Goal: Transaction & Acquisition: Purchase product/service

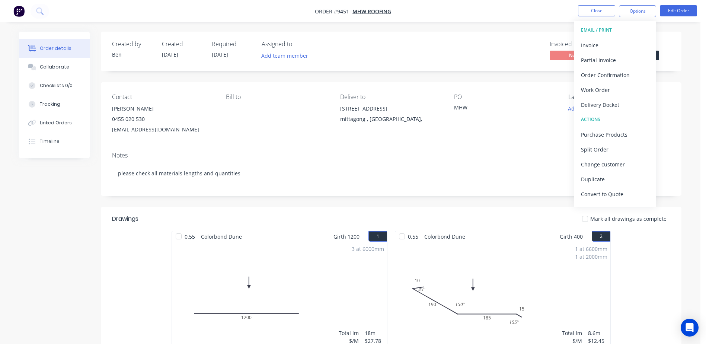
scroll to position [260, 0]
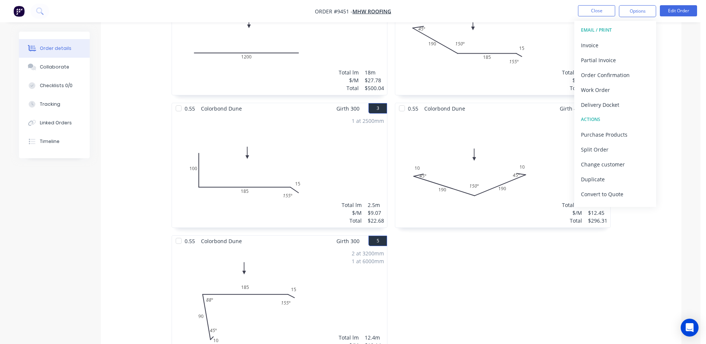
click at [534, 266] on div "0.55 Colorbond Dune Girth 400 2 0 10 190 185 15 45 º 150 º 155 º 0 10 190 185 1…" at bounding box center [502, 168] width 223 height 397
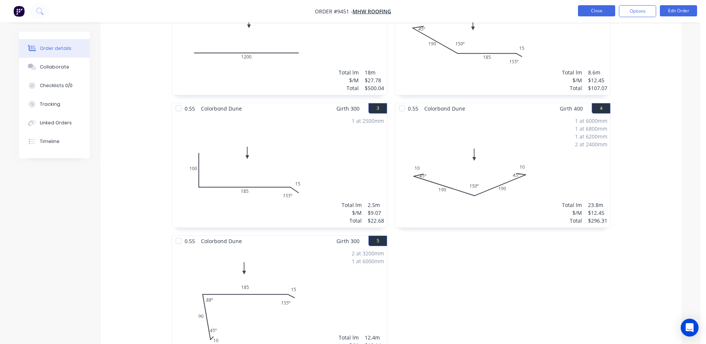
click at [600, 12] on button "Close" at bounding box center [596, 10] width 37 height 11
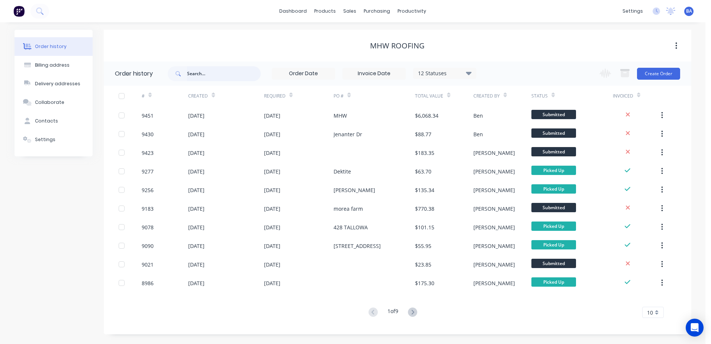
click at [233, 75] on input "text" at bounding box center [224, 73] width 74 height 15
click at [302, 9] on link "dashboard" at bounding box center [293, 11] width 35 height 11
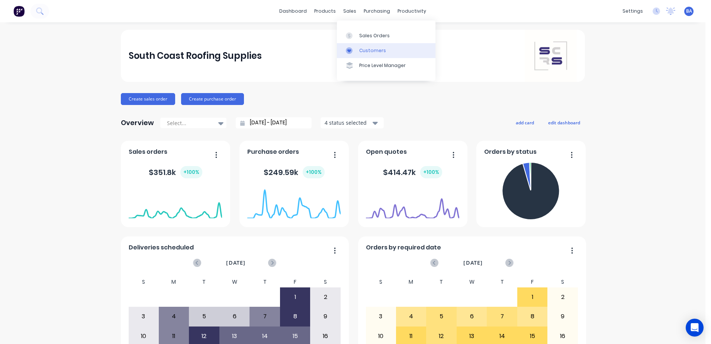
click at [361, 47] on div "Customers" at bounding box center [372, 50] width 27 height 7
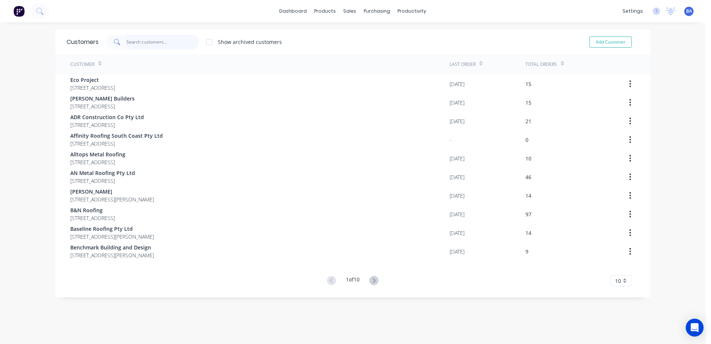
click at [174, 40] on input "text" at bounding box center [162, 42] width 73 height 15
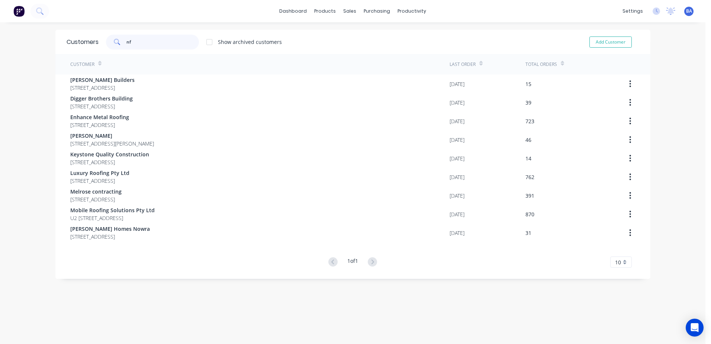
type input "n"
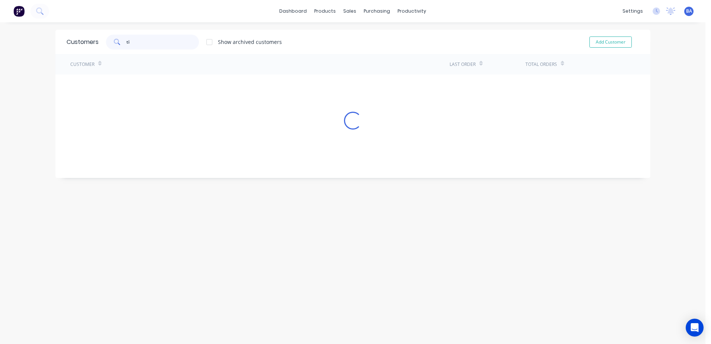
type input "t"
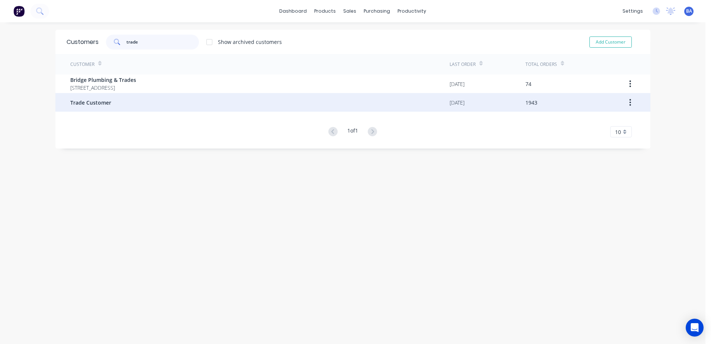
type input "trade"
click at [93, 103] on span "Trade Customer" at bounding box center [90, 103] width 41 height 8
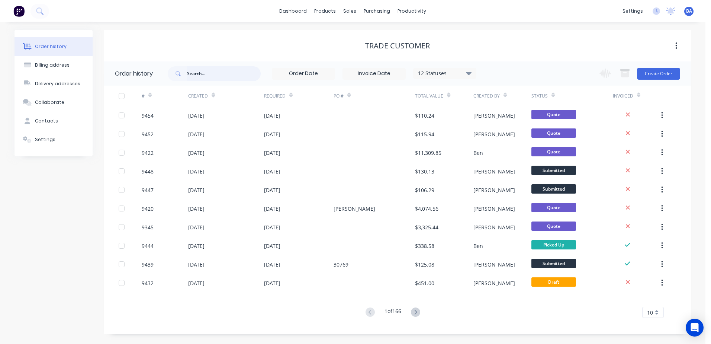
click at [200, 75] on input "text" at bounding box center [224, 73] width 74 height 15
type input "tim"
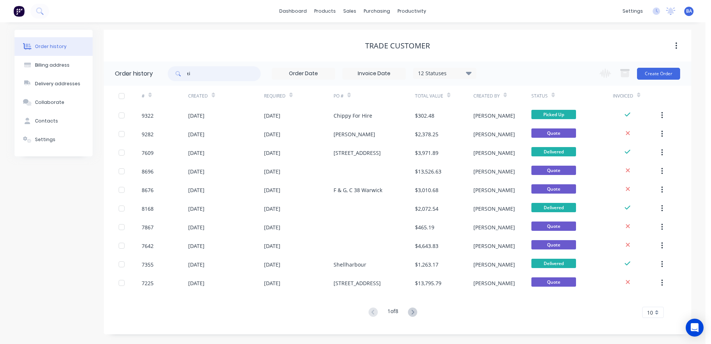
type input "t"
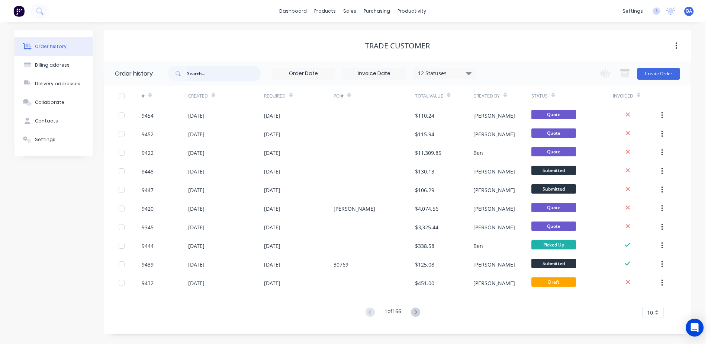
click at [197, 75] on input "text" at bounding box center [224, 73] width 74 height 15
type input "nforce"
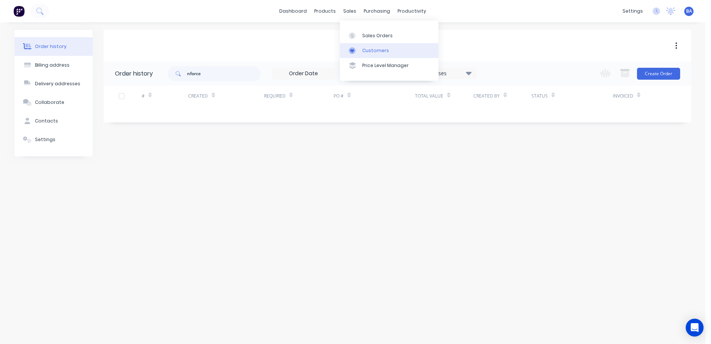
click at [359, 53] on div at bounding box center [354, 50] width 11 height 7
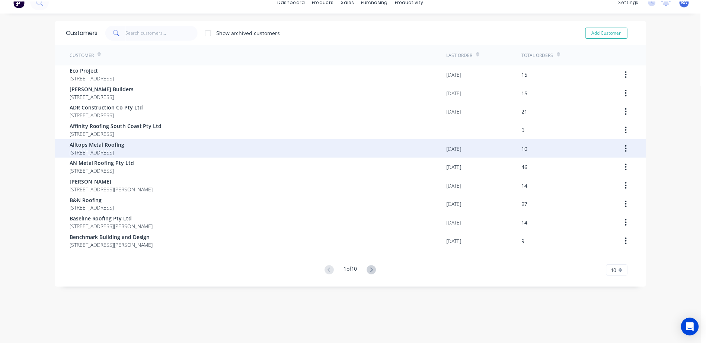
scroll to position [15, 0]
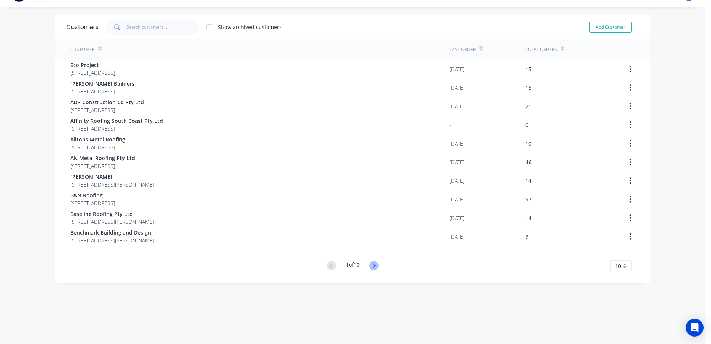
click at [373, 262] on icon at bounding box center [373, 265] width 9 height 9
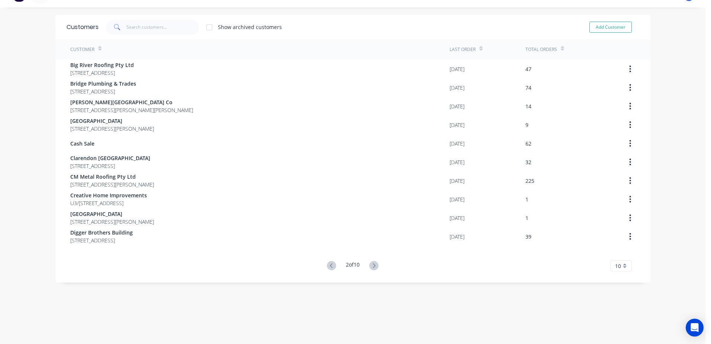
click at [373, 262] on icon at bounding box center [373, 265] width 9 height 9
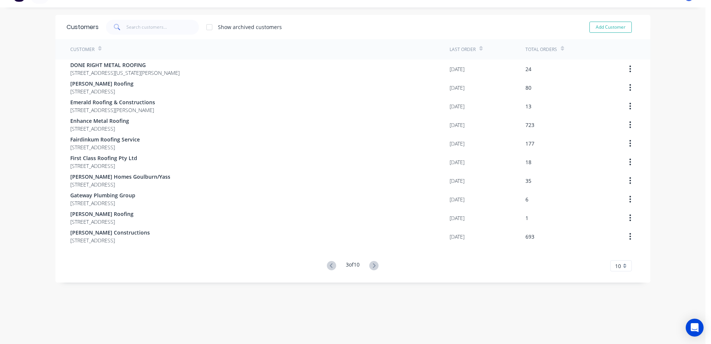
click at [373, 262] on icon at bounding box center [373, 265] width 9 height 9
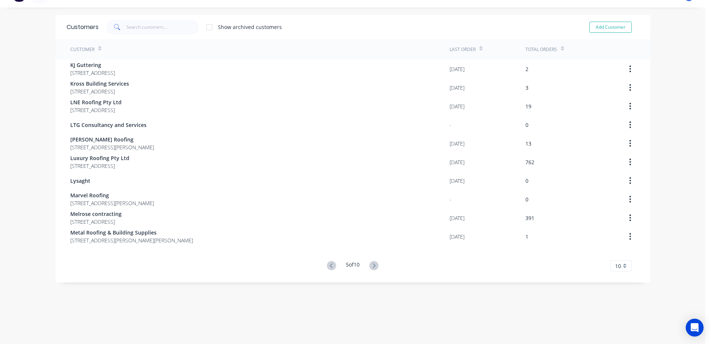
click at [373, 262] on icon at bounding box center [373, 265] width 9 height 9
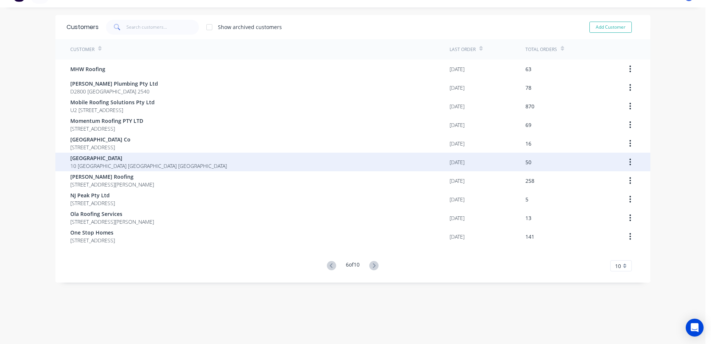
click at [150, 159] on span "[GEOGRAPHIC_DATA]" at bounding box center [148, 158] width 157 height 8
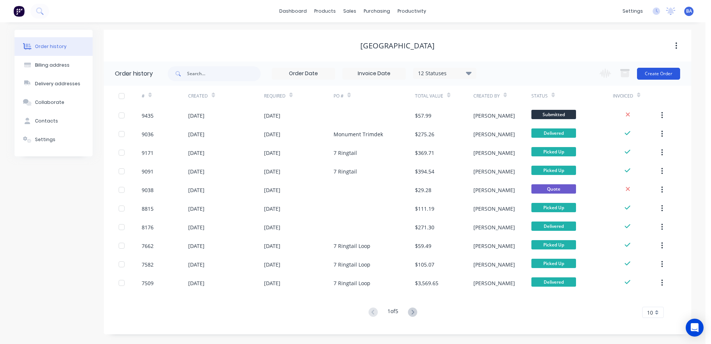
click at [654, 72] on button "Create Order" at bounding box center [658, 74] width 43 height 12
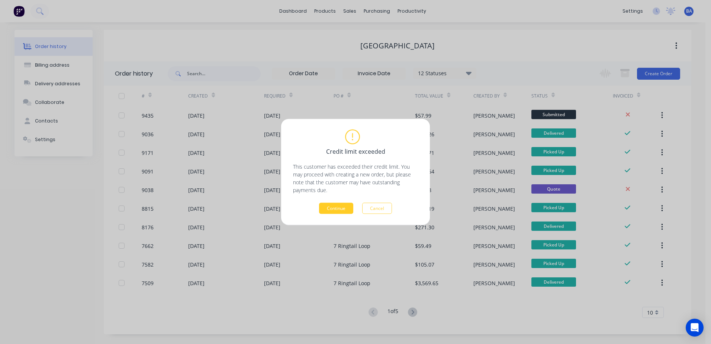
click at [337, 206] on button "Continue" at bounding box center [336, 208] width 34 height 11
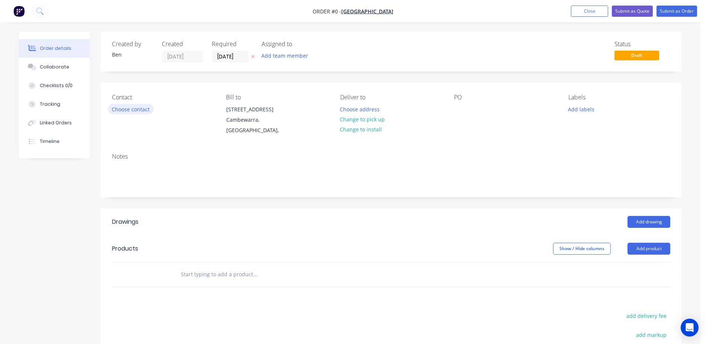
click at [132, 107] on button "Choose contact" at bounding box center [131, 109] width 46 height 10
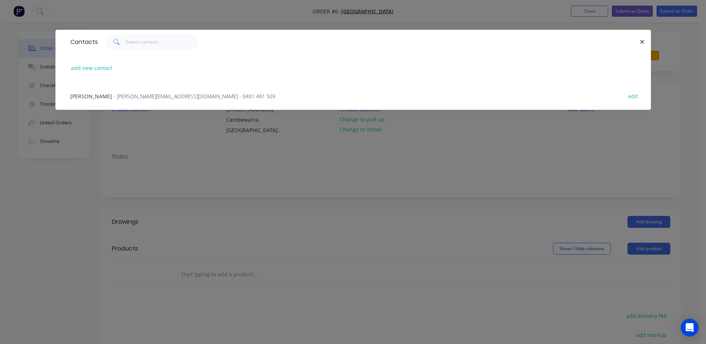
click at [119, 97] on span "- Tim@nforcebuilding.com - 0401 481 509" at bounding box center [194, 96] width 162 height 7
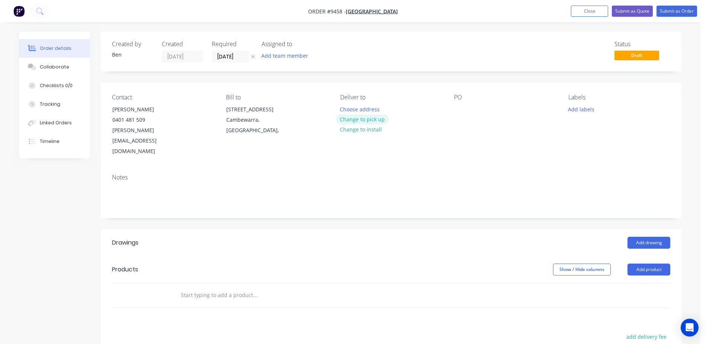
click at [372, 120] on button "Change to pick up" at bounding box center [362, 119] width 53 height 10
click at [459, 110] on div at bounding box center [460, 109] width 12 height 11
click at [637, 237] on button "Add drawing" at bounding box center [648, 243] width 43 height 12
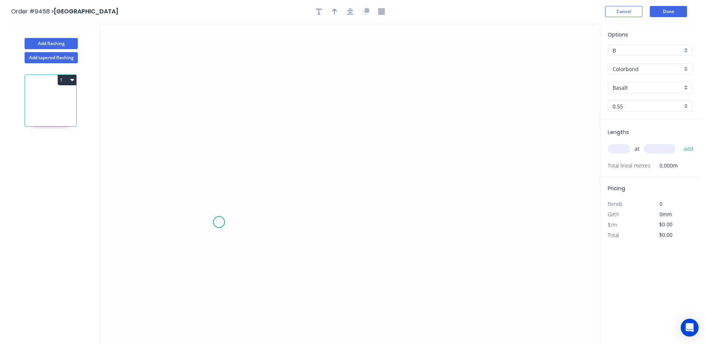
click at [219, 222] on icon "0" at bounding box center [349, 183] width 499 height 321
click at [221, 76] on icon "0" at bounding box center [349, 183] width 499 height 321
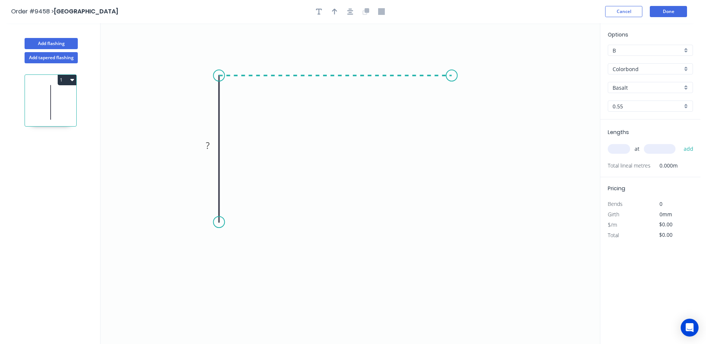
click at [452, 77] on icon "0 ?" at bounding box center [349, 183] width 499 height 321
click at [465, 99] on icon "0 ? ?" at bounding box center [349, 183] width 499 height 321
click at [220, 223] on circle at bounding box center [218, 221] width 11 height 11
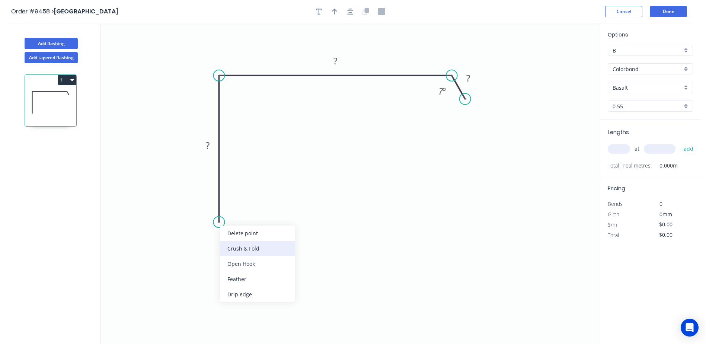
click at [243, 247] on div "Crush & Fold" at bounding box center [257, 248] width 75 height 15
click at [189, 163] on icon "0 CF 10 ? ? ? ? º" at bounding box center [349, 183] width 499 height 321
click at [206, 149] on tspan "?" at bounding box center [208, 145] width 4 height 12
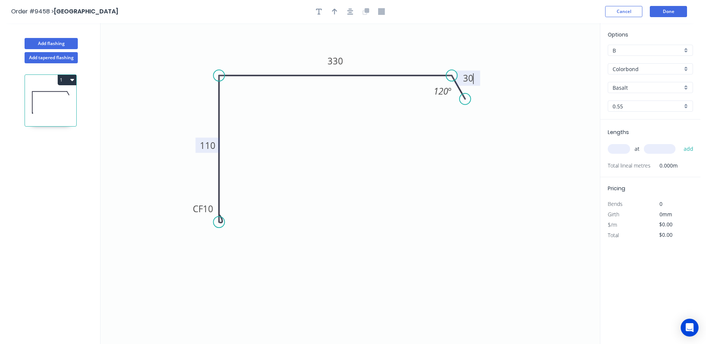
click at [362, 195] on icon "0 CF 10 110 330 30 120 º" at bounding box center [349, 183] width 499 height 321
type input "$21.37"
click at [332, 14] on icon "button" at bounding box center [334, 11] width 5 height 7
drag, startPoint x: 562, startPoint y: 59, endPoint x: 339, endPoint y: 46, distance: 223.1
click at [339, 46] on icon at bounding box center [339, 38] width 7 height 24
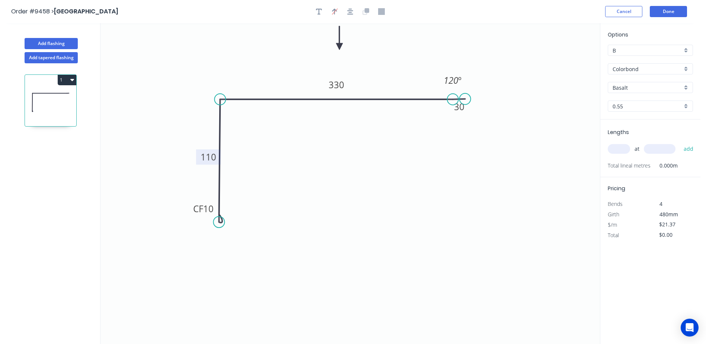
drag, startPoint x: 328, startPoint y: 75, endPoint x: 330, endPoint y: 99, distance: 24.2
click at [330, 99] on icon at bounding box center [336, 99] width 232 height 0
drag, startPoint x: 466, startPoint y: 96, endPoint x: 462, endPoint y: 117, distance: 20.8
click at [464, 117] on circle at bounding box center [463, 117] width 11 height 11
drag, startPoint x: 218, startPoint y: 230, endPoint x: 216, endPoint y: 244, distance: 14.7
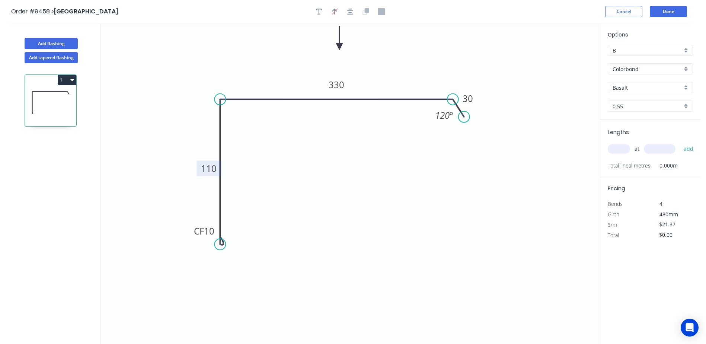
click at [216, 244] on circle at bounding box center [219, 243] width 11 height 11
click at [636, 89] on input "Basalt" at bounding box center [647, 88] width 70 height 8
click at [633, 121] on div "Monument" at bounding box center [650, 122] width 84 height 13
type input "Monument"
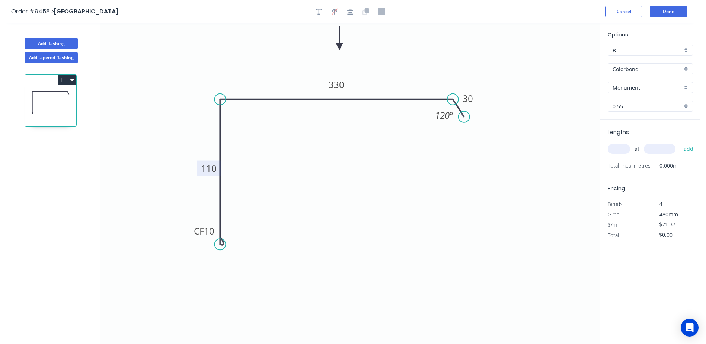
click at [619, 151] on input "text" at bounding box center [618, 149] width 22 height 10
type input "1"
type input "2200"
click at [680, 142] on button "add" at bounding box center [688, 148] width 17 height 13
type input "$47.01"
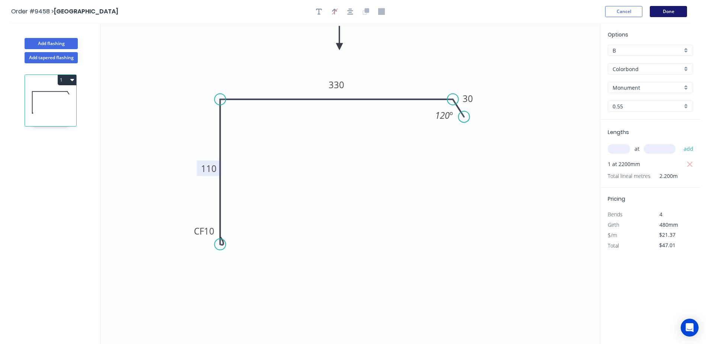
click at [668, 9] on button "Done" at bounding box center [667, 11] width 37 height 11
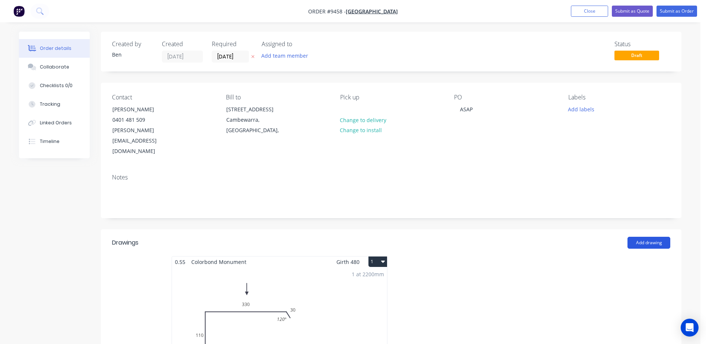
click at [655, 237] on button "Add drawing" at bounding box center [648, 243] width 43 height 12
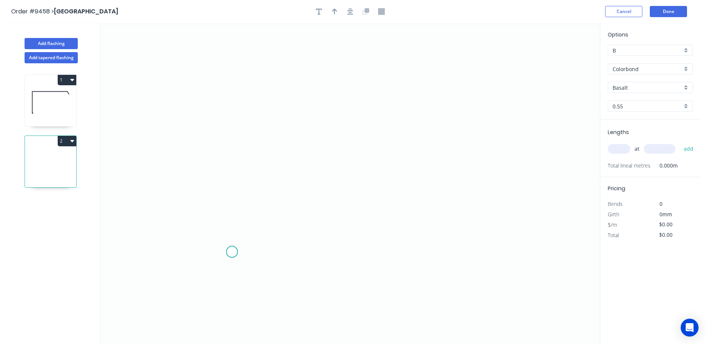
click at [232, 252] on icon "0" at bounding box center [349, 183] width 499 height 321
click at [236, 103] on icon "0" at bounding box center [349, 183] width 499 height 321
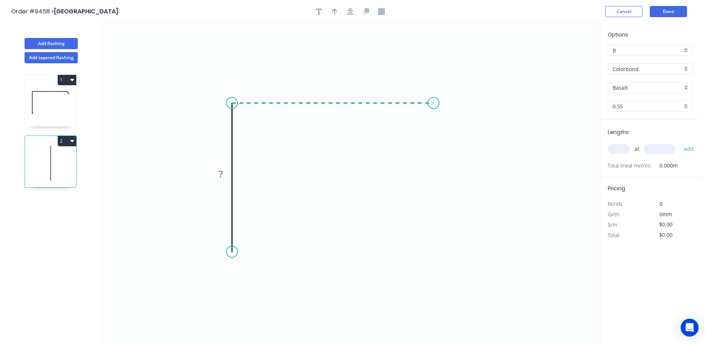
click at [433, 105] on icon "0 ?" at bounding box center [349, 183] width 499 height 321
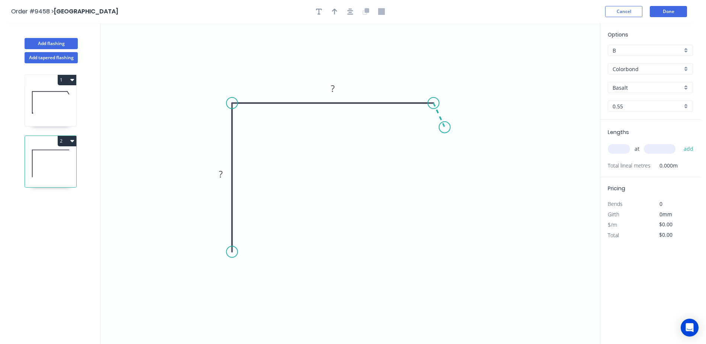
click at [444, 127] on icon "0 ? ?" at bounding box center [349, 183] width 499 height 321
click at [253, 277] on div "Crush & Fold" at bounding box center [269, 275] width 75 height 15
click at [219, 166] on icon "0 CF 10 ? ? ? ? º" at bounding box center [349, 183] width 499 height 321
click at [222, 172] on tspan "?" at bounding box center [221, 174] width 4 height 12
click at [317, 160] on icon "0 CF 10 110 260 30 120 º" at bounding box center [349, 183] width 499 height 321
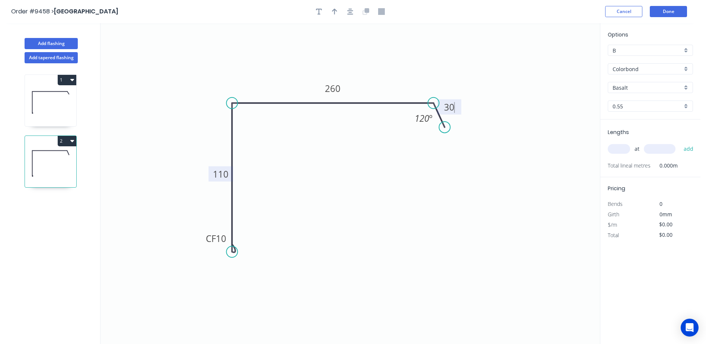
type input "$21.37"
click at [334, 14] on icon "button" at bounding box center [334, 12] width 5 height 6
drag, startPoint x: 562, startPoint y: 59, endPoint x: 333, endPoint y: 60, distance: 229.1
click at [333, 60] on icon at bounding box center [333, 51] width 7 height 24
click at [626, 86] on input "Basalt" at bounding box center [647, 88] width 70 height 8
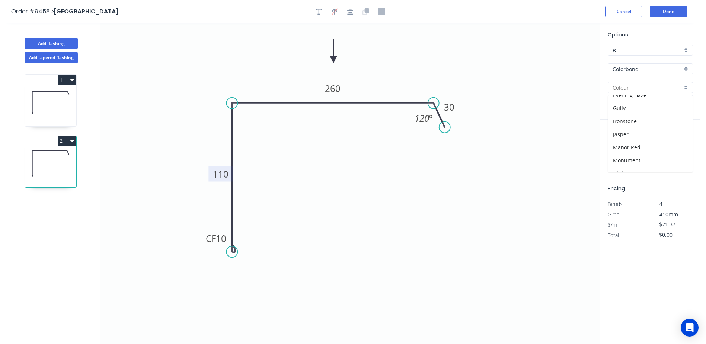
scroll to position [112, 0]
click at [630, 158] on div "Monument" at bounding box center [650, 159] width 84 height 13
type input "Monument"
click at [620, 150] on input "text" at bounding box center [618, 149] width 22 height 10
type input "1"
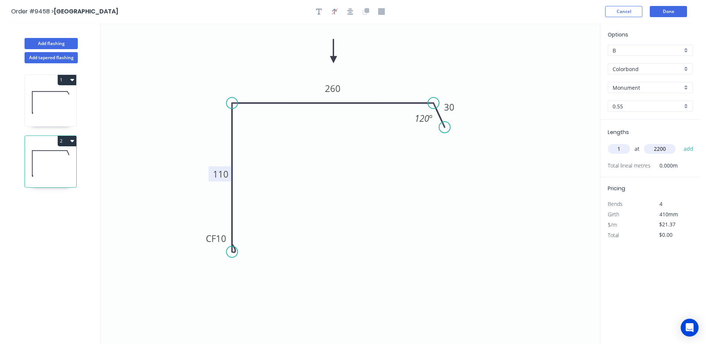
type input "2200"
click at [680, 142] on button "add" at bounding box center [688, 148] width 17 height 13
type input "$47.01"
click at [663, 12] on button "Done" at bounding box center [667, 11] width 37 height 11
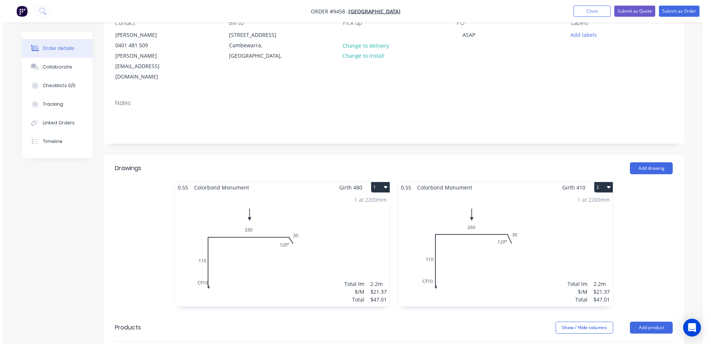
scroll to position [186, 0]
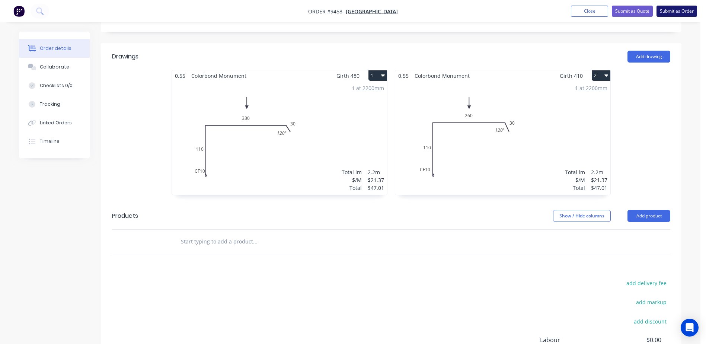
click at [683, 8] on button "Submit as Order" at bounding box center [676, 11] width 41 height 11
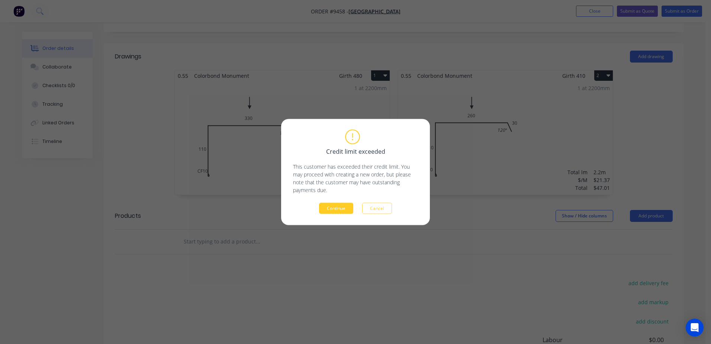
click at [328, 207] on button "Continue" at bounding box center [336, 208] width 34 height 11
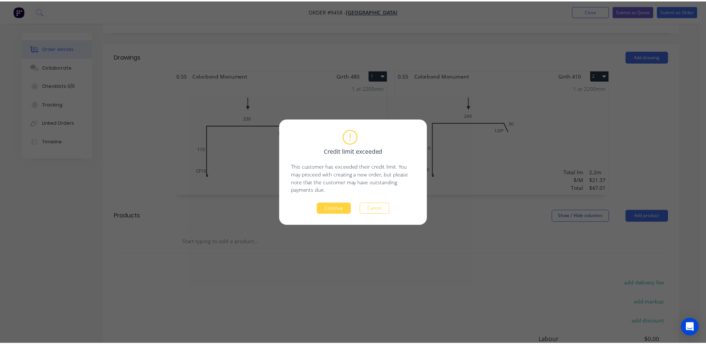
scroll to position [0, 0]
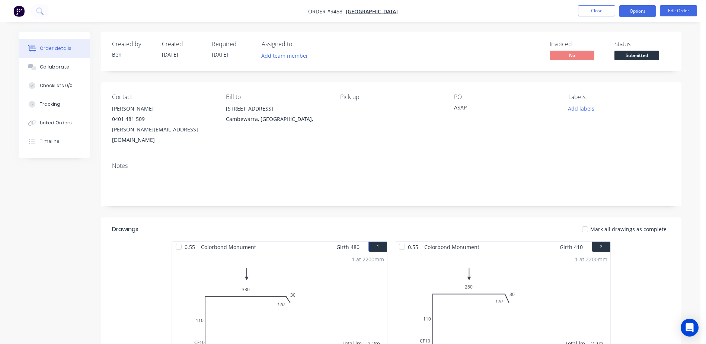
click at [631, 13] on button "Options" at bounding box center [637, 11] width 37 height 12
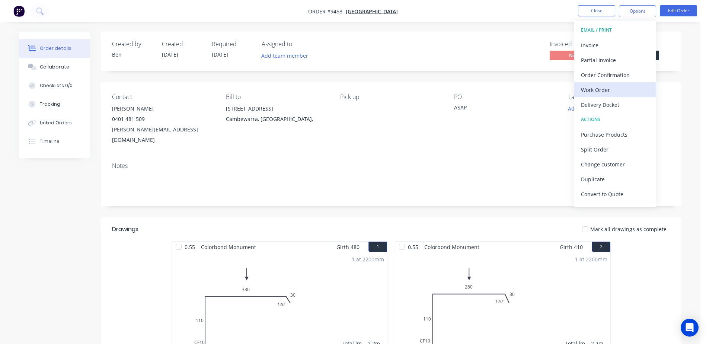
click at [602, 84] on div "Work Order" at bounding box center [615, 89] width 68 height 11
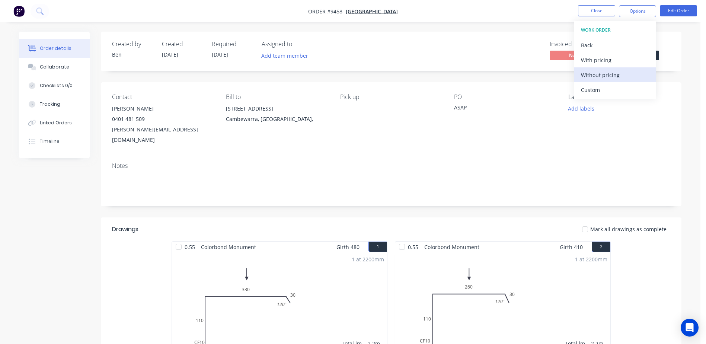
click at [604, 75] on div "Without pricing" at bounding box center [615, 75] width 68 height 11
click at [443, 140] on div "Contact Tim Newton 0401 481 509 Tim@nforcebuilding.com Bill to 10 Binks Place C…" at bounding box center [391, 119] width 580 height 74
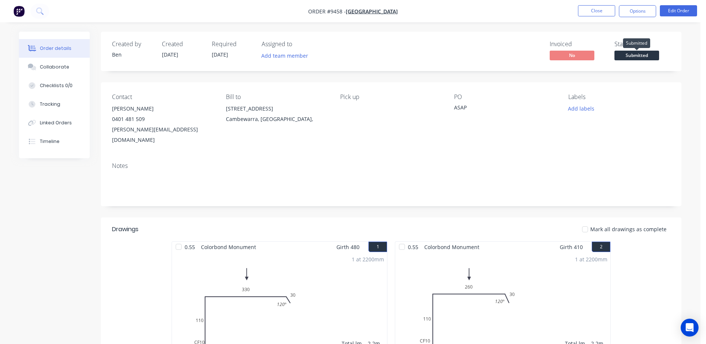
click at [619, 55] on span "Submitted" at bounding box center [636, 55] width 45 height 9
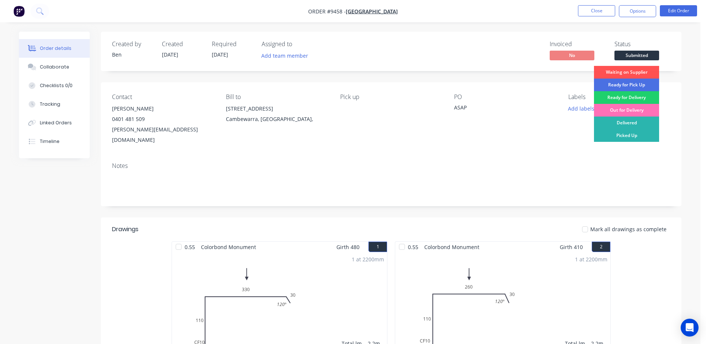
click at [552, 139] on div "Contact Tim Newton 0401 481 509 Tim@nforcebuilding.com Bill to 10 Binks Place C…" at bounding box center [391, 119] width 580 height 74
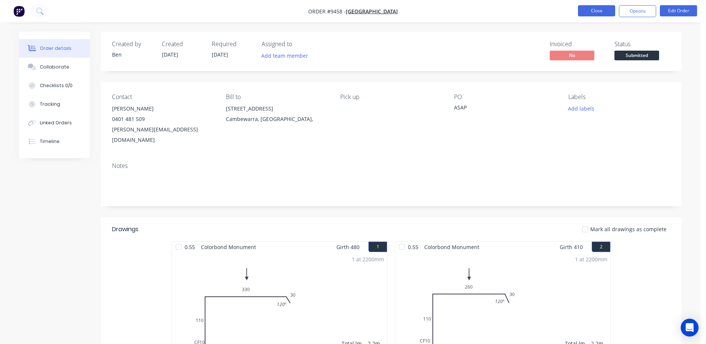
click at [586, 8] on button "Close" at bounding box center [596, 10] width 37 height 11
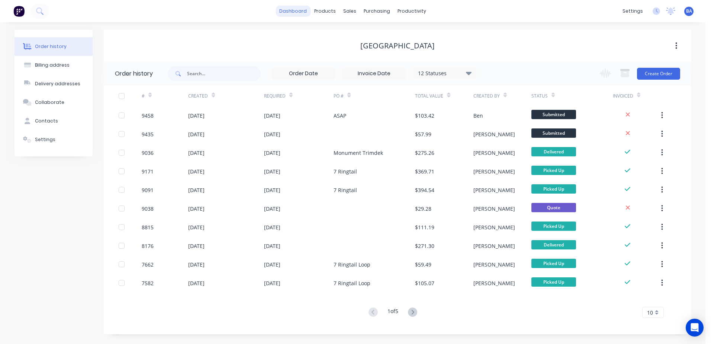
click at [305, 11] on link "dashboard" at bounding box center [293, 11] width 35 height 11
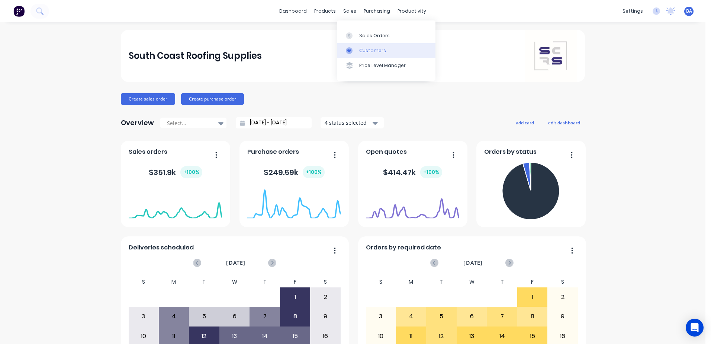
click at [357, 48] on div at bounding box center [351, 50] width 11 height 7
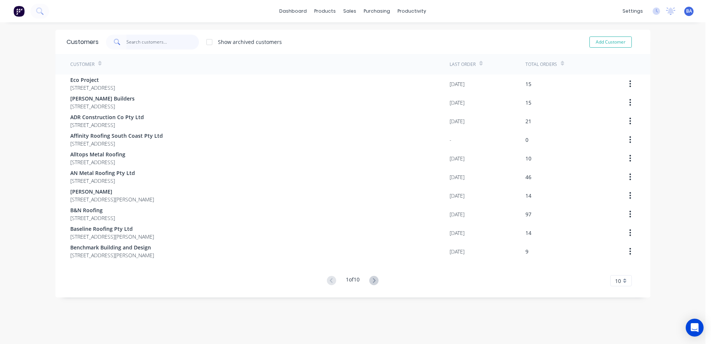
click at [173, 41] on input "text" at bounding box center [162, 42] width 73 height 15
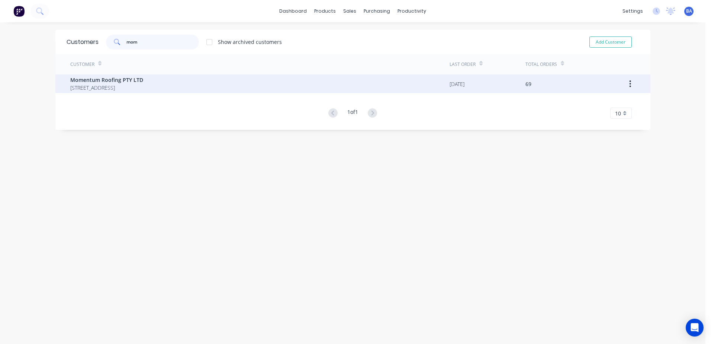
type input "mom"
click at [143, 83] on div "Momentum Roofing PTY LTD 18 Caroola Pde North Nowra New South Wales 2541" at bounding box center [106, 84] width 73 height 16
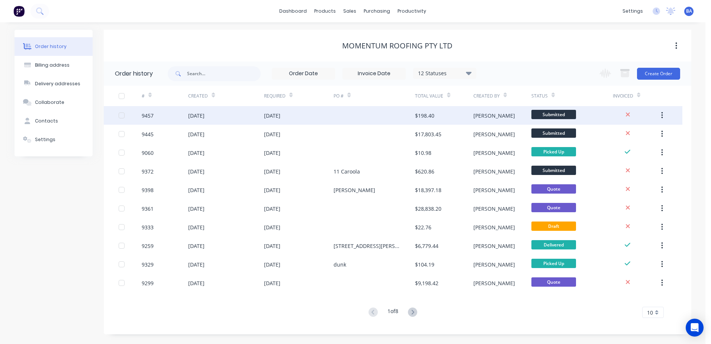
click at [392, 117] on div at bounding box center [374, 115] width 81 height 19
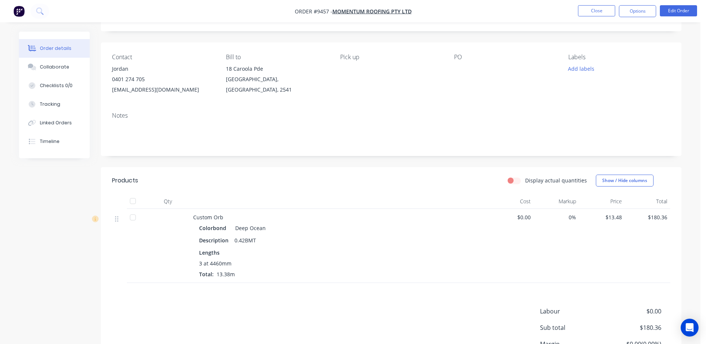
scroll to position [111, 0]
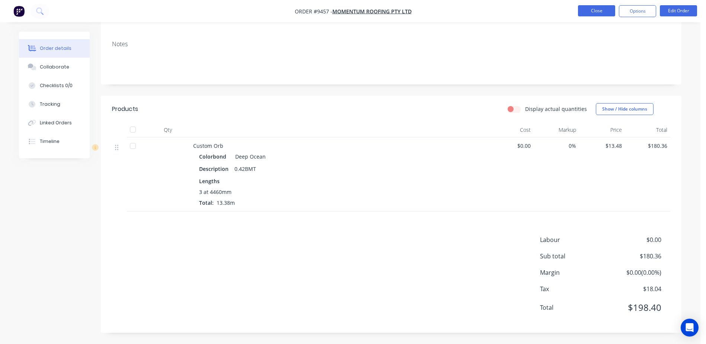
click at [600, 9] on button "Close" at bounding box center [596, 10] width 37 height 11
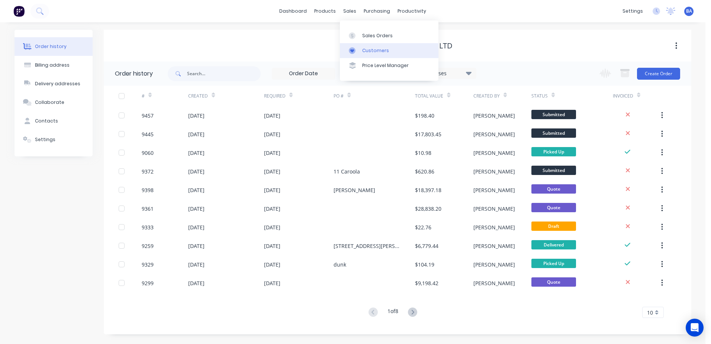
click at [357, 52] on div at bounding box center [354, 50] width 11 height 7
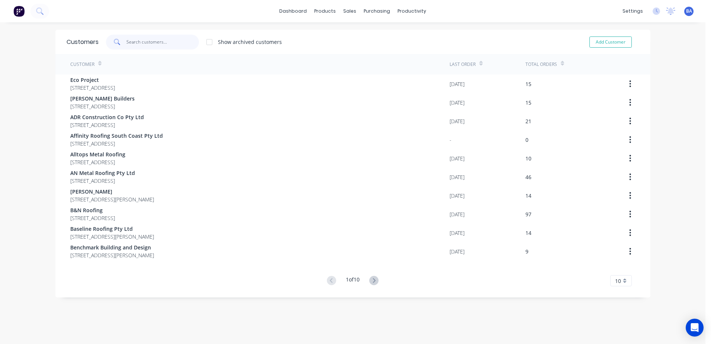
click at [154, 41] on input "text" at bounding box center [162, 42] width 73 height 15
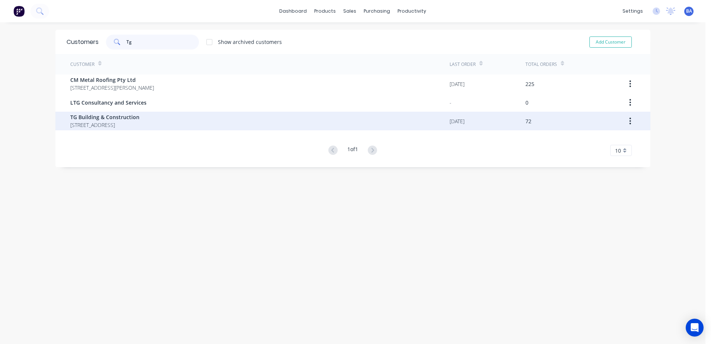
type input "Tg"
click at [139, 119] on span "TG Building & Construction" at bounding box center [104, 117] width 69 height 8
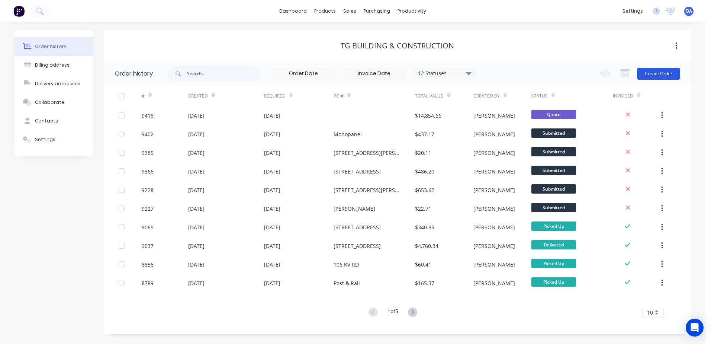
click at [652, 69] on button "Create Order" at bounding box center [658, 74] width 43 height 12
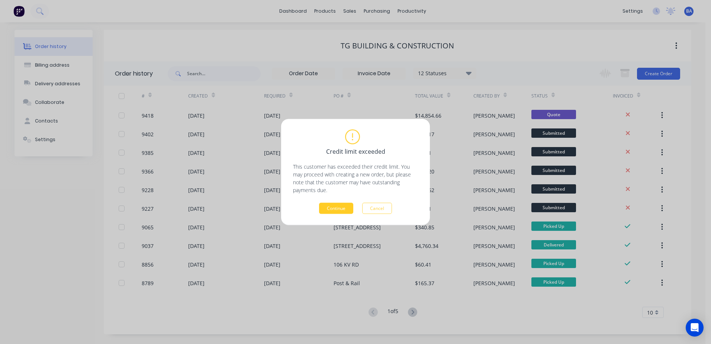
click at [337, 209] on button "Continue" at bounding box center [336, 208] width 34 height 11
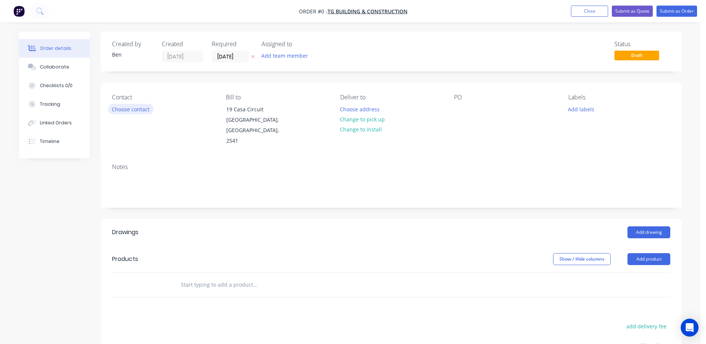
click at [144, 108] on button "Choose contact" at bounding box center [131, 109] width 46 height 10
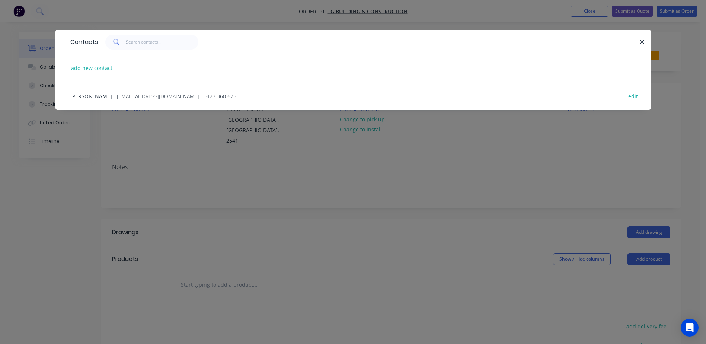
click at [138, 95] on span "- tgbuildingconstruction@gmail.com - 0423 360 675" at bounding box center [174, 96] width 123 height 7
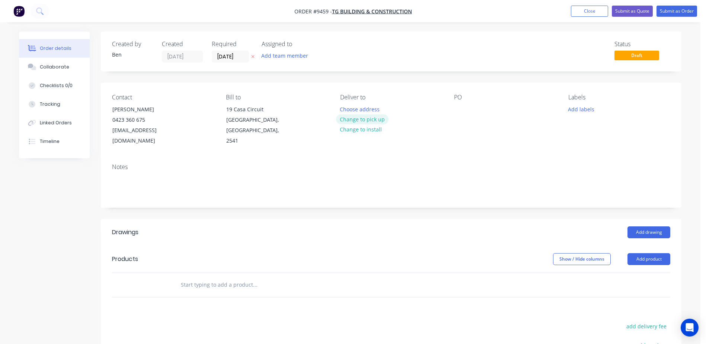
click at [346, 118] on button "Change to pick up" at bounding box center [362, 119] width 53 height 10
click at [462, 107] on div at bounding box center [460, 109] width 12 height 11
click at [656, 253] on button "Add product" at bounding box center [648, 259] width 43 height 12
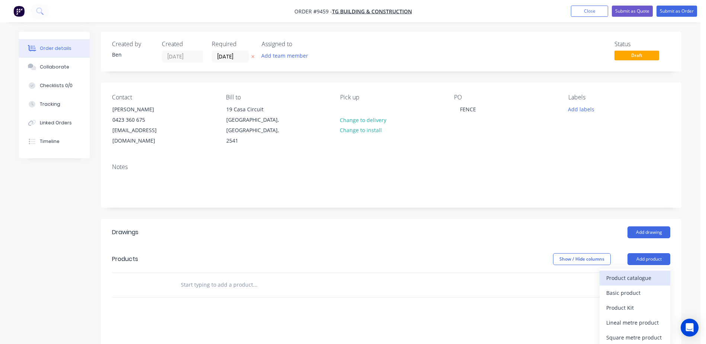
click at [642, 272] on div "Product catalogue" at bounding box center [634, 277] width 57 height 11
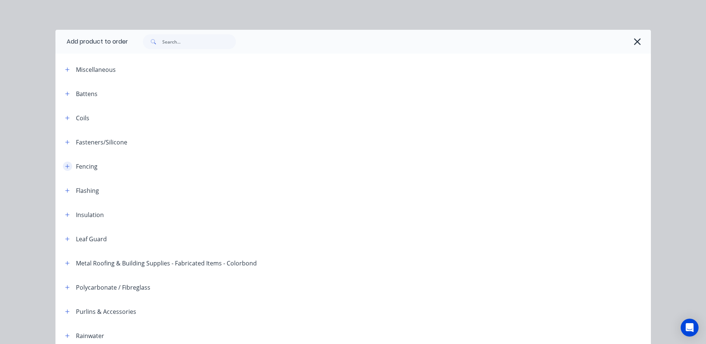
click at [65, 166] on icon "button" at bounding box center [67, 166] width 4 height 5
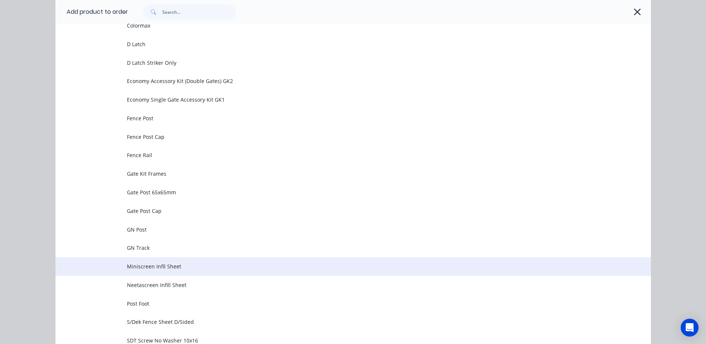
scroll to position [186, 0]
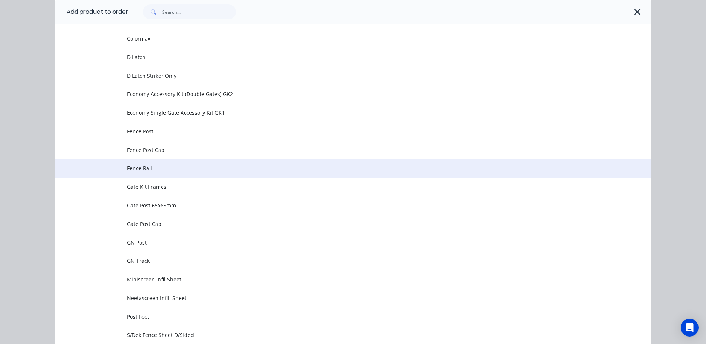
click at [174, 165] on span "Fence Rail" at bounding box center [336, 168] width 419 height 8
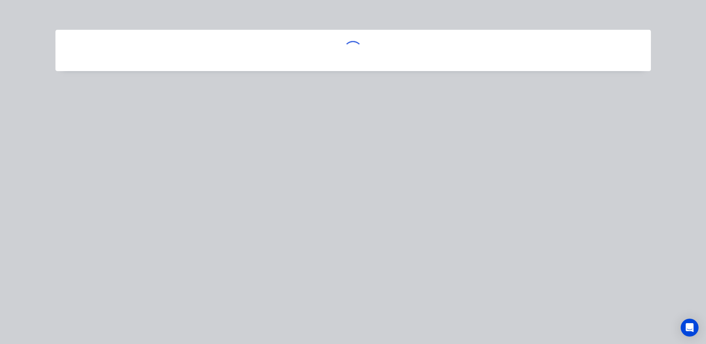
scroll to position [0, 0]
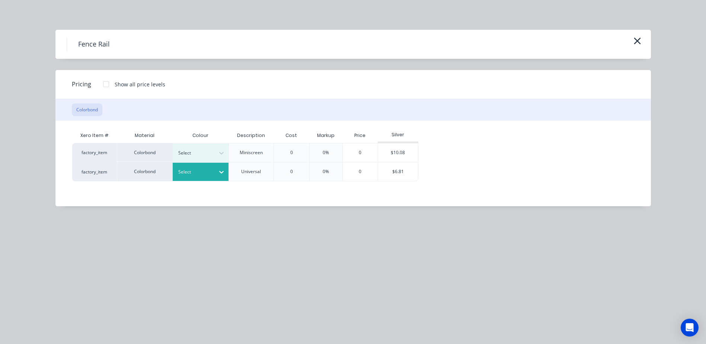
click at [224, 170] on icon at bounding box center [221, 171] width 7 height 7
click at [392, 166] on div "$6.81" at bounding box center [398, 171] width 40 height 19
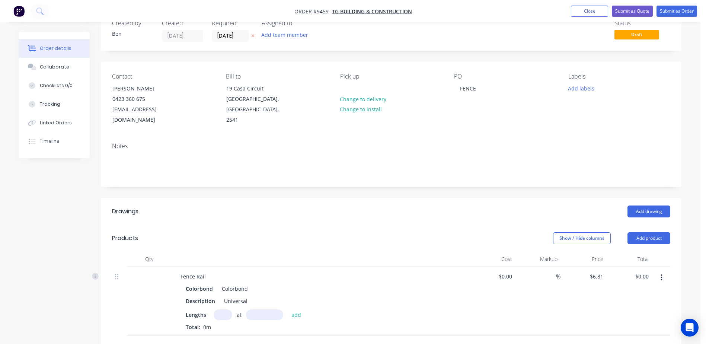
scroll to position [149, 0]
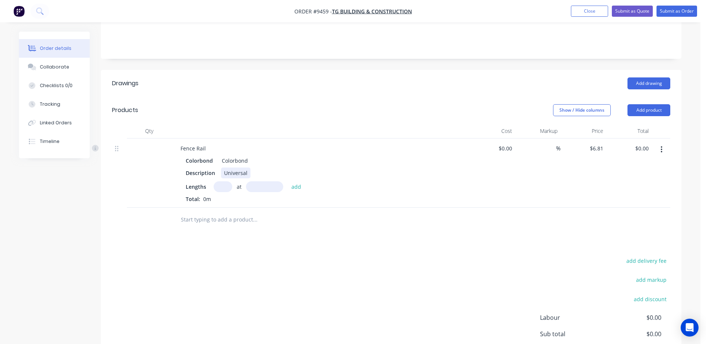
click at [244, 167] on div "Universal" at bounding box center [235, 172] width 29 height 11
click at [411, 232] on div "Drawings Add drawing Products Show / Hide columns Add product Qty Cost Markup P…" at bounding box center [391, 240] width 580 height 340
click at [223, 181] on input "text" at bounding box center [222, 186] width 19 height 11
type input "7"
type input "3100"
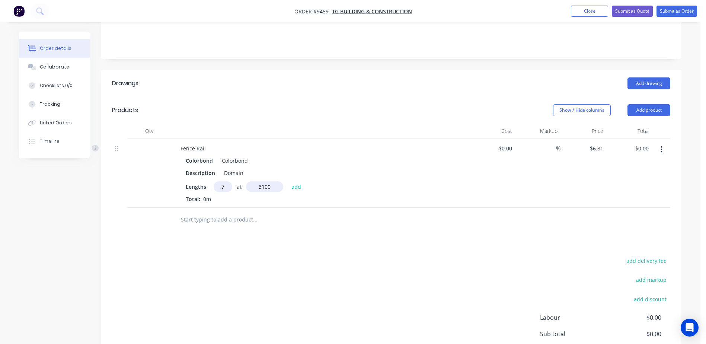
click at [287, 181] on button "add" at bounding box center [295, 186] width 17 height 10
type input "$147.78"
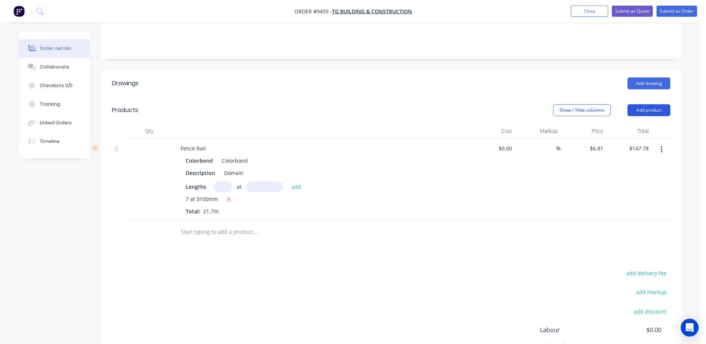
click at [647, 104] on button "Add product" at bounding box center [648, 110] width 43 height 12
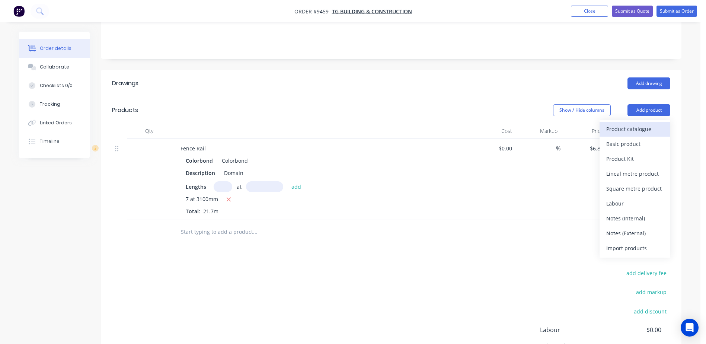
click at [647, 123] on div "Product catalogue" at bounding box center [634, 128] width 57 height 11
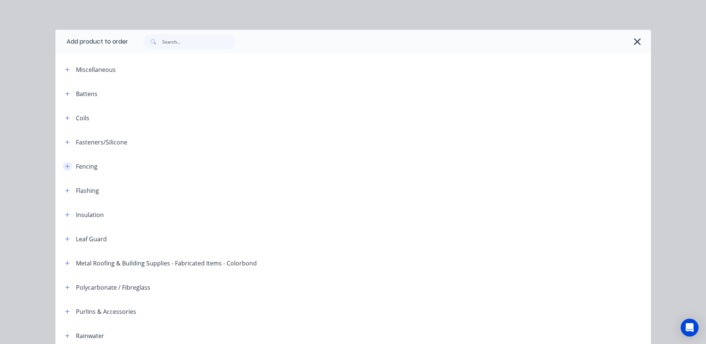
click at [65, 165] on icon "button" at bounding box center [67, 166] width 4 height 5
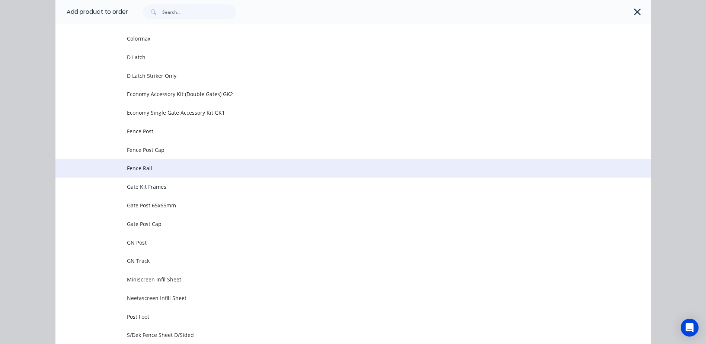
scroll to position [74, 0]
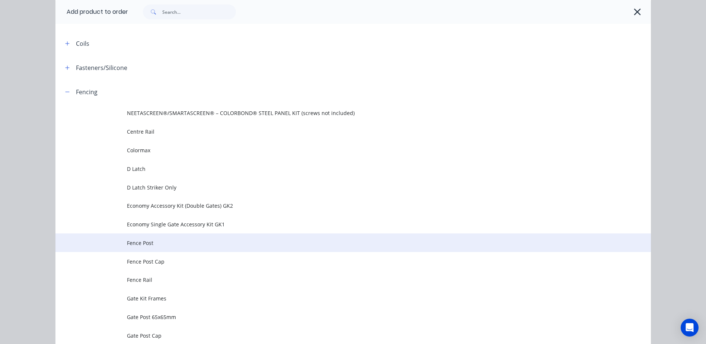
click at [162, 242] on span "Fence Post" at bounding box center [336, 243] width 419 height 8
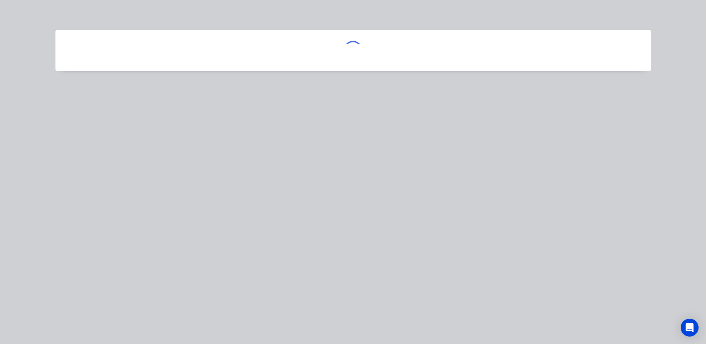
scroll to position [0, 0]
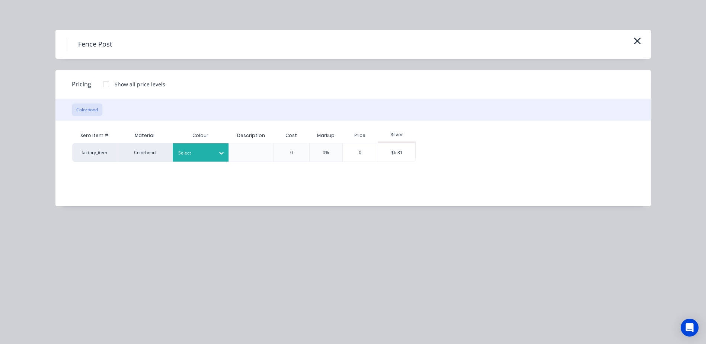
click at [222, 153] on icon at bounding box center [221, 152] width 7 height 7
click at [93, 241] on div "Colorbond" at bounding box center [46, 248] width 93 height 14
click at [384, 150] on div "$6.81" at bounding box center [396, 152] width 37 height 18
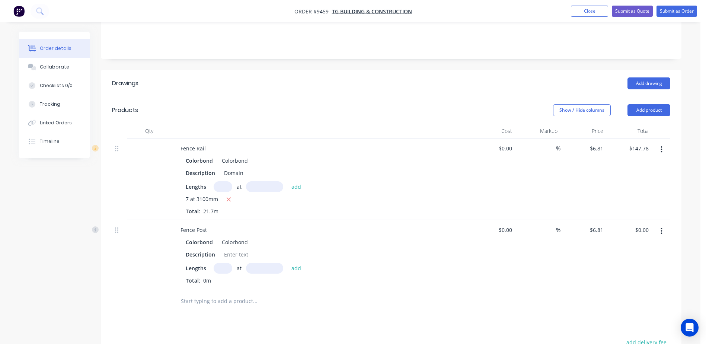
click at [221, 263] on input "text" at bounding box center [222, 268] width 19 height 11
type input "1"
type input "2400"
click at [287, 263] on button "add" at bounding box center [295, 268] width 17 height 10
type input "$16.34"
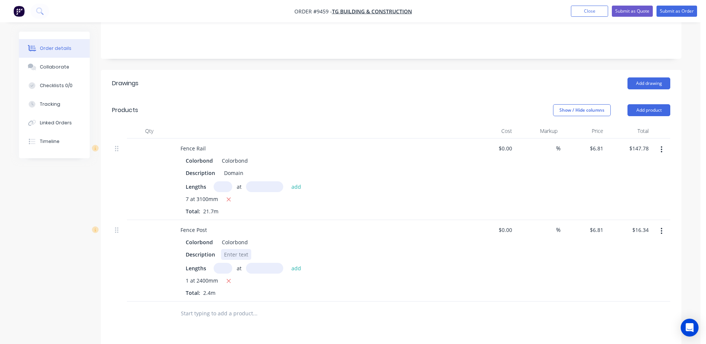
click at [240, 249] on div at bounding box center [236, 254] width 30 height 11
click at [314, 237] on div "Colorbond Colorbond" at bounding box center [320, 242] width 269 height 11
click at [643, 104] on button "Add product" at bounding box center [648, 110] width 43 height 12
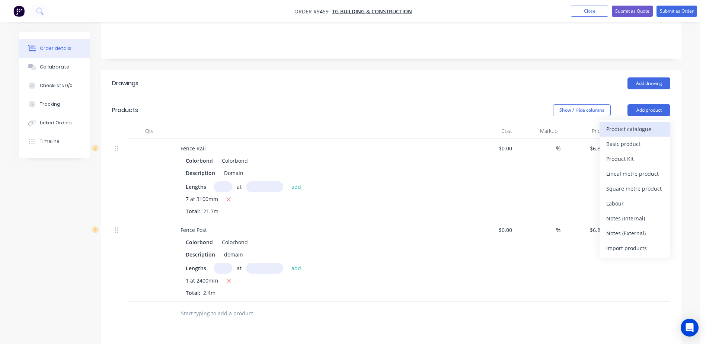
click at [639, 123] on div "Product catalogue" at bounding box center [634, 128] width 57 height 11
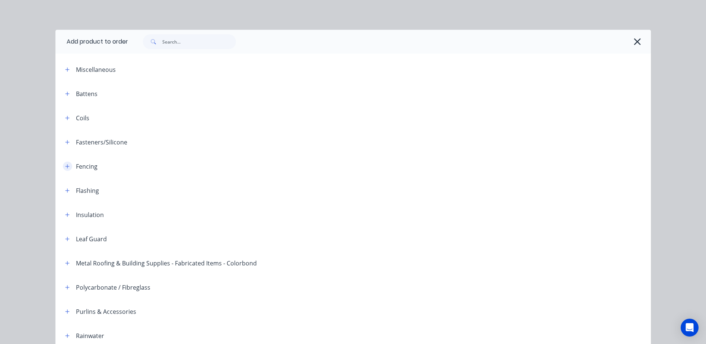
click at [65, 166] on icon "button" at bounding box center [67, 166] width 4 height 4
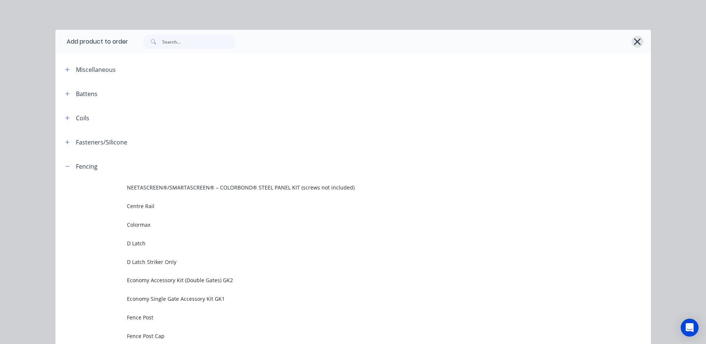
click at [636, 41] on icon "button" at bounding box center [637, 41] width 8 height 10
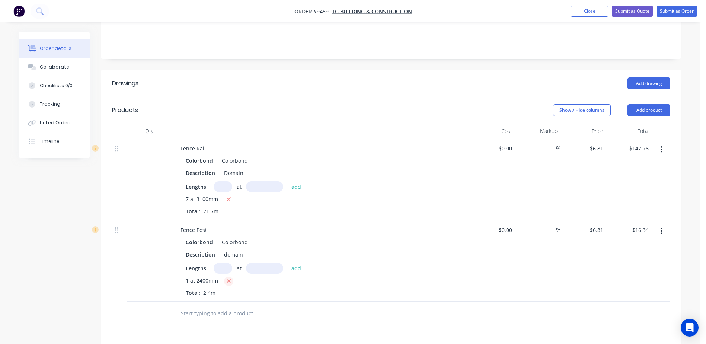
click at [229, 279] on icon "button" at bounding box center [229, 281] width 4 height 4
type input "$0.00"
click at [216, 251] on div "Colorbond Colorbond Description domain Lengths at add Total: 0m" at bounding box center [320, 261] width 292 height 48
click at [222, 263] on input "text" at bounding box center [222, 268] width 19 height 11
type input "11"
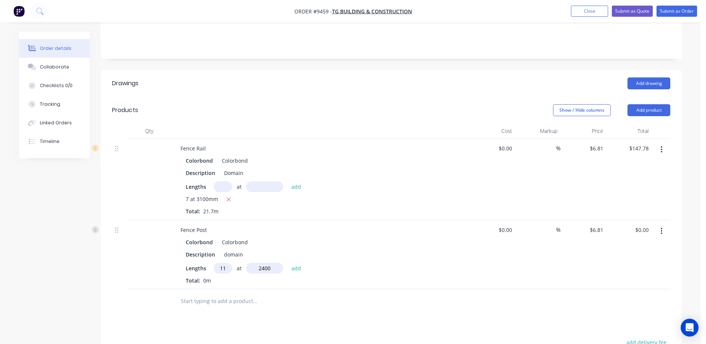
type input "2400"
click at [287, 263] on button "add" at bounding box center [295, 268] width 17 height 10
type input "$179.78"
click at [646, 104] on button "Add product" at bounding box center [648, 110] width 43 height 12
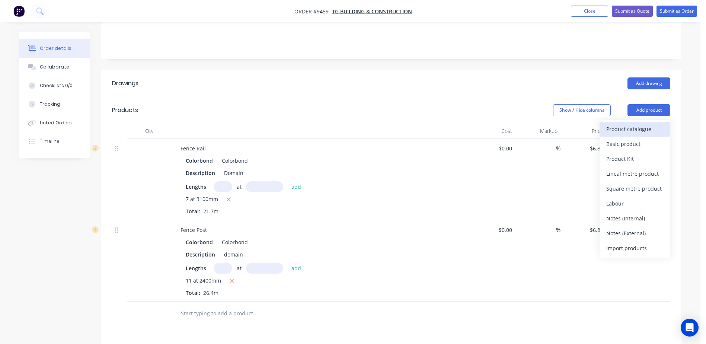
click at [642, 123] on div "Product catalogue" at bounding box center [634, 128] width 57 height 11
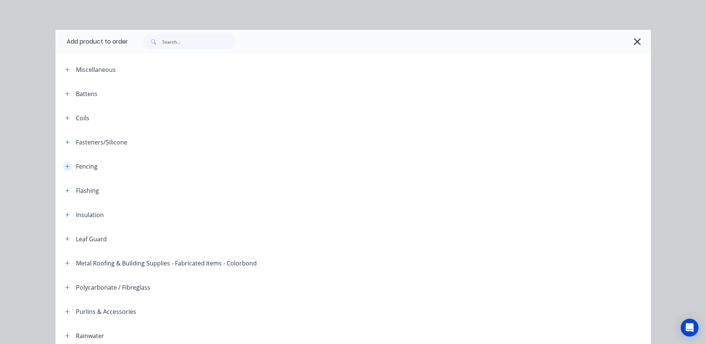
click at [65, 166] on icon "button" at bounding box center [67, 166] width 4 height 4
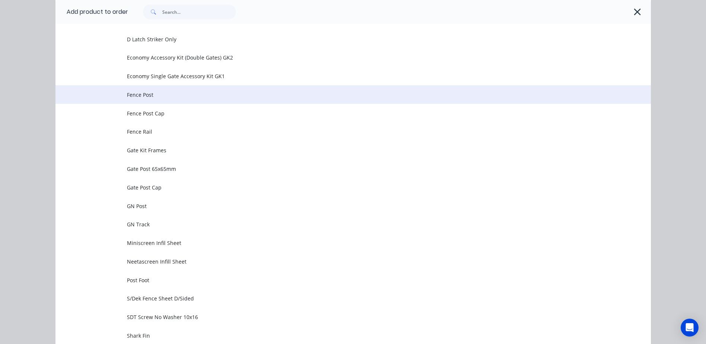
scroll to position [223, 0]
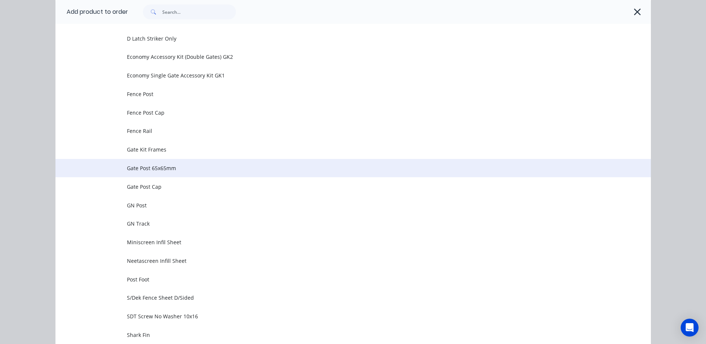
click at [181, 167] on span "Gate Post 65x65mm" at bounding box center [336, 168] width 419 height 8
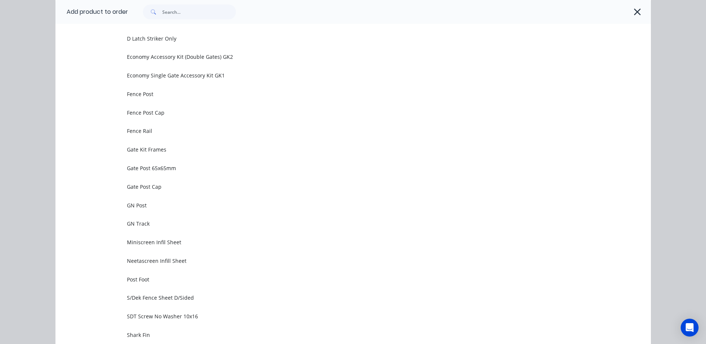
scroll to position [0, 0]
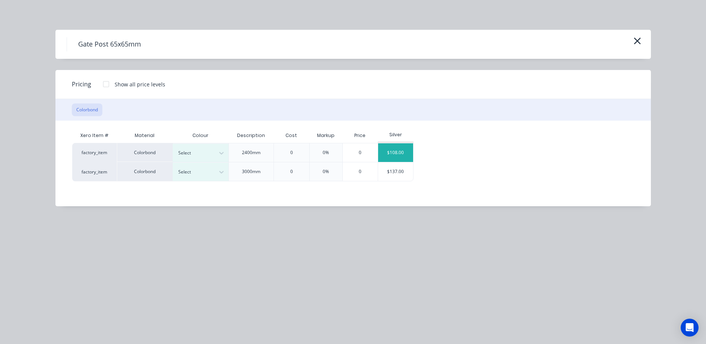
click at [402, 149] on div "$108.00" at bounding box center [395, 152] width 35 height 19
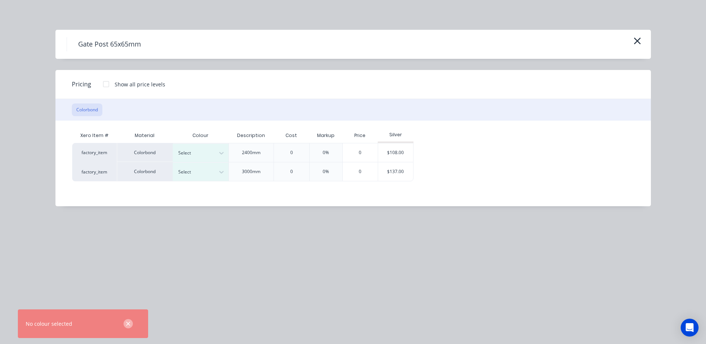
click at [128, 324] on icon "button" at bounding box center [128, 323] width 4 height 4
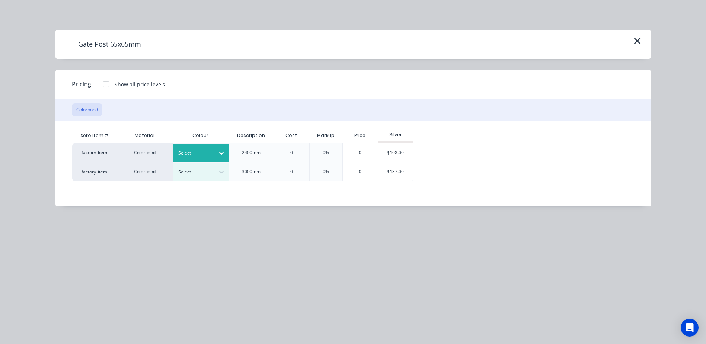
click at [218, 151] on icon at bounding box center [221, 152] width 7 height 7
click at [93, 241] on div "Colorbond" at bounding box center [46, 248] width 93 height 14
click at [390, 148] on div "$108.00" at bounding box center [395, 152] width 35 height 19
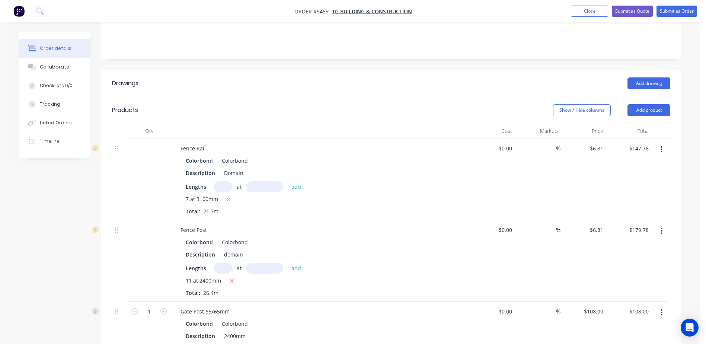
scroll to position [298, 0]
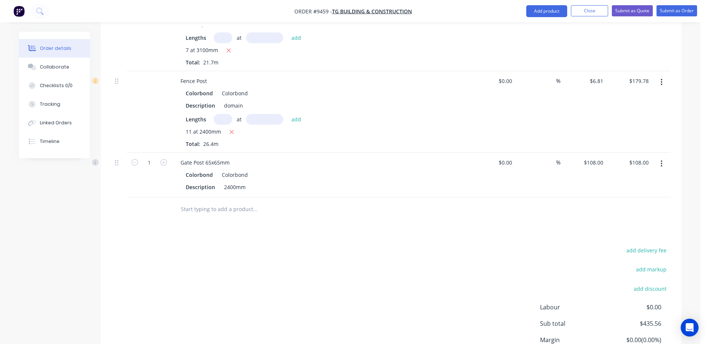
click at [244, 169] on div "Colorbond" at bounding box center [233, 174] width 29 height 11
click at [245, 169] on div "Colorbond" at bounding box center [233, 174] width 29 height 11
click at [223, 181] on div "2400mm" at bounding box center [235, 186] width 28 height 11
click at [438, 251] on div "add delivery fee add markup add discount Labour $0.00 Sub total $435.56 Margin …" at bounding box center [391, 317] width 558 height 144
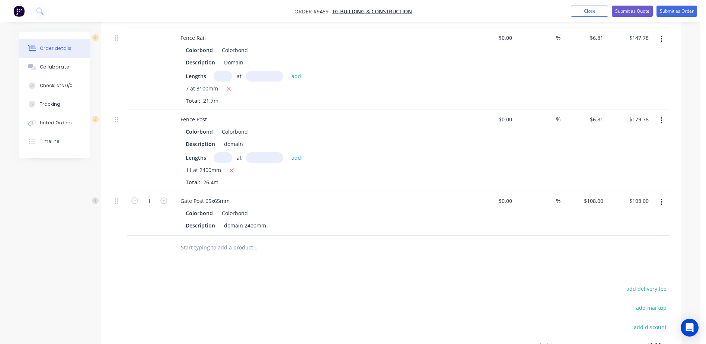
scroll to position [354, 0]
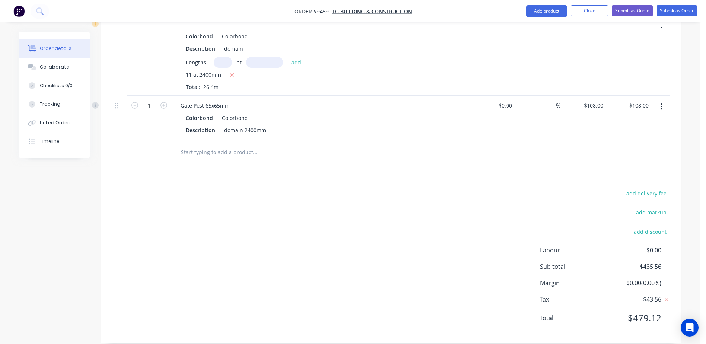
click at [240, 145] on input "text" at bounding box center [254, 152] width 149 height 15
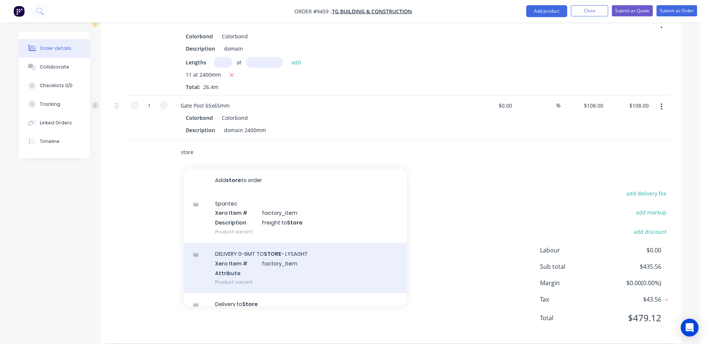
type input "store"
click at [330, 250] on div "DELIVERY 0-9MT TO STORE - LYSAGHT Xero Item # factory_item Attribute Product va…" at bounding box center [294, 267] width 223 height 50
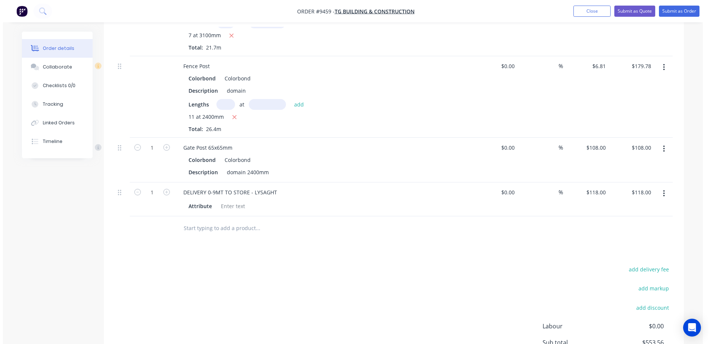
scroll to position [206, 0]
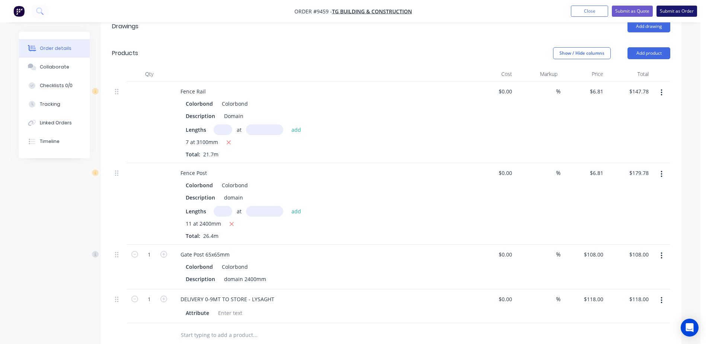
click at [672, 7] on button "Submit as Order" at bounding box center [676, 11] width 41 height 11
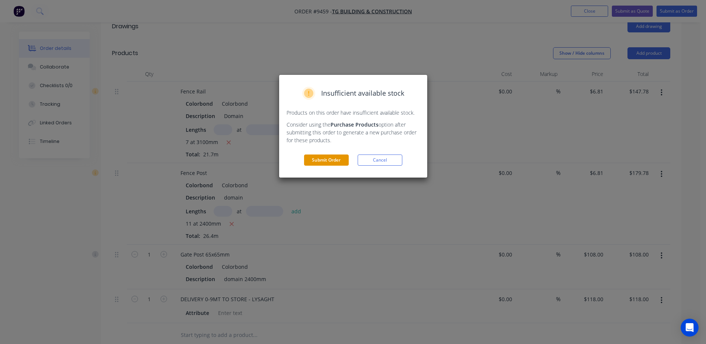
click at [331, 159] on button "Submit Order" at bounding box center [326, 159] width 45 height 11
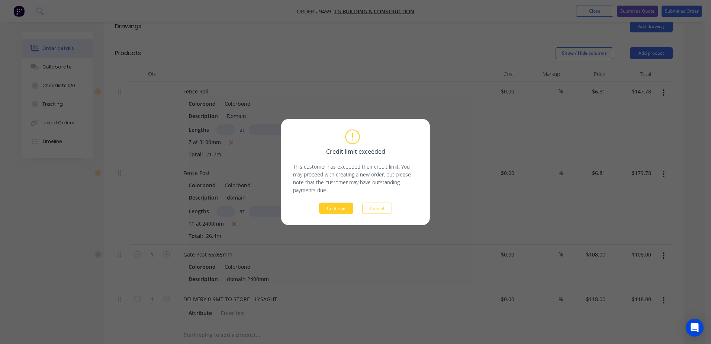
click at [335, 205] on button "Continue" at bounding box center [336, 208] width 34 height 11
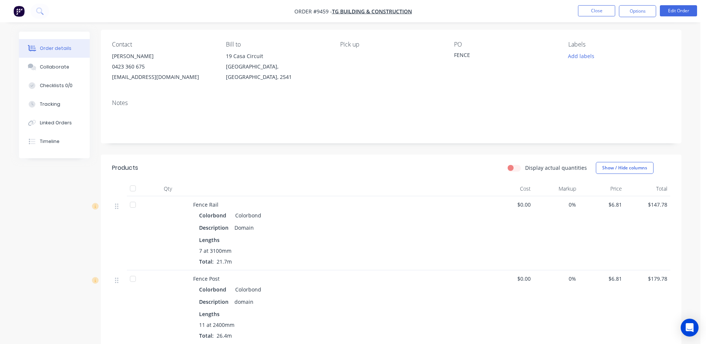
scroll to position [0, 0]
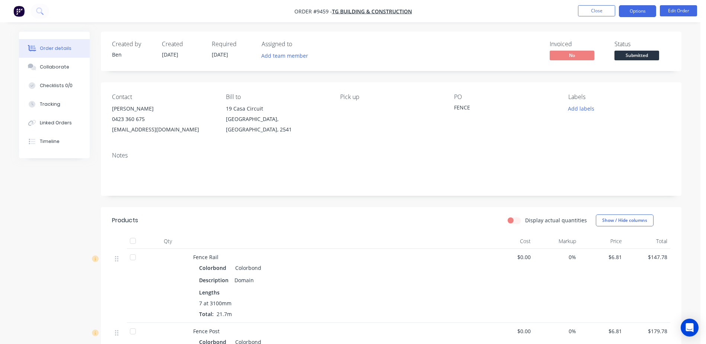
click at [630, 12] on button "Options" at bounding box center [637, 11] width 37 height 12
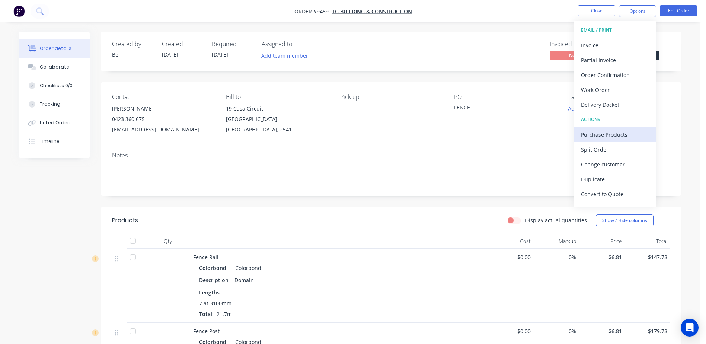
click at [627, 134] on div "Purchase Products" at bounding box center [615, 134] width 68 height 11
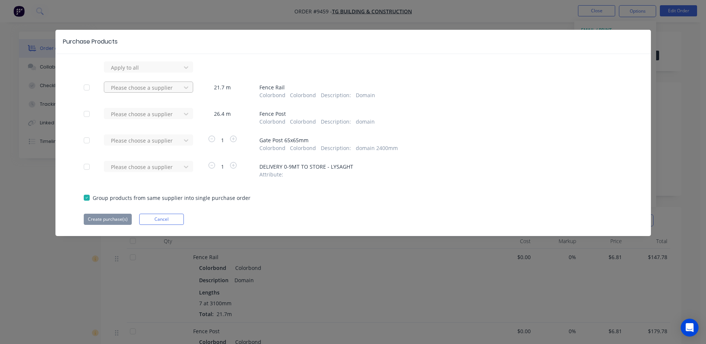
click at [143, 72] on div at bounding box center [143, 67] width 67 height 9
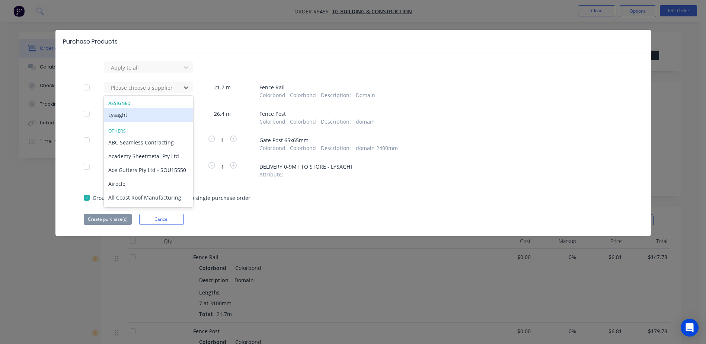
click at [135, 113] on div "Lysaght" at bounding box center [148, 115] width 89 height 14
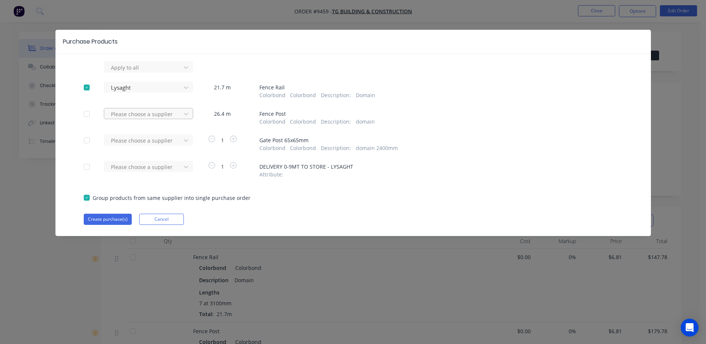
click at [133, 72] on div at bounding box center [143, 67] width 67 height 9
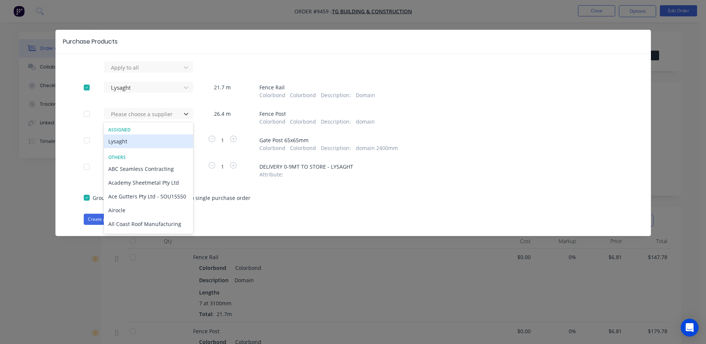
click at [129, 141] on div "Lysaght" at bounding box center [148, 141] width 89 height 14
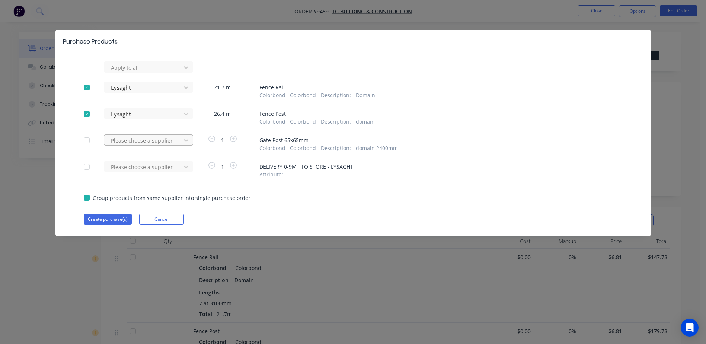
click at [131, 72] on div at bounding box center [143, 67] width 67 height 9
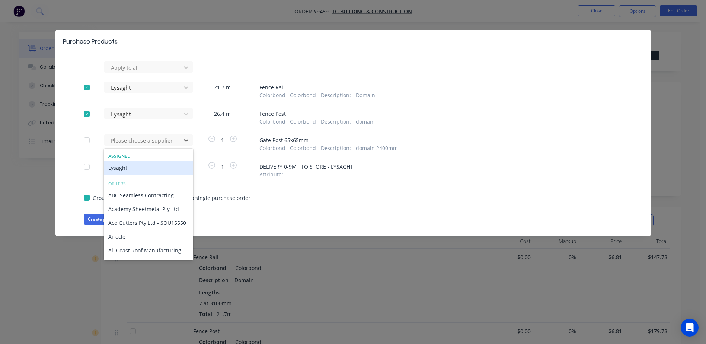
click at [132, 164] on div "Lysaght" at bounding box center [148, 168] width 89 height 14
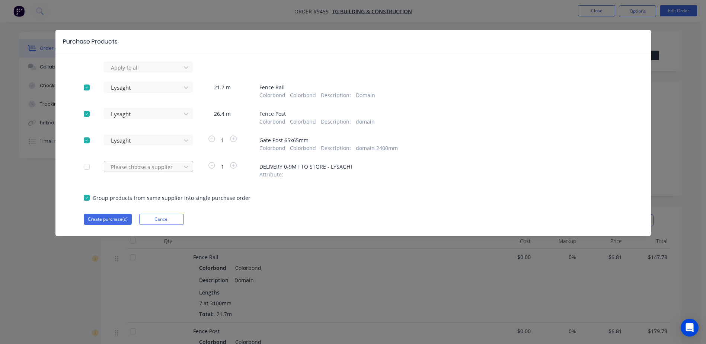
click at [132, 72] on div at bounding box center [143, 67] width 67 height 9
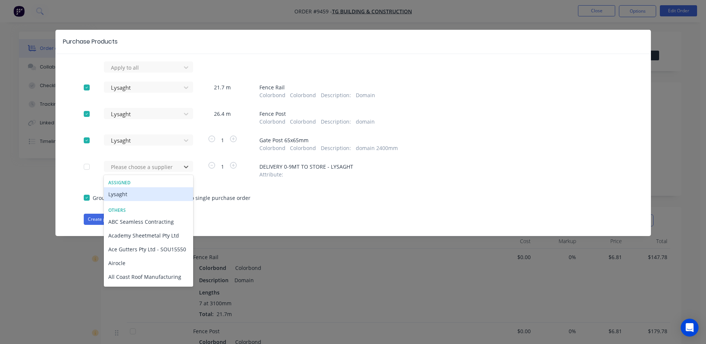
click at [141, 193] on div "Lysaght" at bounding box center [148, 194] width 89 height 14
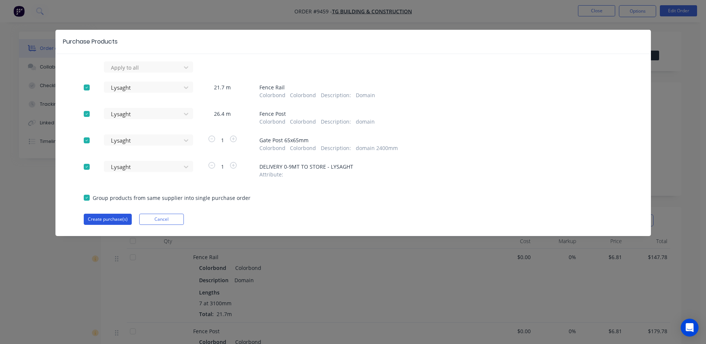
click at [119, 215] on button "Create purchase(s)" at bounding box center [108, 218] width 48 height 11
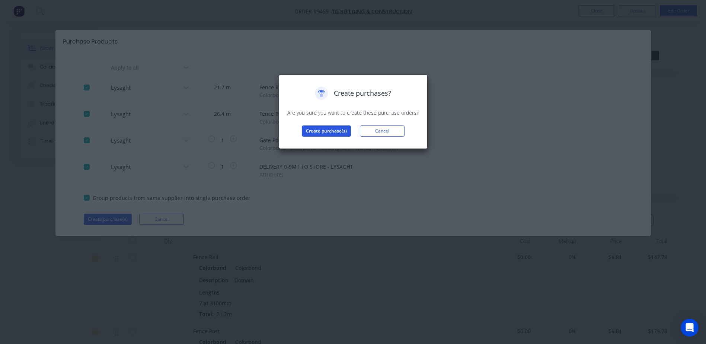
click at [318, 129] on button "Create purchase(s)" at bounding box center [326, 130] width 49 height 11
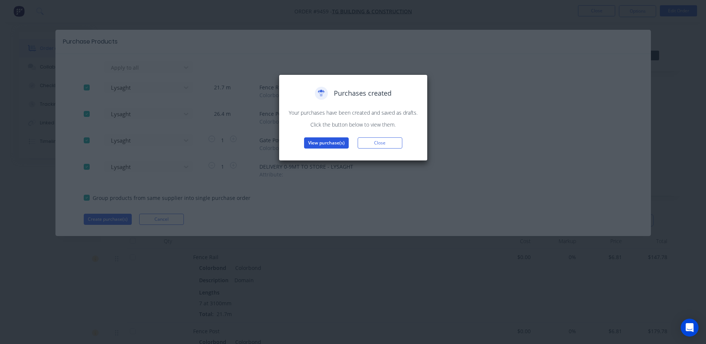
click at [323, 144] on button "View purchase(s)" at bounding box center [326, 142] width 45 height 11
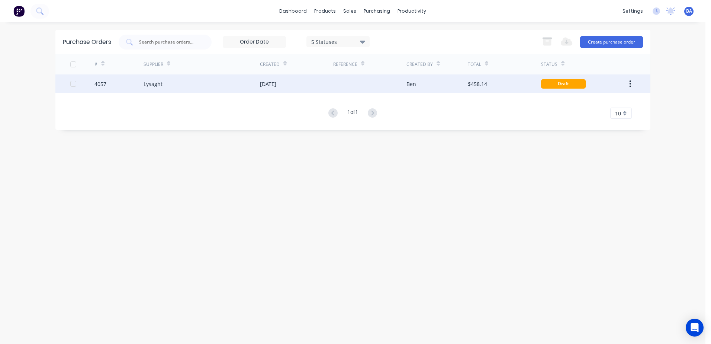
click at [552, 84] on div "Draft" at bounding box center [563, 83] width 45 height 9
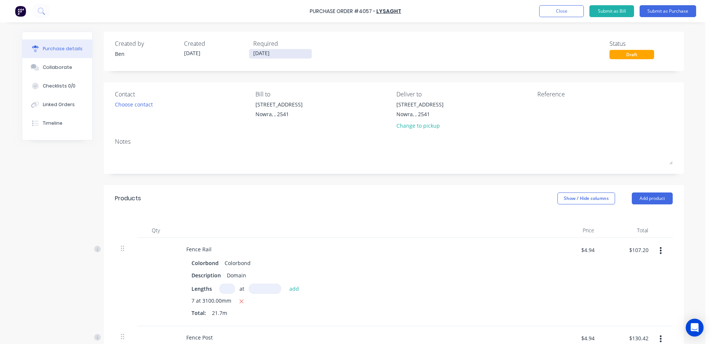
click at [255, 53] on input "[DATE]" at bounding box center [280, 53] width 62 height 9
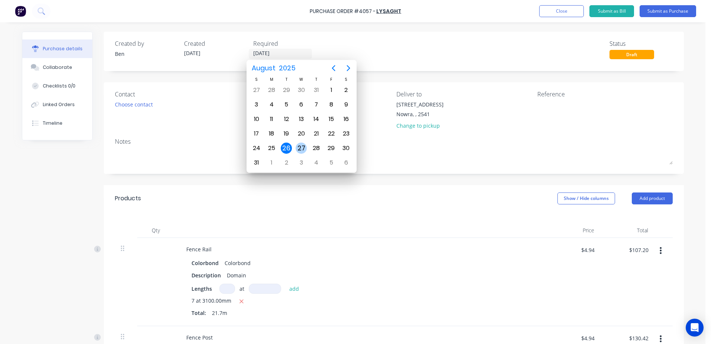
click at [299, 143] on div "27" at bounding box center [301, 147] width 11 height 11
type input "27/08/25"
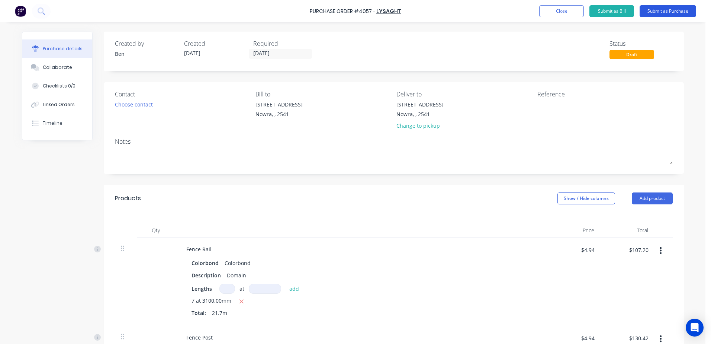
click at [653, 9] on button "Submit as Purchase" at bounding box center [668, 11] width 57 height 12
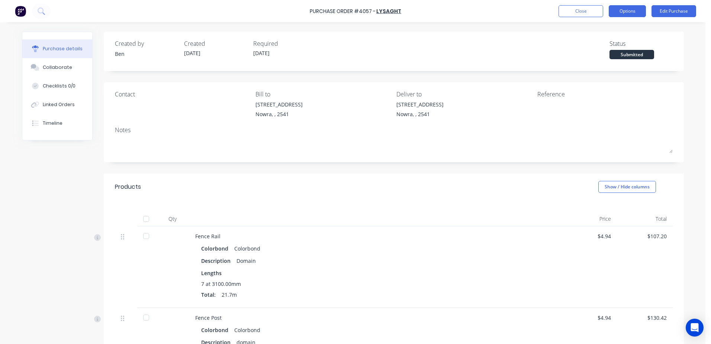
click at [633, 10] on button "Options" at bounding box center [627, 11] width 37 height 12
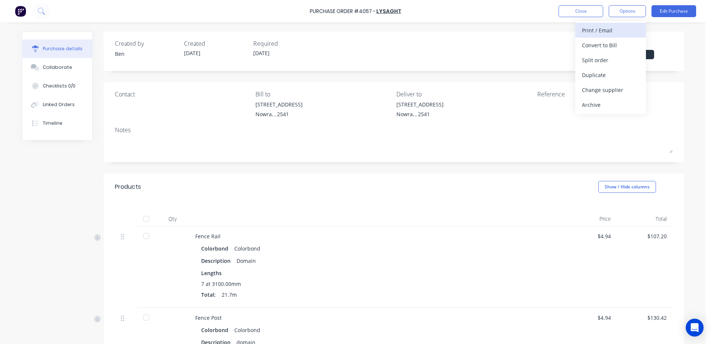
click at [623, 31] on div "Print / Email" at bounding box center [610, 30] width 57 height 11
click at [619, 43] on div "With pricing" at bounding box center [610, 45] width 57 height 11
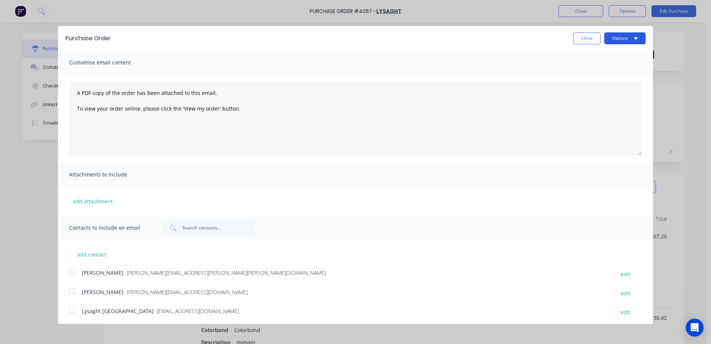
click at [627, 37] on button "Options" at bounding box center [624, 38] width 41 height 12
click at [596, 73] on div "Email" at bounding box center [610, 72] width 57 height 11
click at [71, 272] on div at bounding box center [72, 271] width 15 height 15
click at [71, 308] on div at bounding box center [72, 309] width 15 height 15
click at [71, 310] on div at bounding box center [72, 309] width 15 height 15
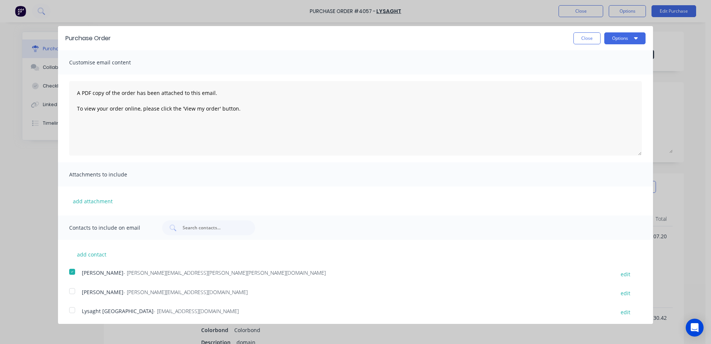
click at [73, 311] on div at bounding box center [72, 309] width 15 height 15
click at [73, 273] on div at bounding box center [72, 271] width 15 height 15
click at [611, 37] on button "Options" at bounding box center [624, 38] width 41 height 12
click at [594, 70] on div "Email" at bounding box center [610, 72] width 57 height 11
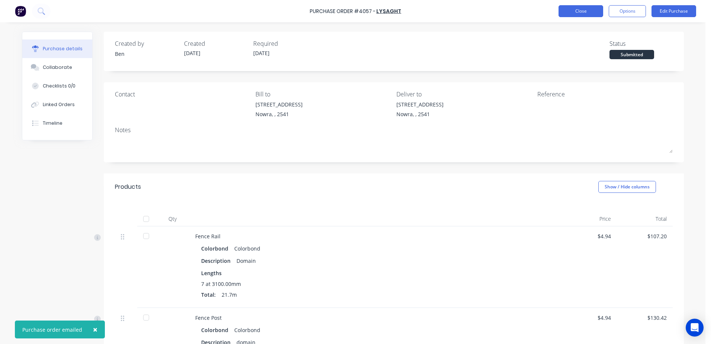
click at [567, 7] on button "Close" at bounding box center [581, 11] width 45 height 12
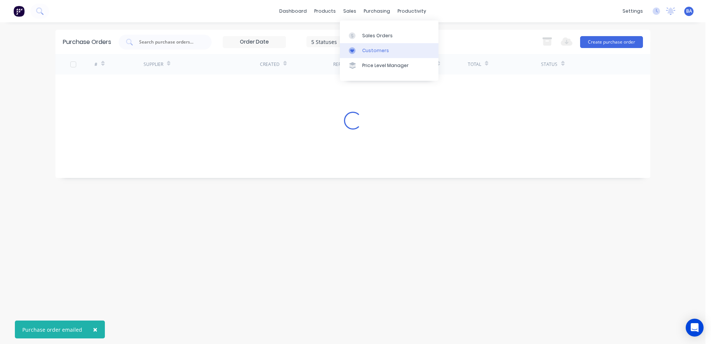
click at [358, 49] on div at bounding box center [354, 50] width 11 height 7
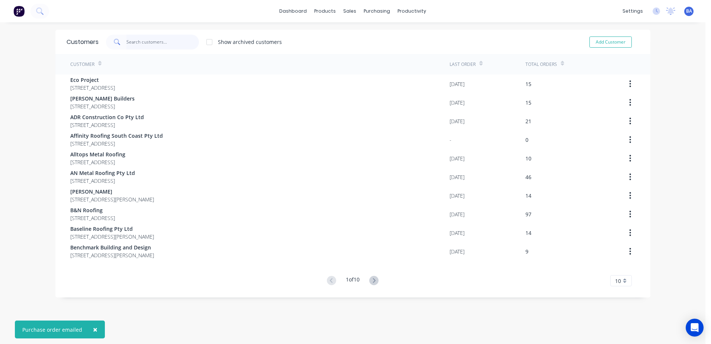
click at [146, 39] on input "text" at bounding box center [162, 42] width 73 height 15
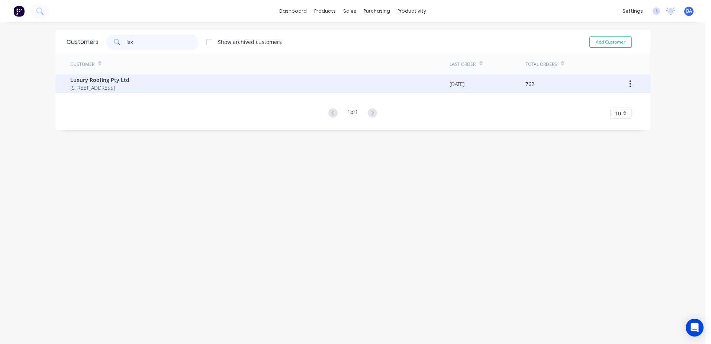
type input "lux"
click at [129, 83] on span "Luxury Roofing Pty Ltd" at bounding box center [99, 80] width 59 height 8
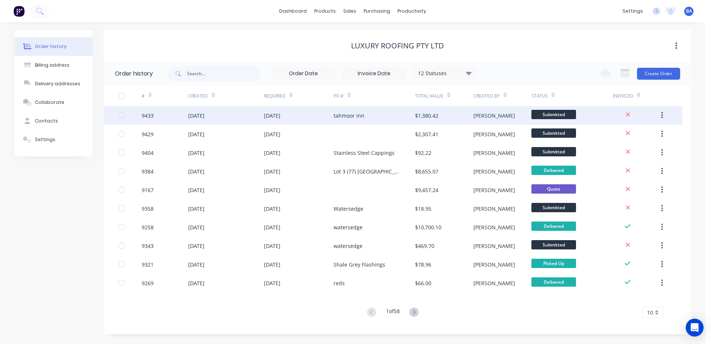
click at [379, 116] on div "tahmoor inn" at bounding box center [374, 115] width 81 height 19
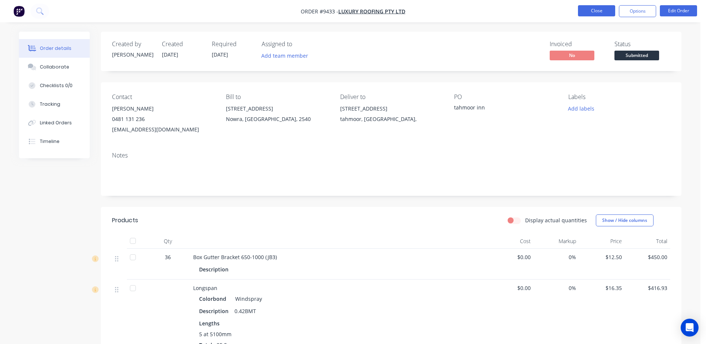
click at [600, 11] on button "Close" at bounding box center [596, 10] width 37 height 11
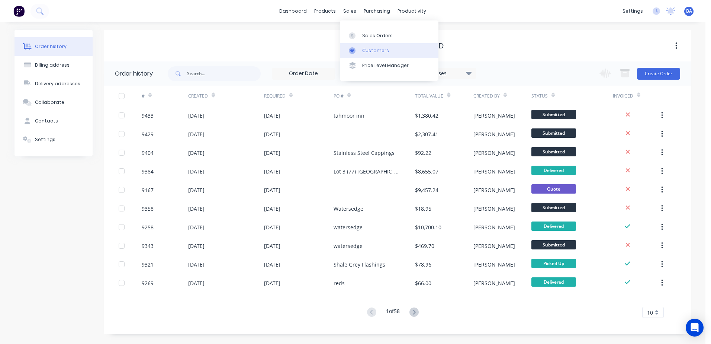
click at [352, 48] on icon at bounding box center [352, 50] width 7 height 7
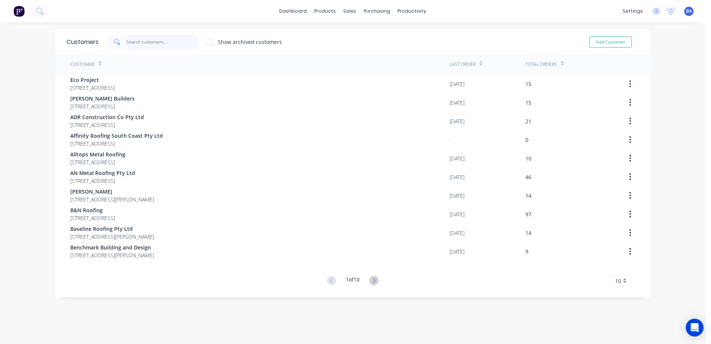
click at [179, 41] on input "text" at bounding box center [162, 42] width 73 height 15
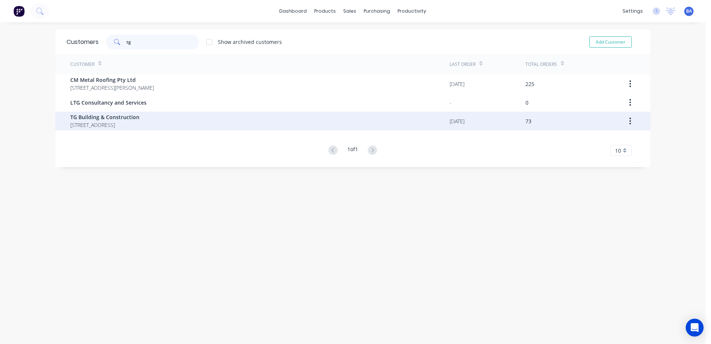
type input "tg"
click at [116, 120] on span "TG Building & Construction" at bounding box center [104, 117] width 69 height 8
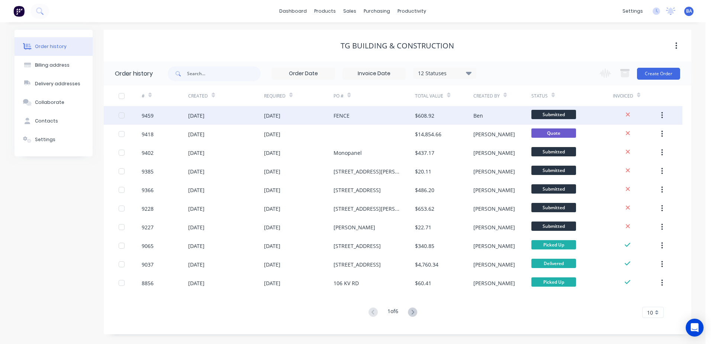
click at [356, 117] on div "FENCE" at bounding box center [374, 115] width 81 height 19
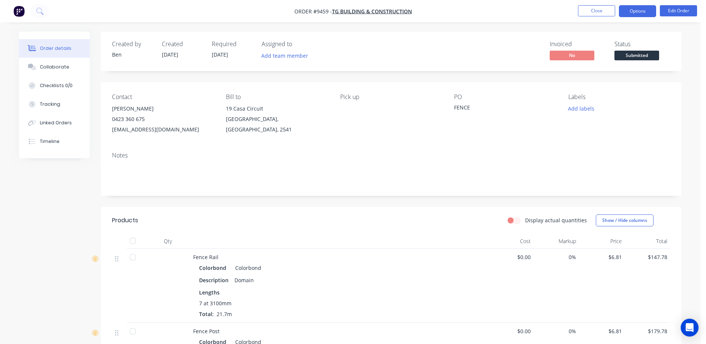
click at [644, 12] on button "Options" at bounding box center [637, 11] width 37 height 12
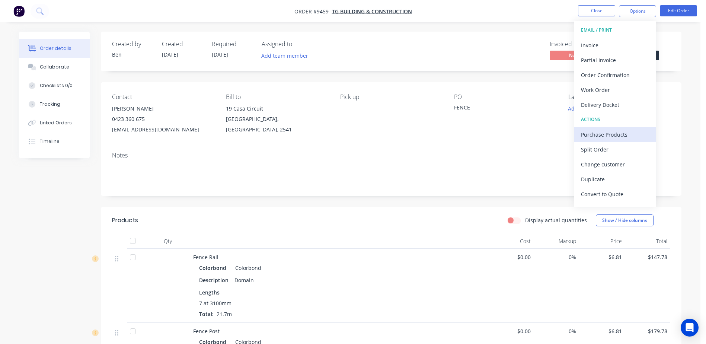
click at [592, 135] on div "Purchase Products" at bounding box center [615, 134] width 68 height 11
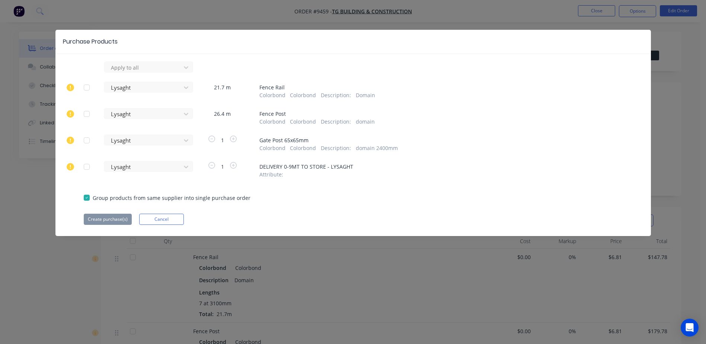
click at [675, 50] on div "Purchase Products Apply to all Lysaght 21.7 m Fence Rail Colorbond Colorbond De…" at bounding box center [353, 172] width 706 height 344
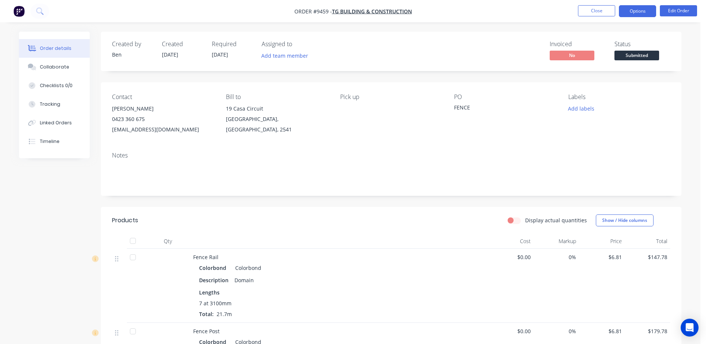
click at [637, 9] on button "Options" at bounding box center [637, 11] width 37 height 12
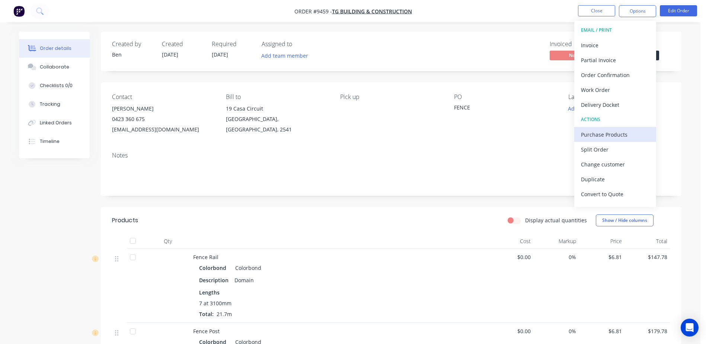
click at [623, 137] on div "Purchase Products" at bounding box center [615, 134] width 68 height 11
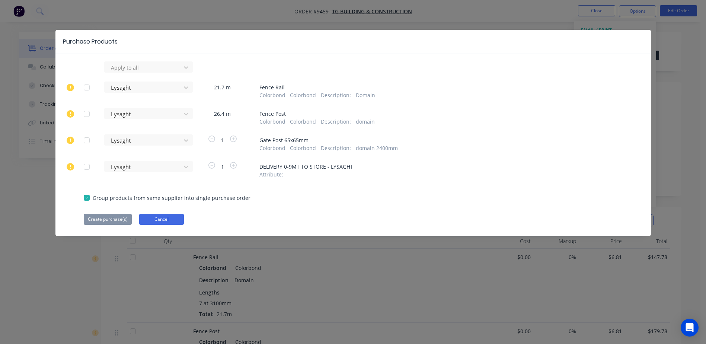
click at [181, 218] on button "Cancel" at bounding box center [161, 218] width 45 height 11
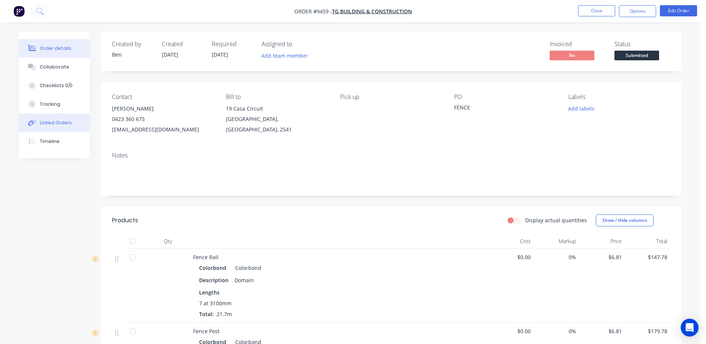
click at [45, 122] on div "Linked Orders" at bounding box center [56, 122] width 32 height 7
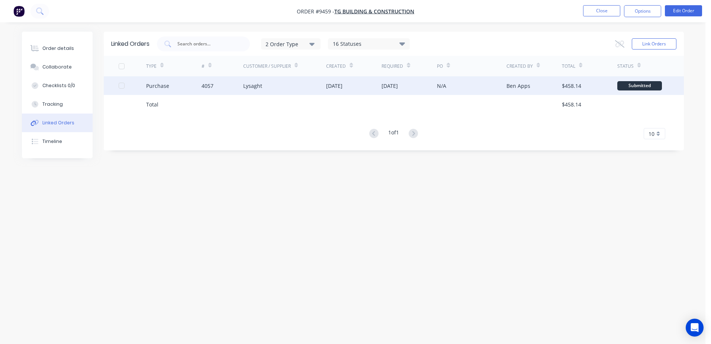
click at [222, 89] on div "4057" at bounding box center [223, 85] width 42 height 19
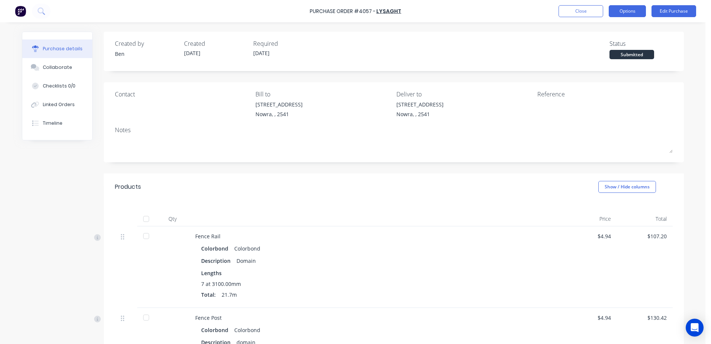
click at [618, 12] on button "Options" at bounding box center [627, 11] width 37 height 12
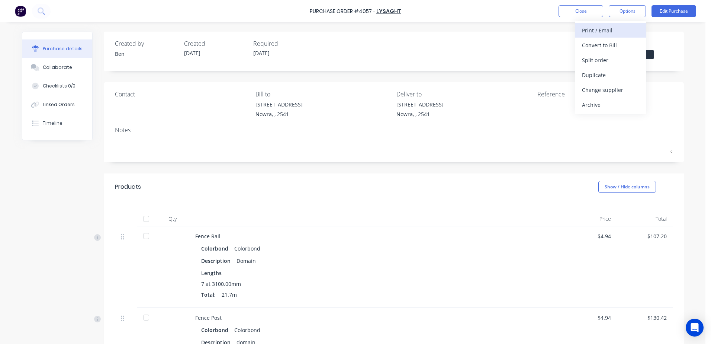
click at [601, 28] on div "Print / Email" at bounding box center [610, 30] width 57 height 11
click at [598, 60] on div "Without pricing" at bounding box center [610, 60] width 57 height 11
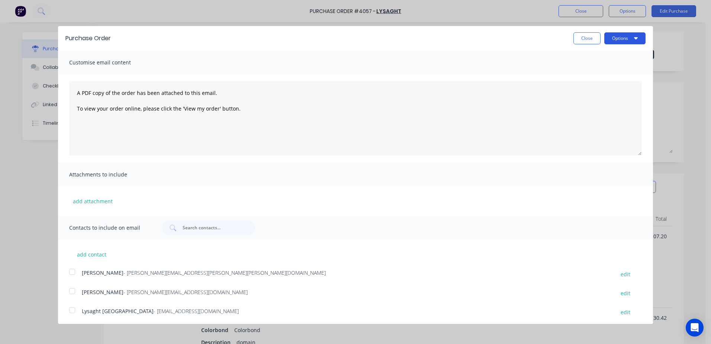
click at [612, 40] on button "Options" at bounding box center [624, 38] width 41 height 12
click at [605, 57] on div "Print" at bounding box center [610, 57] width 57 height 11
click at [564, 8] on div "Purchase Order Close Options Print Email Customise email content A PDF copy of …" at bounding box center [355, 172] width 711 height 344
click at [576, 40] on button "Close" at bounding box center [587, 38] width 27 height 12
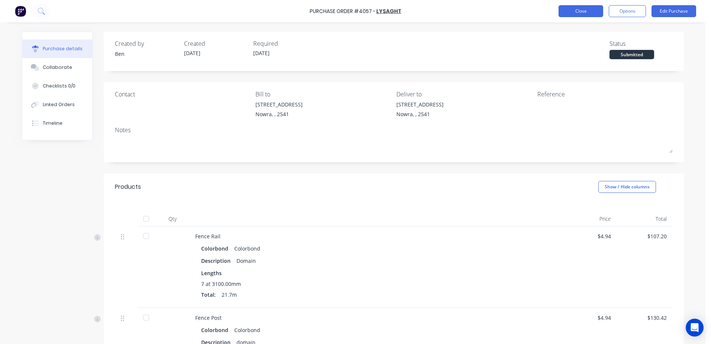
click at [578, 12] on button "Close" at bounding box center [581, 11] width 45 height 12
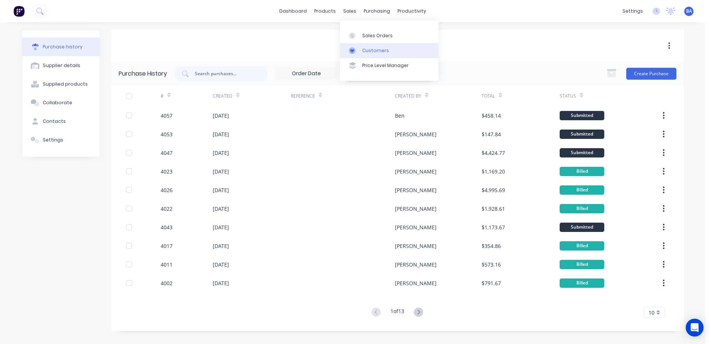
click at [350, 52] on icon at bounding box center [352, 50] width 7 height 7
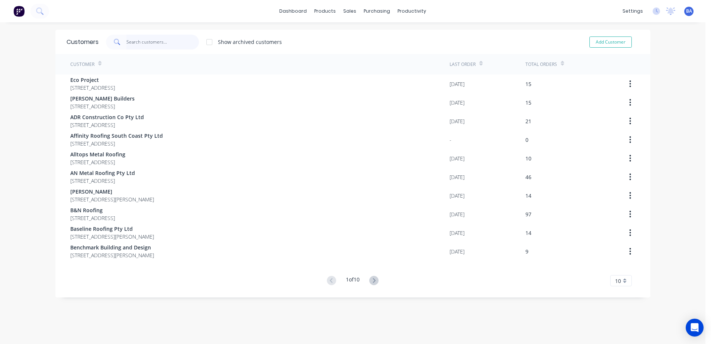
click at [136, 43] on input "text" at bounding box center [162, 42] width 73 height 15
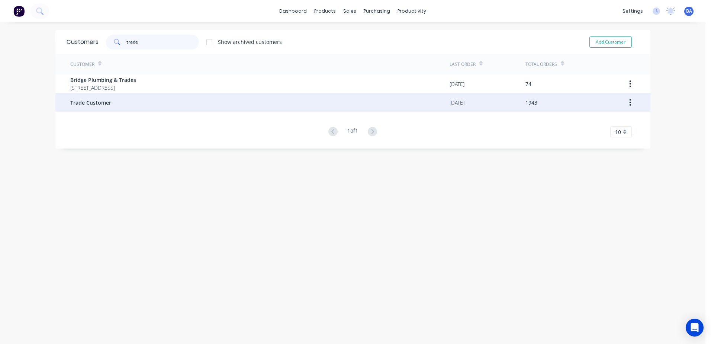
type input "trade"
click at [104, 107] on div "Trade Customer" at bounding box center [259, 102] width 379 height 19
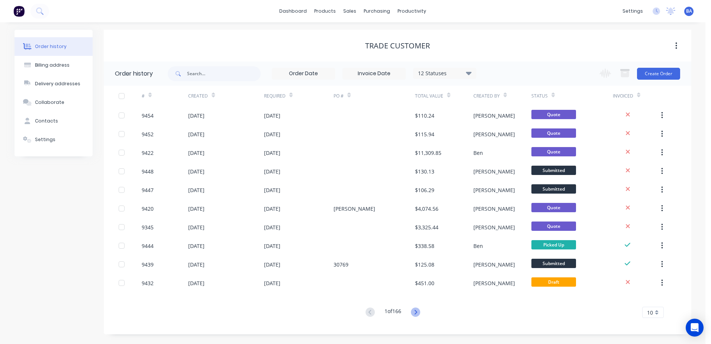
click at [415, 312] on icon at bounding box center [415, 311] width 9 height 9
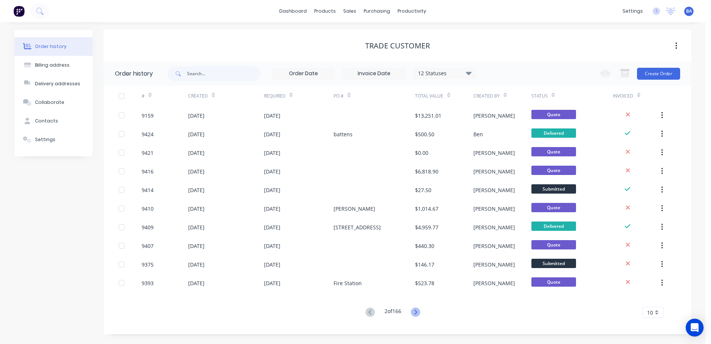
click at [414, 312] on icon at bounding box center [415, 311] width 9 height 9
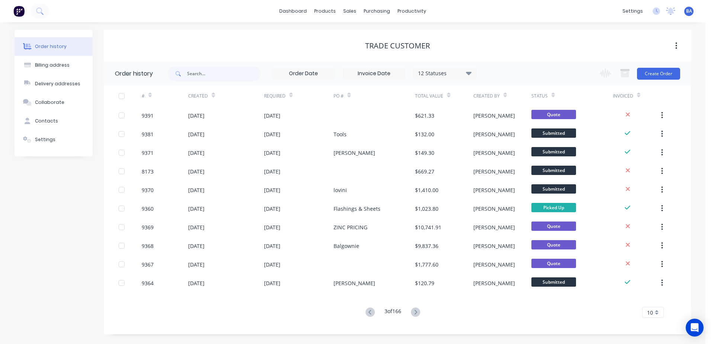
click at [414, 312] on icon at bounding box center [415, 311] width 9 height 9
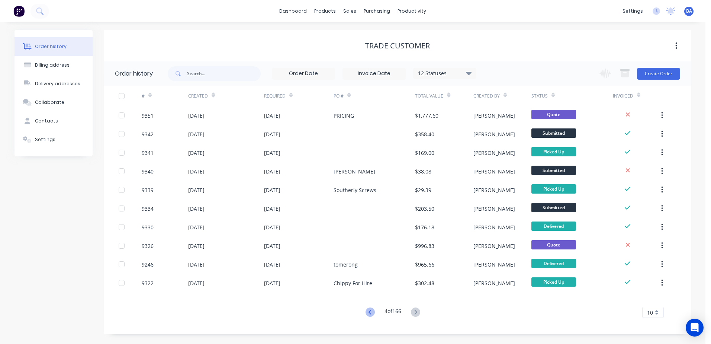
click at [367, 311] on icon at bounding box center [370, 311] width 9 height 9
click at [367, 311] on div "Order history Billing address Delivery addresses Collaborate Contacts Settings …" at bounding box center [353, 182] width 706 height 321
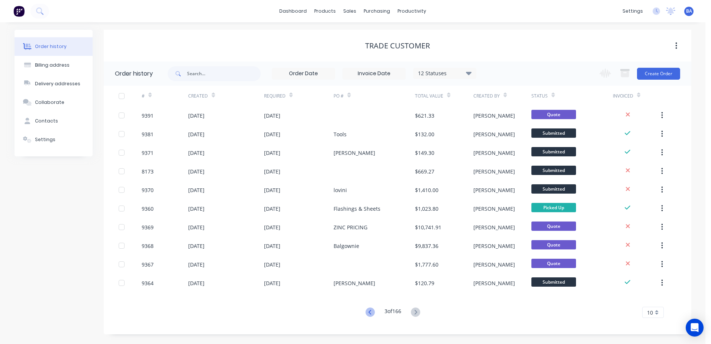
click at [367, 311] on icon at bounding box center [370, 311] width 9 height 9
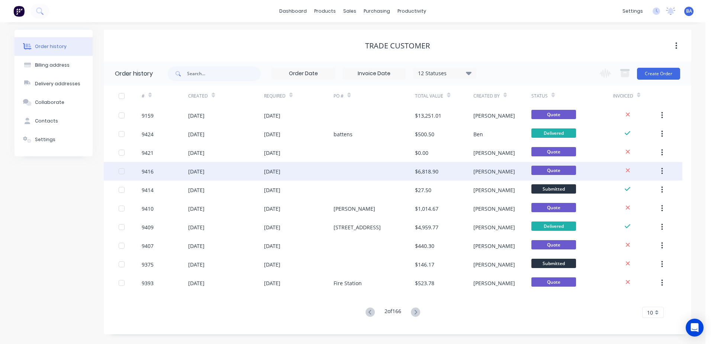
click at [379, 167] on div at bounding box center [374, 171] width 81 height 19
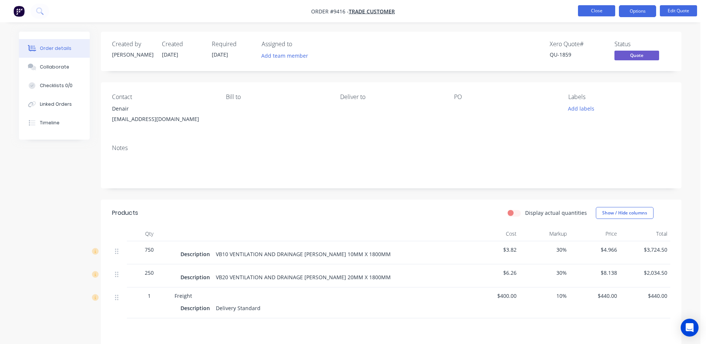
click at [588, 14] on button "Close" at bounding box center [596, 10] width 37 height 11
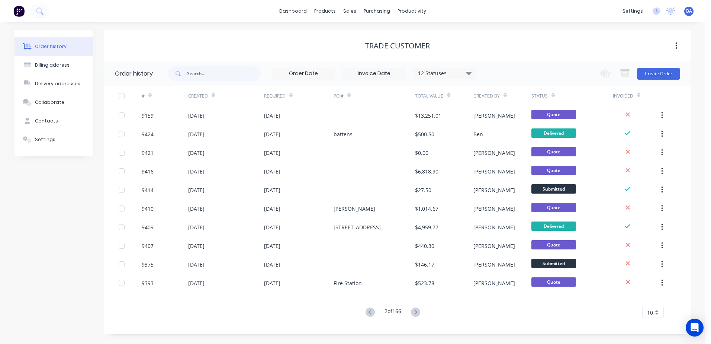
click at [182, 73] on span at bounding box center [177, 73] width 19 height 15
click at [192, 73] on input "text" at bounding box center [224, 73] width 74 height 15
type input "scott"
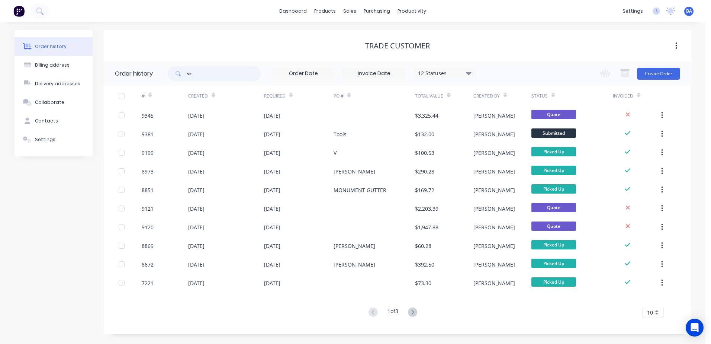
type input "s"
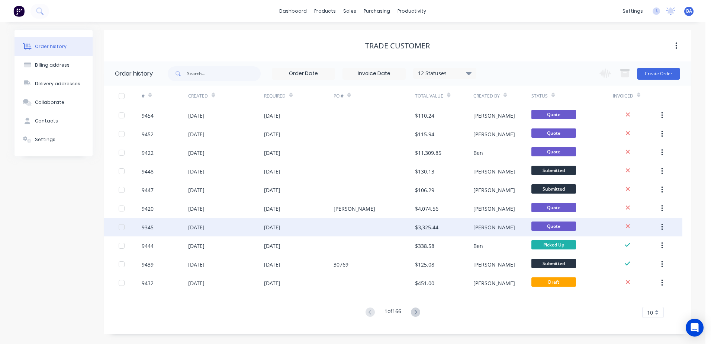
click at [353, 227] on div at bounding box center [374, 227] width 81 height 19
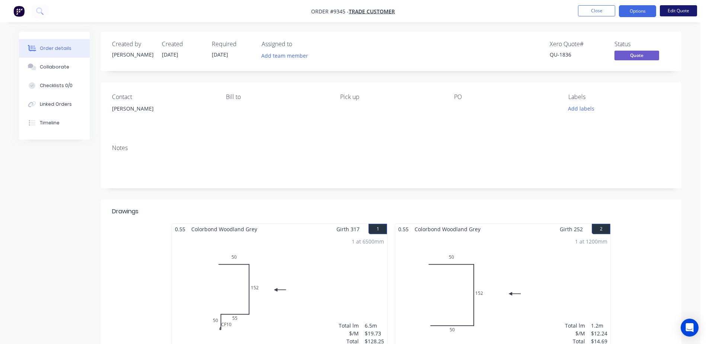
click at [665, 9] on button "Edit Quote" at bounding box center [677, 10] width 37 height 11
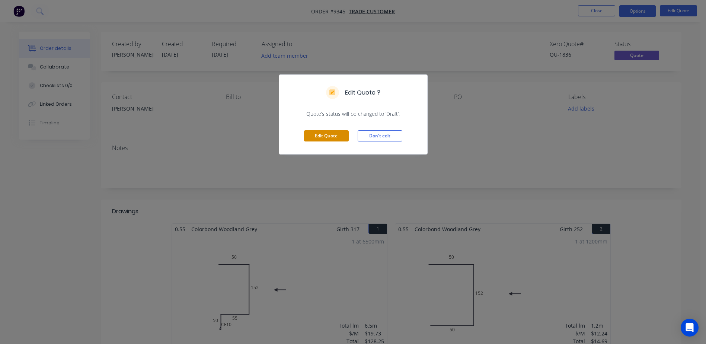
click at [329, 134] on button "Edit Quote" at bounding box center [326, 135] width 45 height 11
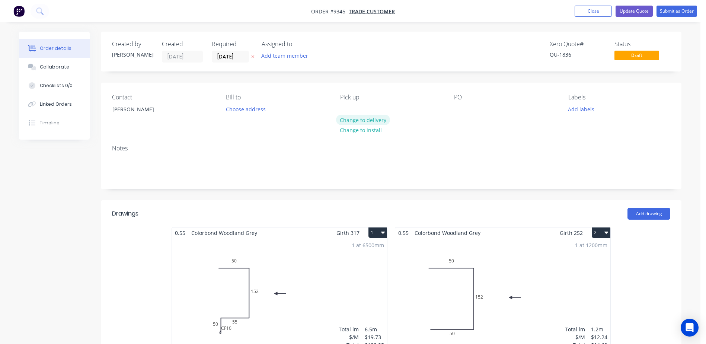
click at [348, 118] on button "Change to delivery" at bounding box center [363, 120] width 54 height 10
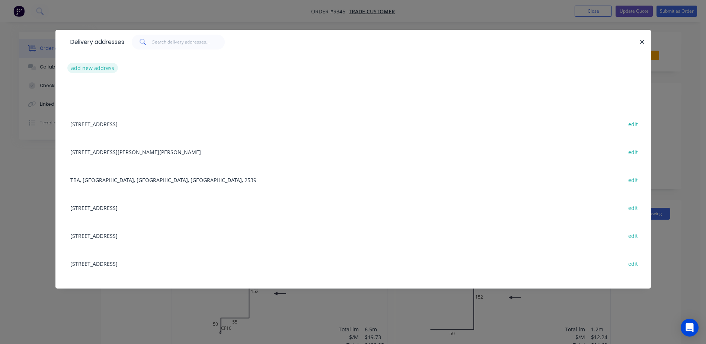
click at [102, 68] on button "add new address" at bounding box center [92, 68] width 51 height 10
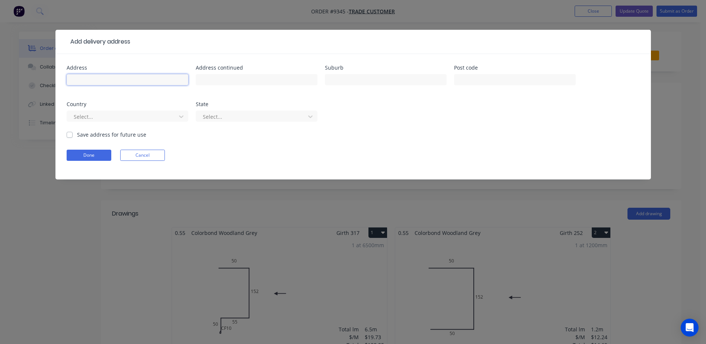
click at [146, 77] on input "text" at bounding box center [128, 79] width 122 height 11
type input "[STREET_ADDRESS]"
click at [335, 79] on input "text" at bounding box center [386, 79] width 122 height 11
type input "Nowra Hill"
click at [482, 80] on input "text" at bounding box center [515, 79] width 122 height 11
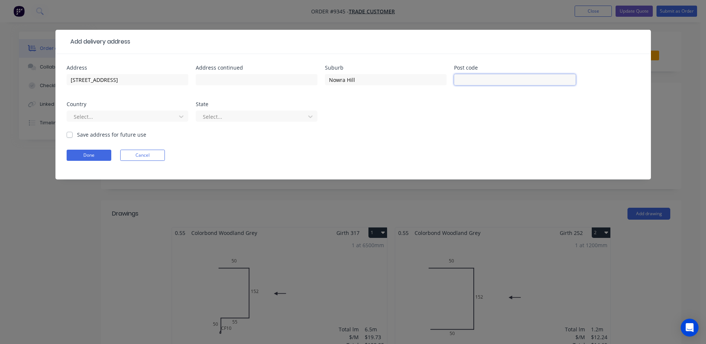
type input "2541"
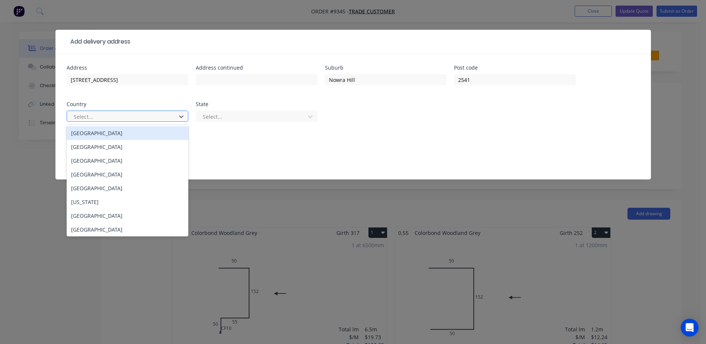
click at [154, 116] on div at bounding box center [122, 116] width 99 height 9
click at [116, 135] on div "Australia" at bounding box center [128, 133] width 122 height 14
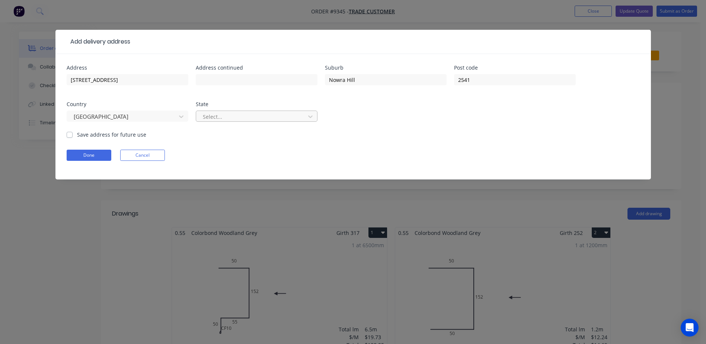
click at [252, 116] on div at bounding box center [251, 116] width 99 height 9
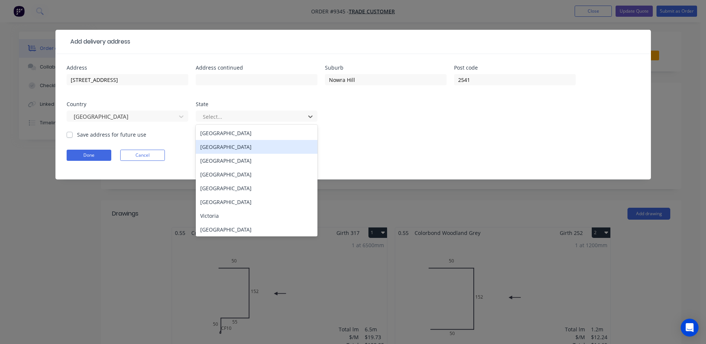
click at [244, 145] on div "New South Wales" at bounding box center [257, 147] width 122 height 14
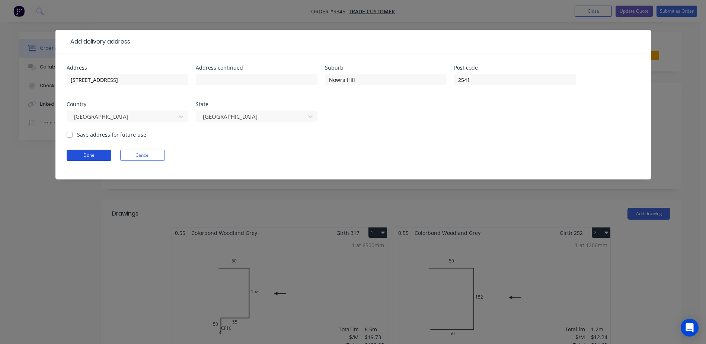
click at [97, 152] on button "Done" at bounding box center [89, 155] width 45 height 11
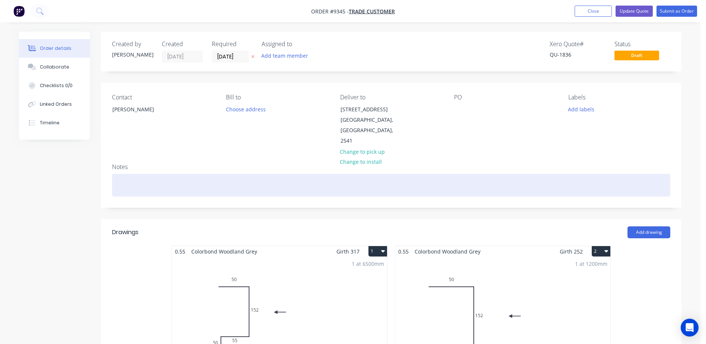
click at [182, 174] on div at bounding box center [391, 185] width 558 height 23
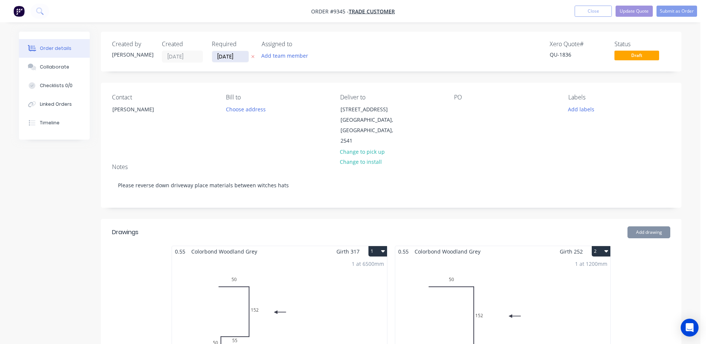
click at [221, 57] on input "18/08/25" at bounding box center [230, 56] width 36 height 11
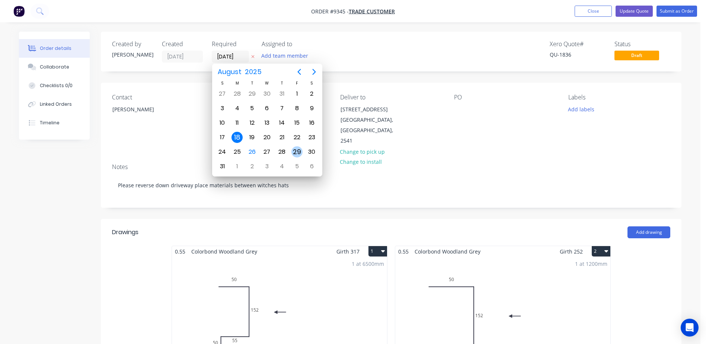
click at [294, 149] on div "29" at bounding box center [296, 151] width 11 height 11
type input "[DATE]"
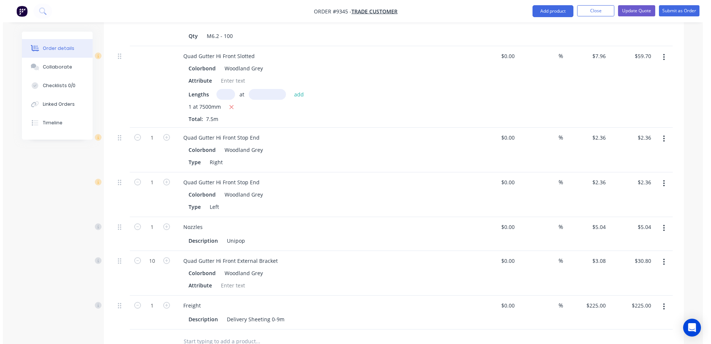
scroll to position [669, 0]
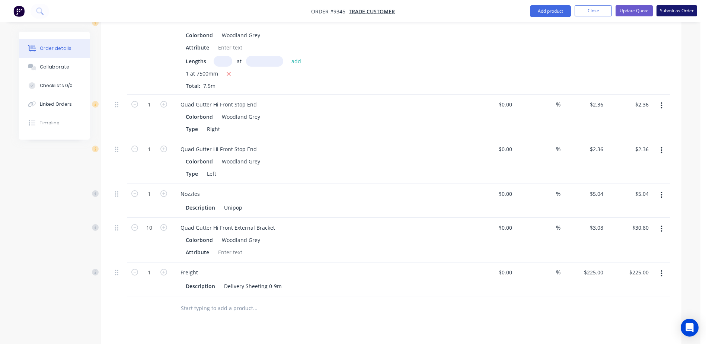
click at [670, 12] on button "Submit as Order" at bounding box center [676, 10] width 41 height 11
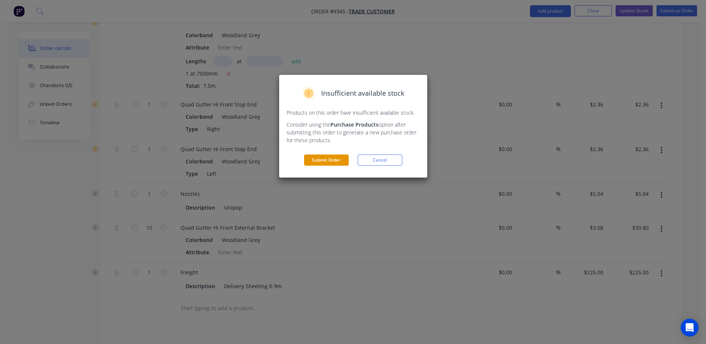
click at [327, 158] on button "Submit Order" at bounding box center [326, 159] width 45 height 11
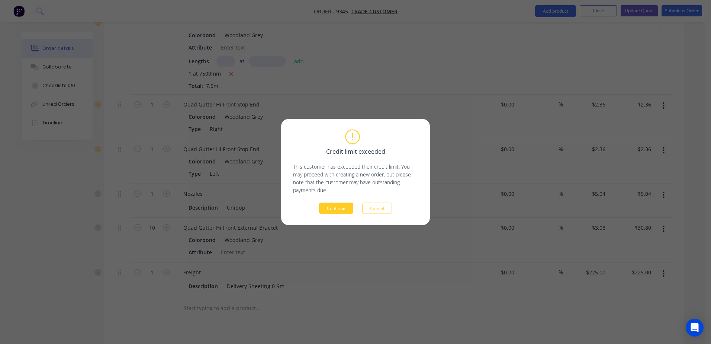
click at [340, 205] on button "Continue" at bounding box center [336, 208] width 34 height 11
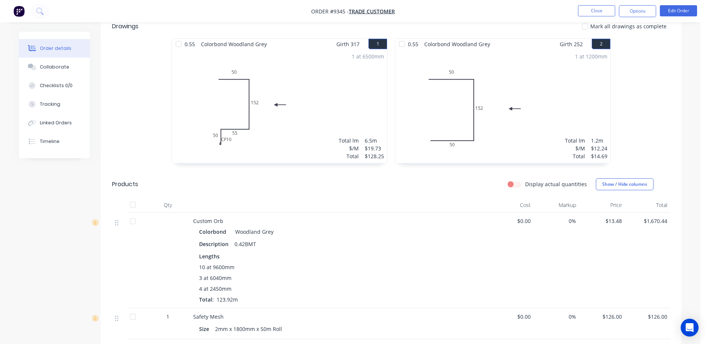
scroll to position [0, 0]
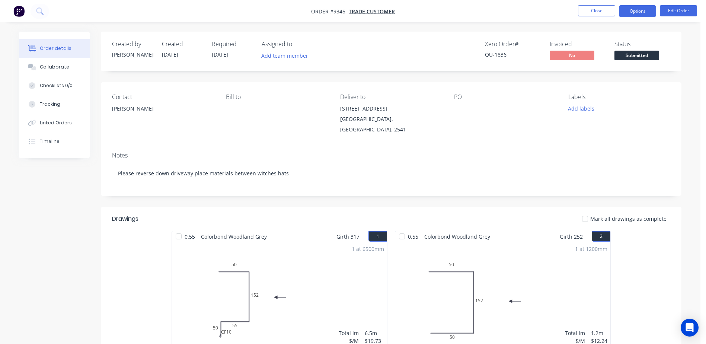
click at [629, 11] on button "Options" at bounding box center [637, 11] width 37 height 12
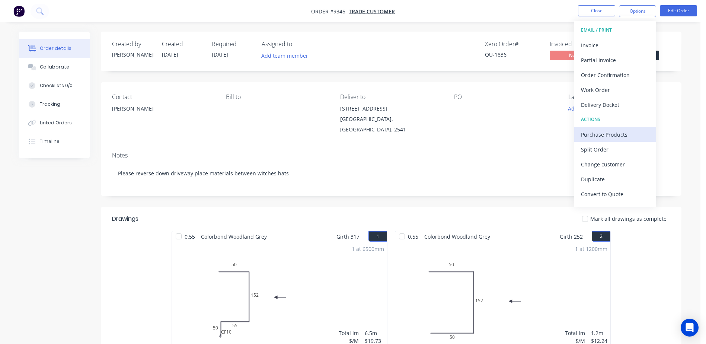
click at [617, 135] on div "Purchase Products" at bounding box center [615, 134] width 68 height 11
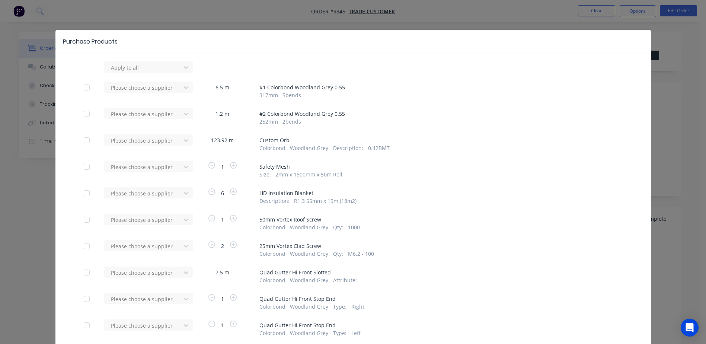
click at [83, 140] on div at bounding box center [86, 140] width 15 height 15
click at [582, 12] on div "Purchase Products Apply to all Please choose a supplier 6.5 m # 1 Colorbond Woo…" at bounding box center [353, 172] width 706 height 344
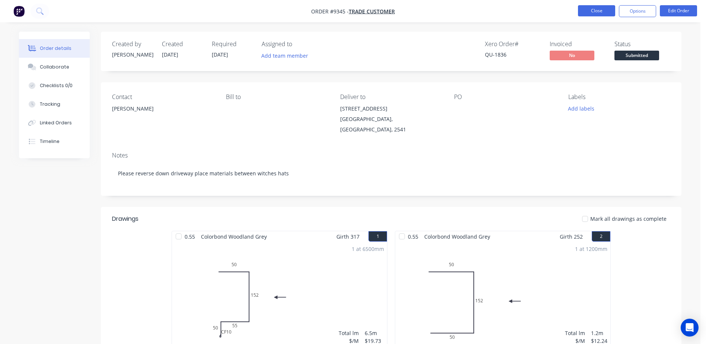
click at [583, 12] on button "Close" at bounding box center [596, 10] width 37 height 11
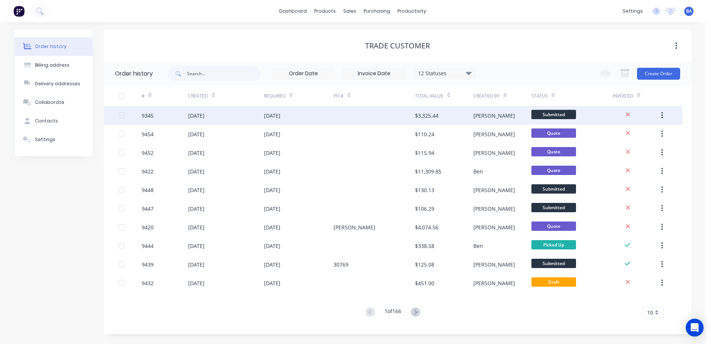
click at [380, 115] on div at bounding box center [374, 115] width 81 height 19
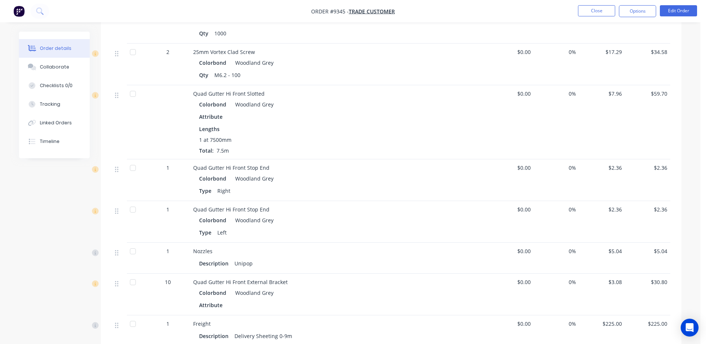
scroll to position [409, 0]
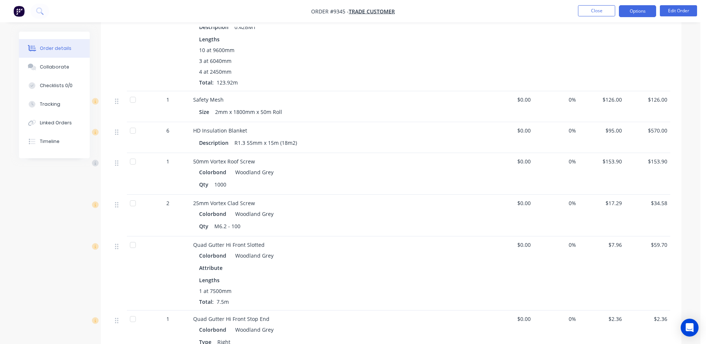
click at [626, 12] on button "Options" at bounding box center [637, 11] width 37 height 12
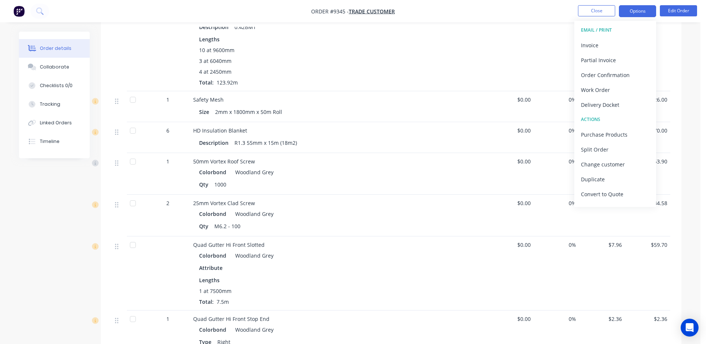
click at [640, 10] on button "Options" at bounding box center [637, 11] width 37 height 12
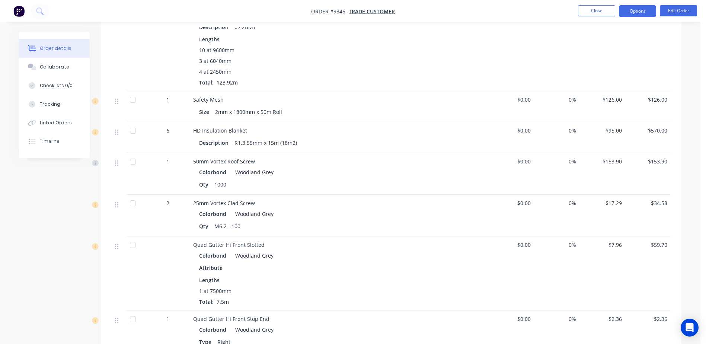
click at [639, 9] on button "Options" at bounding box center [637, 11] width 37 height 12
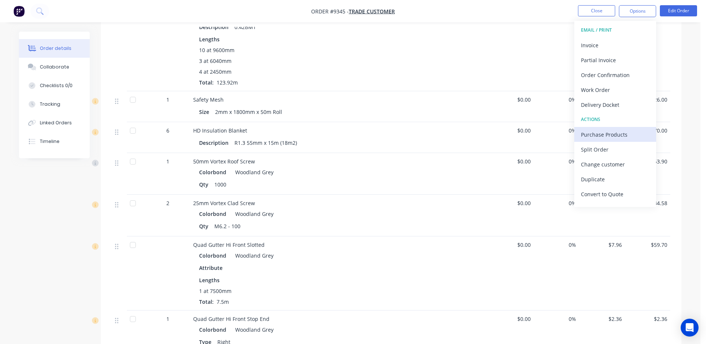
click at [618, 130] on div "Purchase Products" at bounding box center [615, 134] width 68 height 11
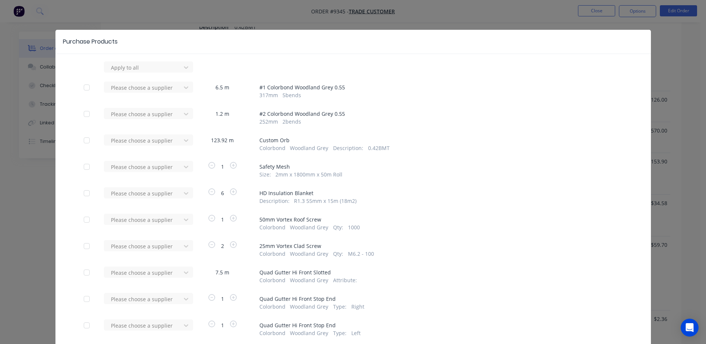
click at [83, 139] on div at bounding box center [86, 140] width 15 height 15
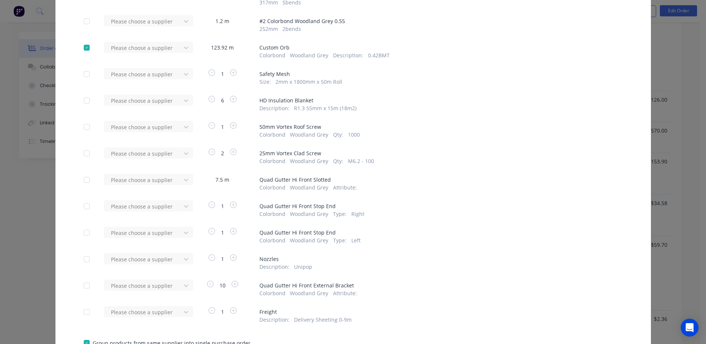
scroll to position [112, 0]
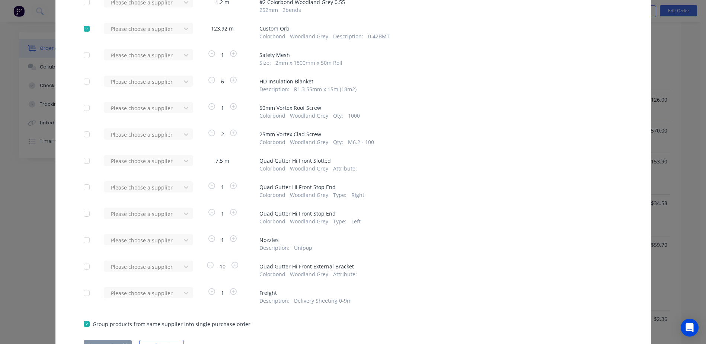
click at [85, 161] on div at bounding box center [86, 160] width 15 height 15
click at [84, 187] on div at bounding box center [86, 187] width 15 height 15
click at [84, 213] on div at bounding box center [86, 213] width 15 height 15
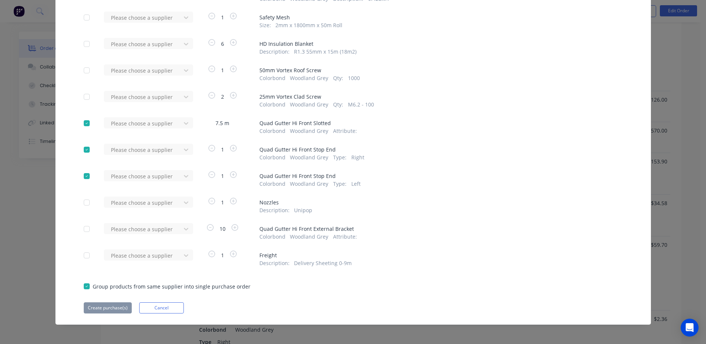
scroll to position [151, 0]
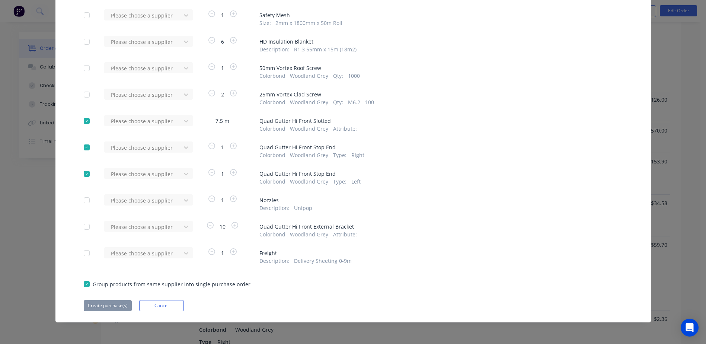
click at [84, 199] on div at bounding box center [86, 200] width 15 height 15
click at [83, 225] on div at bounding box center [86, 226] width 15 height 15
click at [83, 253] on div at bounding box center [86, 252] width 15 height 15
click at [84, 284] on div at bounding box center [86, 283] width 15 height 15
click at [83, 283] on div at bounding box center [86, 283] width 15 height 15
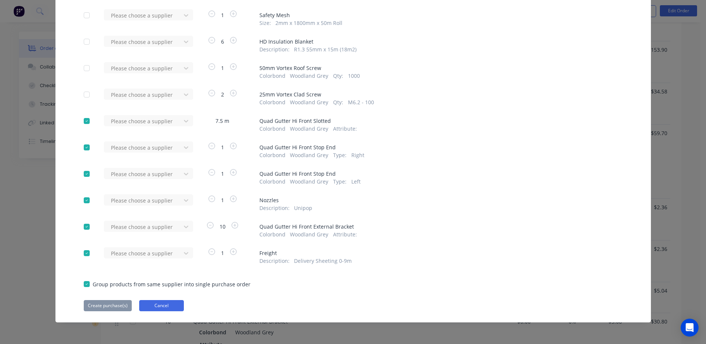
click at [144, 303] on button "Cancel" at bounding box center [161, 305] width 45 height 11
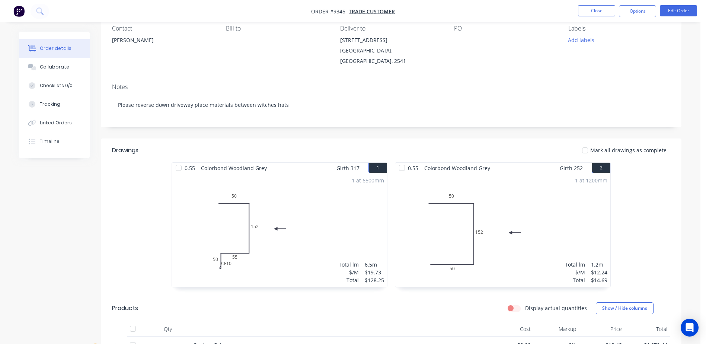
scroll to position [0, 0]
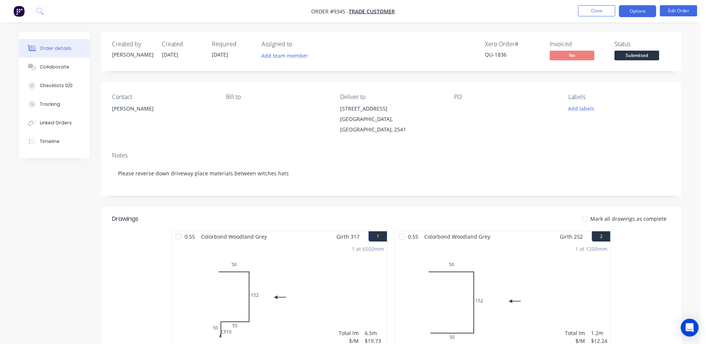
click at [638, 9] on button "Options" at bounding box center [637, 11] width 37 height 12
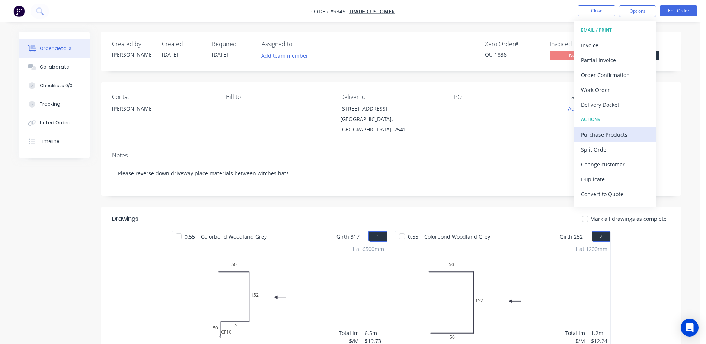
click at [620, 135] on div "Purchase Products" at bounding box center [615, 134] width 68 height 11
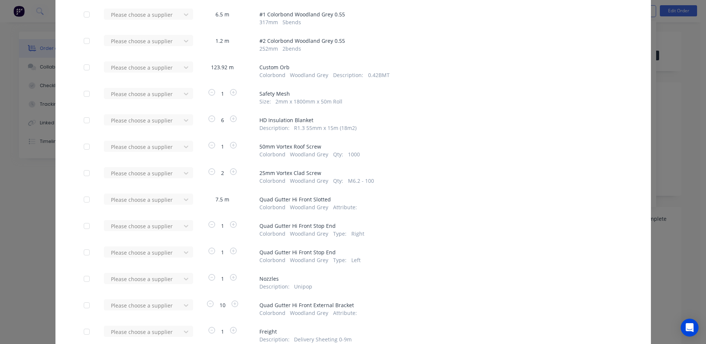
scroll to position [74, 0]
click at [83, 65] on div at bounding box center [86, 65] width 15 height 15
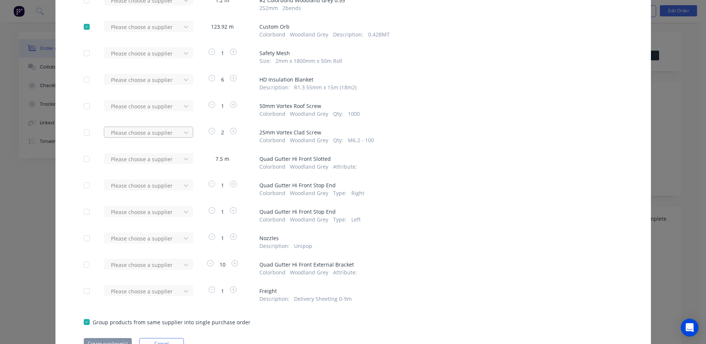
scroll to position [151, 0]
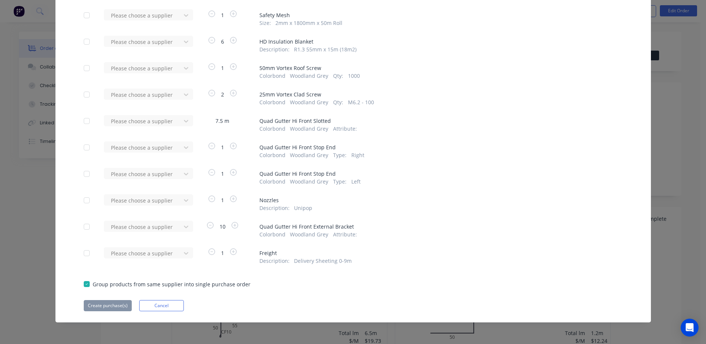
click at [83, 119] on div at bounding box center [86, 120] width 15 height 15
click at [84, 147] on div at bounding box center [86, 147] width 15 height 15
click at [84, 173] on div at bounding box center [86, 173] width 15 height 15
click at [83, 199] on div at bounding box center [86, 200] width 15 height 15
click at [84, 226] on div at bounding box center [86, 226] width 15 height 15
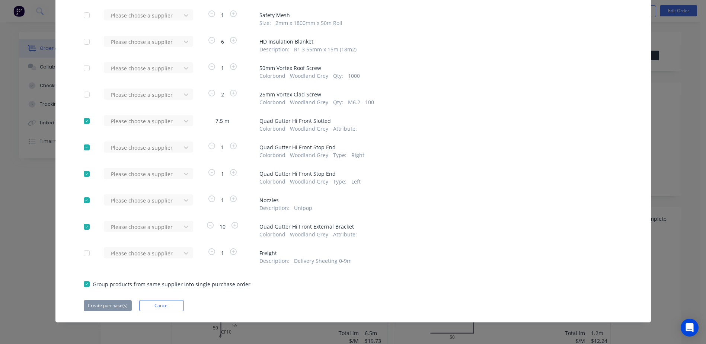
click at [83, 251] on div at bounding box center [86, 252] width 15 height 15
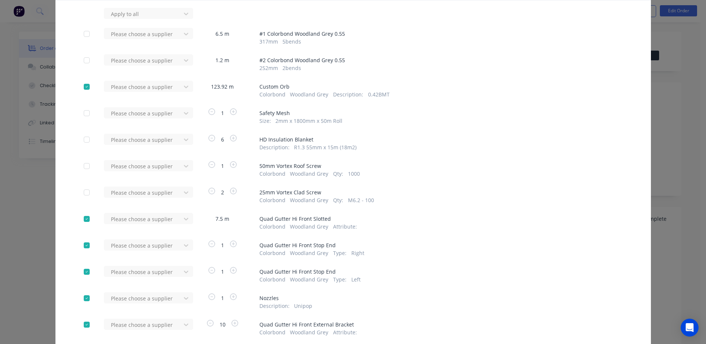
scroll to position [0, 0]
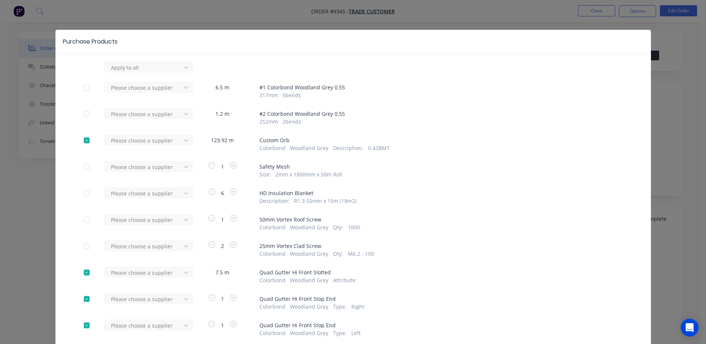
click at [273, 9] on div "Purchase Products Apply to all Please choose a supplier 6.5 m # 1 Colorbond Woo…" at bounding box center [353, 172] width 706 height 344
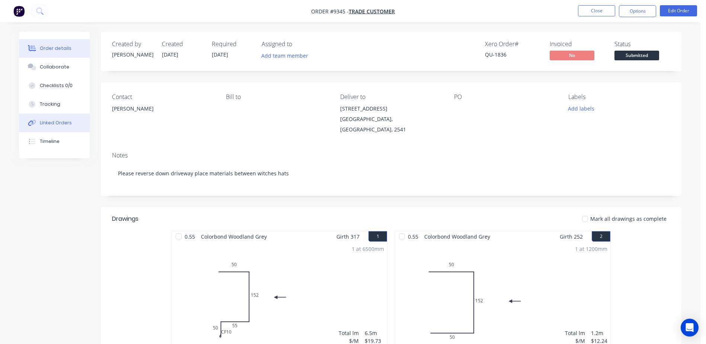
click at [47, 124] on div "Linked Orders" at bounding box center [56, 122] width 32 height 7
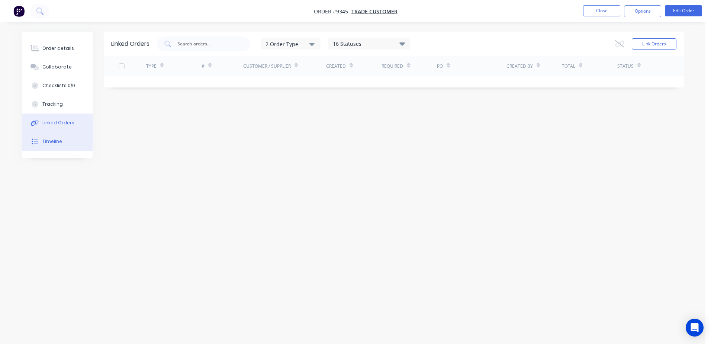
click at [54, 140] on div "Timeline" at bounding box center [52, 141] width 20 height 7
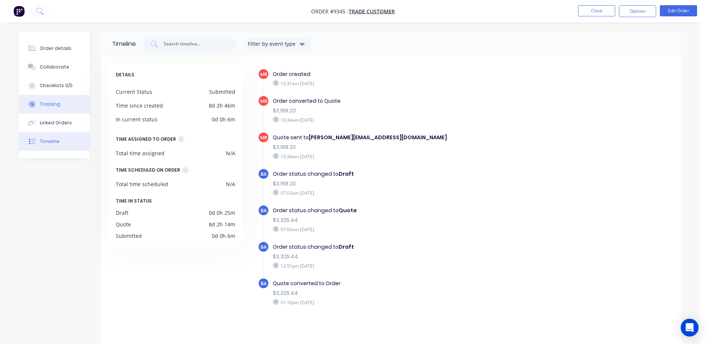
click at [55, 109] on button "Tracking" at bounding box center [54, 104] width 71 height 19
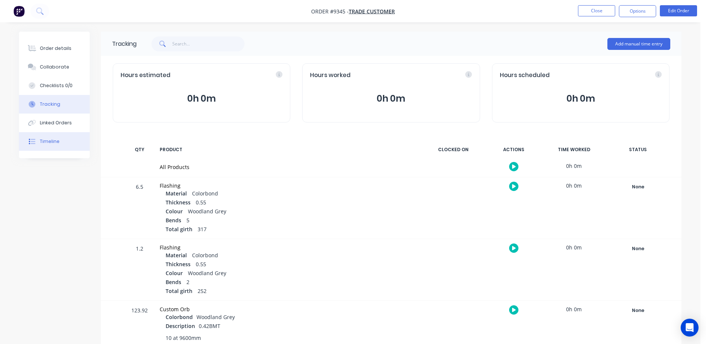
click at [61, 139] on button "Timeline" at bounding box center [54, 141] width 71 height 19
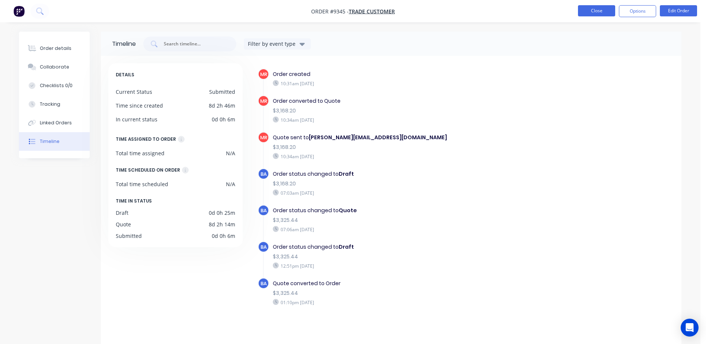
click at [584, 14] on button "Close" at bounding box center [596, 10] width 37 height 11
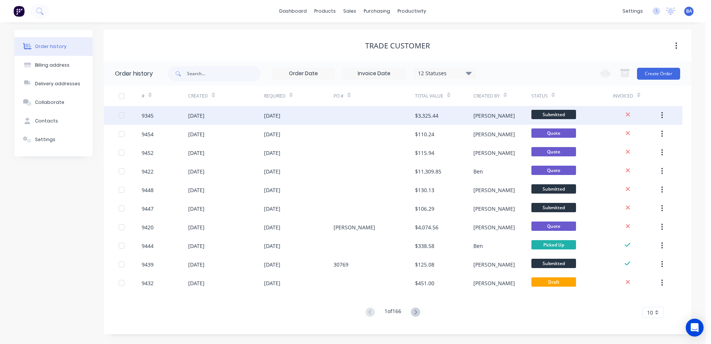
click at [483, 116] on div "[PERSON_NAME]" at bounding box center [494, 116] width 42 height 8
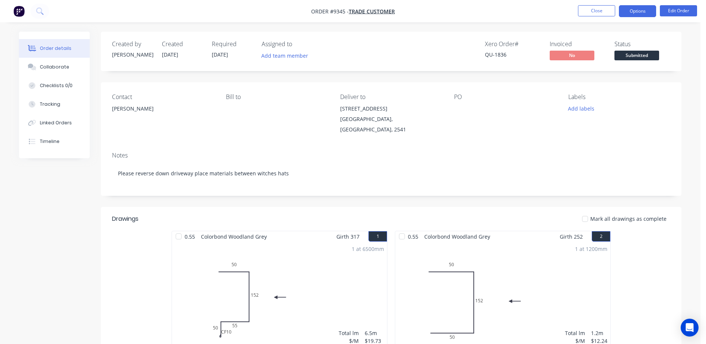
click at [638, 8] on button "Options" at bounding box center [637, 11] width 37 height 12
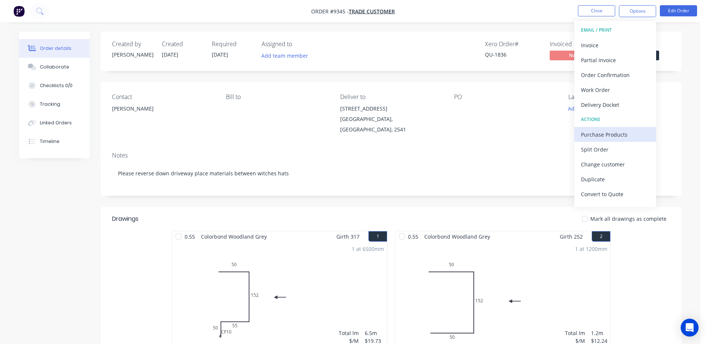
click at [620, 133] on div "Purchase Products" at bounding box center [615, 134] width 68 height 11
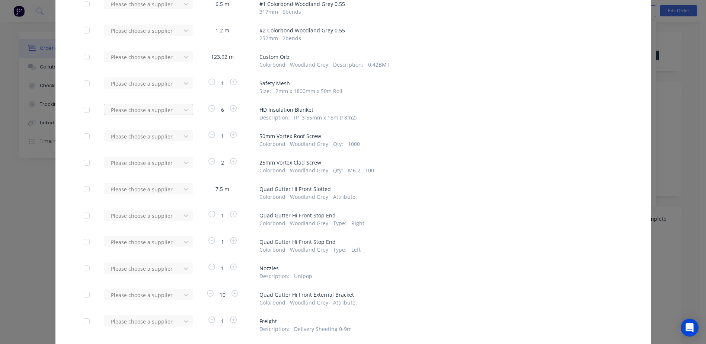
scroll to position [77, 0]
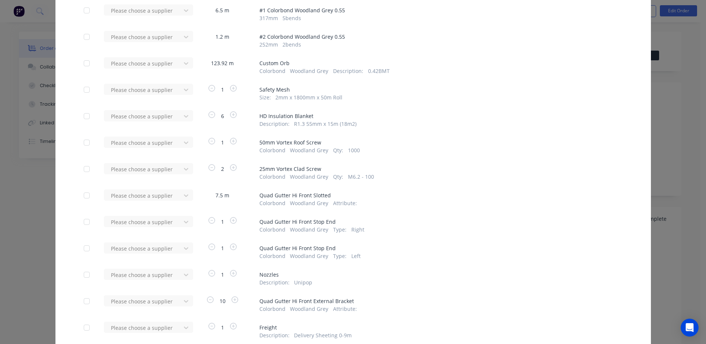
click at [83, 63] on div at bounding box center [86, 63] width 15 height 15
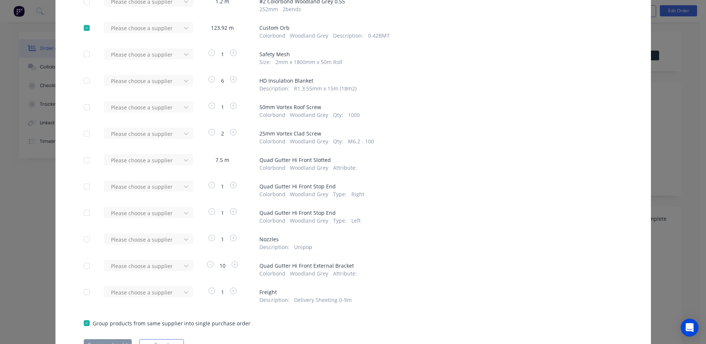
scroll to position [151, 0]
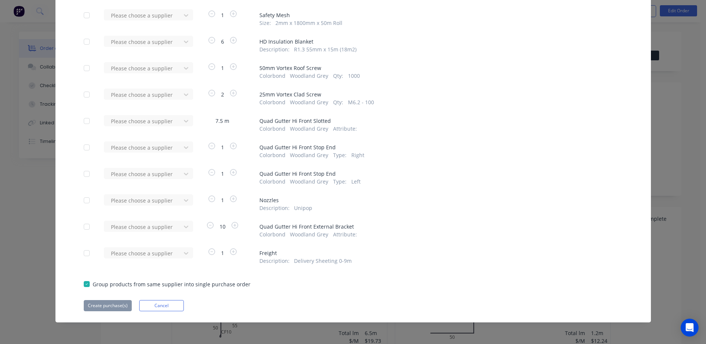
click at [83, 121] on div at bounding box center [86, 120] width 15 height 15
click at [84, 148] on div at bounding box center [86, 147] width 15 height 15
click at [83, 173] on div at bounding box center [86, 173] width 15 height 15
click at [83, 201] on div at bounding box center [86, 200] width 15 height 15
click at [83, 225] on div at bounding box center [86, 226] width 15 height 15
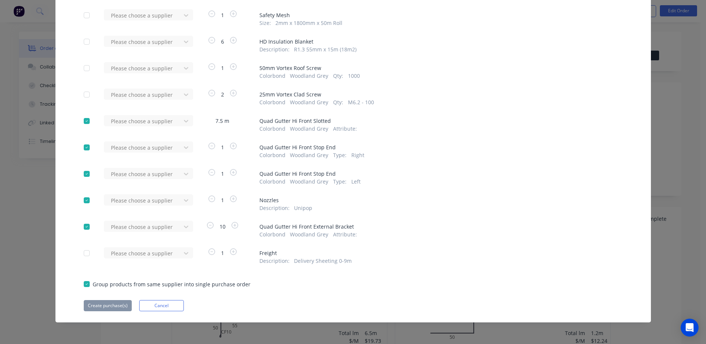
click at [85, 251] on div at bounding box center [86, 252] width 15 height 15
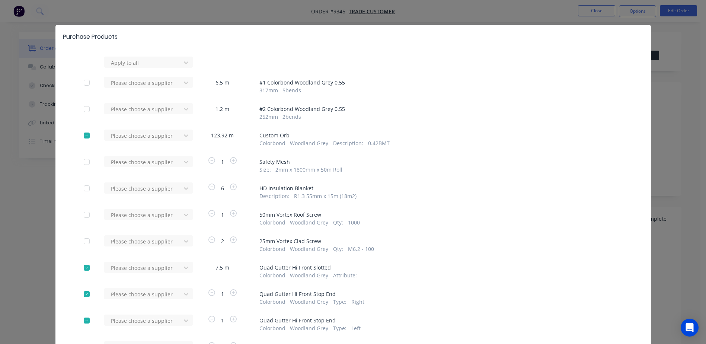
scroll to position [0, 0]
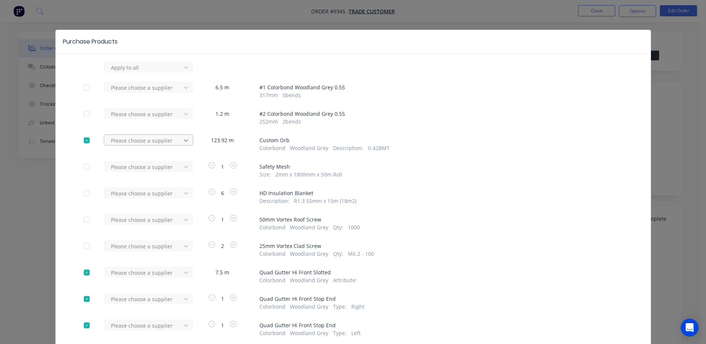
click at [184, 69] on icon at bounding box center [186, 67] width 4 height 3
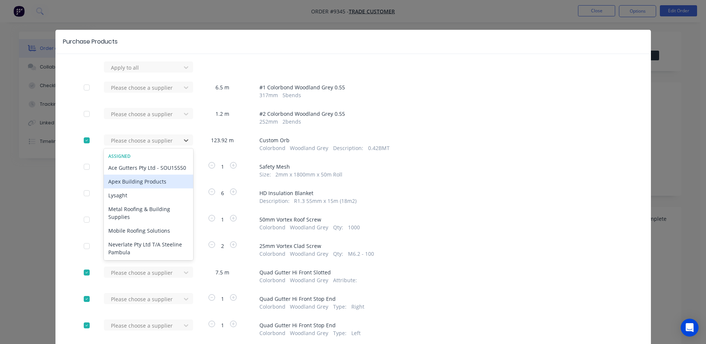
click at [151, 188] on div "Apex Building Products" at bounding box center [148, 181] width 89 height 14
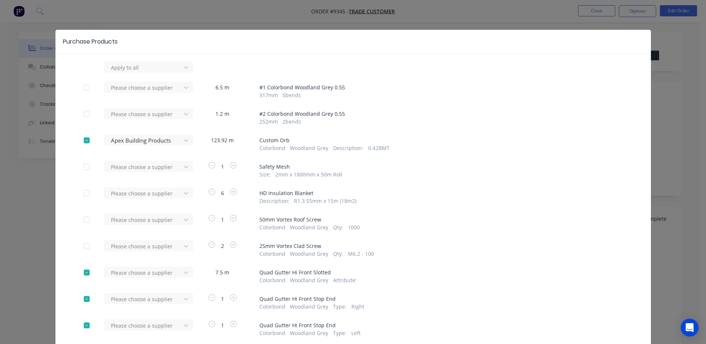
click at [82, 139] on div at bounding box center [86, 140] width 15 height 15
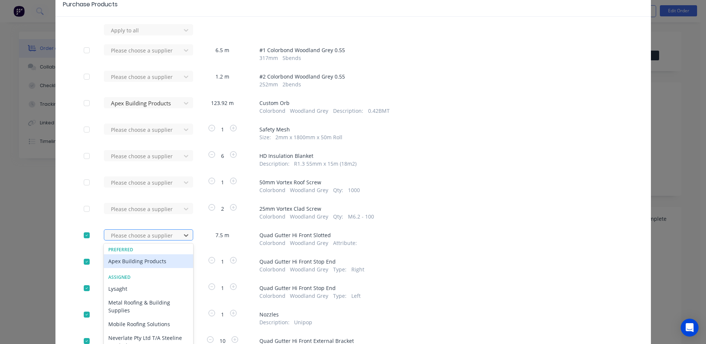
click at [167, 35] on div "62 results available. Use Up and Down to choose options, press Enter to select …" at bounding box center [145, 29] width 82 height 11
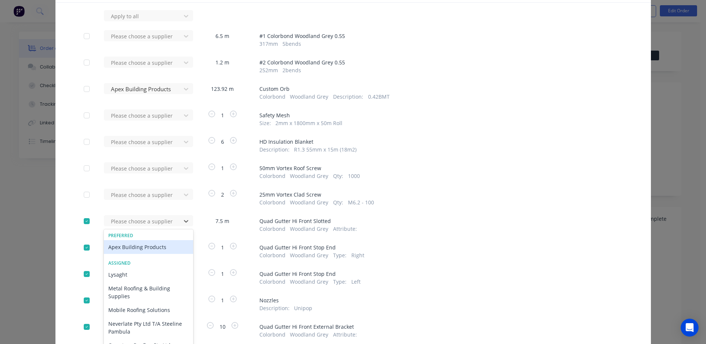
click at [136, 248] on div "Apex Building Products" at bounding box center [148, 247] width 89 height 14
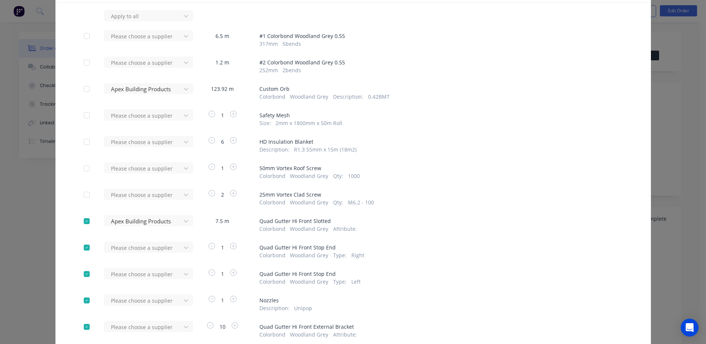
click at [83, 87] on div at bounding box center [86, 88] width 15 height 15
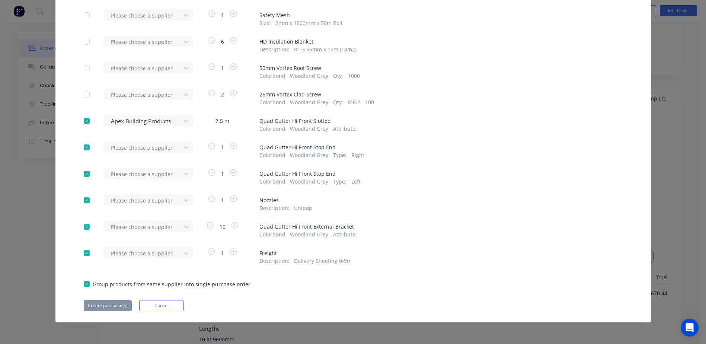
scroll to position [298, 0]
click at [161, 307] on button "Cancel" at bounding box center [161, 305] width 45 height 11
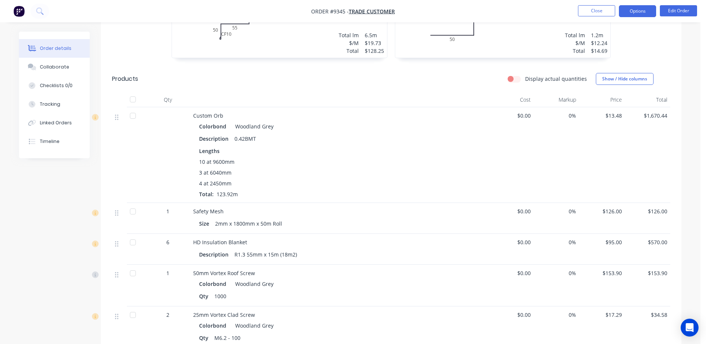
click at [636, 16] on button "Options" at bounding box center [637, 11] width 37 height 12
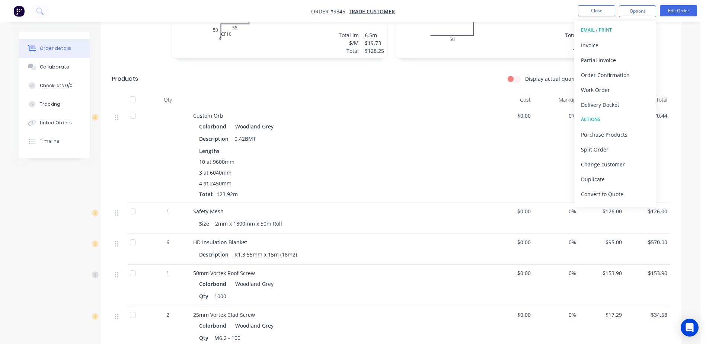
scroll to position [260, 0]
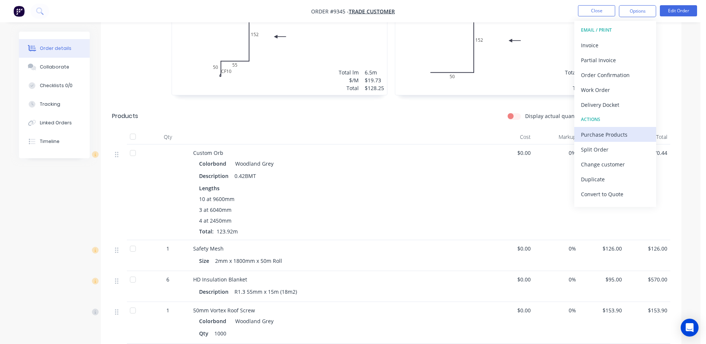
click at [608, 127] on button "Purchase Products" at bounding box center [615, 134] width 82 height 15
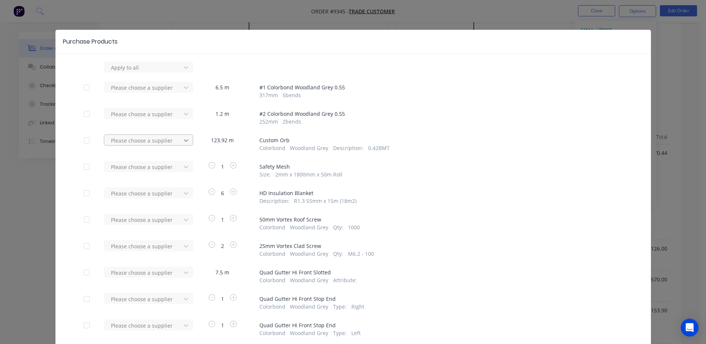
click at [179, 73] on div at bounding box center [185, 67] width 13 height 12
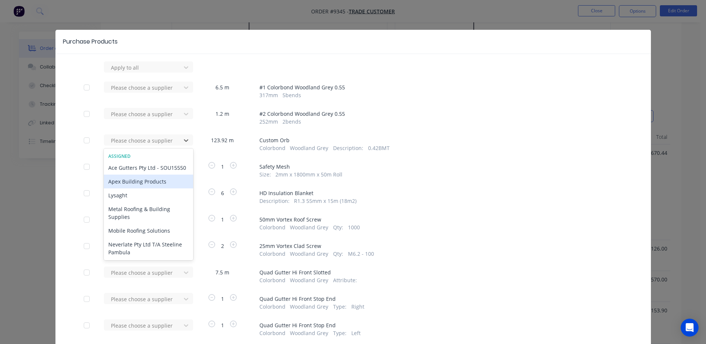
click at [142, 186] on div "Apex Building Products" at bounding box center [148, 181] width 89 height 14
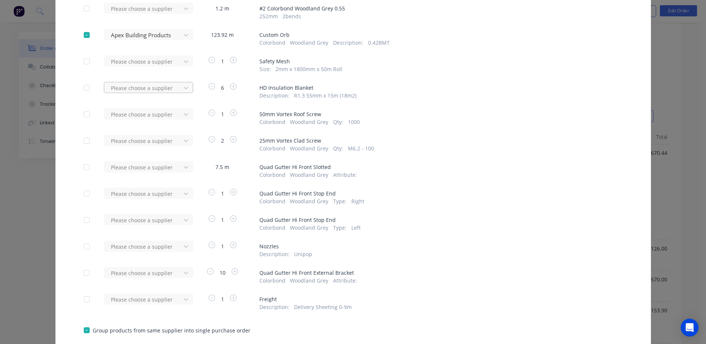
scroll to position [112, 0]
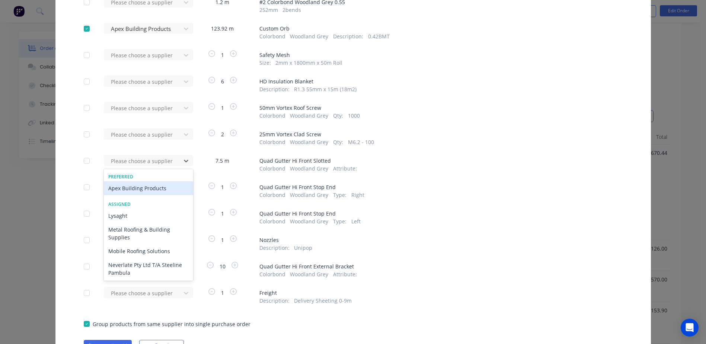
click at [147, 189] on div "Apex Building Products" at bounding box center [148, 188] width 89 height 14
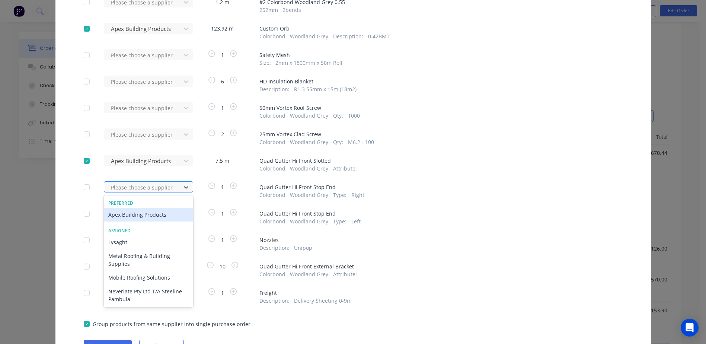
click at [148, 190] on div at bounding box center [143, 187] width 67 height 9
click at [145, 211] on div "Apex Building Products" at bounding box center [148, 215] width 89 height 14
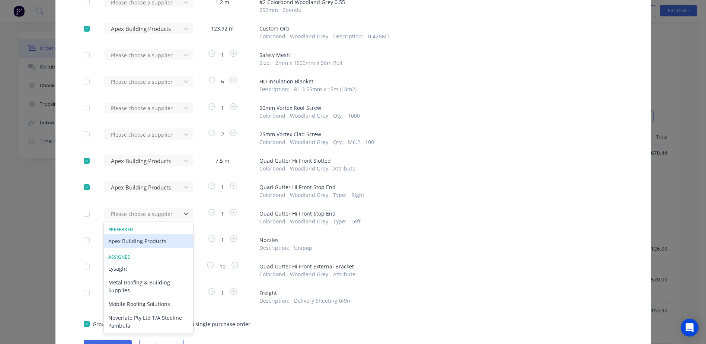
click at [141, 239] on div "Apex Building Products" at bounding box center [148, 241] width 89 height 14
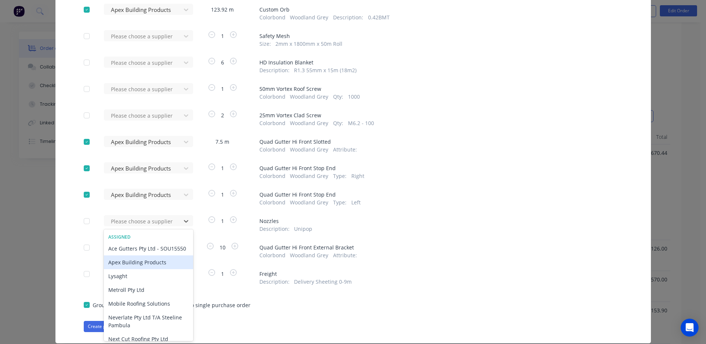
click at [150, 269] on div "Apex Building Products" at bounding box center [148, 262] width 89 height 14
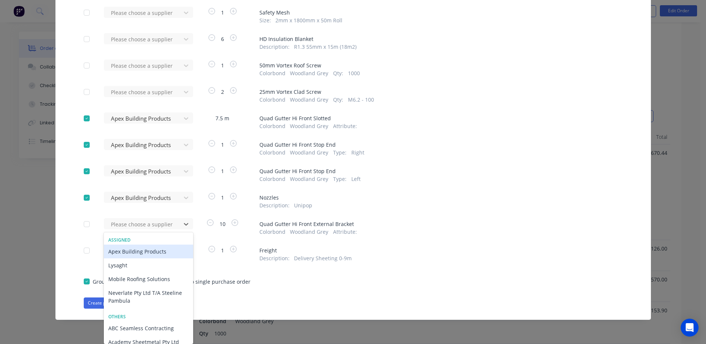
click at [151, 252] on div "Apex Building Products" at bounding box center [148, 251] width 89 height 14
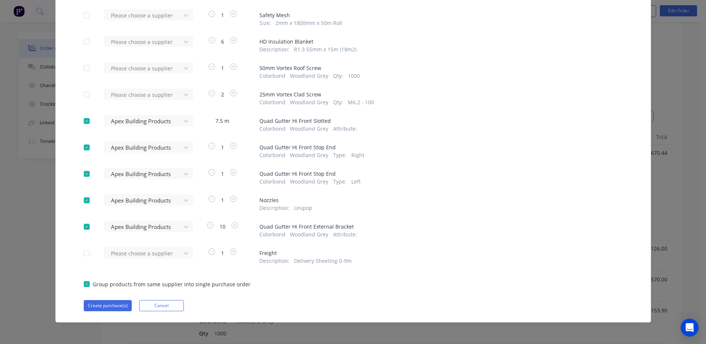
scroll to position [151, 0]
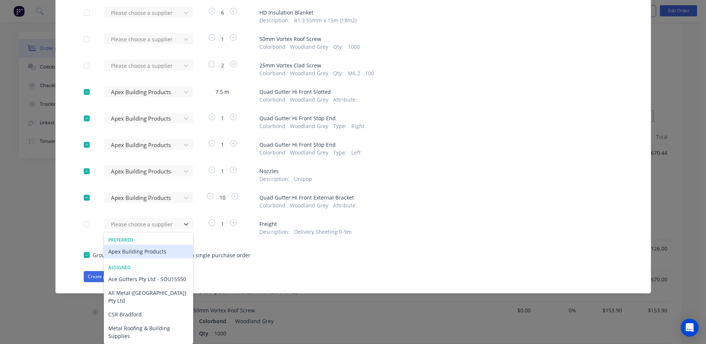
click at [147, 256] on div "Apex Building Products" at bounding box center [148, 251] width 89 height 14
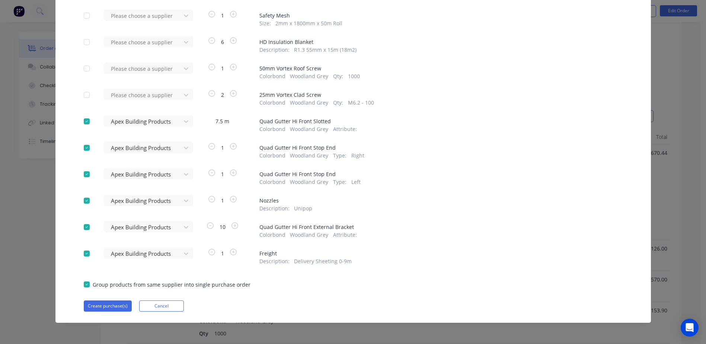
scroll to position [151, 0]
click at [102, 304] on button "Create purchase(s)" at bounding box center [108, 305] width 48 height 11
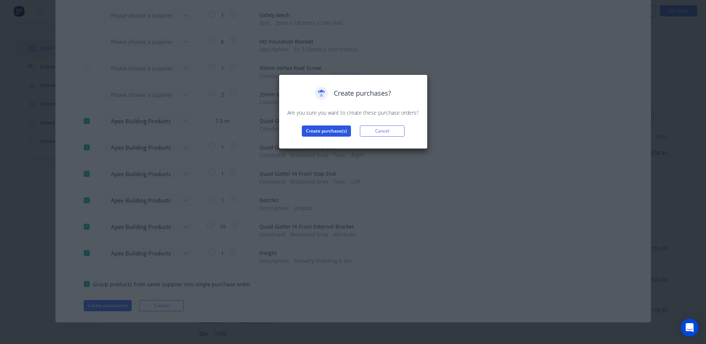
click at [324, 128] on button "Create purchase(s)" at bounding box center [326, 130] width 49 height 11
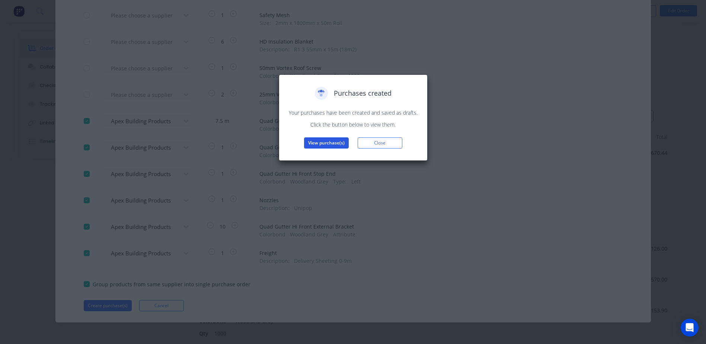
click at [324, 141] on button "View purchase(s)" at bounding box center [326, 142] width 45 height 11
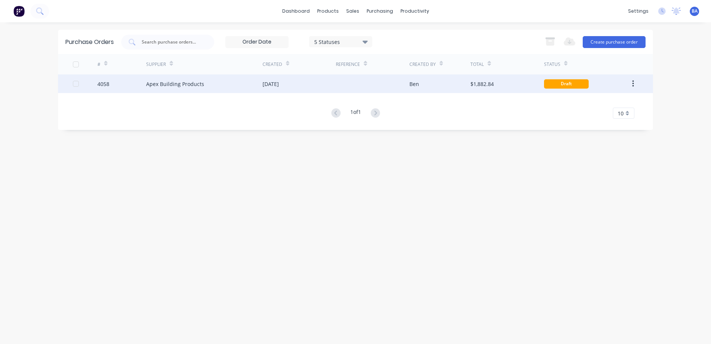
click at [450, 83] on div "Ben" at bounding box center [439, 83] width 61 height 19
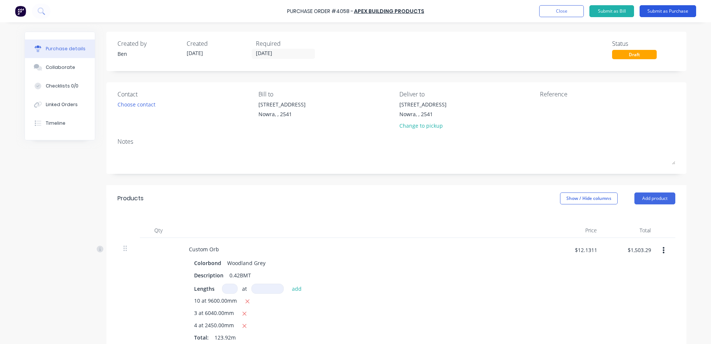
click at [675, 9] on button "Submit as Purchase" at bounding box center [668, 11] width 57 height 12
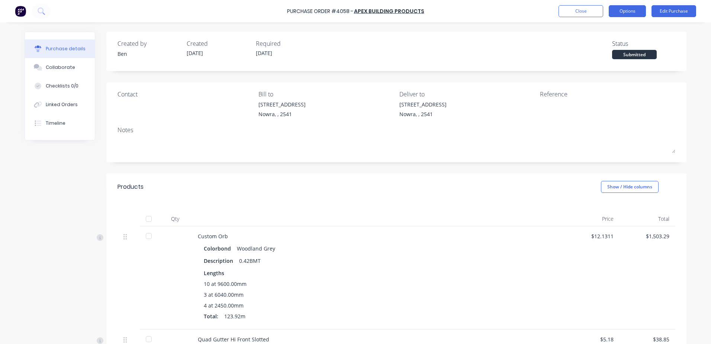
click at [632, 7] on button "Options" at bounding box center [627, 11] width 37 height 12
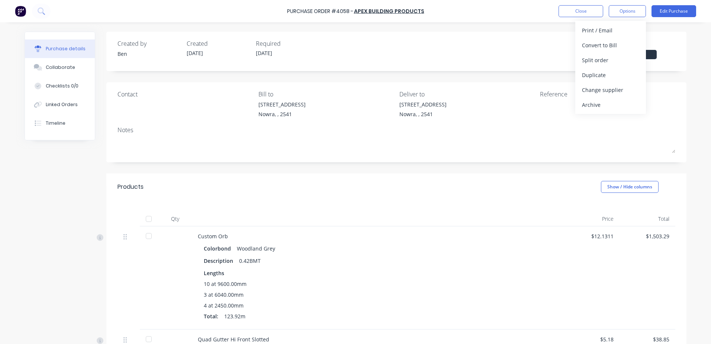
click at [293, 46] on div "Required" at bounding box center [287, 43] width 63 height 9
click at [667, 11] on button "Edit Purchase" at bounding box center [674, 11] width 45 height 12
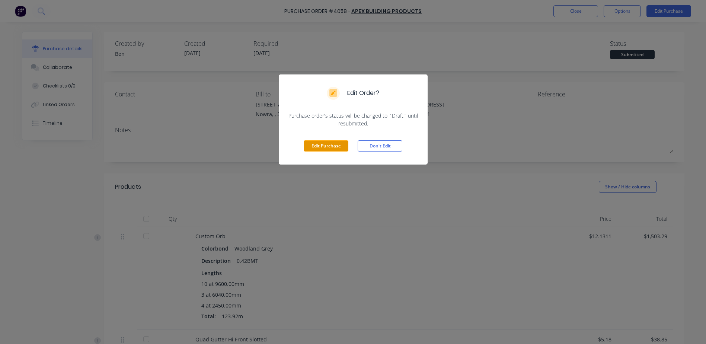
click at [327, 142] on button "Edit Purchase" at bounding box center [325, 145] width 45 height 11
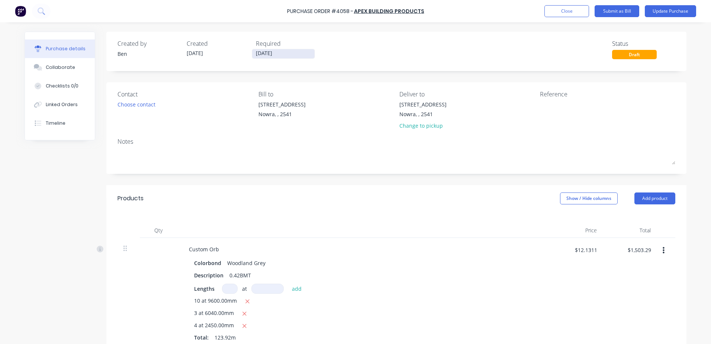
click at [258, 52] on input "[DATE]" at bounding box center [283, 53] width 62 height 9
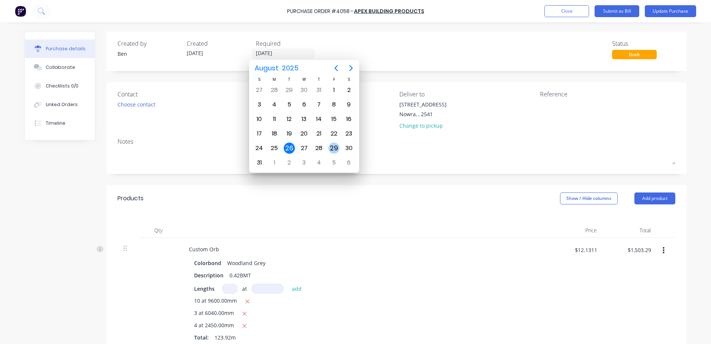
click at [334, 147] on div "29" at bounding box center [333, 147] width 11 height 11
type input "[DATE]"
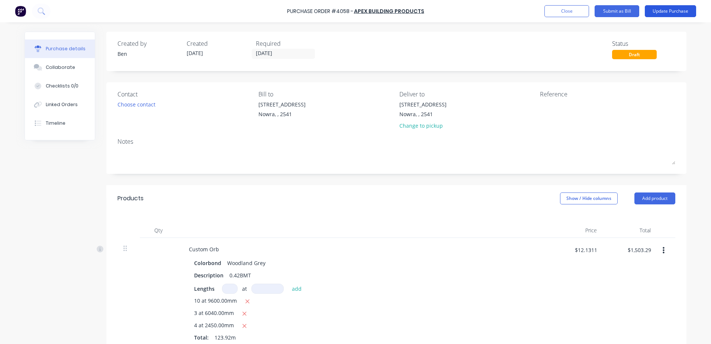
click at [669, 10] on button "Update Purchase" at bounding box center [670, 11] width 51 height 12
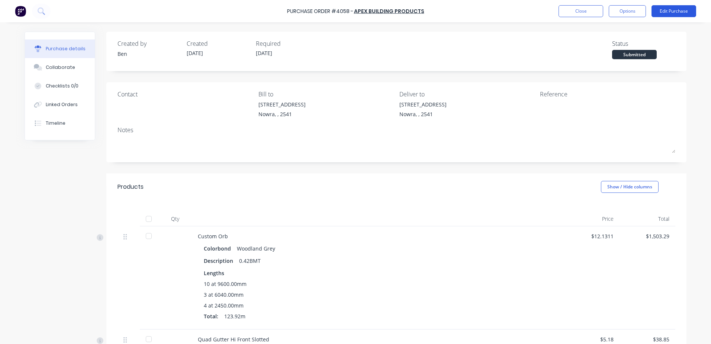
click at [680, 9] on button "Edit Purchase" at bounding box center [674, 11] width 45 height 12
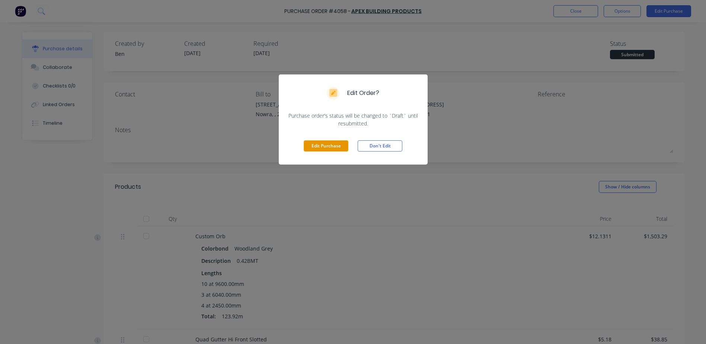
click at [331, 141] on button "Edit Purchase" at bounding box center [325, 145] width 45 height 11
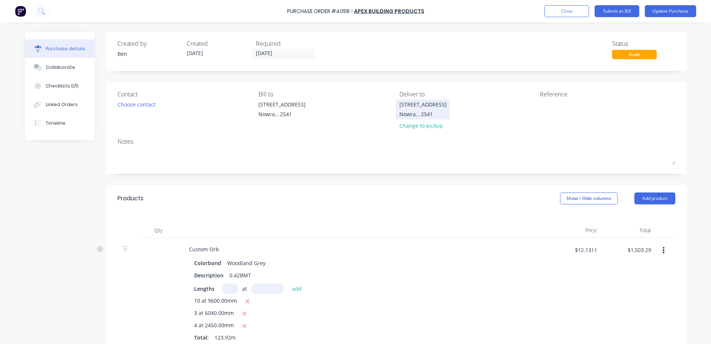
click at [447, 106] on div "Unit 6/53 Albatross Road Nowra, , 2541" at bounding box center [422, 108] width 47 height 17
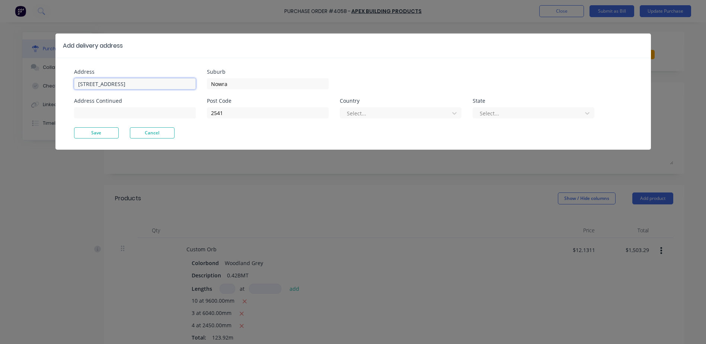
click at [147, 83] on input "Unit 6/53 Albatross Road" at bounding box center [135, 83] width 122 height 11
type input "U"
type input "22 Willandra Way"
click at [242, 84] on input "Nowra" at bounding box center [268, 83] width 122 height 11
type input "Nowra Hill"
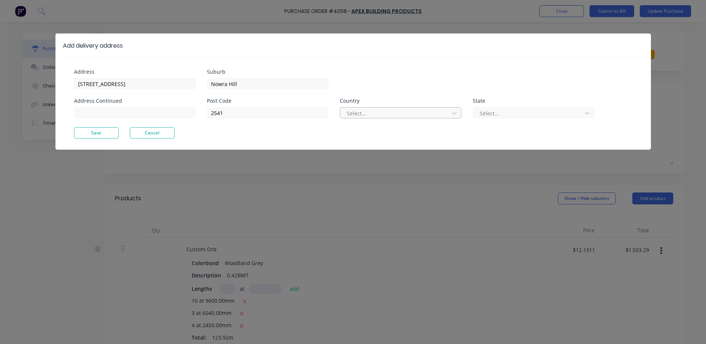
click at [371, 114] on div at bounding box center [395, 113] width 99 height 9
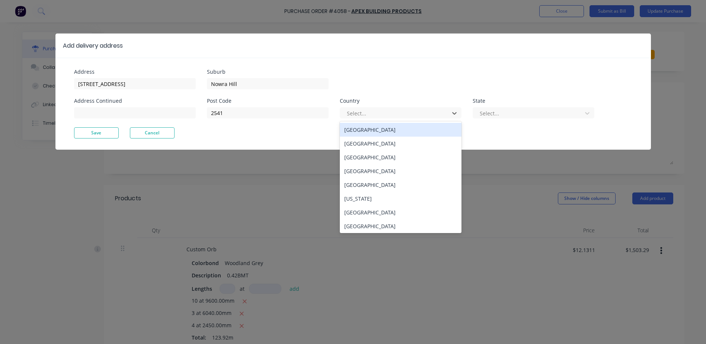
click at [364, 130] on div "Australia" at bounding box center [401, 130] width 122 height 14
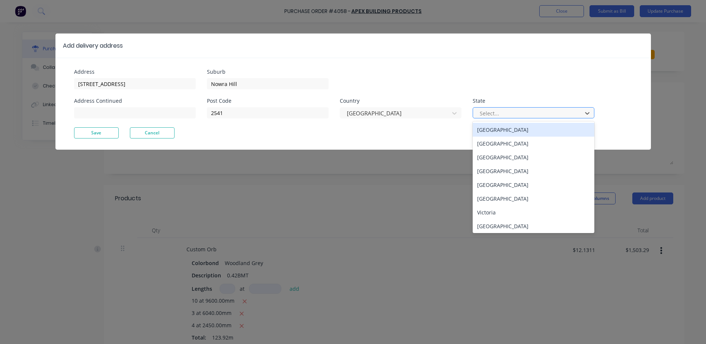
click at [489, 114] on div at bounding box center [528, 113] width 99 height 9
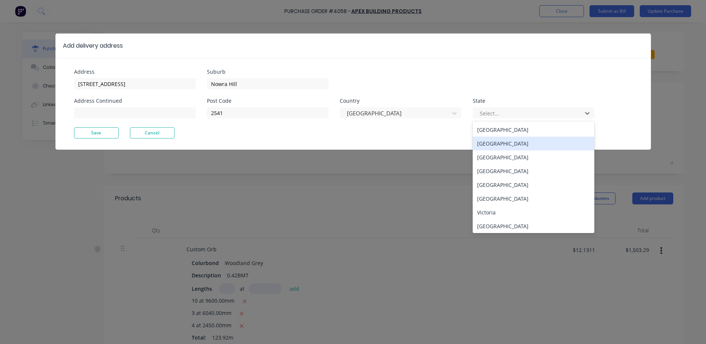
click at [485, 142] on div "New South Wales" at bounding box center [533, 143] width 122 height 14
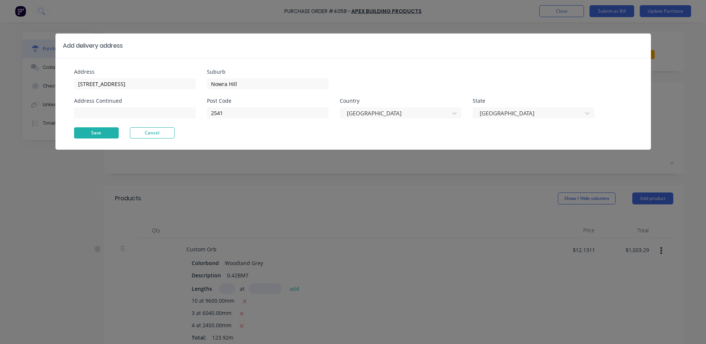
click at [110, 134] on button "Save" at bounding box center [96, 132] width 45 height 11
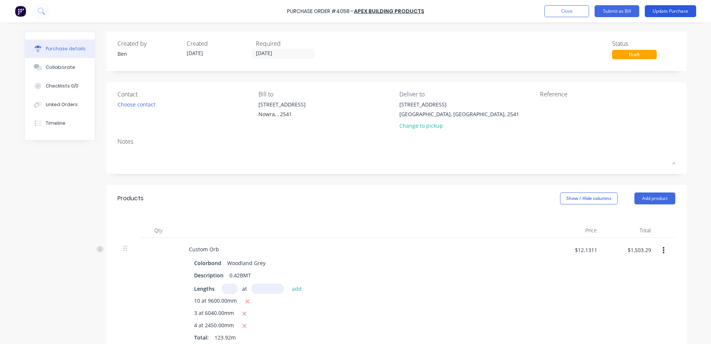
click at [669, 11] on button "Update Purchase" at bounding box center [670, 11] width 51 height 12
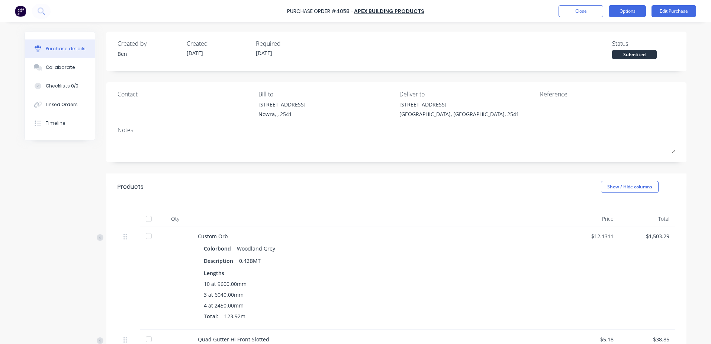
click at [620, 12] on button "Options" at bounding box center [627, 11] width 37 height 12
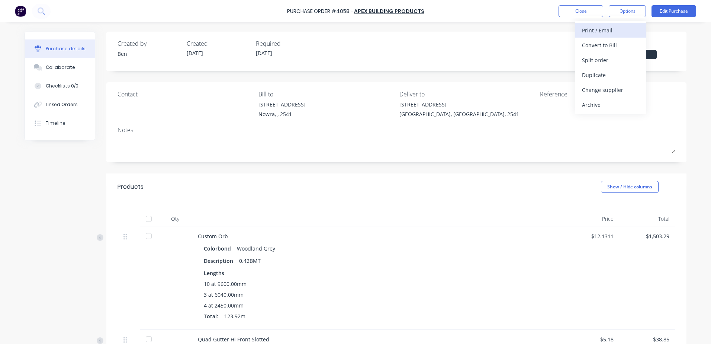
click at [615, 29] on div "Print / Email" at bounding box center [610, 30] width 57 height 11
click at [602, 61] on div "Without pricing" at bounding box center [610, 60] width 57 height 11
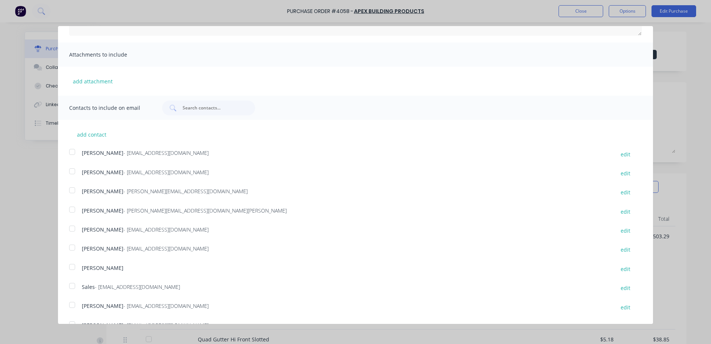
scroll to position [136, 0]
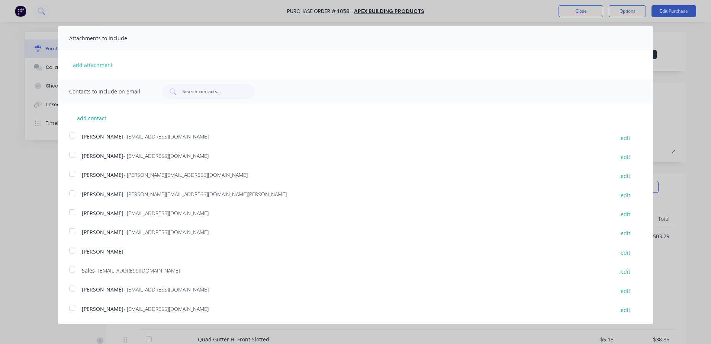
click at [73, 269] on div at bounding box center [72, 269] width 15 height 15
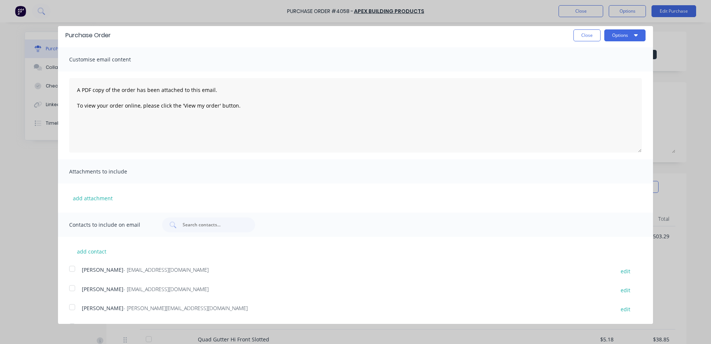
scroll to position [0, 0]
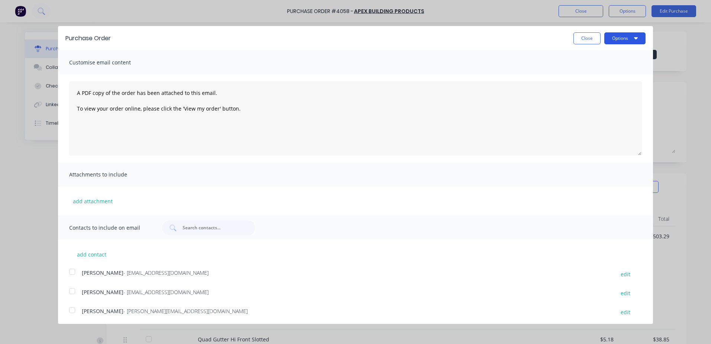
click at [615, 38] on button "Options" at bounding box center [624, 38] width 41 height 12
click at [587, 73] on div "Email" at bounding box center [610, 72] width 57 height 11
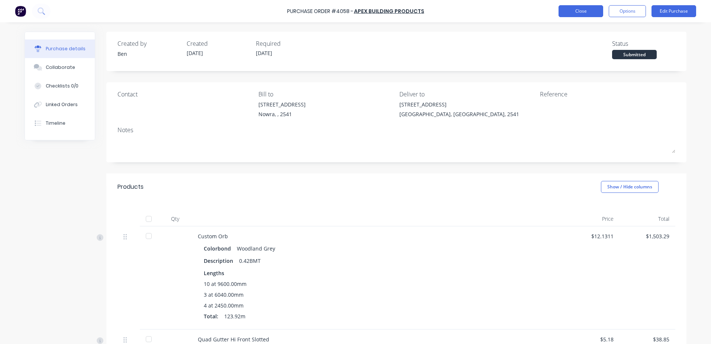
click at [587, 10] on button "Close" at bounding box center [581, 11] width 45 height 12
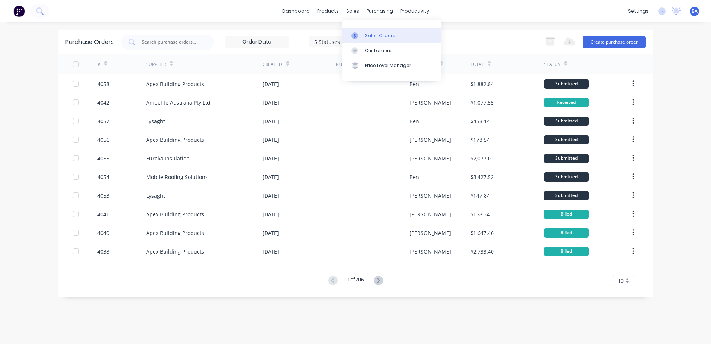
click at [354, 40] on link "Sales Orders" at bounding box center [392, 35] width 99 height 15
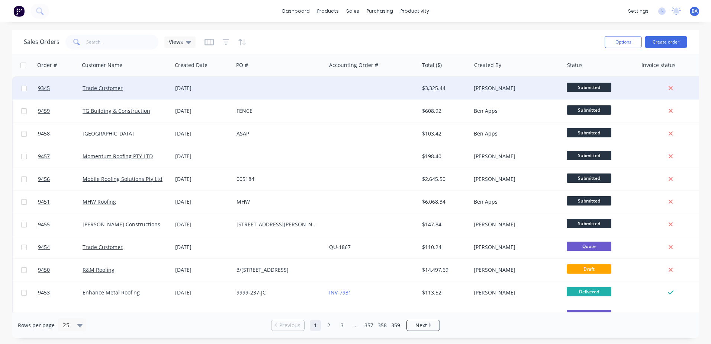
click at [397, 89] on div at bounding box center [372, 88] width 93 height 22
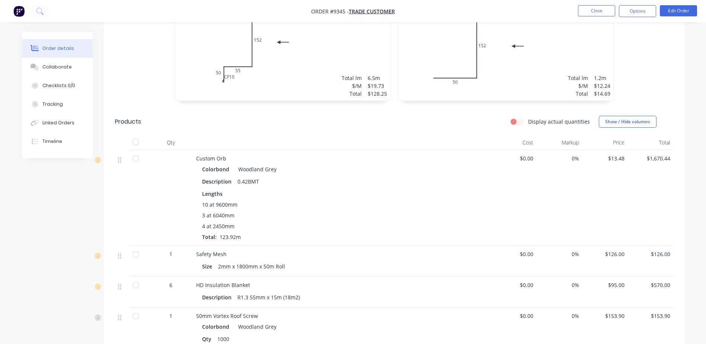
scroll to position [167, 0]
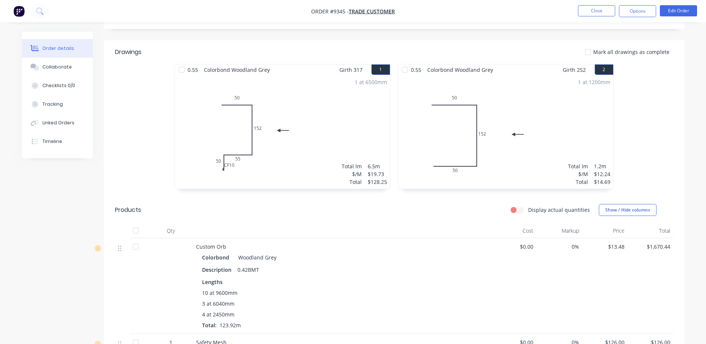
click at [404, 62] on div at bounding box center [404, 69] width 15 height 15
click at [404, 63] on div at bounding box center [404, 69] width 15 height 15
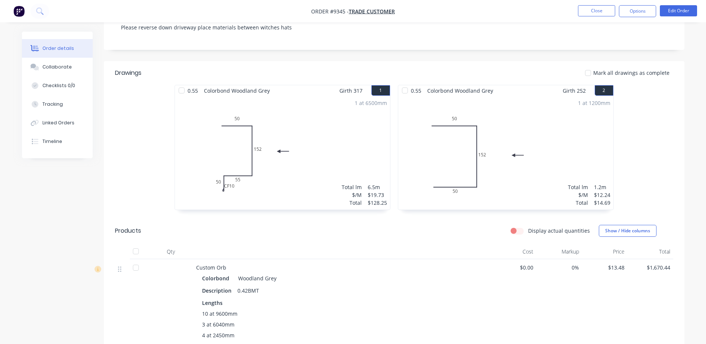
scroll to position [129, 0]
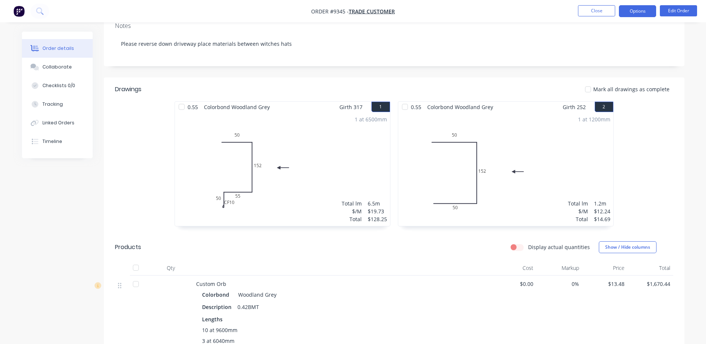
click at [641, 10] on button "Options" at bounding box center [637, 11] width 37 height 12
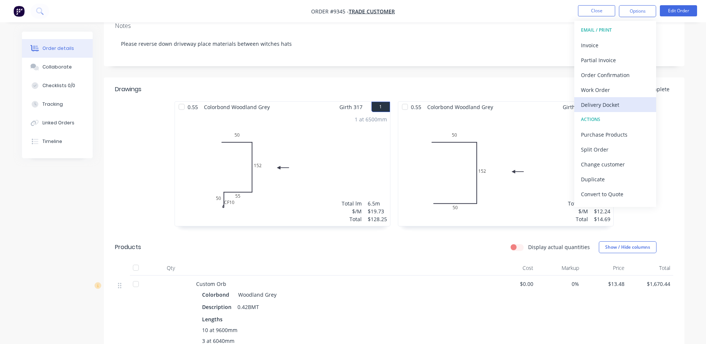
click at [613, 103] on div "Delivery Docket" at bounding box center [615, 104] width 68 height 11
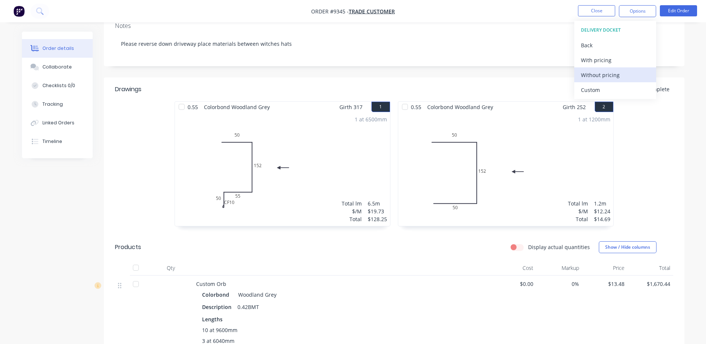
click at [612, 73] on div "Without pricing" at bounding box center [615, 75] width 68 height 11
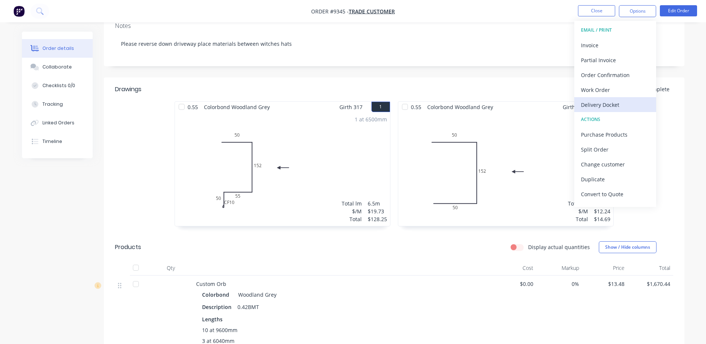
click at [614, 104] on div "Delivery Docket" at bounding box center [615, 104] width 68 height 11
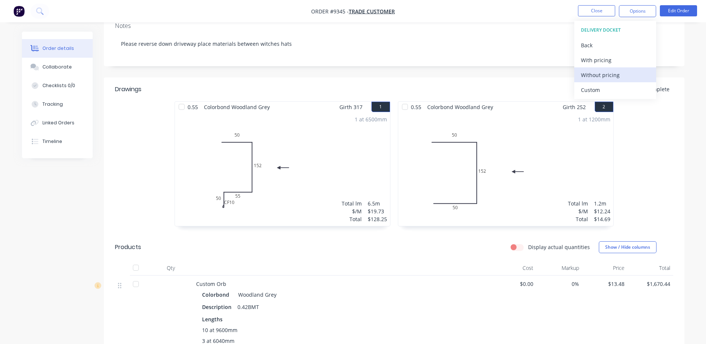
click at [610, 73] on div "Without pricing" at bounding box center [615, 75] width 68 height 11
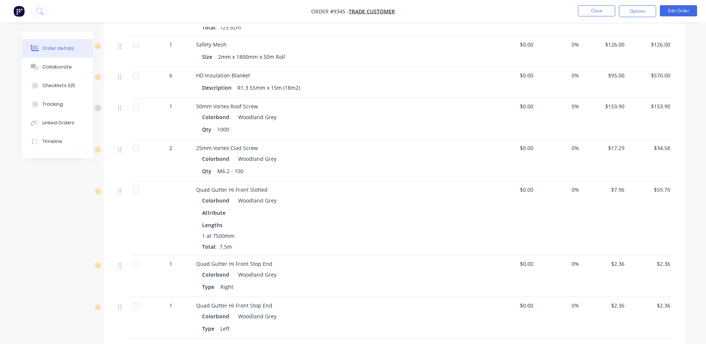
scroll to position [204, 0]
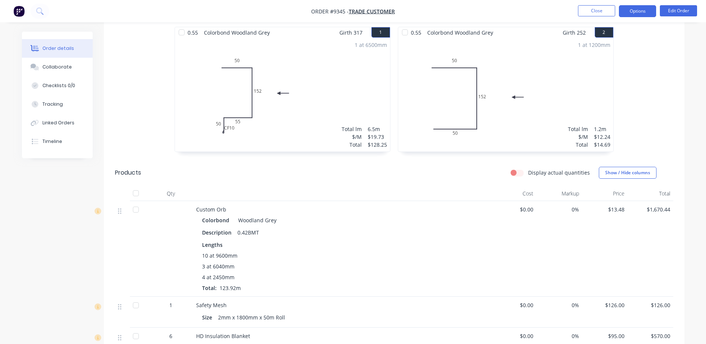
click at [637, 12] on button "Options" at bounding box center [637, 11] width 37 height 12
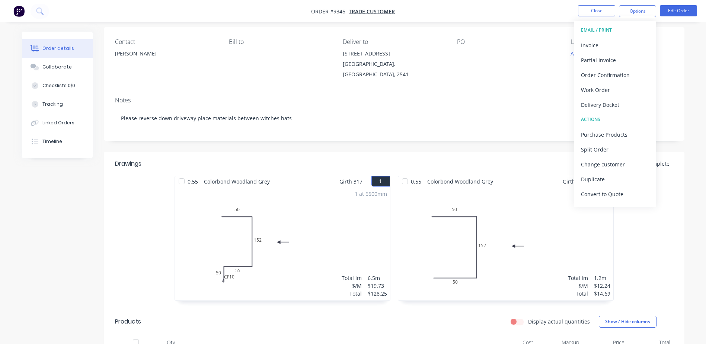
scroll to position [167, 0]
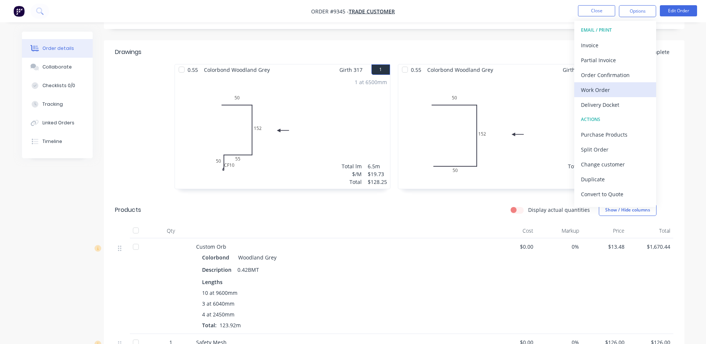
click at [605, 92] on div "Work Order" at bounding box center [615, 89] width 68 height 11
click at [603, 90] on div "Custom" at bounding box center [615, 89] width 68 height 11
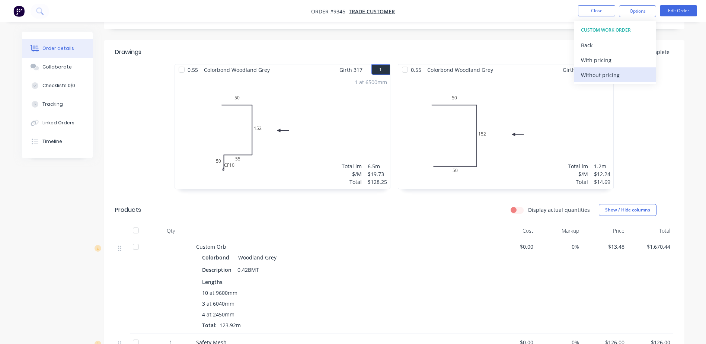
click at [609, 72] on div "Without pricing" at bounding box center [615, 75] width 68 height 11
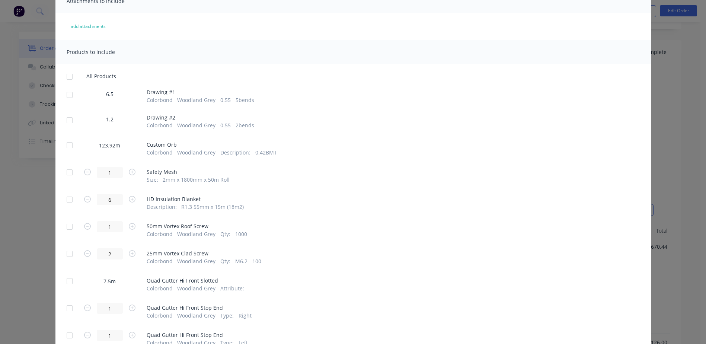
scroll to position [74, 0]
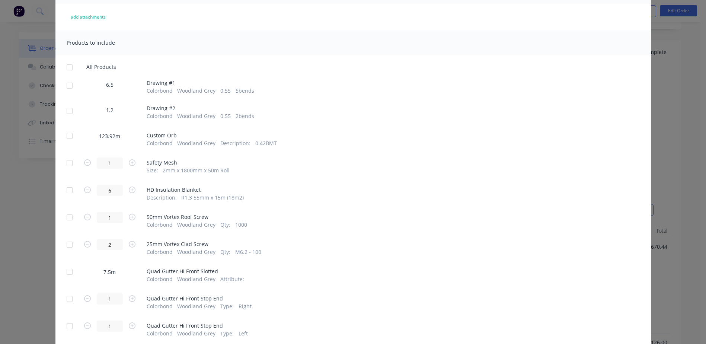
click at [65, 87] on div at bounding box center [69, 85] width 15 height 15
click at [64, 110] on div at bounding box center [69, 110] width 15 height 15
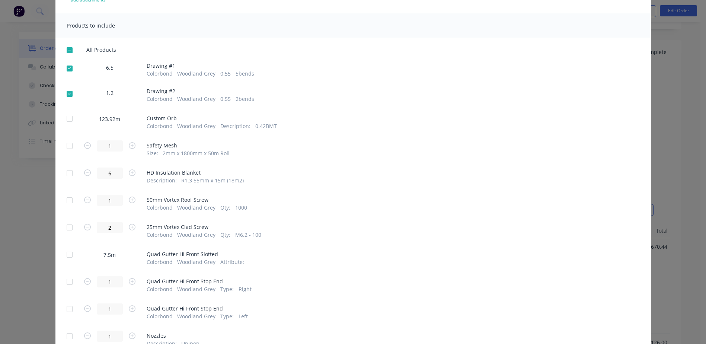
scroll to position [149, 0]
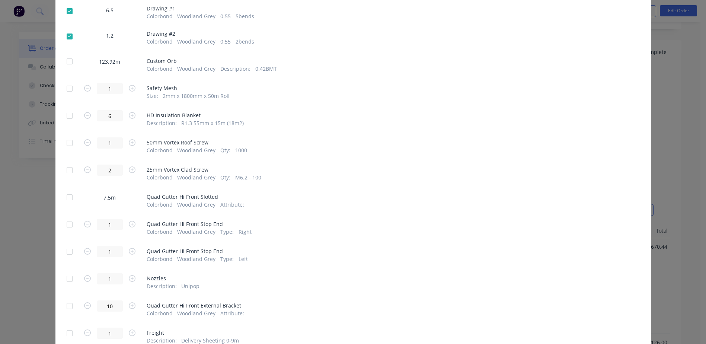
click at [66, 89] on div at bounding box center [69, 88] width 15 height 15
click at [67, 115] on div at bounding box center [69, 115] width 15 height 15
click at [68, 143] on div at bounding box center [69, 142] width 15 height 15
click at [67, 170] on div at bounding box center [69, 170] width 15 height 15
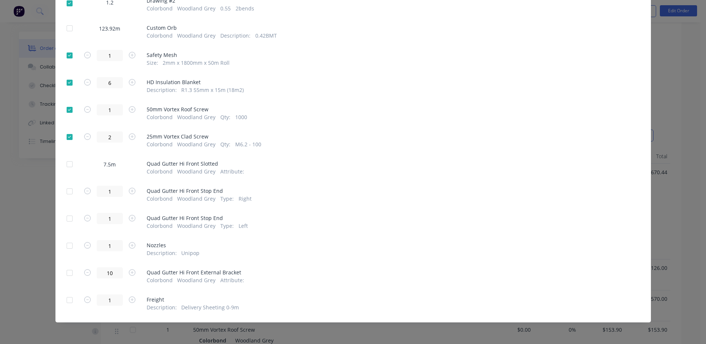
scroll to position [0, 0]
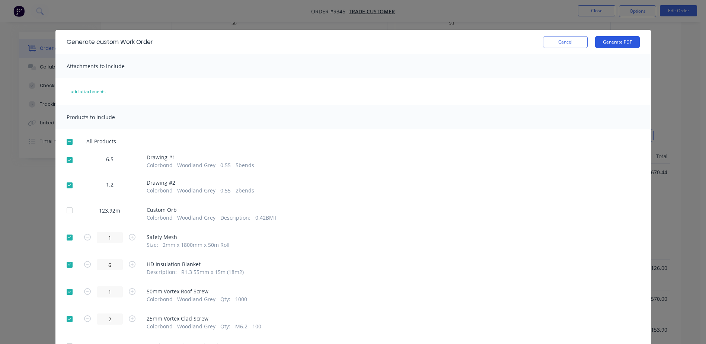
click at [614, 40] on button "Generate PDF" at bounding box center [617, 42] width 45 height 12
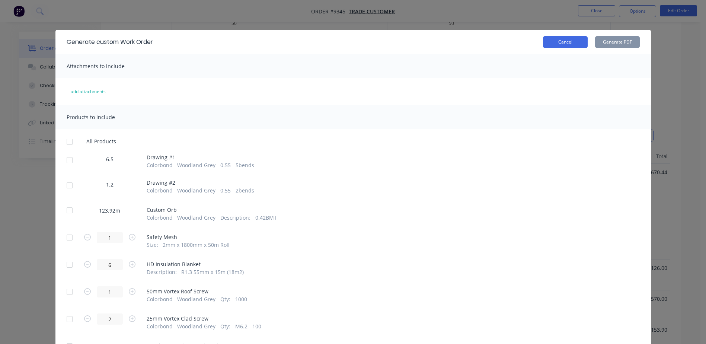
click at [557, 39] on button "Cancel" at bounding box center [565, 42] width 45 height 12
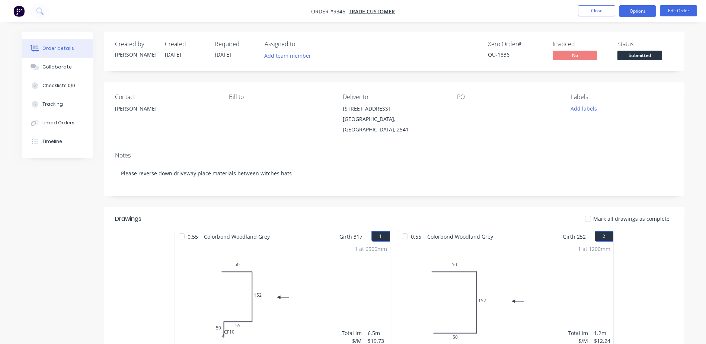
click at [636, 9] on button "Options" at bounding box center [637, 11] width 37 height 12
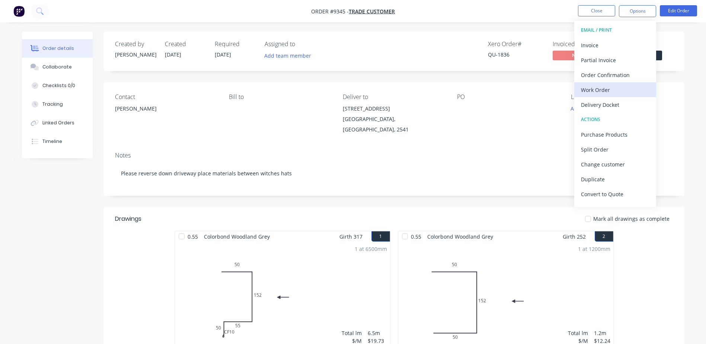
click at [609, 91] on div "Work Order" at bounding box center [615, 89] width 68 height 11
click at [609, 91] on div "Custom" at bounding box center [615, 89] width 68 height 11
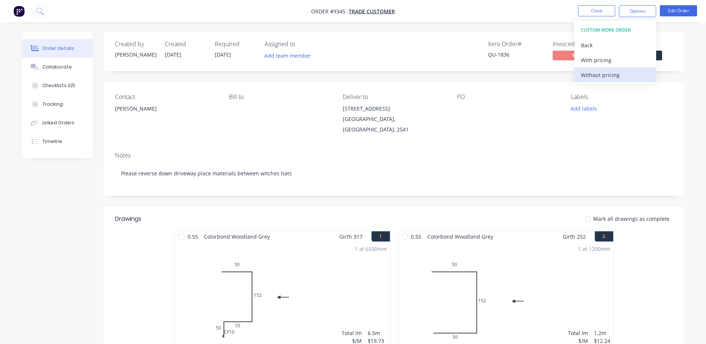
click at [608, 76] on div "Without pricing" at bounding box center [615, 75] width 68 height 11
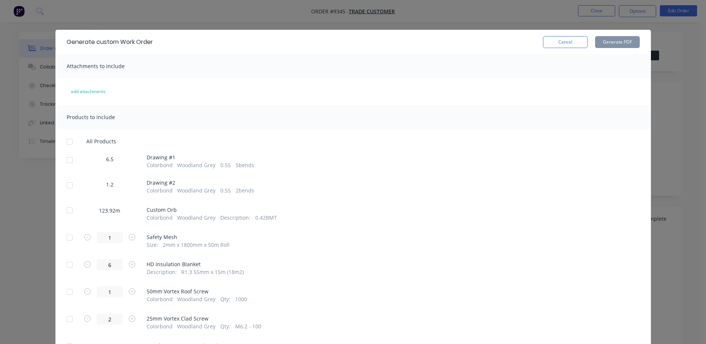
click at [67, 159] on div at bounding box center [69, 159] width 15 height 15
click at [65, 183] on div at bounding box center [69, 185] width 15 height 15
click at [68, 142] on div at bounding box center [69, 141] width 15 height 15
drag, startPoint x: 66, startPoint y: 157, endPoint x: 65, endPoint y: 167, distance: 9.4
click at [66, 158] on div at bounding box center [69, 159] width 15 height 15
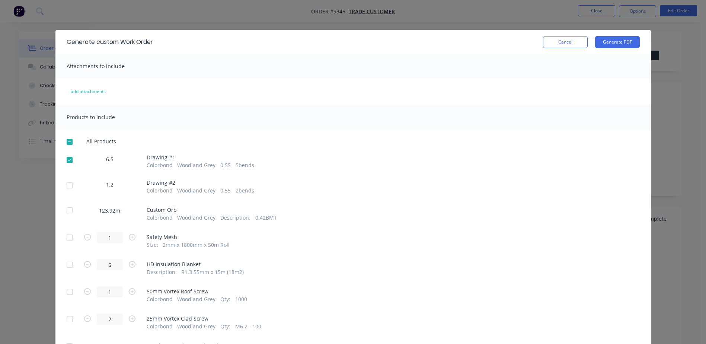
click at [64, 187] on div at bounding box center [69, 185] width 15 height 15
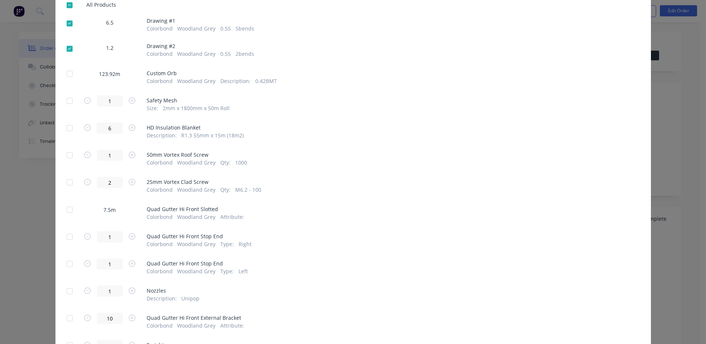
scroll to position [149, 0]
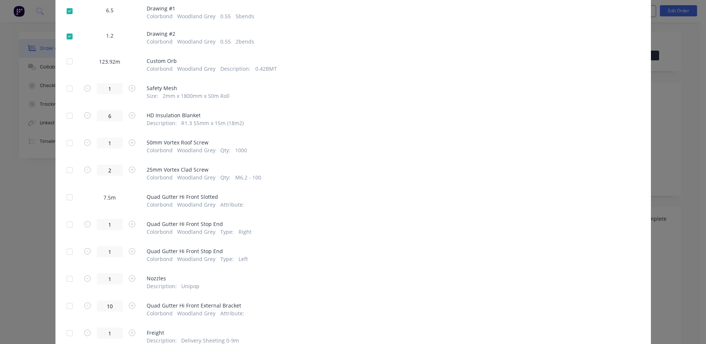
click at [67, 88] on div at bounding box center [69, 88] width 15 height 15
click at [67, 115] on div at bounding box center [69, 115] width 15 height 15
click at [66, 141] on div at bounding box center [69, 142] width 15 height 15
click at [68, 170] on div at bounding box center [69, 170] width 15 height 15
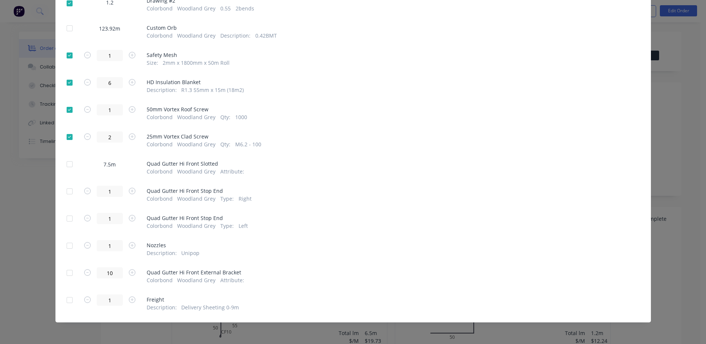
scroll to position [0, 0]
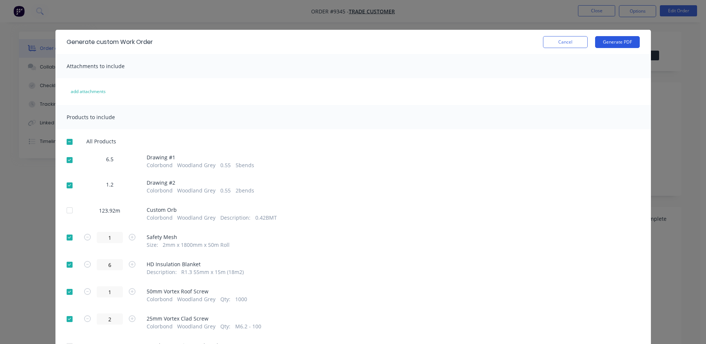
click at [612, 40] on button "Generate PDF" at bounding box center [617, 42] width 45 height 12
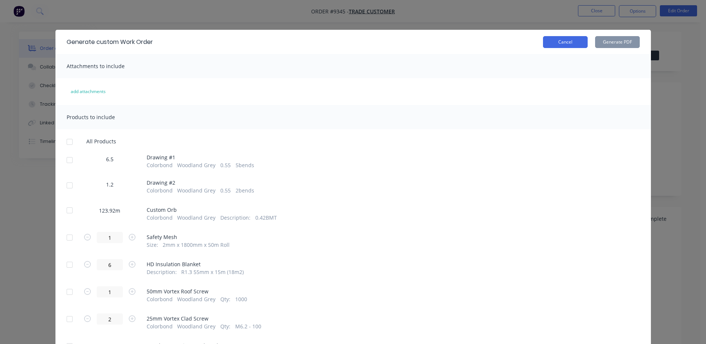
click at [545, 44] on button "Cancel" at bounding box center [565, 42] width 45 height 12
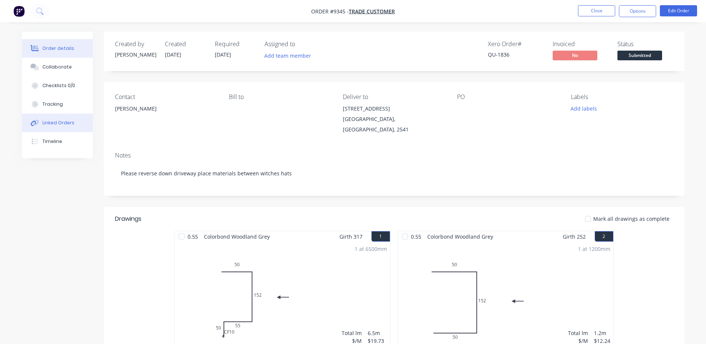
click at [50, 122] on div "Linked Orders" at bounding box center [58, 122] width 32 height 7
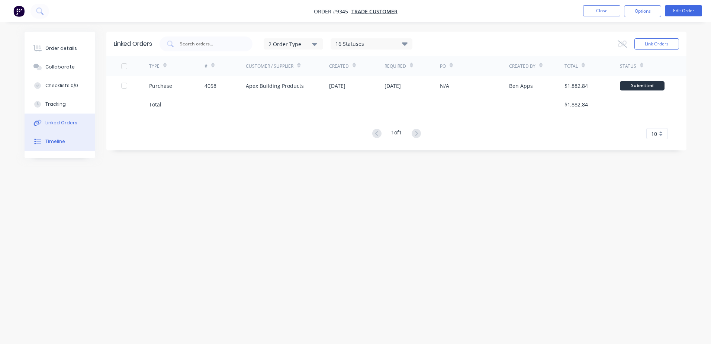
click at [60, 136] on button "Timeline" at bounding box center [60, 141] width 71 height 19
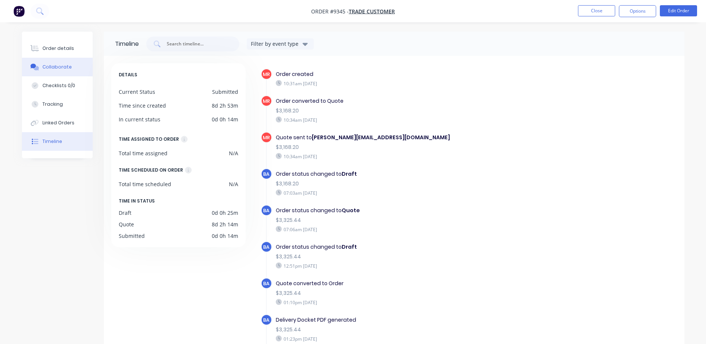
click at [72, 65] on button "Collaborate" at bounding box center [57, 67] width 71 height 19
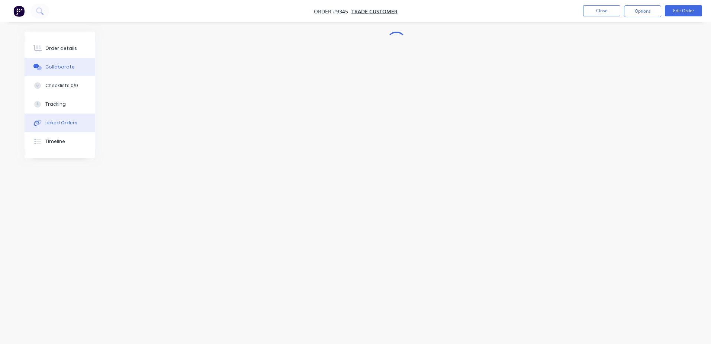
click at [63, 121] on div "Linked Orders" at bounding box center [61, 122] width 32 height 7
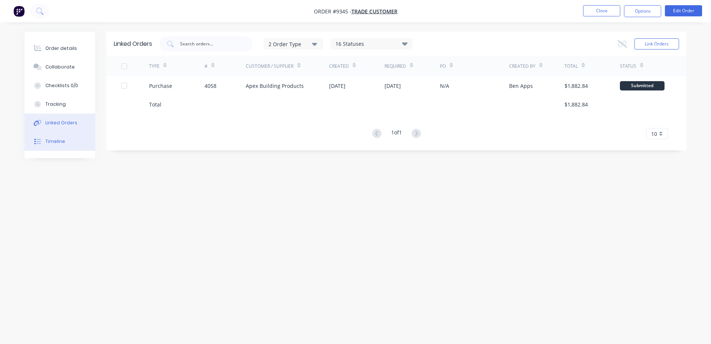
click at [60, 142] on div "Timeline" at bounding box center [55, 141] width 20 height 7
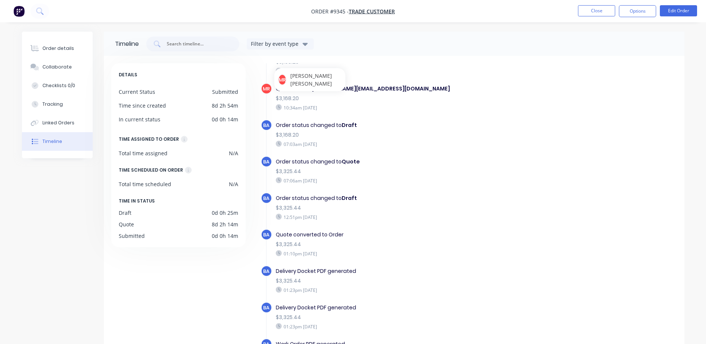
scroll to position [91, 0]
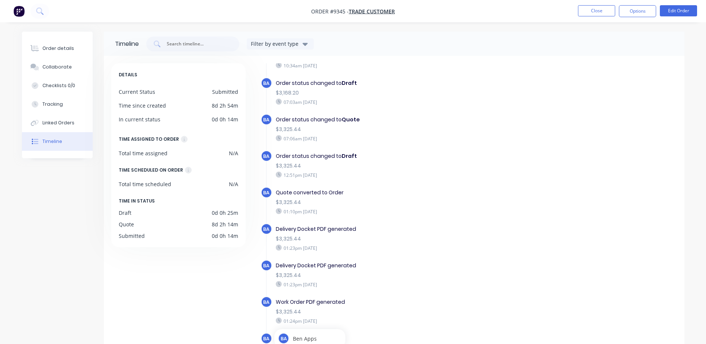
click at [473, 216] on div "Quote converted to Order $3,325.44 01:10pm Tuesday 26/08/25" at bounding box center [404, 202] width 265 height 30
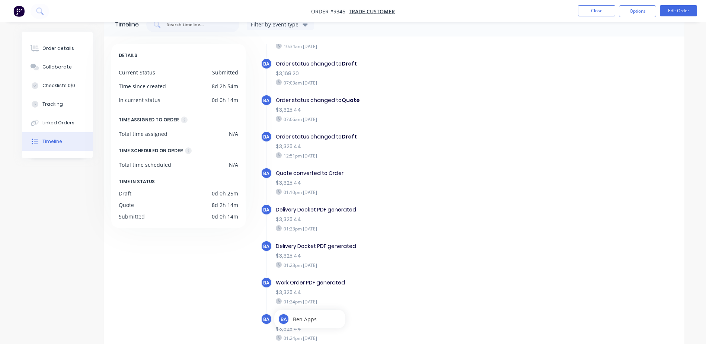
scroll to position [57, 0]
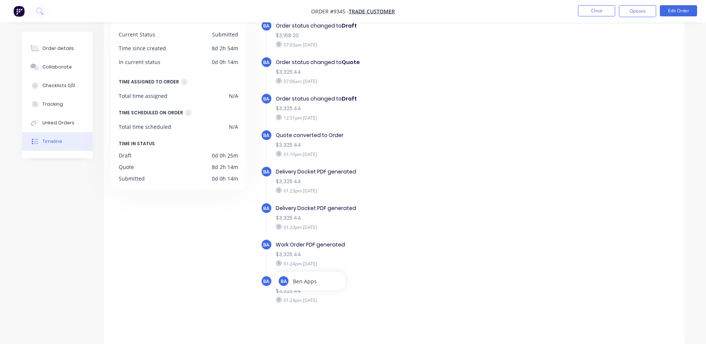
click at [402, 280] on div "Work Order PDF generated" at bounding box center [404, 281] width 257 height 8
click at [391, 311] on div "BA Work Order PDF generated $3,325.44 01:24pm Tuesday 26/08/25" at bounding box center [408, 293] width 294 height 36
click at [278, 294] on div "$3,325.44" at bounding box center [404, 291] width 257 height 8
click at [291, 277] on div "BA Ben Apps" at bounding box center [297, 280] width 39 height 11
click at [287, 278] on div "BA" at bounding box center [283, 280] width 11 height 11
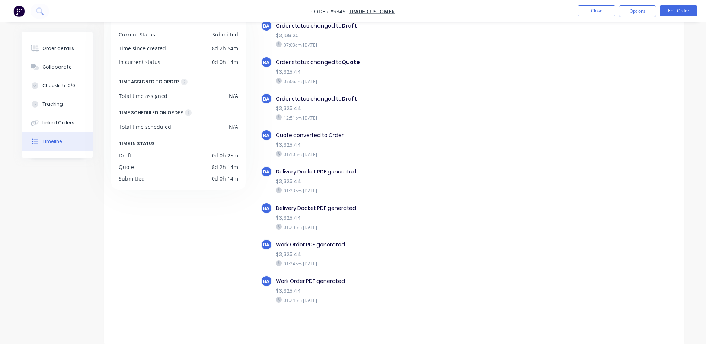
click at [251, 284] on div "DETAILS Current Status Submitted Time since created 8d 2h 54m In current status…" at bounding box center [181, 169] width 141 height 327
drag, startPoint x: 438, startPoint y: 263, endPoint x: 436, endPoint y: 258, distance: 5.0
click at [438, 263] on div "01:24pm Tuesday 26/08/25" at bounding box center [404, 263] width 257 height 7
click at [346, 261] on div "01:24pm Tuesday 26/08/25" at bounding box center [404, 263] width 257 height 7
click at [304, 243] on div "Work Order PDF generated" at bounding box center [404, 245] width 257 height 8
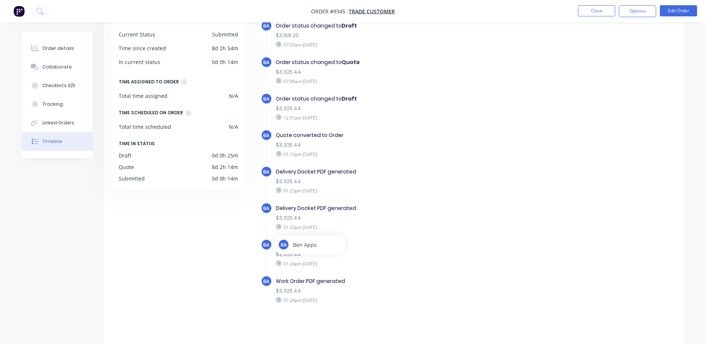
drag, startPoint x: 343, startPoint y: 280, endPoint x: 260, endPoint y: 286, distance: 83.5
drag, startPoint x: 260, startPoint y: 286, endPoint x: 444, endPoint y: 238, distance: 191.0
click at [444, 238] on div "BA Delivery Docket PDF generated $3,325.44 01:23pm Tuesday 26/08/25" at bounding box center [408, 220] width 294 height 36
click at [636, 8] on button "Options" at bounding box center [637, 11] width 37 height 12
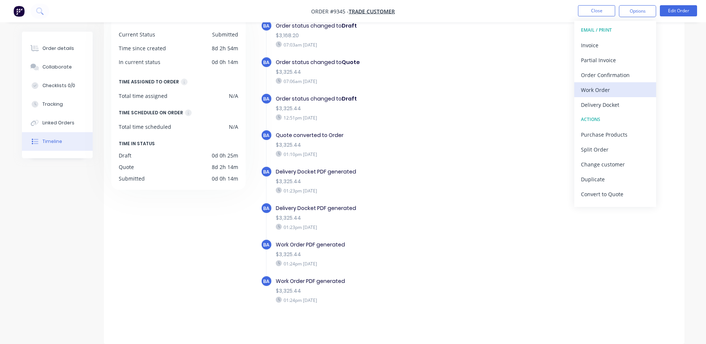
click at [609, 92] on div "Work Order" at bounding box center [615, 89] width 68 height 11
click at [608, 92] on div "Custom" at bounding box center [615, 89] width 68 height 11
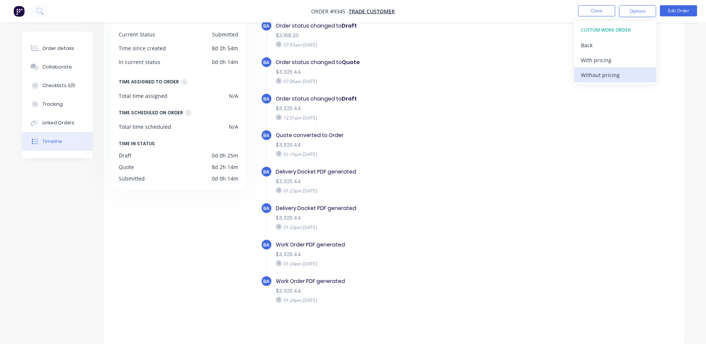
click at [606, 70] on div "Without pricing" at bounding box center [615, 75] width 68 height 11
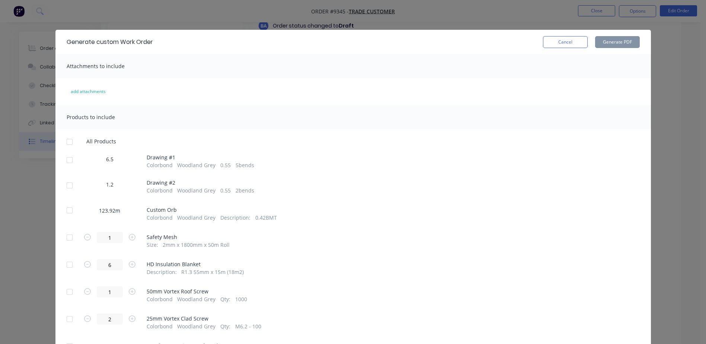
click at [67, 159] on div at bounding box center [69, 159] width 15 height 15
click at [65, 185] on div at bounding box center [69, 185] width 15 height 15
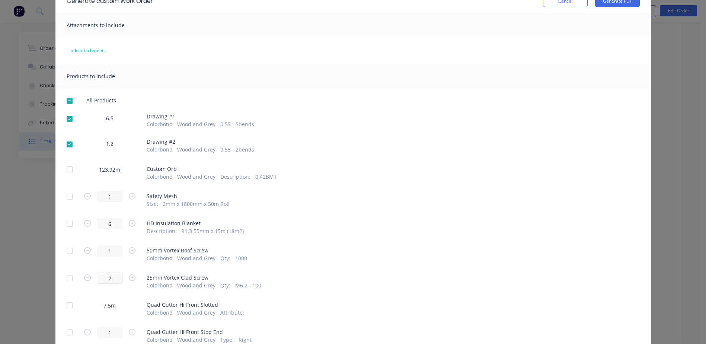
scroll to position [112, 0]
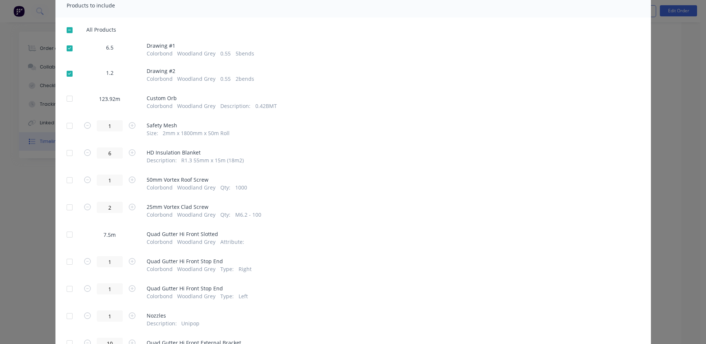
click at [68, 125] on div at bounding box center [69, 125] width 15 height 15
click at [66, 152] on div at bounding box center [69, 152] width 15 height 15
click at [66, 181] on div at bounding box center [69, 180] width 15 height 15
click at [66, 206] on div at bounding box center [69, 207] width 15 height 15
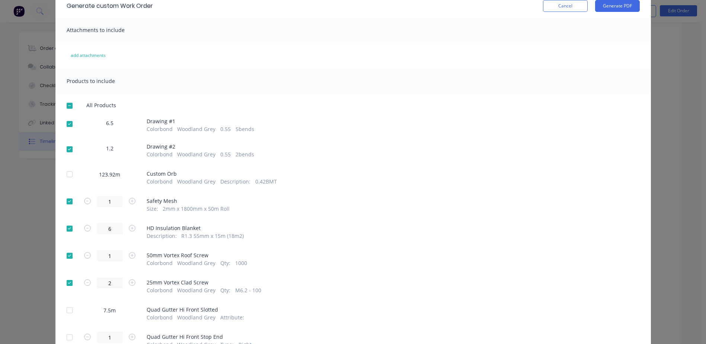
scroll to position [0, 0]
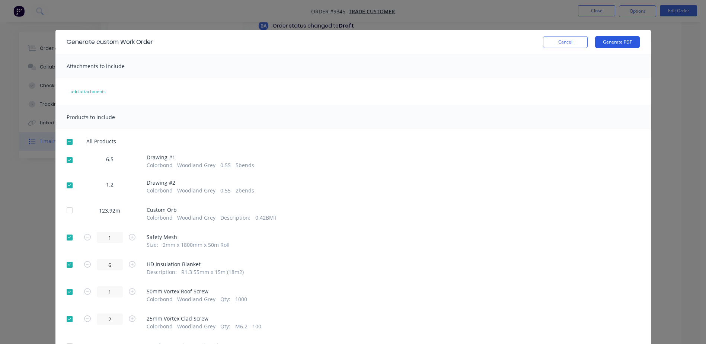
click at [617, 40] on button "Generate PDF" at bounding box center [617, 42] width 45 height 12
click at [647, 16] on div "Generate custom Work Order Cancel Generate PDF Attachments to include add attac…" at bounding box center [353, 172] width 706 height 344
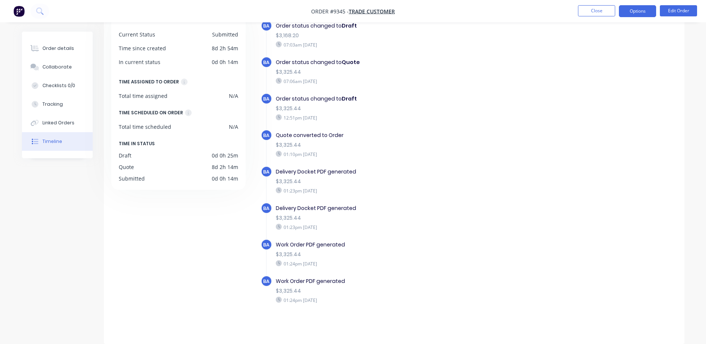
click at [640, 13] on button "Options" at bounding box center [637, 11] width 37 height 12
click at [624, 6] on button "Options" at bounding box center [637, 11] width 37 height 12
click at [625, 10] on button "Options" at bounding box center [637, 11] width 37 height 12
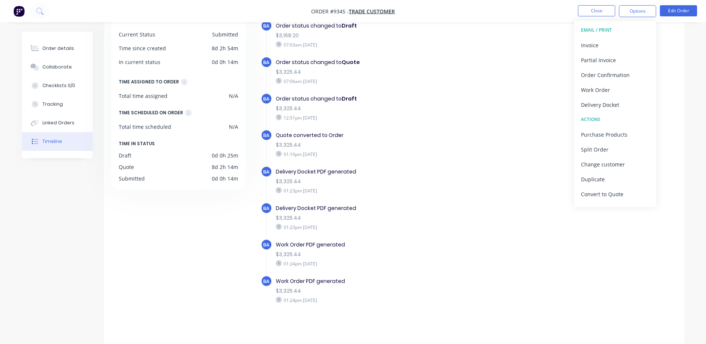
click at [621, 107] on div "Delivery Docket" at bounding box center [615, 104] width 68 height 11
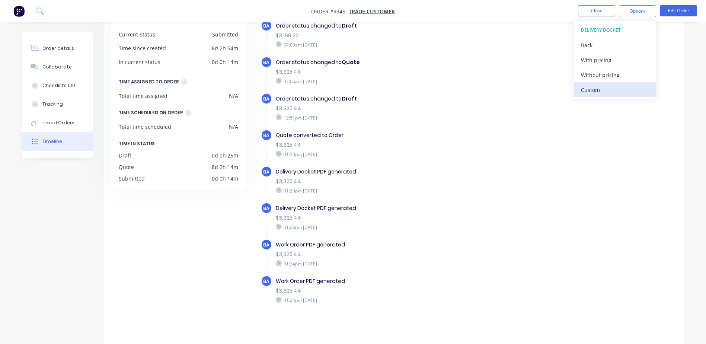
click at [601, 87] on div "Custom" at bounding box center [615, 89] width 68 height 11
click at [601, 76] on div "Without pricing" at bounding box center [615, 75] width 68 height 11
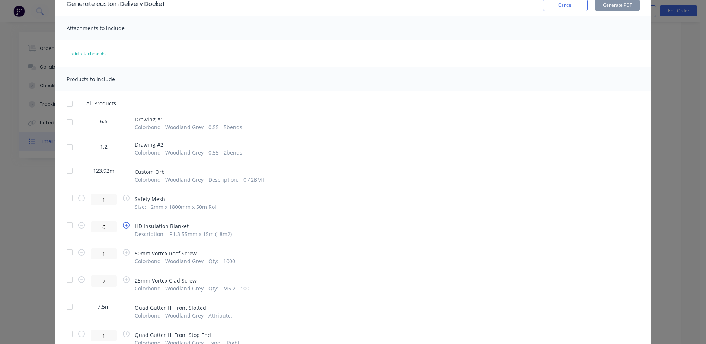
scroll to position [37, 0]
click at [66, 122] on div at bounding box center [69, 122] width 15 height 15
click at [65, 149] on div at bounding box center [69, 148] width 15 height 15
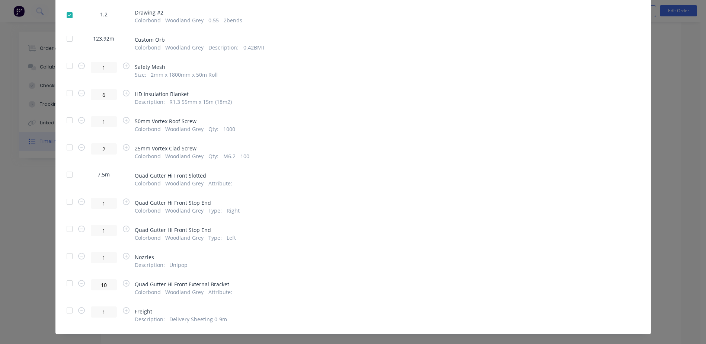
scroll to position [182, 0]
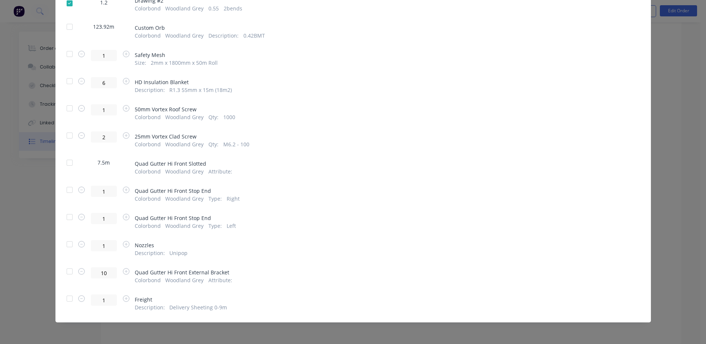
click at [68, 54] on div at bounding box center [69, 53] width 15 height 15
click at [66, 80] on div at bounding box center [69, 81] width 15 height 15
click at [67, 108] on div at bounding box center [69, 108] width 15 height 15
click at [67, 138] on div at bounding box center [69, 135] width 15 height 15
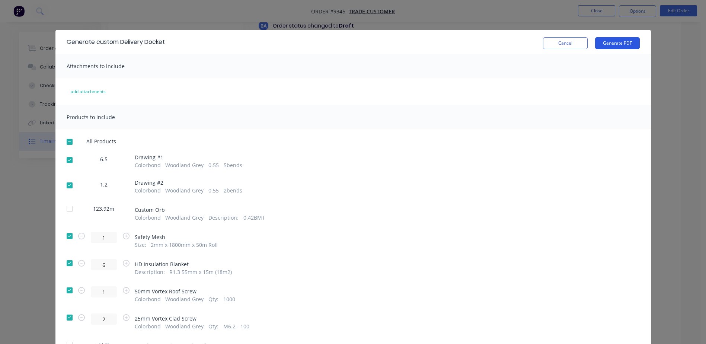
click at [620, 41] on button "Generate PDF" at bounding box center [617, 43] width 45 height 12
click at [550, 44] on button "Cancel" at bounding box center [565, 43] width 45 height 12
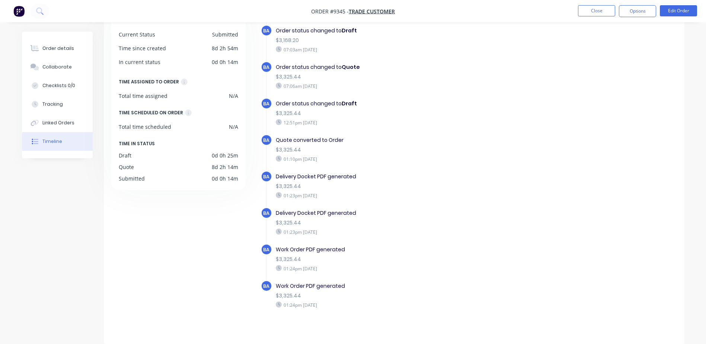
scroll to position [91, 0]
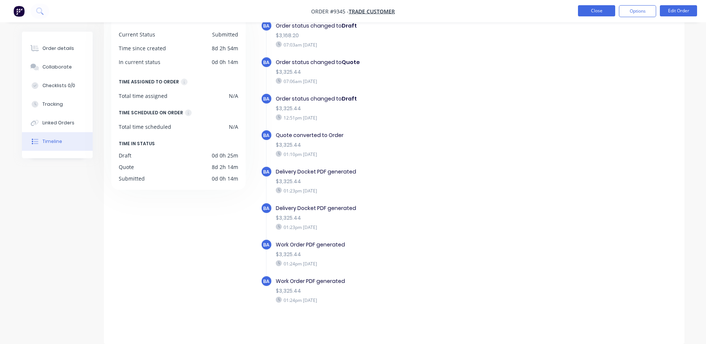
click at [581, 11] on button "Close" at bounding box center [596, 10] width 37 height 11
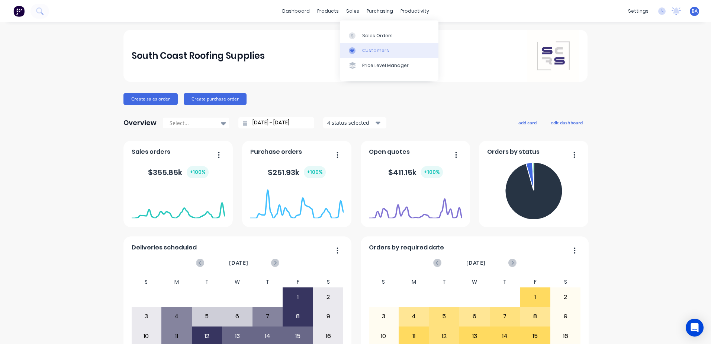
click at [355, 53] on icon at bounding box center [352, 50] width 7 height 7
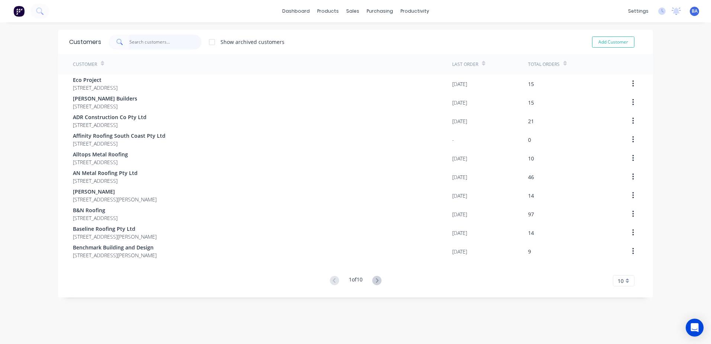
click at [148, 41] on input "text" at bounding box center [165, 42] width 73 height 15
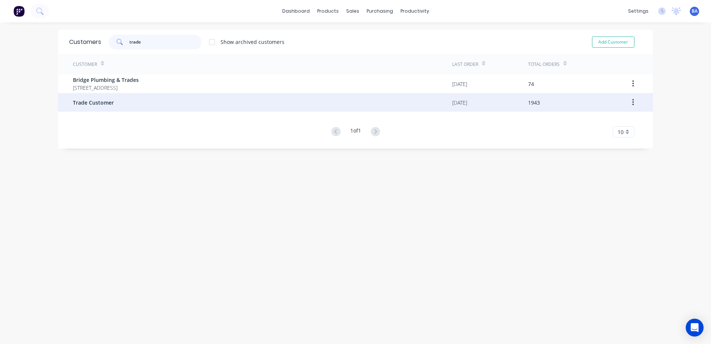
type input "trade"
click at [87, 99] on span "Trade Customer" at bounding box center [93, 103] width 41 height 8
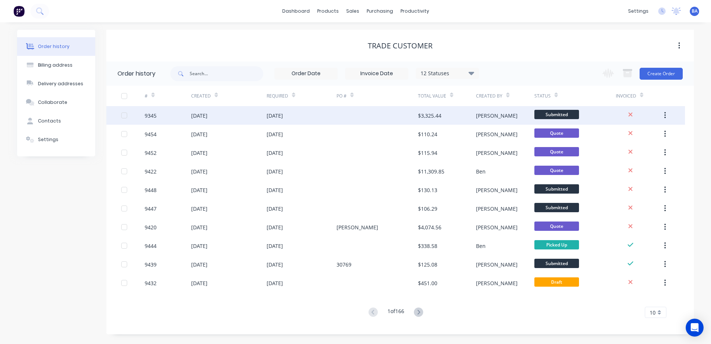
click at [452, 113] on div "$3,325.44" at bounding box center [447, 115] width 58 height 19
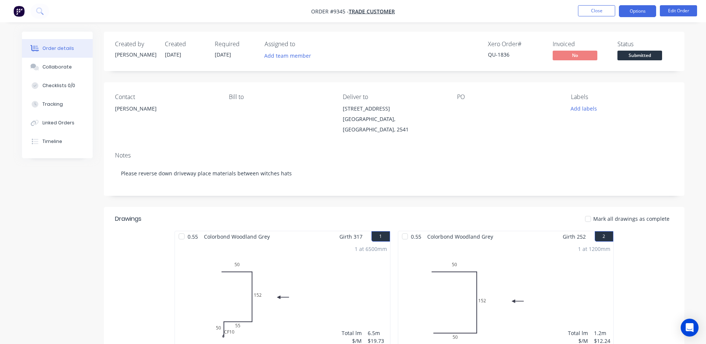
click at [635, 8] on button "Options" at bounding box center [637, 11] width 37 height 12
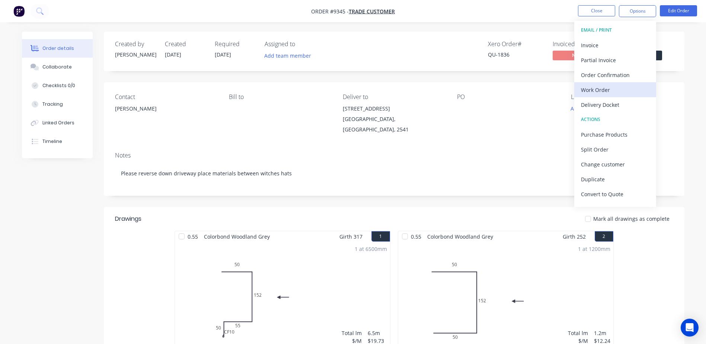
click at [599, 91] on div "Work Order" at bounding box center [615, 89] width 68 height 11
click at [601, 90] on div "Custom" at bounding box center [615, 89] width 68 height 11
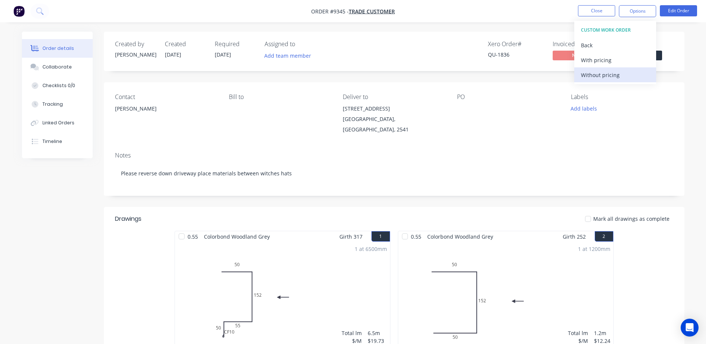
click at [605, 76] on div "Without pricing" at bounding box center [615, 75] width 68 height 11
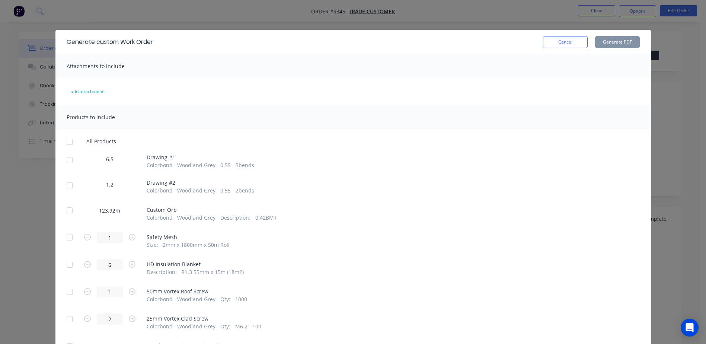
click at [64, 158] on div at bounding box center [69, 159] width 15 height 15
click at [67, 184] on div at bounding box center [69, 185] width 15 height 15
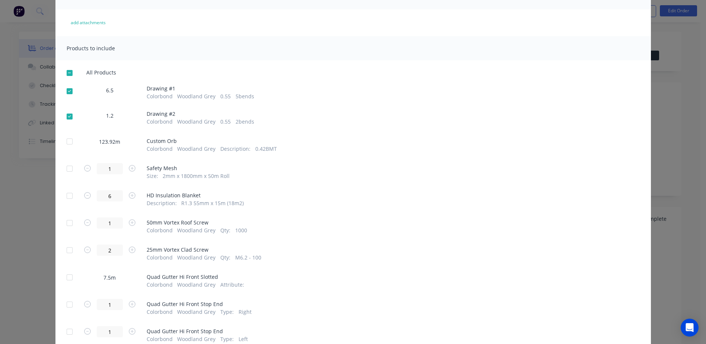
scroll to position [74, 0]
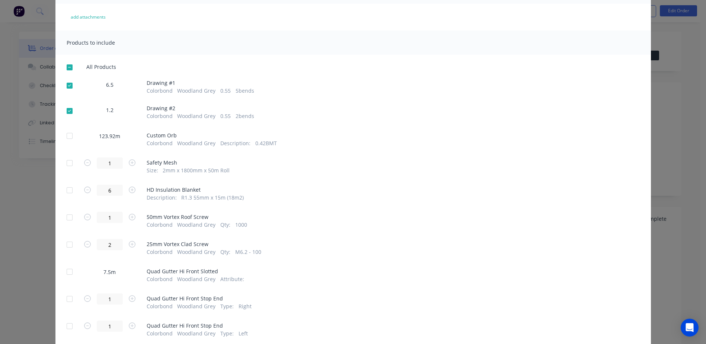
click at [67, 163] on div at bounding box center [69, 162] width 15 height 15
click at [68, 189] on div at bounding box center [69, 190] width 15 height 15
click at [68, 217] on div at bounding box center [69, 217] width 15 height 15
click at [67, 244] on div at bounding box center [69, 244] width 15 height 15
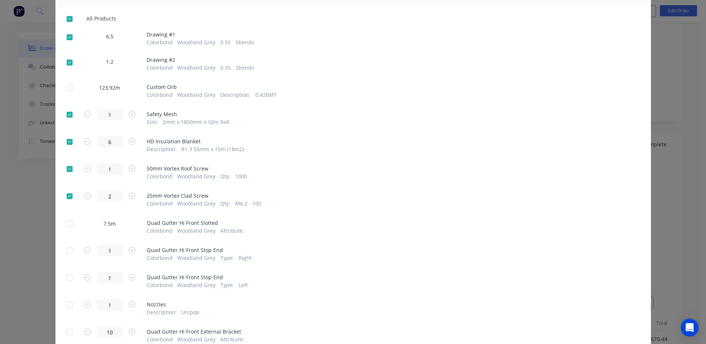
scroll to position [0, 0]
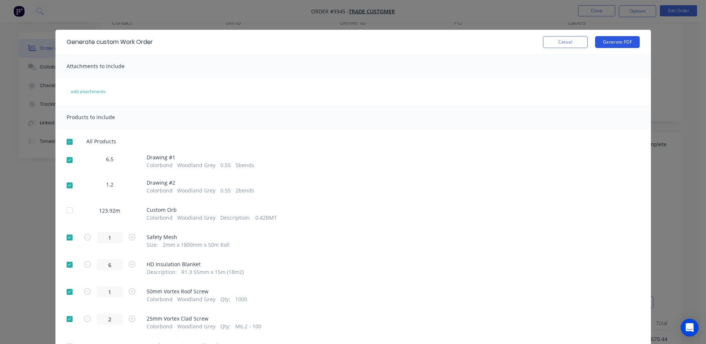
click at [611, 42] on button "Generate PDF" at bounding box center [617, 42] width 45 height 12
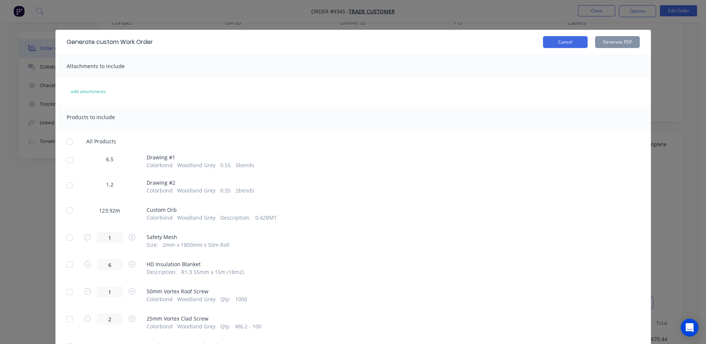
click at [559, 44] on button "Cancel" at bounding box center [565, 42] width 45 height 12
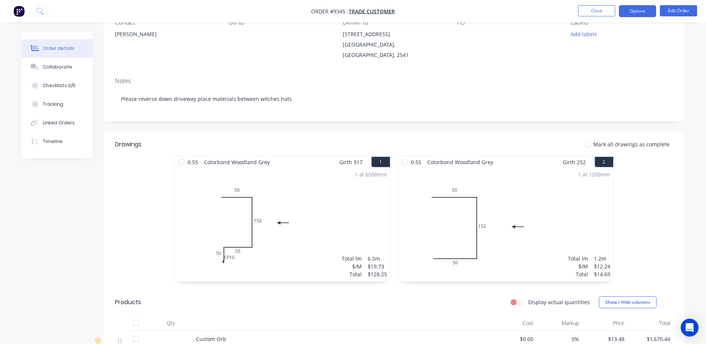
click at [637, 8] on button "Options" at bounding box center [637, 11] width 37 height 12
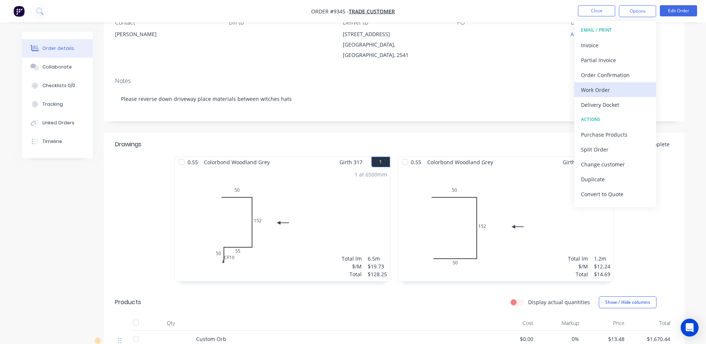
click at [602, 89] on div "Work Order" at bounding box center [615, 89] width 68 height 11
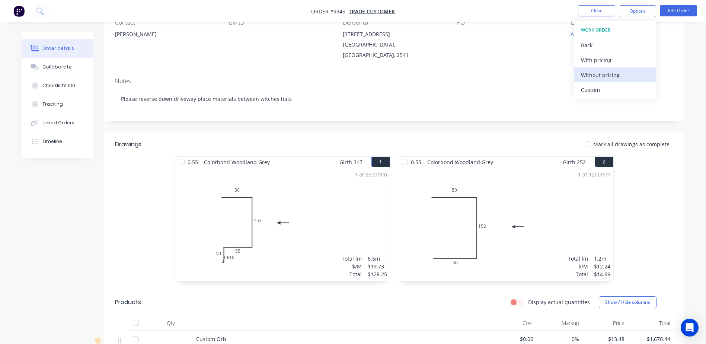
click at [599, 76] on div "Without pricing" at bounding box center [615, 75] width 68 height 11
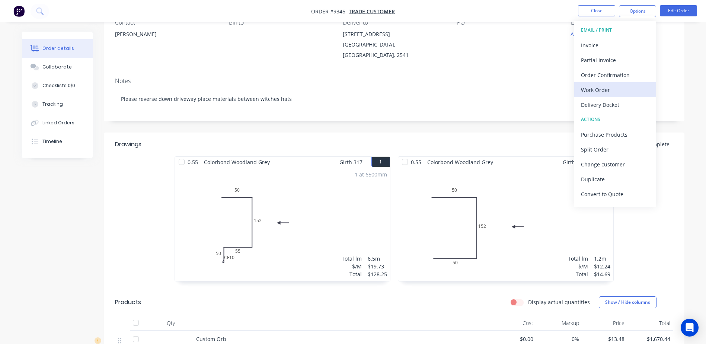
click at [604, 90] on div "Work Order" at bounding box center [615, 89] width 68 height 11
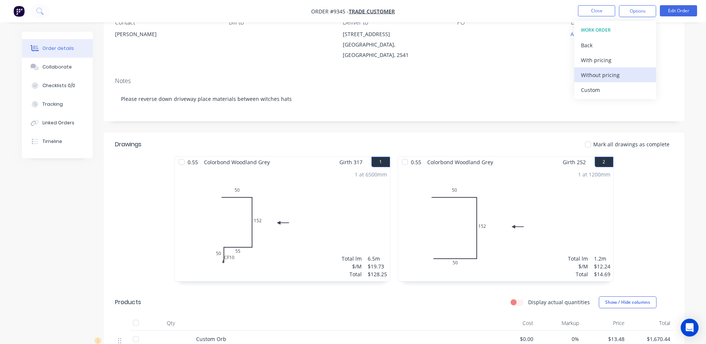
click at [608, 76] on div "Without pricing" at bounding box center [615, 75] width 68 height 11
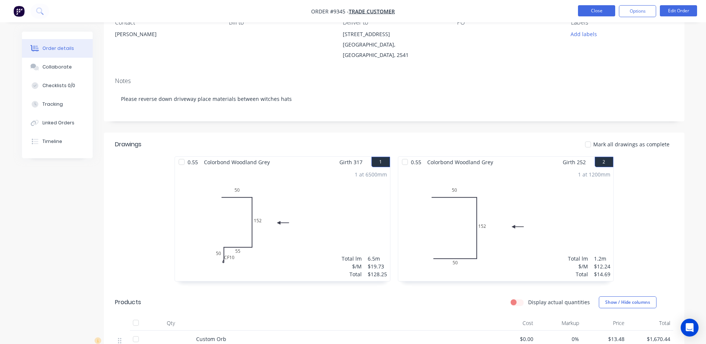
click at [600, 10] on button "Close" at bounding box center [596, 10] width 37 height 11
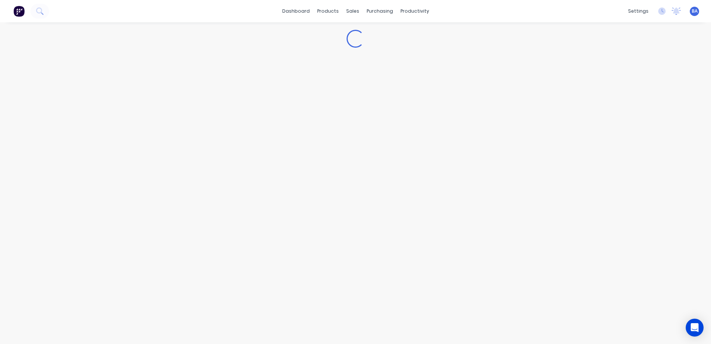
click at [600, 10] on div "dashboard products sales purchasing productivity dashboard products Product Cat…" at bounding box center [355, 11] width 711 height 22
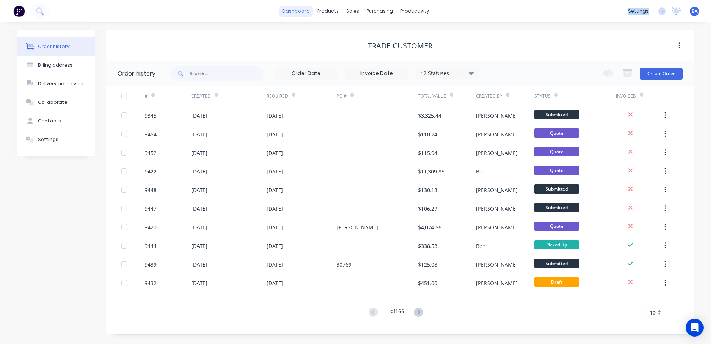
click at [295, 14] on link "dashboard" at bounding box center [296, 11] width 35 height 11
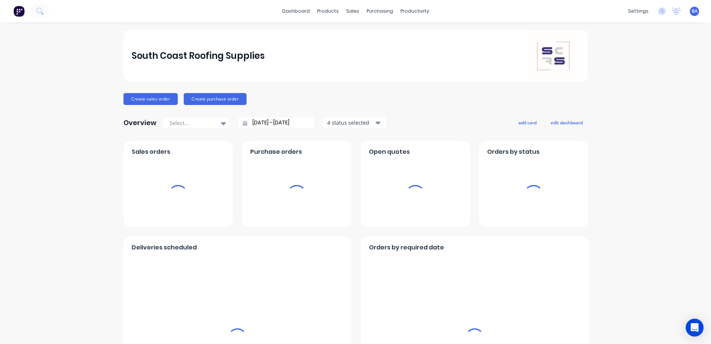
click at [298, 13] on link "dashboard" at bounding box center [296, 11] width 35 height 11
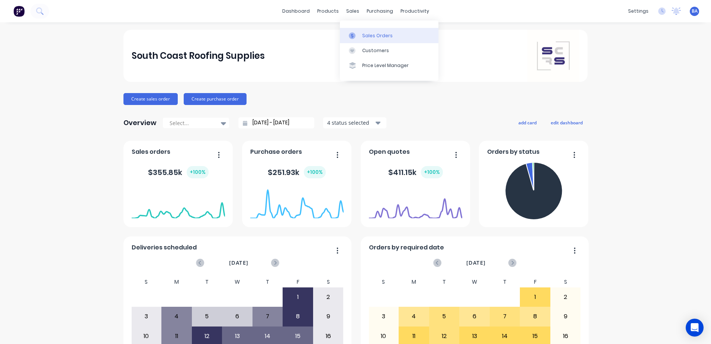
click at [358, 35] on div at bounding box center [354, 35] width 11 height 7
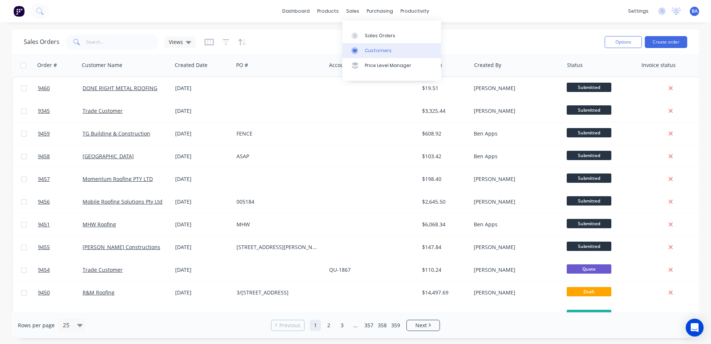
click at [354, 48] on icon at bounding box center [354, 50] width 7 height 7
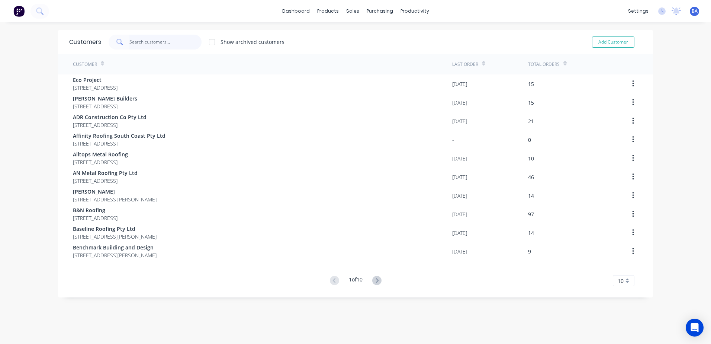
click at [185, 41] on input "text" at bounding box center [165, 42] width 73 height 15
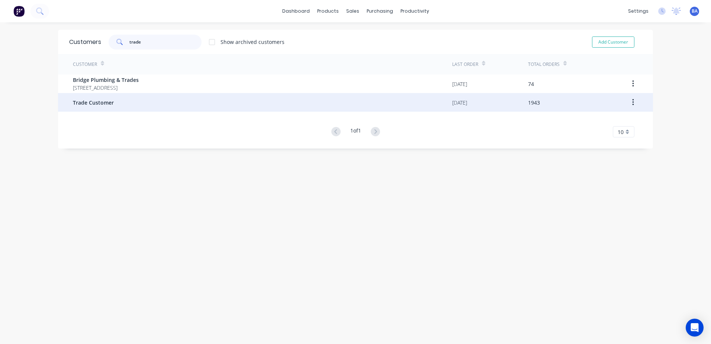
type input "trade"
click at [95, 101] on span "Trade Customer" at bounding box center [93, 103] width 41 height 8
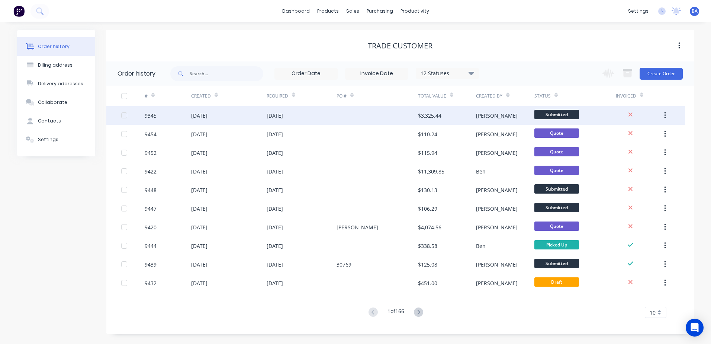
click at [358, 117] on div at bounding box center [377, 115] width 81 height 19
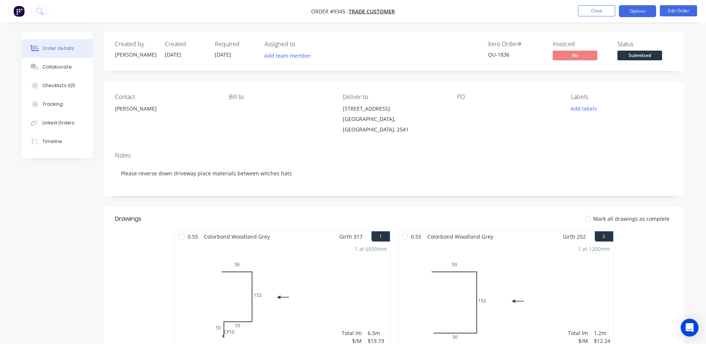
click at [634, 9] on button "Options" at bounding box center [637, 11] width 37 height 12
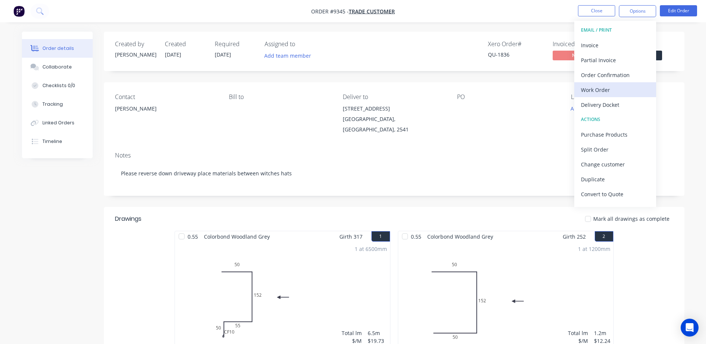
click at [605, 88] on div "Work Order" at bounding box center [615, 89] width 68 height 11
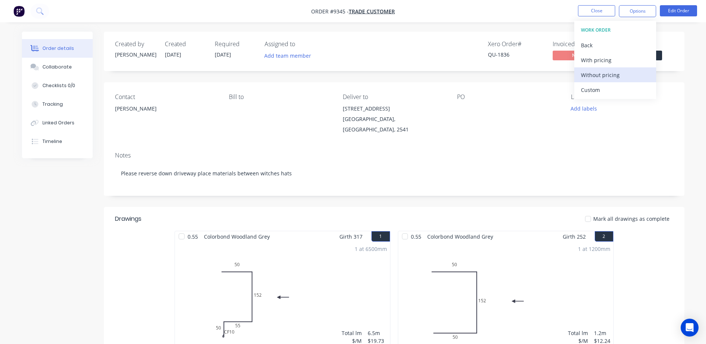
click at [604, 77] on div "Without pricing" at bounding box center [615, 75] width 68 height 11
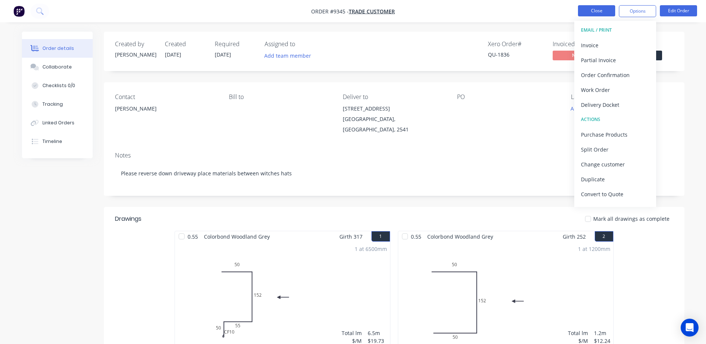
click at [587, 10] on button "Close" at bounding box center [596, 10] width 37 height 11
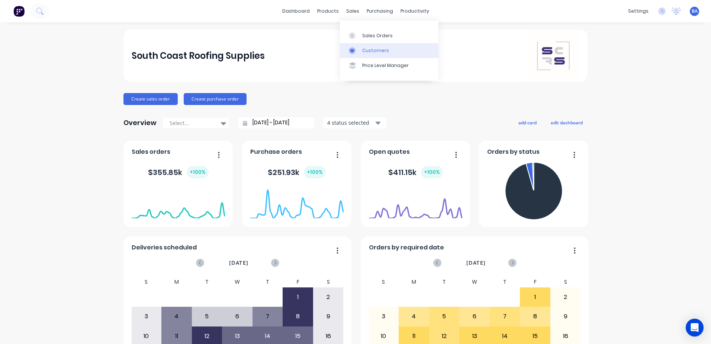
click at [352, 48] on icon at bounding box center [352, 50] width 7 height 7
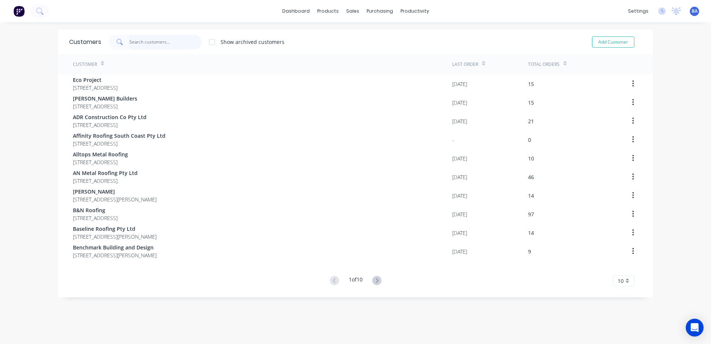
click at [160, 41] on input "text" at bounding box center [165, 42] width 73 height 15
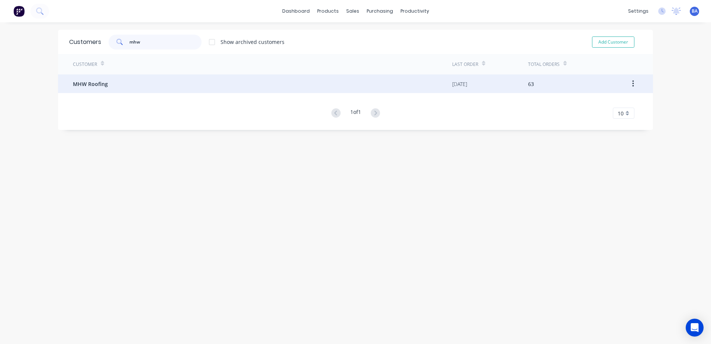
type input "mhw"
click at [82, 82] on span "MHW Roofing" at bounding box center [90, 84] width 35 height 8
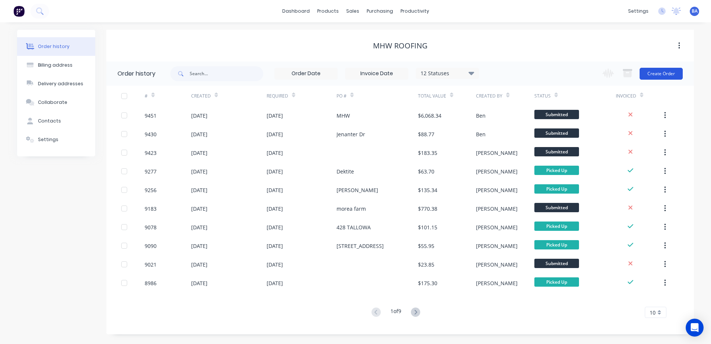
click at [650, 71] on button "Create Order" at bounding box center [661, 74] width 43 height 12
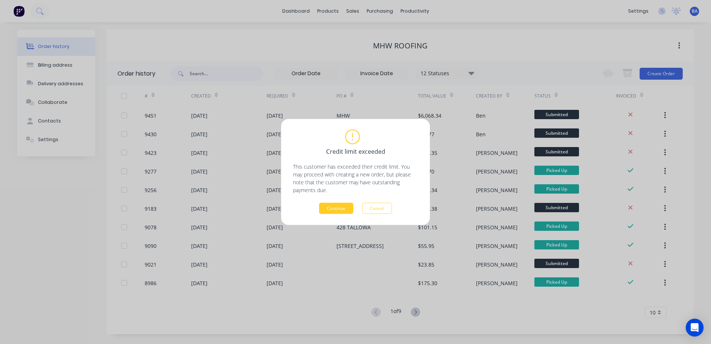
click at [331, 209] on button "Continue" at bounding box center [336, 208] width 34 height 11
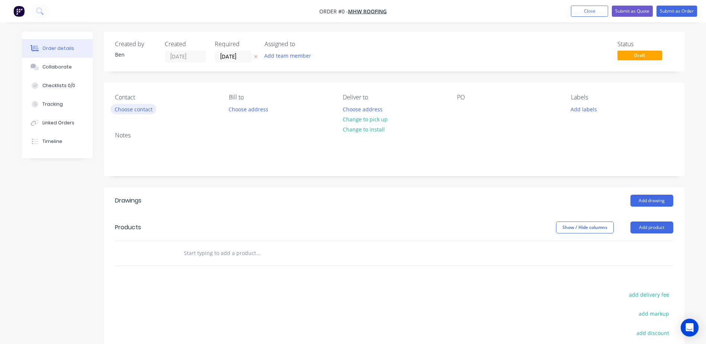
click at [121, 108] on button "Choose contact" at bounding box center [133, 109] width 46 height 10
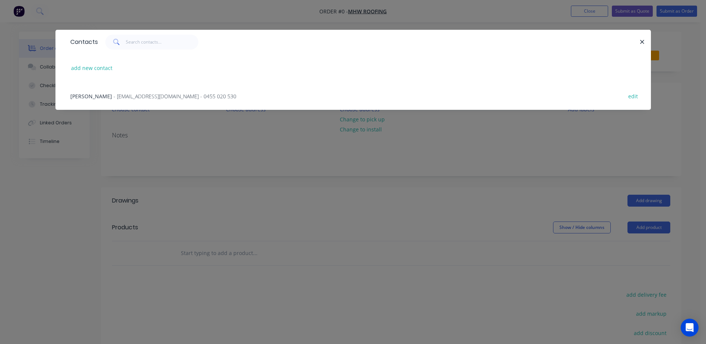
click at [113, 93] on span "- mhwroofing@gmail.com - 0455 020 530" at bounding box center [174, 96] width 123 height 7
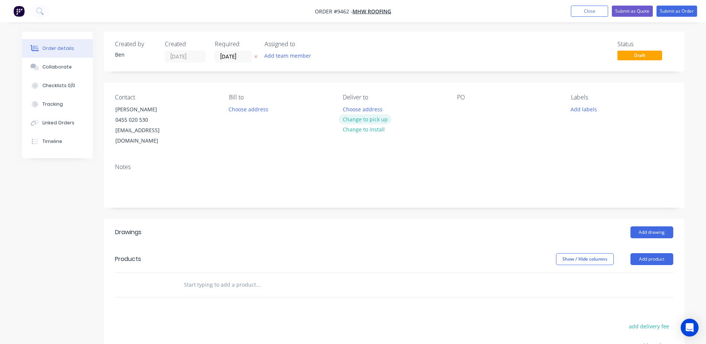
click at [367, 119] on button "Change to pick up" at bounding box center [364, 119] width 53 height 10
click at [454, 104] on div "Contact Mitchell Wilson 0455 020 530 mhwroofing@gmail.com Bill to Choose addres…" at bounding box center [394, 120] width 580 height 75
click at [461, 108] on div at bounding box center [463, 109] width 12 height 11
click at [244, 109] on button "Choose address" at bounding box center [249, 109] width 48 height 10
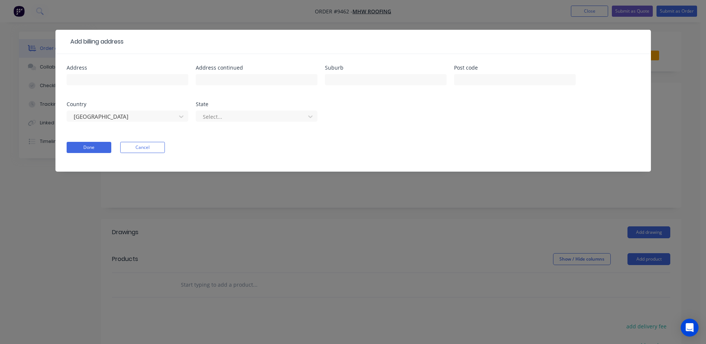
click at [661, 76] on div "Add billing address Address Address continued Suburb Post code Country Australi…" at bounding box center [353, 172] width 706 height 344
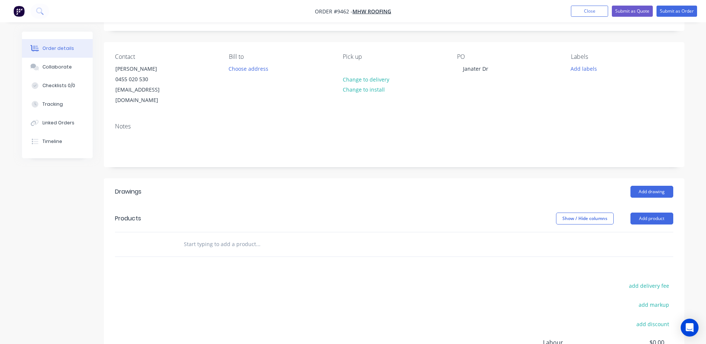
scroll to position [37, 0]
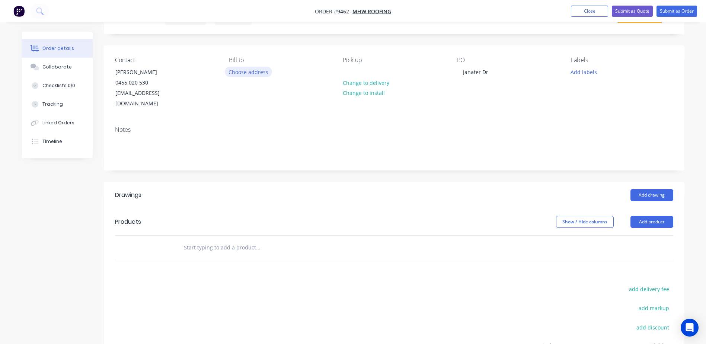
click at [234, 71] on button "Choose address" at bounding box center [249, 72] width 48 height 10
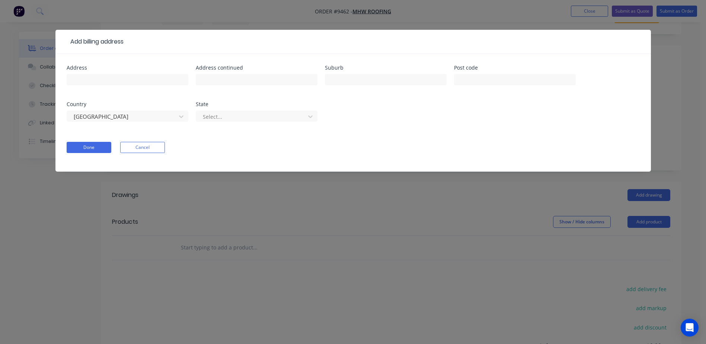
click at [373, 205] on div "Add billing address Address Address continued Suburb Post code Country Australi…" at bounding box center [353, 172] width 706 height 344
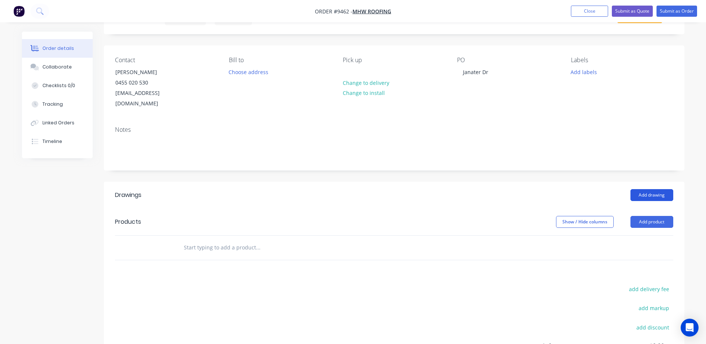
click at [649, 189] on button "Add drawing" at bounding box center [651, 195] width 43 height 12
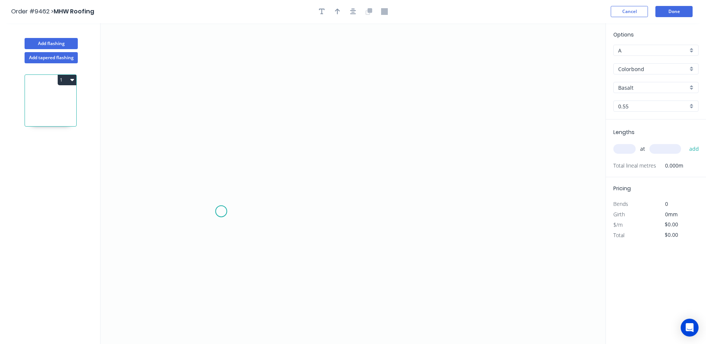
click at [221, 212] on icon "0" at bounding box center [352, 183] width 505 height 321
click at [224, 190] on icon "0" at bounding box center [352, 183] width 505 height 321
click at [206, 190] on icon "0 ?" at bounding box center [352, 183] width 505 height 321
click at [201, 77] on icon "0 ? ? ? º" at bounding box center [352, 183] width 505 height 321
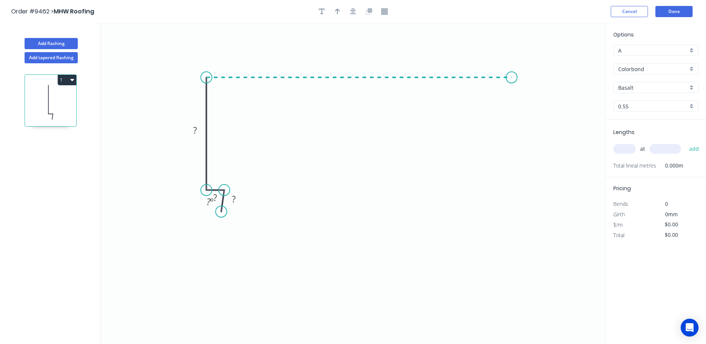
click at [511, 74] on icon "0 ? ? ? ? º" at bounding box center [352, 183] width 505 height 321
click at [511, 102] on icon "0 ? ? ? ? ? º" at bounding box center [352, 183] width 505 height 321
click at [223, 211] on circle at bounding box center [223, 210] width 11 height 11
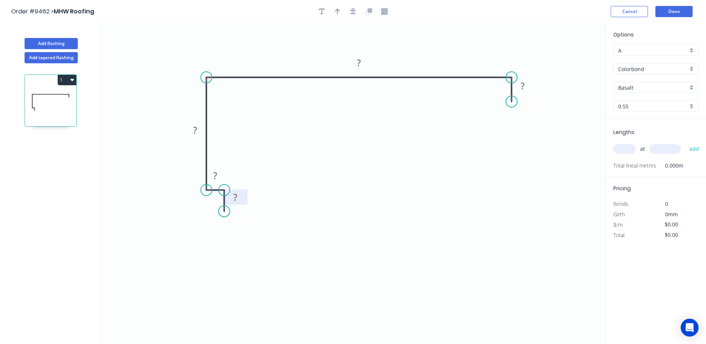
click at [236, 197] on tspan "?" at bounding box center [235, 197] width 4 height 12
click at [336, 10] on icon "button" at bounding box center [337, 12] width 5 height 6
type input "$15.84"
drag, startPoint x: 568, startPoint y: 57, endPoint x: 314, endPoint y: 49, distance: 254.2
click at [314, 49] on icon at bounding box center [314, 41] width 7 height 24
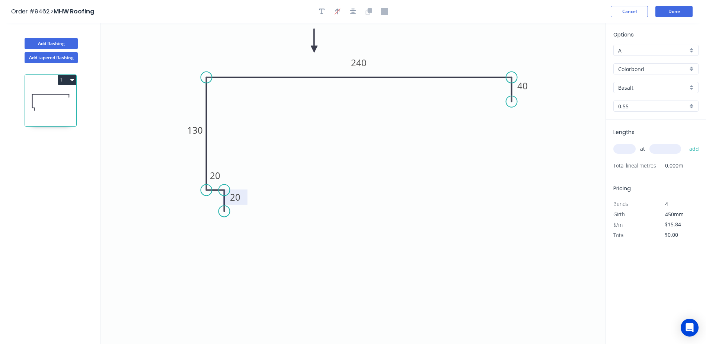
click at [620, 147] on input "text" at bounding box center [624, 149] width 22 height 10
click at [630, 12] on button "Cancel" at bounding box center [628, 11] width 37 height 11
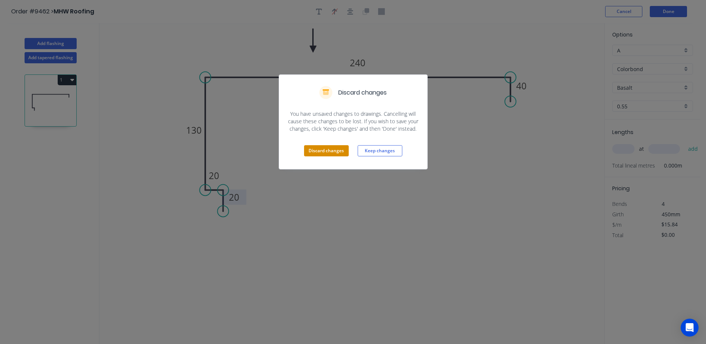
click at [325, 148] on button "Discard changes" at bounding box center [326, 150] width 45 height 11
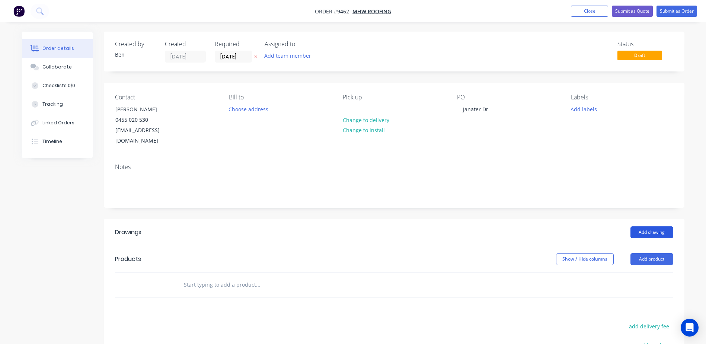
click at [654, 226] on button "Add drawing" at bounding box center [651, 232] width 43 height 12
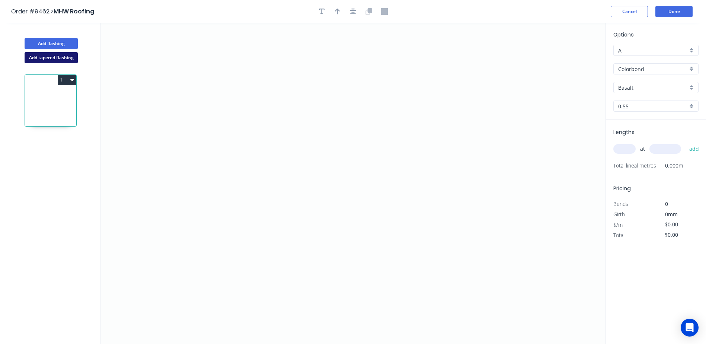
click at [61, 56] on button "Add tapered flashing" at bounding box center [51, 57] width 53 height 11
click at [236, 153] on icon "0" at bounding box center [352, 103] width 505 height 160
click at [237, 131] on icon at bounding box center [237, 141] width 0 height 23
click at [209, 129] on icon "0 ?" at bounding box center [352, 103] width 505 height 160
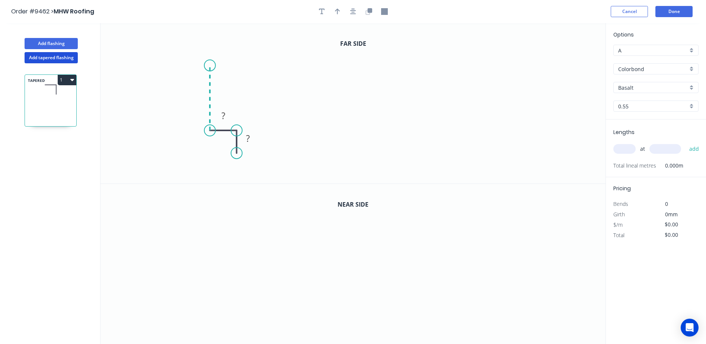
click at [211, 65] on icon "0 ? ?" at bounding box center [352, 103] width 505 height 160
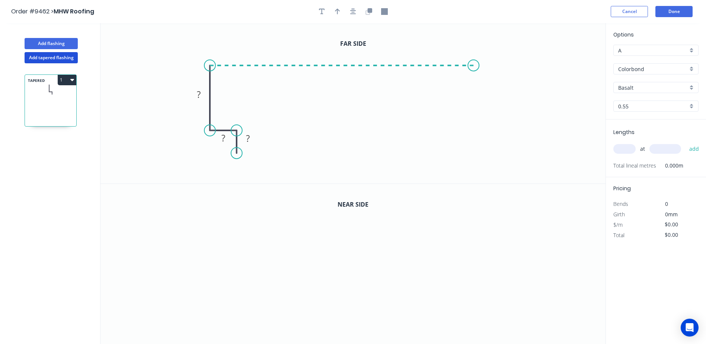
click at [473, 61] on icon "0 ? ? ?" at bounding box center [352, 103] width 505 height 160
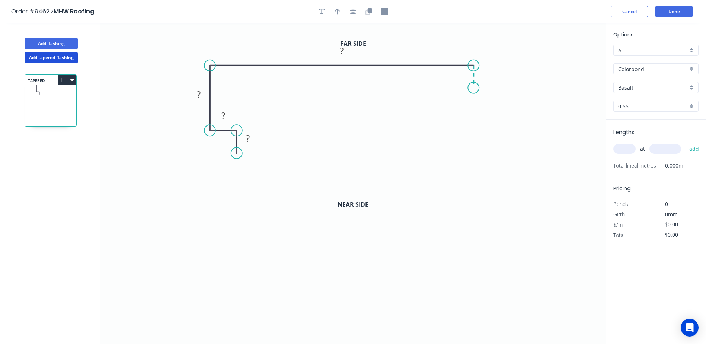
click at [473, 88] on icon "0 ? ? ? ?" at bounding box center [352, 103] width 505 height 160
click at [249, 142] on g "?" at bounding box center [247, 138] width 15 height 12
click at [226, 118] on rect at bounding box center [223, 116] width 15 height 10
drag, startPoint x: 360, startPoint y: 147, endPoint x: 354, endPoint y: 147, distance: 5.6
click at [359, 147] on icon "0 20 20 130 260 40" at bounding box center [352, 103] width 505 height 160
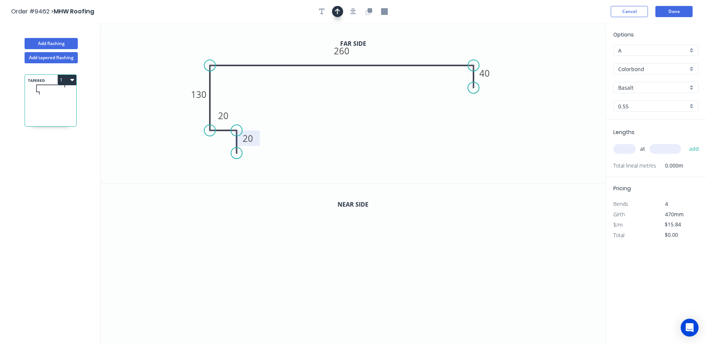
click at [342, 11] on button "button" at bounding box center [337, 11] width 11 height 11
click at [568, 61] on icon at bounding box center [567, 52] width 7 height 24
click at [568, 61] on icon at bounding box center [574, 55] width 22 height 22
drag, startPoint x: 568, startPoint y: 61, endPoint x: 451, endPoint y: 43, distance: 118.1
click at [451, 43] on icon at bounding box center [462, 39] width 24 height 7
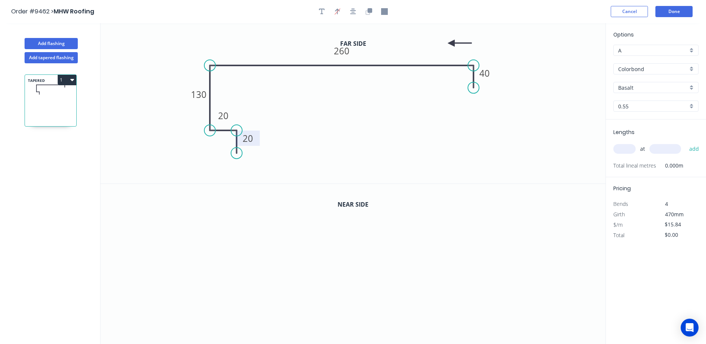
click at [451, 43] on icon at bounding box center [459, 43] width 24 height 7
click at [451, 43] on icon at bounding box center [450, 52] width 7 height 24
click at [451, 43] on icon at bounding box center [445, 49] width 22 height 22
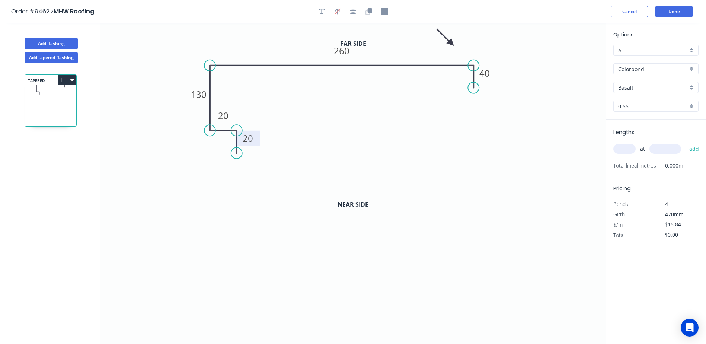
click at [451, 43] on icon at bounding box center [445, 37] width 22 height 22
click at [355, 11] on icon "button" at bounding box center [353, 11] width 6 height 7
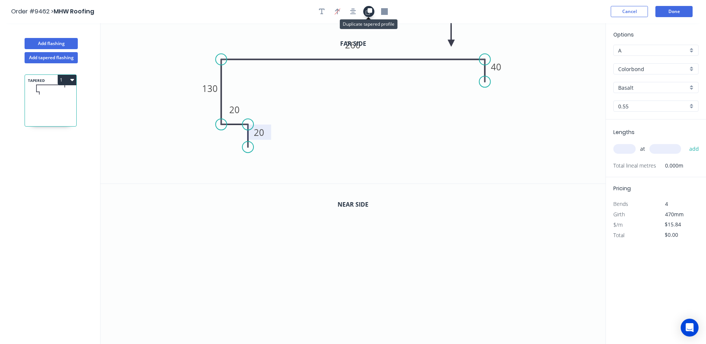
click at [371, 12] on icon "button" at bounding box center [369, 10] width 4 height 4
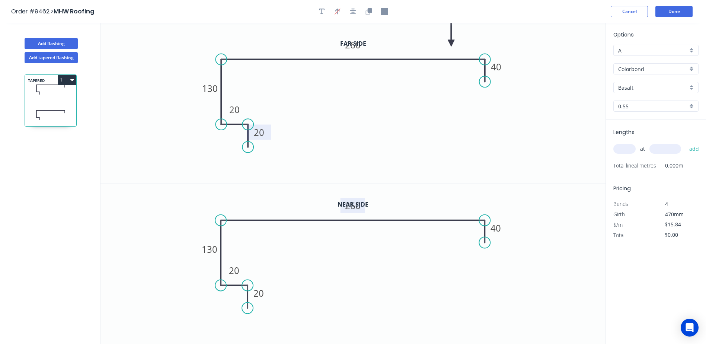
click at [358, 207] on tspan "260" at bounding box center [353, 205] width 16 height 12
click at [534, 221] on icon "0 20 20 130 240 40" at bounding box center [352, 264] width 505 height 161
type input "$16.84"
click at [623, 150] on input "text" at bounding box center [624, 149] width 22 height 10
type input "1"
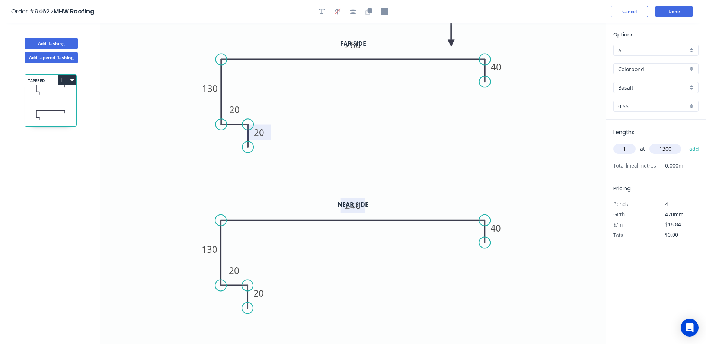
type input "1300"
click at [685, 142] on button "add" at bounding box center [693, 148] width 17 height 13
type input "$21.89"
click at [665, 6] on button "Done" at bounding box center [673, 11] width 37 height 11
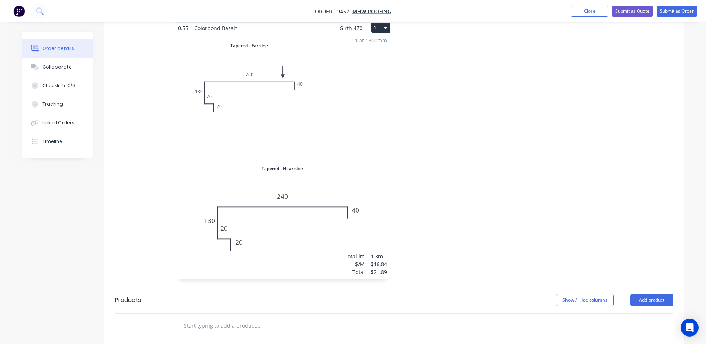
scroll to position [186, 0]
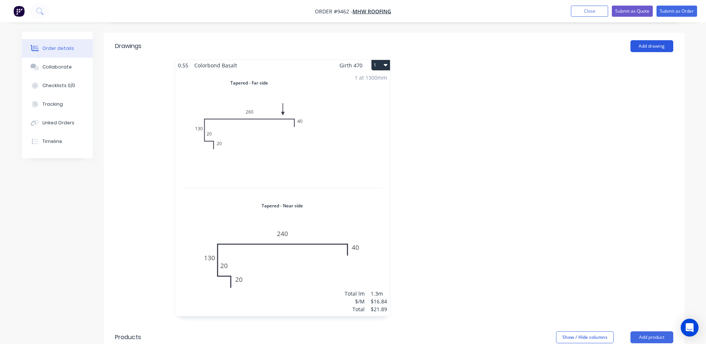
click at [649, 40] on button "Add drawing" at bounding box center [651, 46] width 43 height 12
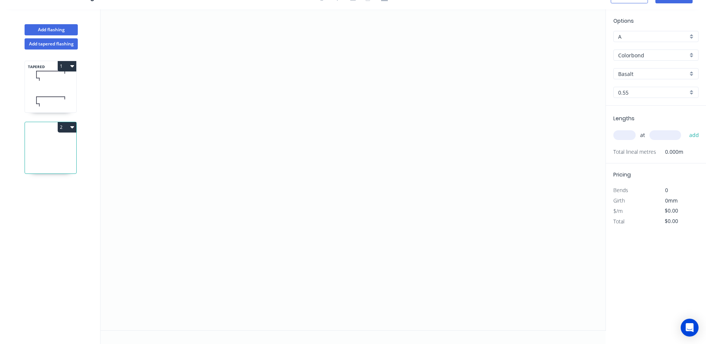
scroll to position [14, 0]
click at [247, 83] on icon "0" at bounding box center [352, 169] width 505 height 321
click at [248, 249] on icon "0" at bounding box center [352, 169] width 505 height 321
click at [274, 251] on icon "0 ?" at bounding box center [352, 169] width 505 height 321
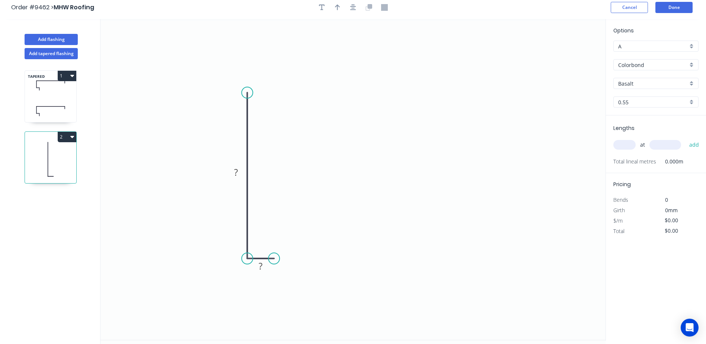
scroll to position [0, 0]
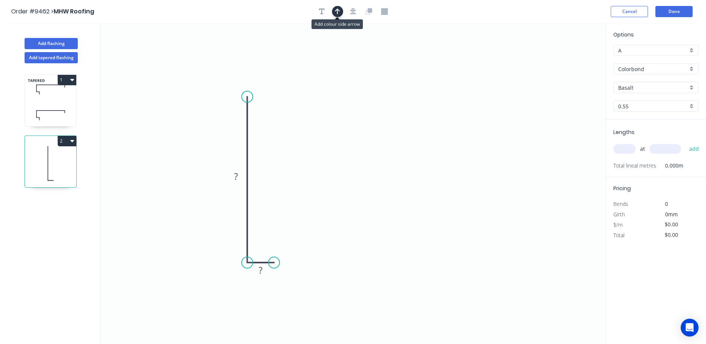
click at [337, 11] on icon "button" at bounding box center [337, 12] width 5 height 6
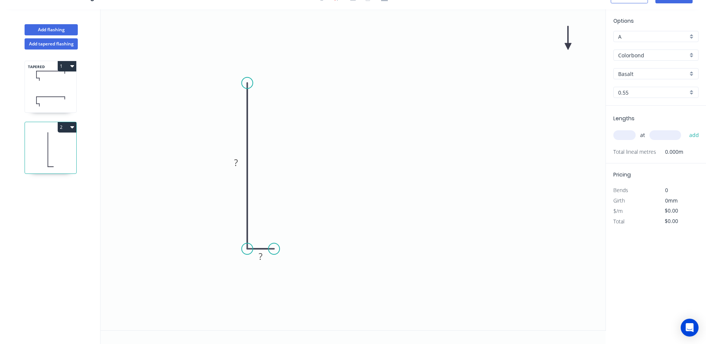
click at [567, 45] on icon at bounding box center [567, 38] width 7 height 24
click at [567, 45] on icon at bounding box center [576, 46] width 24 height 7
click at [567, 45] on icon at bounding box center [567, 55] width 7 height 24
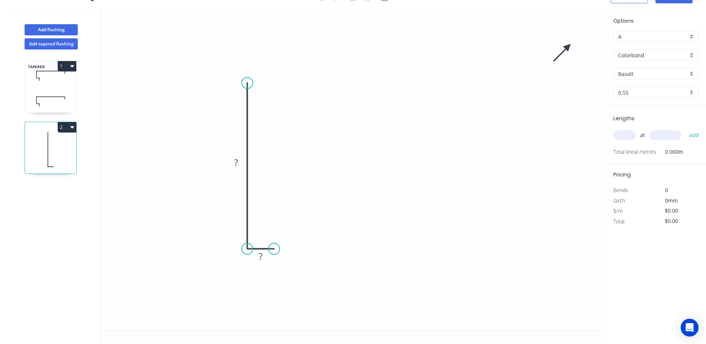
click at [567, 45] on icon at bounding box center [562, 53] width 22 height 22
drag, startPoint x: 567, startPoint y: 45, endPoint x: 148, endPoint y: 164, distance: 435.1
click at [148, 164] on icon at bounding box center [140, 164] width 24 height 7
click at [229, 162] on rect at bounding box center [235, 163] width 15 height 10
click at [411, 36] on icon "0 260 40" at bounding box center [352, 169] width 505 height 321
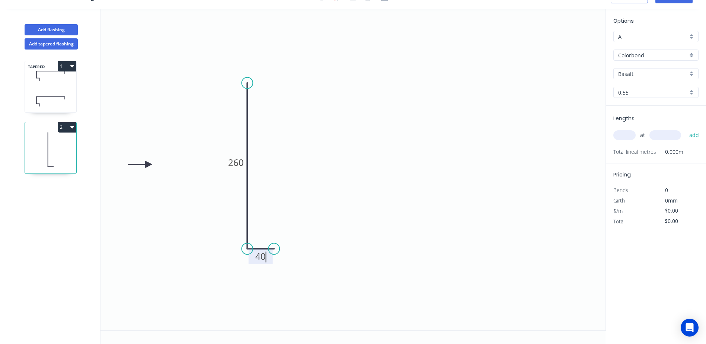
type input "$7.99"
click at [620, 135] on input "text" at bounding box center [624, 135] width 22 height 10
type input "1"
type input "6100"
click at [685, 129] on button "add" at bounding box center [693, 135] width 17 height 13
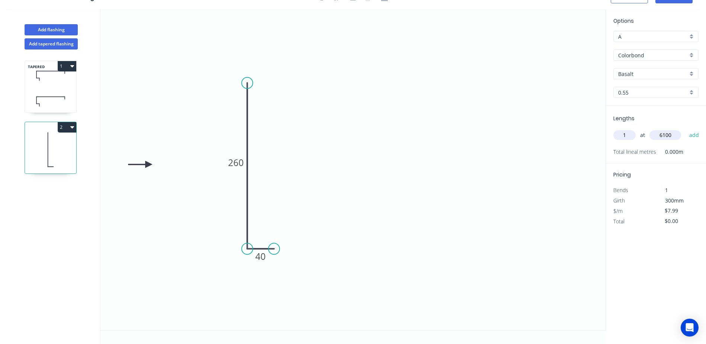
type input "$48.74"
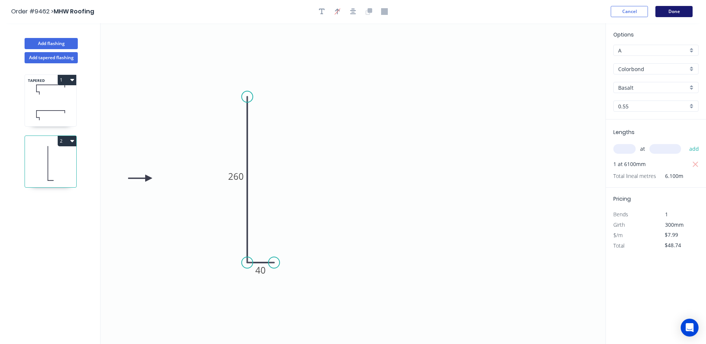
click at [664, 10] on button "Done" at bounding box center [673, 11] width 37 height 11
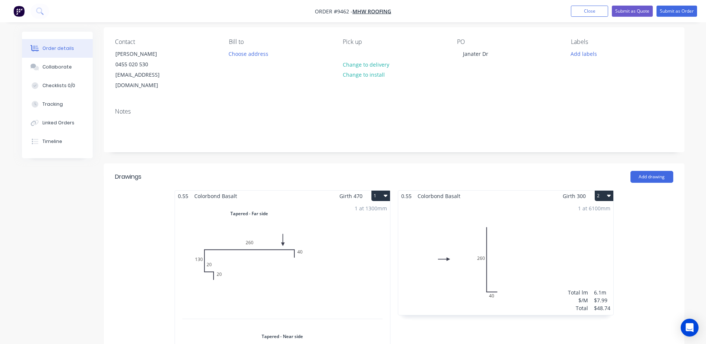
scroll to position [186, 0]
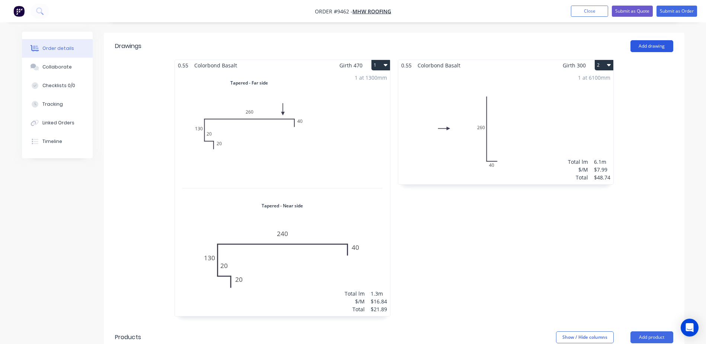
click at [641, 40] on button "Add drawing" at bounding box center [651, 46] width 43 height 12
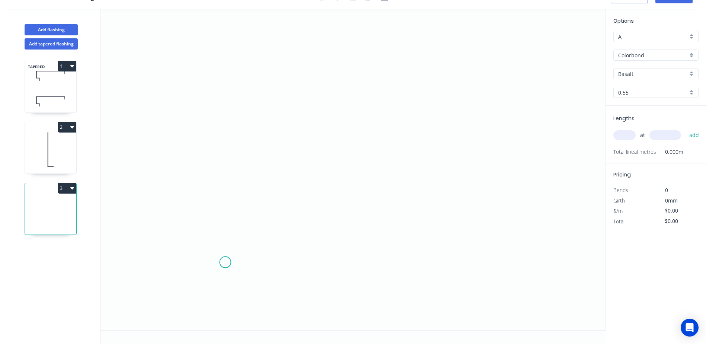
click at [225, 262] on icon "0" at bounding box center [352, 169] width 505 height 321
click at [211, 243] on icon at bounding box center [218, 252] width 14 height 19
click at [215, 119] on icon "0 ?" at bounding box center [352, 169] width 505 height 321
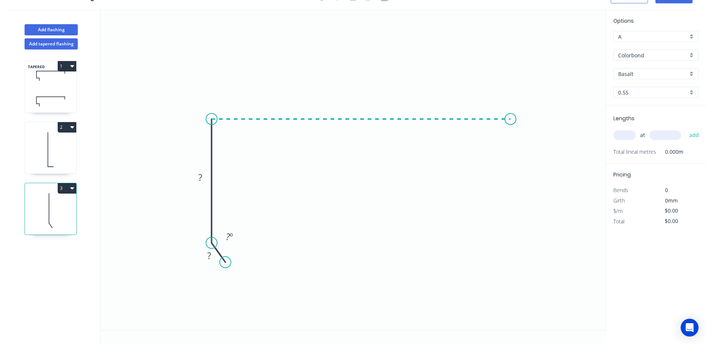
click at [510, 119] on icon "0 ? ? ? º" at bounding box center [352, 169] width 505 height 321
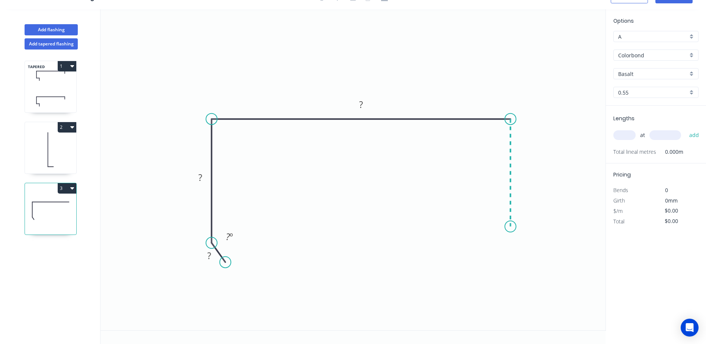
click at [508, 227] on icon "0 ? ? ? ? º" at bounding box center [352, 169] width 505 height 321
click at [525, 170] on rect at bounding box center [521, 169] width 15 height 10
click at [470, 84] on icon "0 10 65 185 75 155 º" at bounding box center [352, 169] width 505 height 321
type input "$12.45"
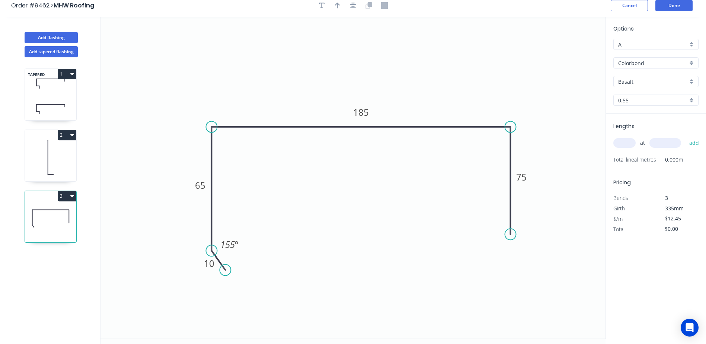
scroll to position [0, 0]
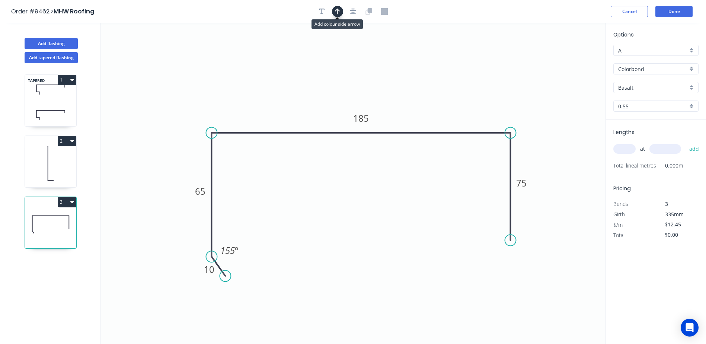
click at [341, 12] on button "button" at bounding box center [337, 11] width 11 height 11
drag, startPoint x: 567, startPoint y: 60, endPoint x: 361, endPoint y: 79, distance: 207.0
click at [361, 79] on icon at bounding box center [360, 71] width 7 height 24
click at [620, 148] on input "text" at bounding box center [624, 149] width 22 height 10
type input "1"
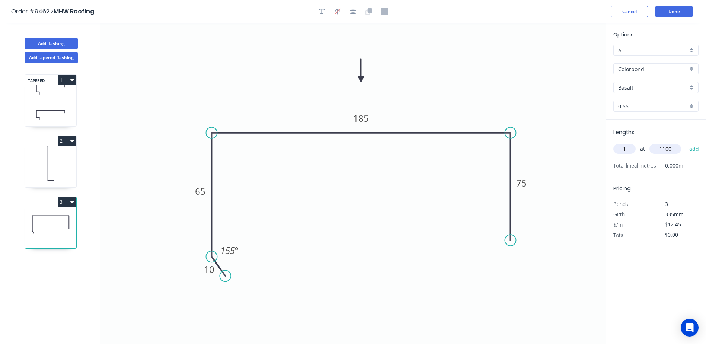
type input "1100"
click at [685, 142] on button "add" at bounding box center [693, 148] width 17 height 13
type input "$13.70"
click at [666, 13] on button "Done" at bounding box center [673, 11] width 37 height 11
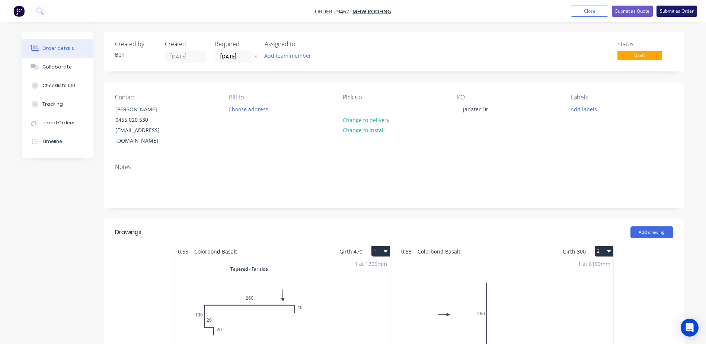
click at [675, 9] on button "Submit as Order" at bounding box center [676, 11] width 41 height 11
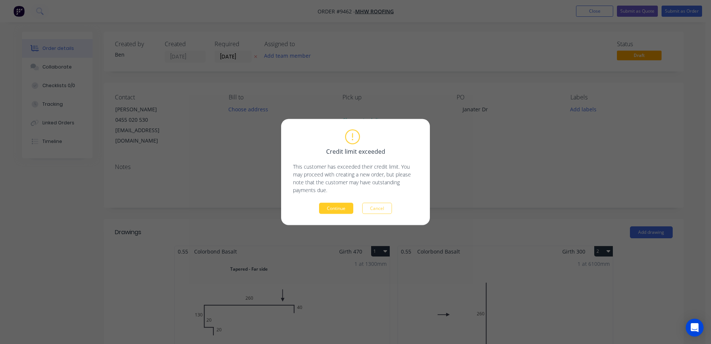
click at [331, 207] on button "Continue" at bounding box center [336, 208] width 34 height 11
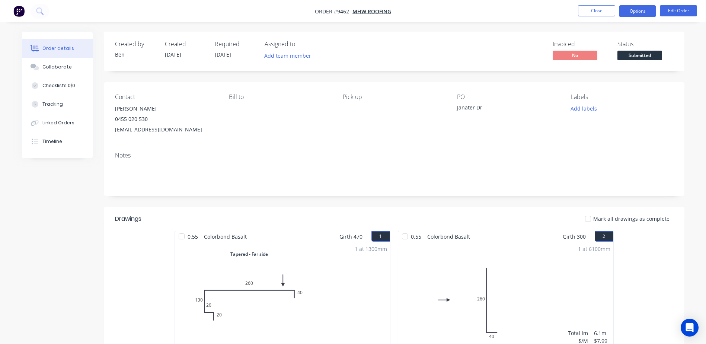
click at [636, 11] on button "Options" at bounding box center [637, 11] width 37 height 12
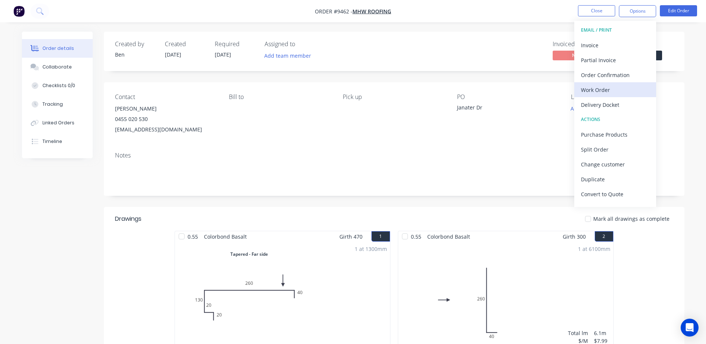
click at [603, 87] on div "Work Order" at bounding box center [615, 89] width 68 height 11
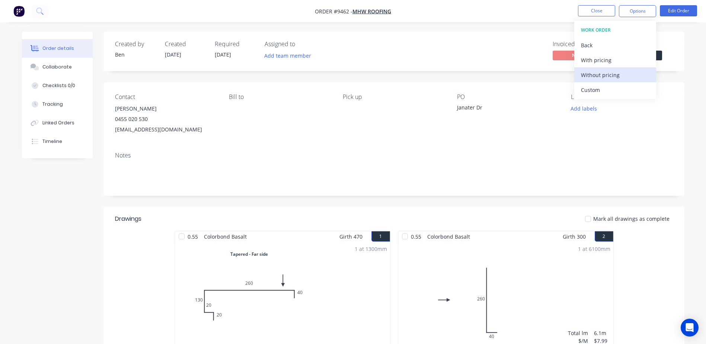
click at [604, 76] on div "Without pricing" at bounding box center [615, 75] width 68 height 11
click at [614, 74] on div "Order Confirmation" at bounding box center [615, 75] width 68 height 11
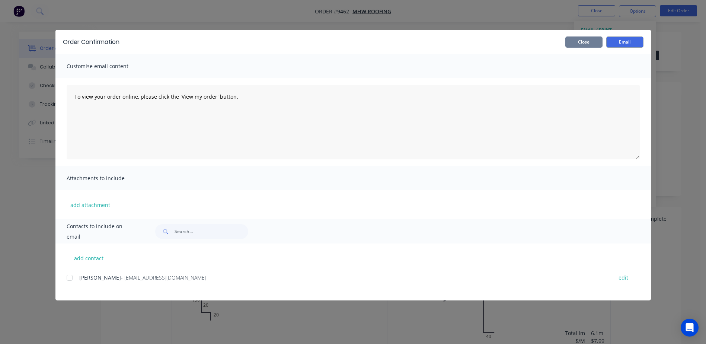
click at [584, 42] on button "Close" at bounding box center [583, 41] width 37 height 11
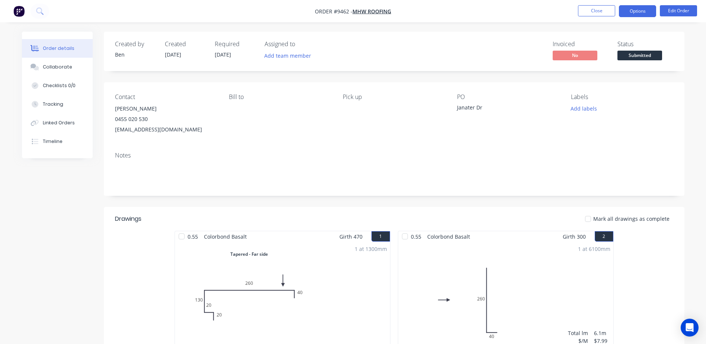
click at [642, 8] on button "Options" at bounding box center [637, 11] width 37 height 12
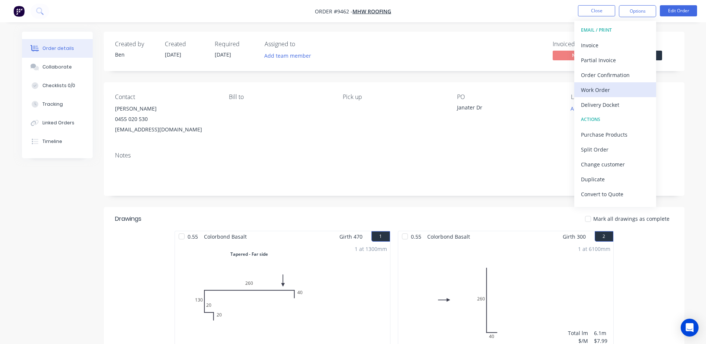
click at [612, 84] on button "Work Order" at bounding box center [615, 89] width 82 height 15
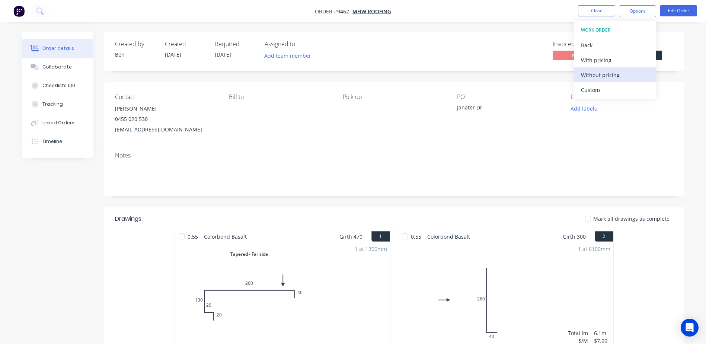
click at [599, 74] on div "Without pricing" at bounding box center [615, 75] width 68 height 11
click at [621, 76] on div "Order Confirmation" at bounding box center [615, 75] width 68 height 11
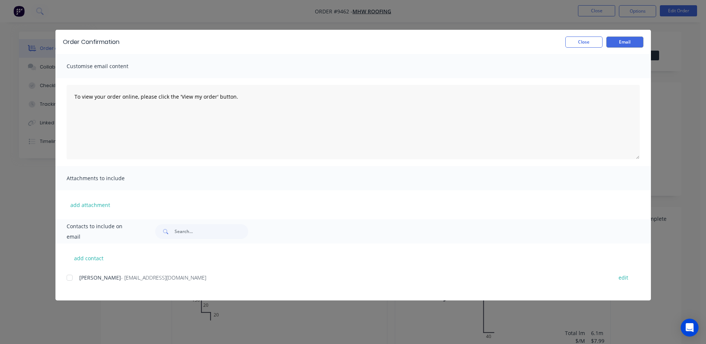
click at [68, 277] on div at bounding box center [69, 277] width 15 height 15
click at [618, 39] on button "Email" at bounding box center [624, 41] width 37 height 11
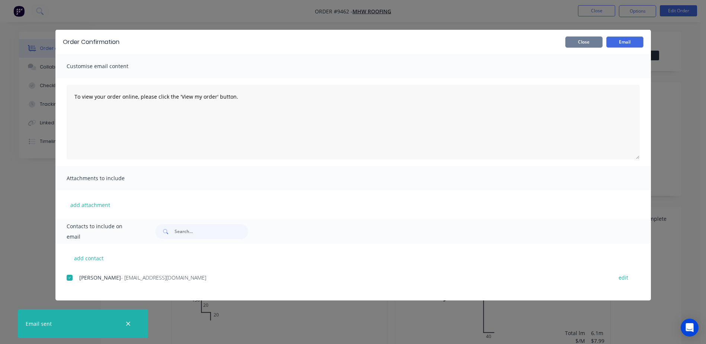
click at [571, 42] on button "Close" at bounding box center [583, 41] width 37 height 11
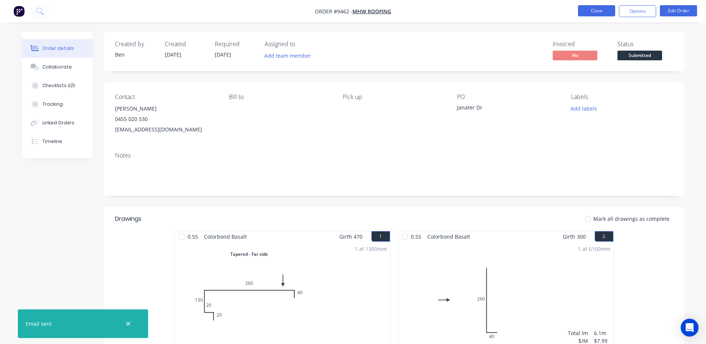
click at [585, 11] on button "Close" at bounding box center [596, 10] width 37 height 11
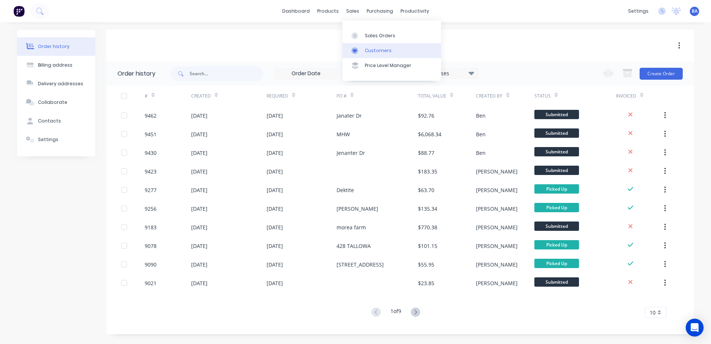
click at [357, 47] on icon at bounding box center [354, 50] width 7 height 7
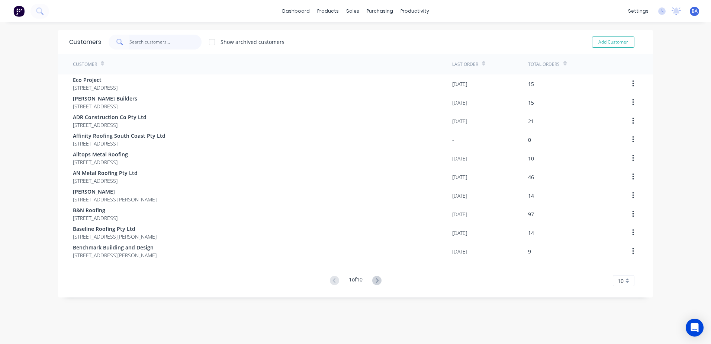
click at [169, 40] on input "text" at bounding box center [165, 42] width 73 height 15
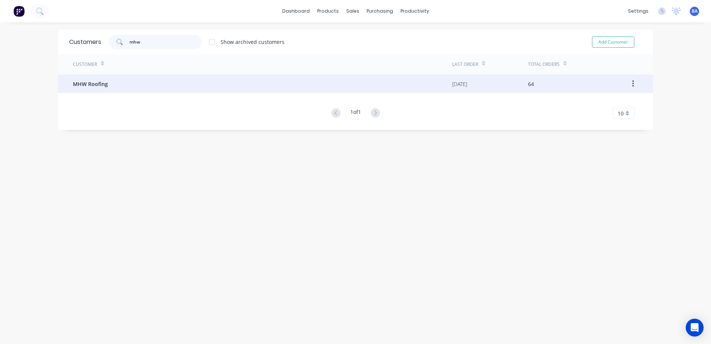
type input "mhw"
click at [102, 84] on span "MHW Roofing" at bounding box center [90, 84] width 35 height 8
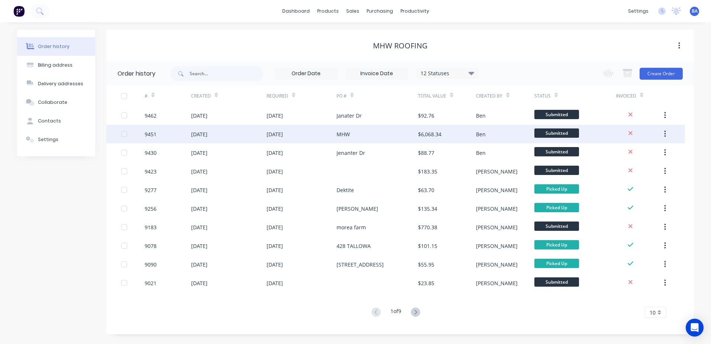
click at [387, 131] on div "MHW" at bounding box center [377, 134] width 81 height 19
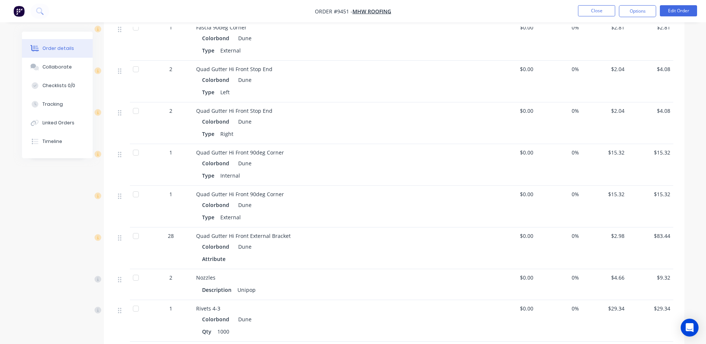
scroll to position [987, 0]
click at [589, 8] on button "Close" at bounding box center [596, 10] width 37 height 11
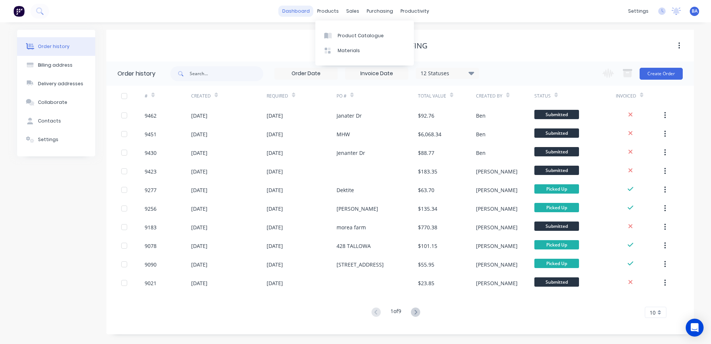
click at [303, 7] on link "dashboard" at bounding box center [296, 11] width 35 height 11
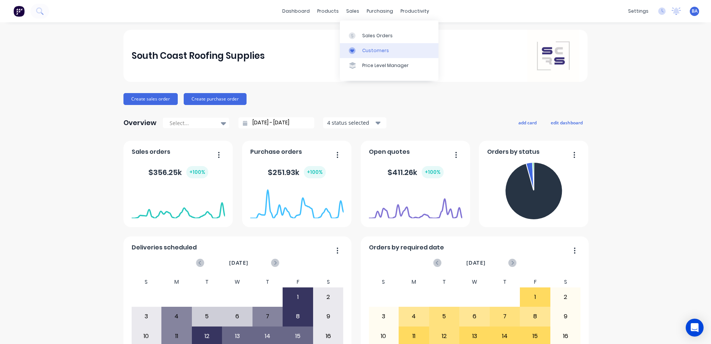
click at [353, 48] on icon at bounding box center [352, 50] width 7 height 7
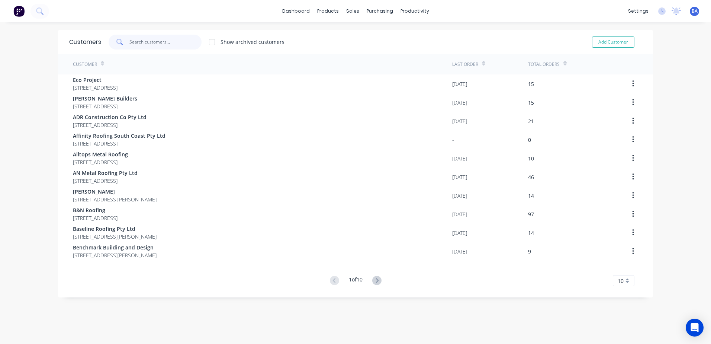
click at [182, 41] on input "text" at bounding box center [165, 42] width 73 height 15
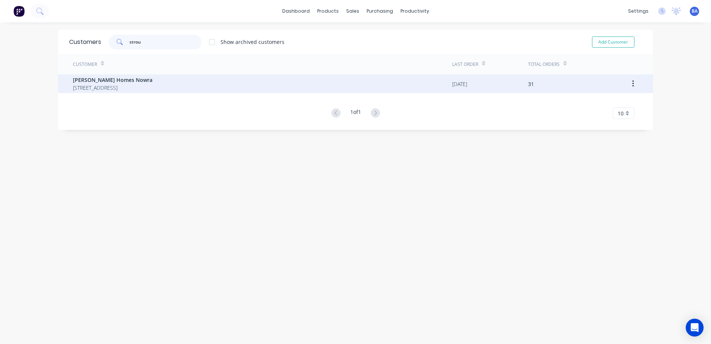
type input "strou"
click at [131, 88] on span "28 Cumberland Avenue South Nowra New South Wales 2540" at bounding box center [113, 88] width 80 height 8
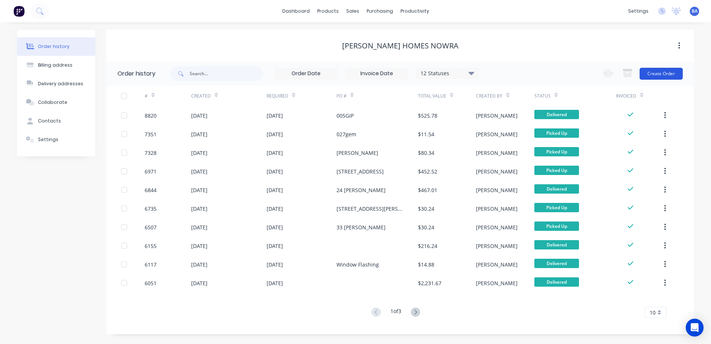
click at [649, 71] on button "Create Order" at bounding box center [661, 74] width 43 height 12
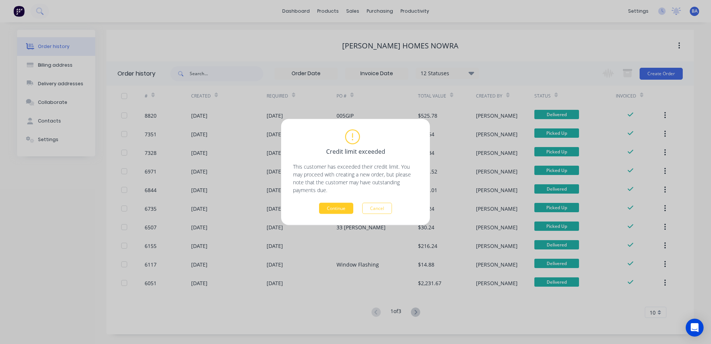
click at [337, 208] on button "Continue" at bounding box center [336, 208] width 34 height 11
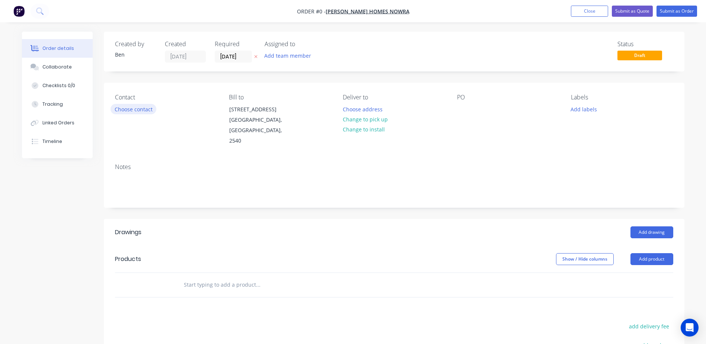
click at [121, 110] on button "Choose contact" at bounding box center [133, 109] width 46 height 10
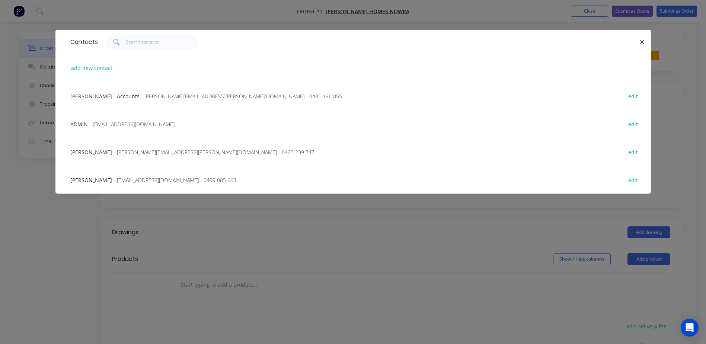
click at [113, 180] on span "- admin.nowra@stroudhomes.com.au - 0499 085 663" at bounding box center [174, 179] width 123 height 7
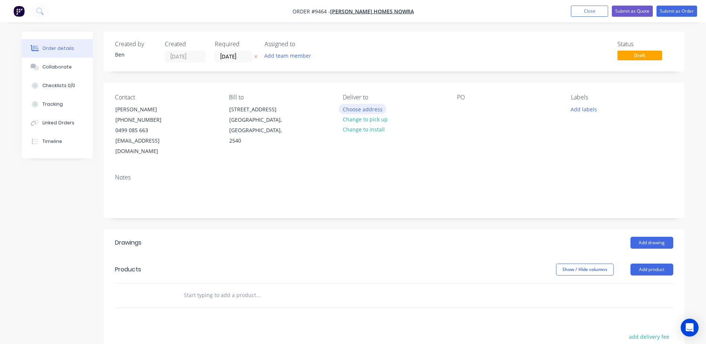
click at [380, 110] on button "Choose address" at bounding box center [362, 109] width 48 height 10
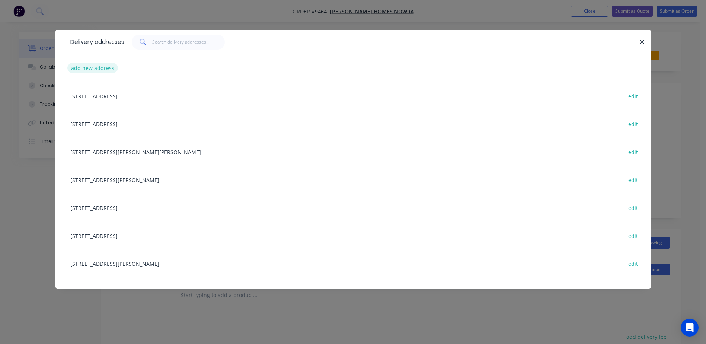
click at [101, 67] on button "add new address" at bounding box center [92, 68] width 51 height 10
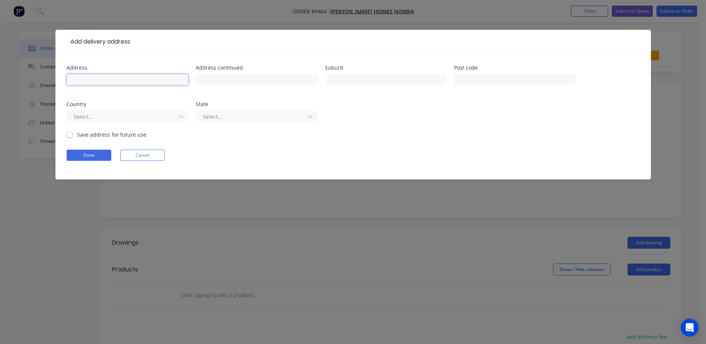
click at [101, 81] on input "text" at bounding box center [128, 79] width 122 height 11
click at [126, 81] on input "10 watersedge" at bounding box center [128, 79] width 122 height 11
type input "10 watersedge ave"
click at [360, 77] on input "text" at bounding box center [386, 79] width 122 height 11
type input "Basin view"
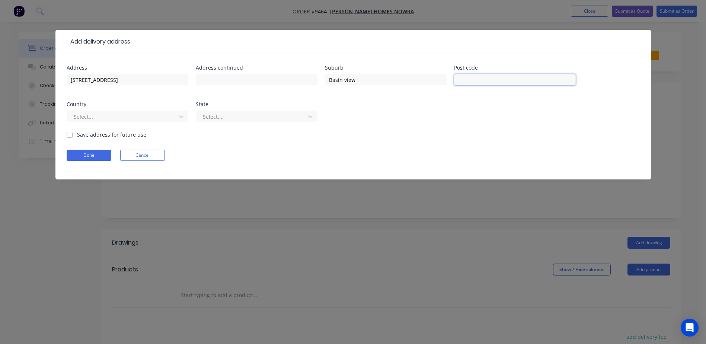
click at [483, 80] on input "text" at bounding box center [515, 79] width 122 height 11
type input "2540"
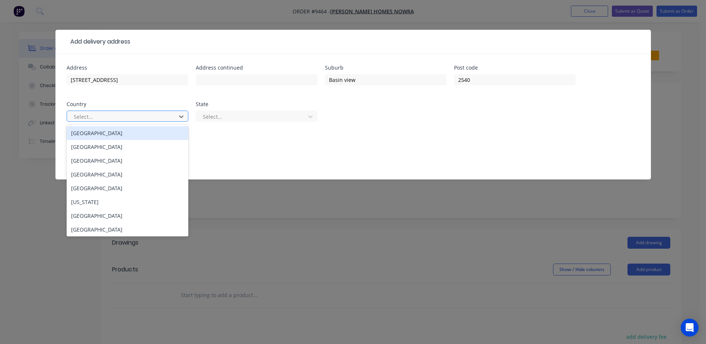
click at [123, 117] on div at bounding box center [122, 116] width 99 height 9
click at [120, 134] on div "Australia" at bounding box center [128, 133] width 122 height 14
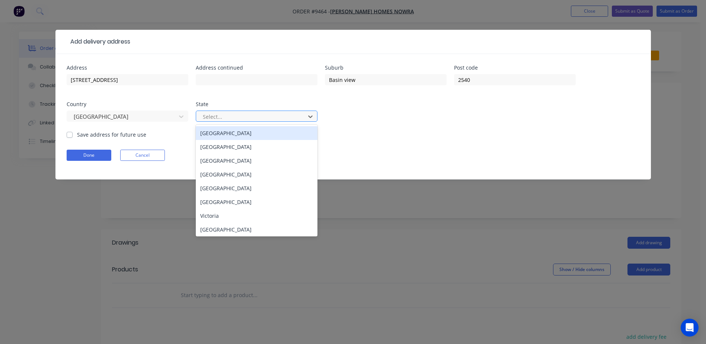
click at [239, 118] on div at bounding box center [251, 116] width 99 height 9
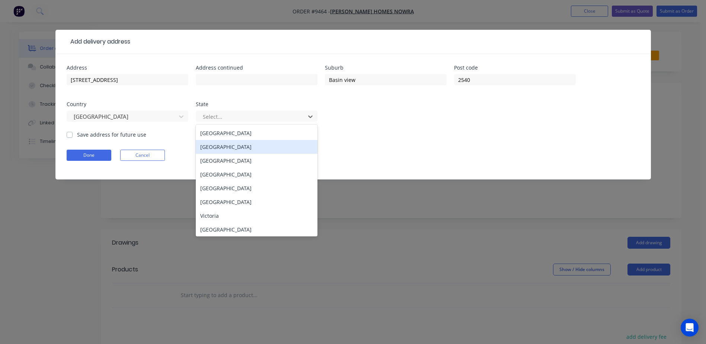
click at [234, 144] on div "New South Wales" at bounding box center [257, 147] width 122 height 14
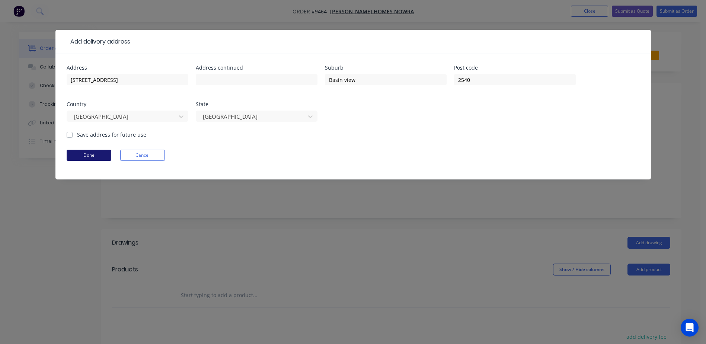
click at [105, 152] on button "Done" at bounding box center [89, 155] width 45 height 11
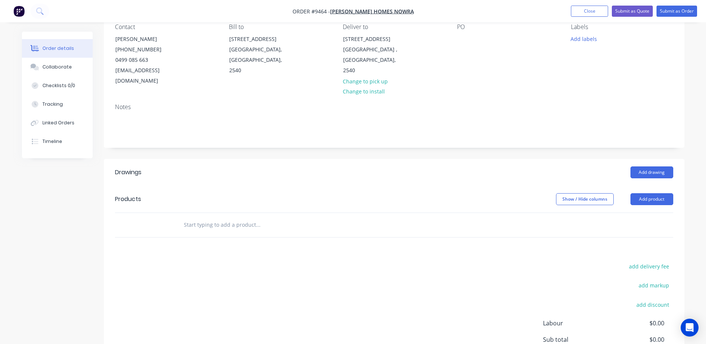
scroll to position [74, 0]
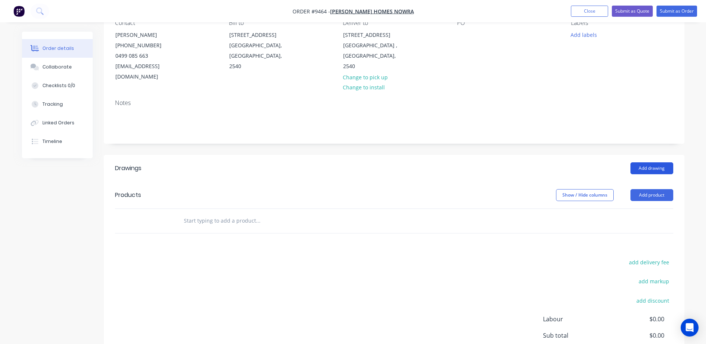
click at [655, 162] on button "Add drawing" at bounding box center [651, 168] width 43 height 12
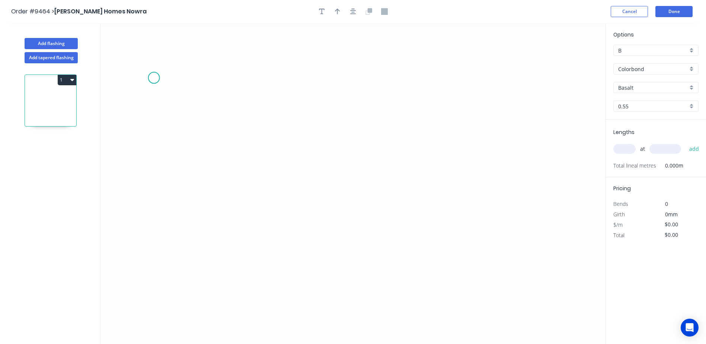
click at [154, 77] on icon "0" at bounding box center [352, 183] width 505 height 321
click at [145, 196] on icon "0" at bounding box center [352, 183] width 505 height 321
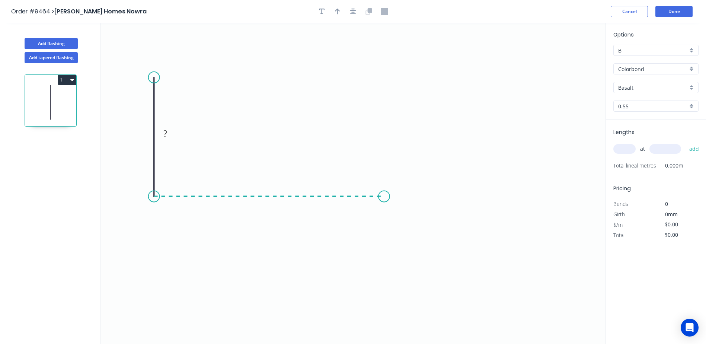
click at [384, 193] on icon "0 ?" at bounding box center [352, 183] width 505 height 321
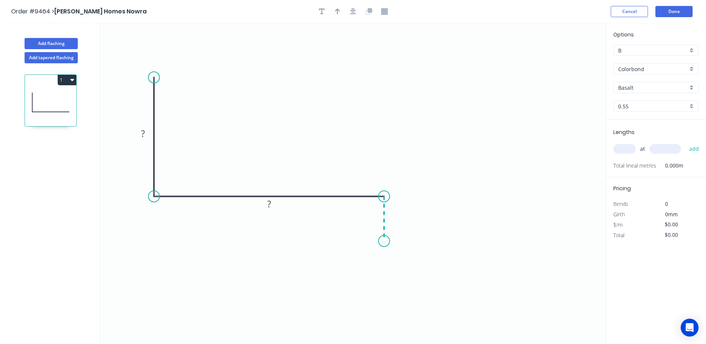
click at [385, 241] on icon "0 ? ?" at bounding box center [352, 183] width 505 height 321
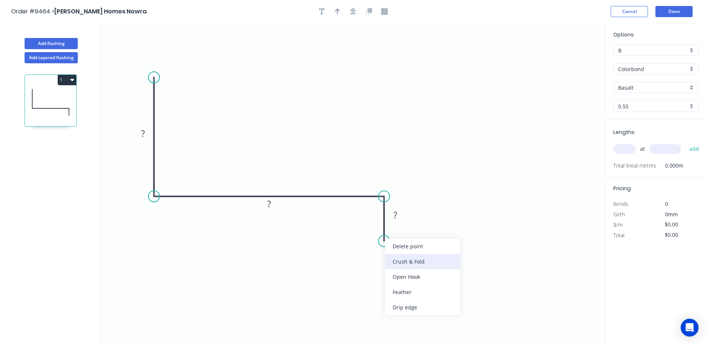
click at [398, 262] on div "Crush & Fold" at bounding box center [422, 261] width 75 height 15
click at [380, 239] on circle at bounding box center [383, 240] width 11 height 11
click at [385, 241] on circle at bounding box center [383, 240] width 11 height 11
click at [407, 266] on div "Flip bend" at bounding box center [420, 265] width 75 height 15
click at [401, 213] on rect at bounding box center [395, 215] width 15 height 10
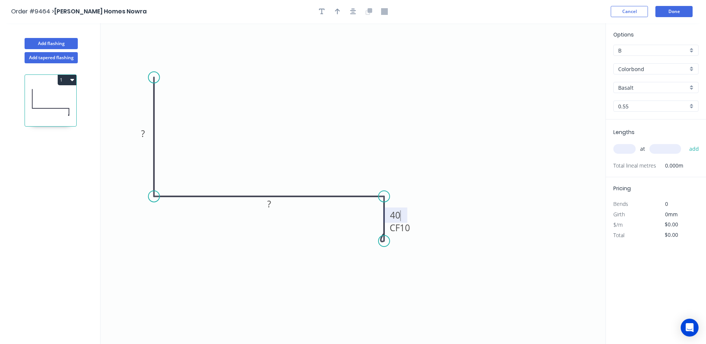
click at [432, 195] on icon "0 ? ? CF 10 40" at bounding box center [352, 183] width 505 height 321
click at [270, 206] on tspan "?" at bounding box center [269, 203] width 4 height 12
click at [321, 101] on icon "0 ? 88 CF 10 40" at bounding box center [352, 183] width 505 height 321
click at [141, 129] on tspan "?" at bounding box center [143, 133] width 4 height 12
type input "$13.30"
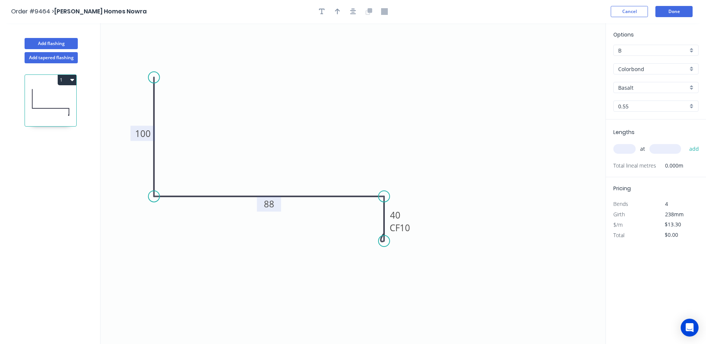
click at [289, 53] on icon "0 100 88 CF 10 40" at bounding box center [352, 183] width 505 height 321
click at [336, 11] on icon "button" at bounding box center [337, 11] width 5 height 7
drag, startPoint x: 567, startPoint y: 61, endPoint x: 285, endPoint y: 115, distance: 287.7
click at [285, 115] on icon at bounding box center [284, 106] width 7 height 24
click at [632, 85] on input "Basalt" at bounding box center [653, 88] width 70 height 8
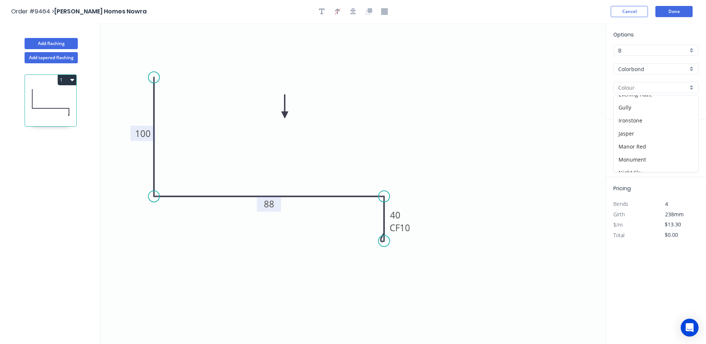
scroll to position [149, 0]
click at [645, 134] on div "Night Sky" at bounding box center [655, 135] width 84 height 13
type input "Night Sky"
click at [621, 148] on input "text" at bounding box center [624, 149] width 22 height 10
type input "1"
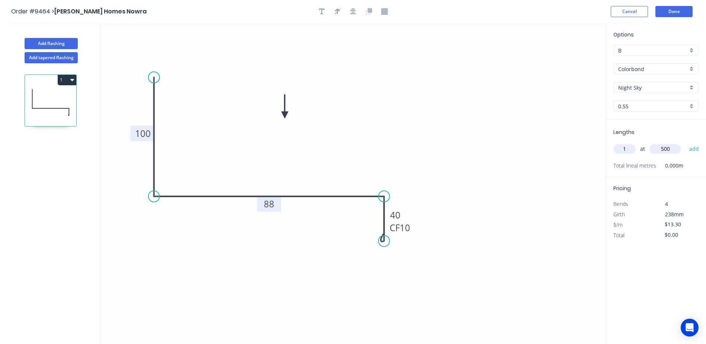
type input "500"
click at [685, 142] on button "add" at bounding box center [693, 148] width 17 height 13
click at [694, 163] on icon "button" at bounding box center [695, 164] width 6 height 6
type input "$0.00"
click at [624, 149] on input "text" at bounding box center [624, 149] width 22 height 10
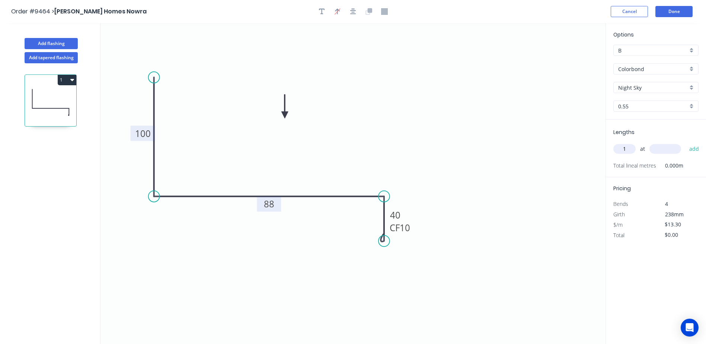
type input "1"
type input "5900"
click at [694, 150] on button "add" at bounding box center [693, 148] width 17 height 13
type input "$78.47"
click at [677, 12] on button "Done" at bounding box center [673, 11] width 37 height 11
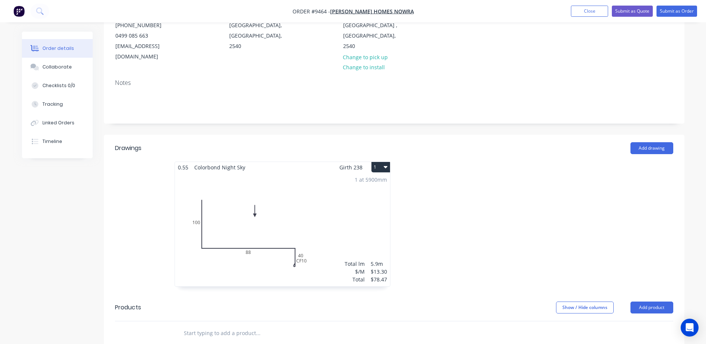
scroll to position [112, 0]
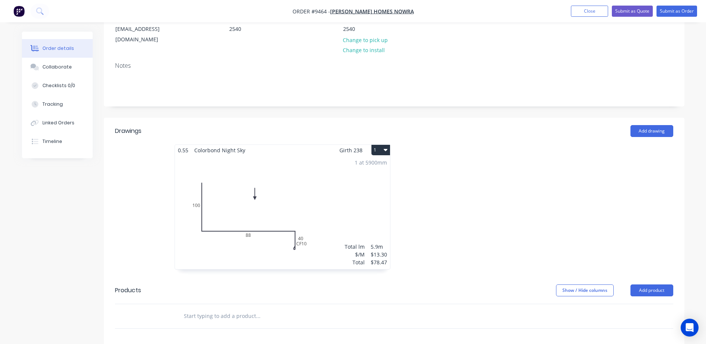
click at [343, 191] on div "1 at 5900mm Total lm $/M Total 5.9m $13.30 $78.47" at bounding box center [282, 211] width 215 height 113
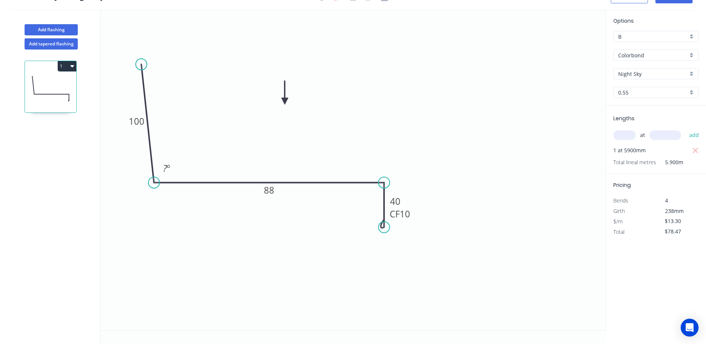
drag, startPoint x: 151, startPoint y: 59, endPoint x: 141, endPoint y: 64, distance: 11.6
click at [141, 64] on circle at bounding box center [141, 64] width 11 height 11
click at [164, 167] on tspan "?" at bounding box center [165, 168] width 4 height 12
click at [419, 53] on icon "0 100 88 CF 10 40 92 º" at bounding box center [352, 169] width 505 height 321
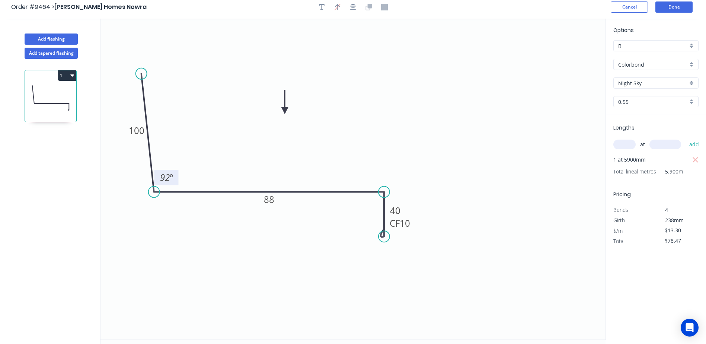
scroll to position [0, 0]
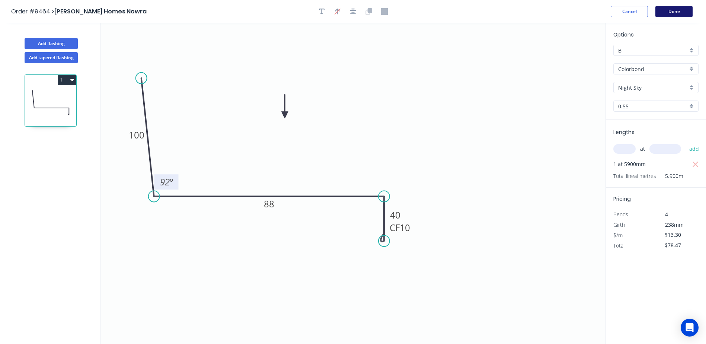
click at [686, 12] on button "Done" at bounding box center [673, 11] width 37 height 11
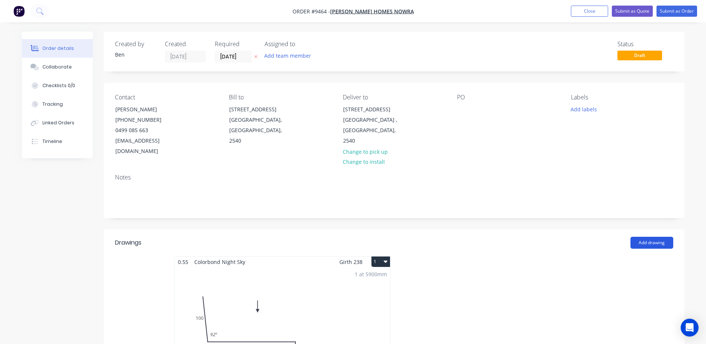
click at [657, 237] on button "Add drawing" at bounding box center [651, 243] width 43 height 12
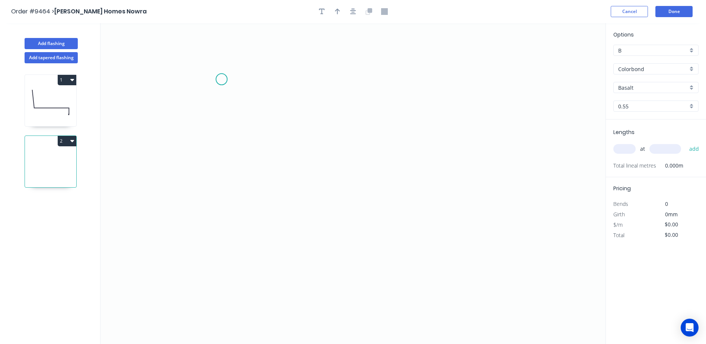
click at [221, 79] on icon "0" at bounding box center [352, 183] width 505 height 321
click at [219, 193] on icon "0" at bounding box center [352, 183] width 505 height 321
click at [283, 195] on icon "0 ?" at bounding box center [352, 183] width 505 height 321
click at [284, 229] on icon "0 ? ?" at bounding box center [352, 183] width 505 height 321
click at [283, 228] on circle at bounding box center [283, 228] width 11 height 11
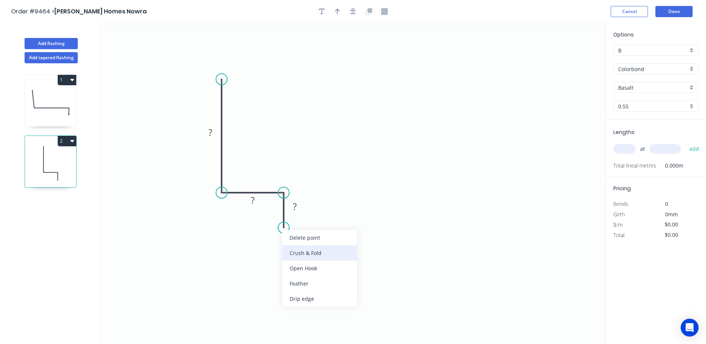
click at [308, 251] on div "Crush & Fold" at bounding box center [319, 252] width 75 height 15
click at [301, 251] on div "Flip bend" at bounding box center [322, 251] width 75 height 15
click at [296, 209] on tspan "?" at bounding box center [295, 206] width 4 height 12
click at [430, 193] on icon "0 ? ? CF 10 30" at bounding box center [352, 183] width 505 height 321
click at [305, 218] on tspan "10" at bounding box center [304, 214] width 10 height 12
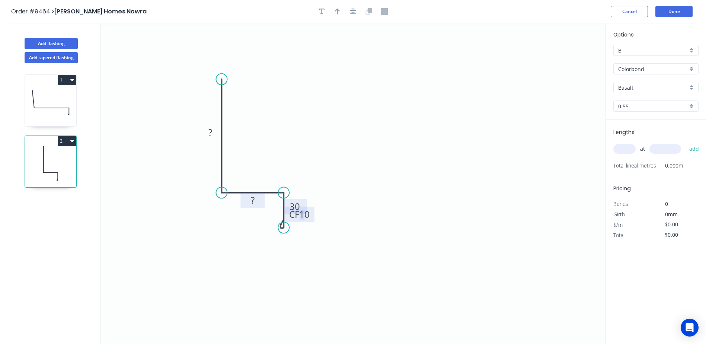
click at [251, 200] on tspan "?" at bounding box center [253, 200] width 4 height 12
click at [279, 122] on icon "0 ? 43 CF 10 30" at bounding box center [352, 183] width 505 height 321
click at [209, 130] on tspan "?" at bounding box center [210, 132] width 4 height 12
click at [376, 112] on icon "0 75 43 CF 10 30" at bounding box center [352, 183] width 505 height 321
type input "$12.06"
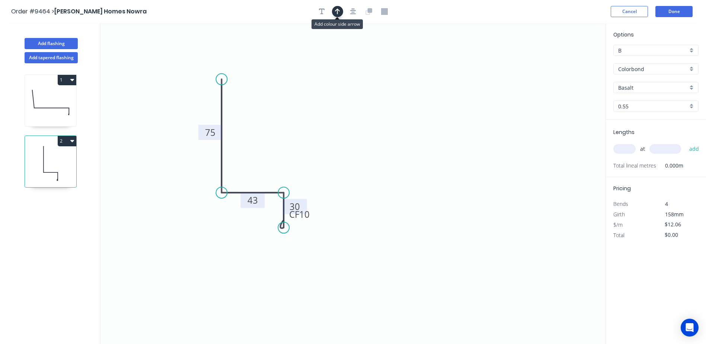
click at [338, 13] on icon "button" at bounding box center [337, 11] width 5 height 7
drag, startPoint x: 569, startPoint y: 59, endPoint x: 257, endPoint y: 145, distance: 323.1
click at [257, 145] on icon at bounding box center [257, 137] width 7 height 24
click at [635, 86] on input "Basalt" at bounding box center [653, 88] width 70 height 8
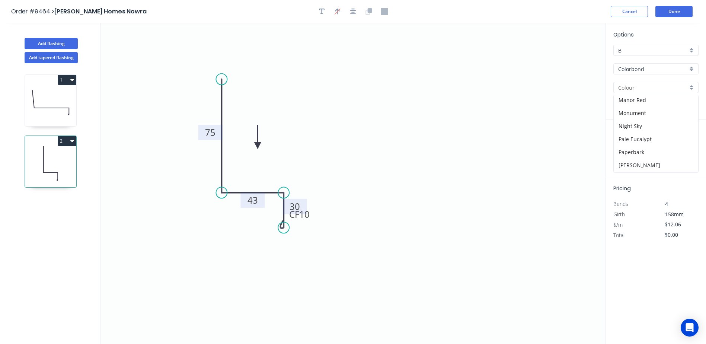
scroll to position [149, 0]
click at [639, 134] on div "Night Sky" at bounding box center [655, 135] width 84 height 13
type input "Night Sky"
click at [623, 149] on input "text" at bounding box center [624, 149] width 22 height 10
type input "2"
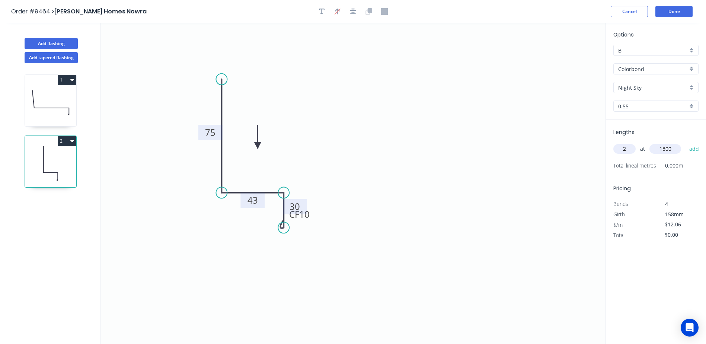
type input "1800"
click at [685, 142] on button "add" at bounding box center [693, 148] width 17 height 13
type input "$43.42"
click at [668, 11] on button "Done" at bounding box center [673, 11] width 37 height 11
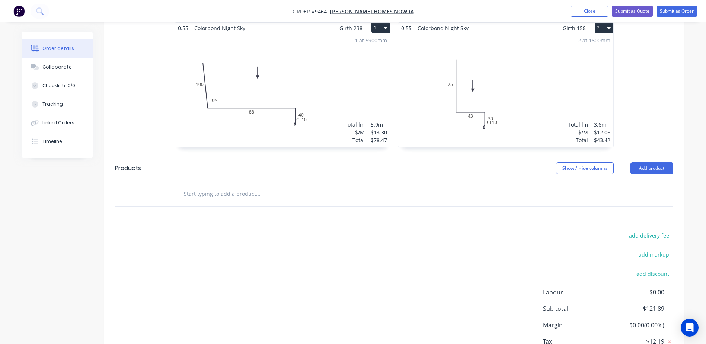
scroll to position [149, 0]
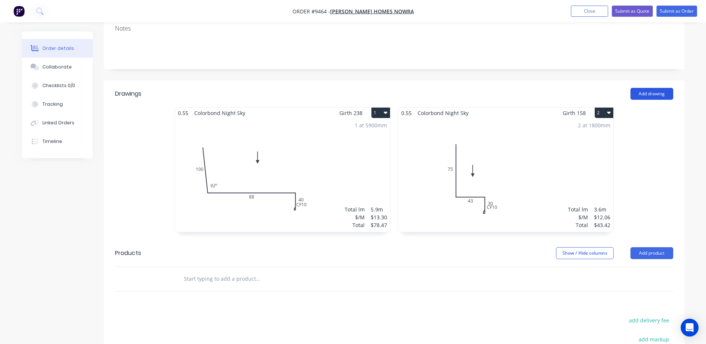
click at [649, 88] on button "Add drawing" at bounding box center [651, 94] width 43 height 12
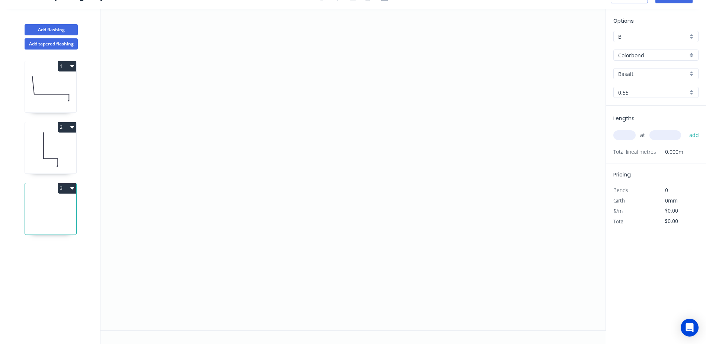
scroll to position [14, 0]
click at [246, 77] on icon "0" at bounding box center [352, 169] width 505 height 321
click at [247, 210] on icon "0" at bounding box center [352, 169] width 505 height 321
click at [319, 209] on icon "0 ?" at bounding box center [352, 169] width 505 height 321
click at [320, 269] on icon "0 ? ?" at bounding box center [352, 169] width 505 height 321
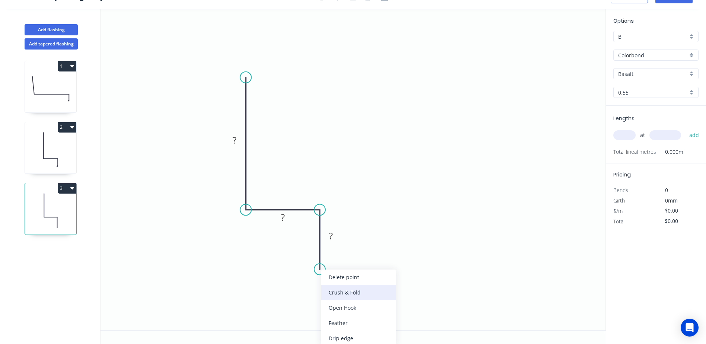
click at [338, 293] on div "Crush & Fold" at bounding box center [358, 292] width 75 height 15
click at [339, 292] on div "Flip bend" at bounding box center [357, 292] width 75 height 15
click at [330, 238] on tspan "?" at bounding box center [331, 235] width 4 height 12
click at [510, 211] on icon "0 ? ? CF 10 30" at bounding box center [352, 169] width 505 height 321
click at [283, 216] on tspan "?" at bounding box center [283, 217] width 4 height 12
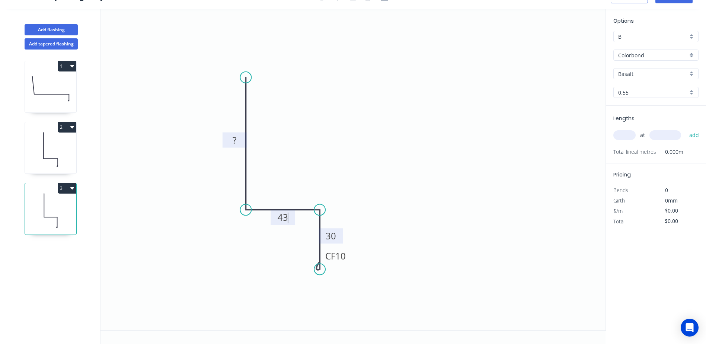
click at [232, 138] on rect at bounding box center [234, 140] width 15 height 10
drag, startPoint x: 445, startPoint y: 1, endPoint x: 432, endPoint y: 5, distance: 13.2
type input "$12.06"
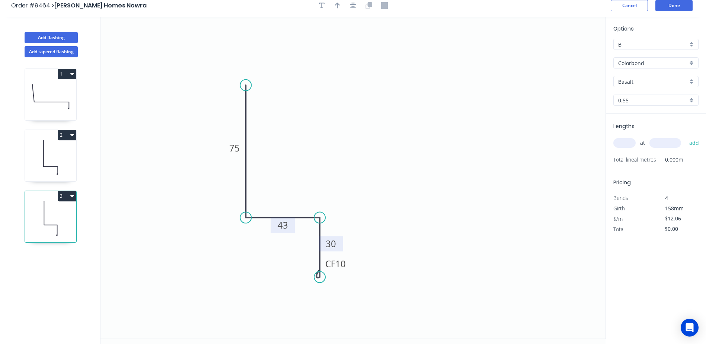
scroll to position [0, 0]
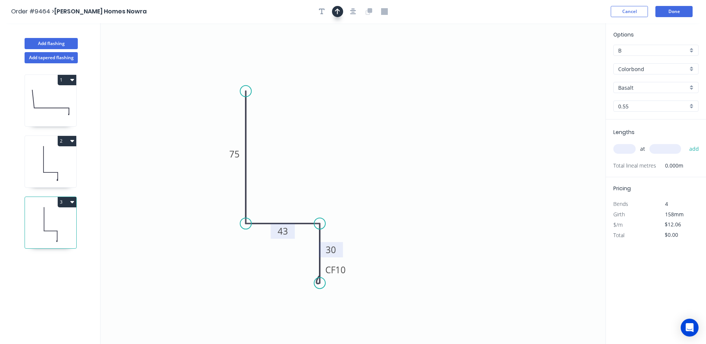
click at [336, 14] on icon "button" at bounding box center [337, 11] width 5 height 7
drag, startPoint x: 567, startPoint y: 58, endPoint x: 289, endPoint y: 188, distance: 306.8
click at [286, 189] on icon at bounding box center [285, 181] width 7 height 24
click at [634, 87] on input "Basalt" at bounding box center [653, 88] width 70 height 8
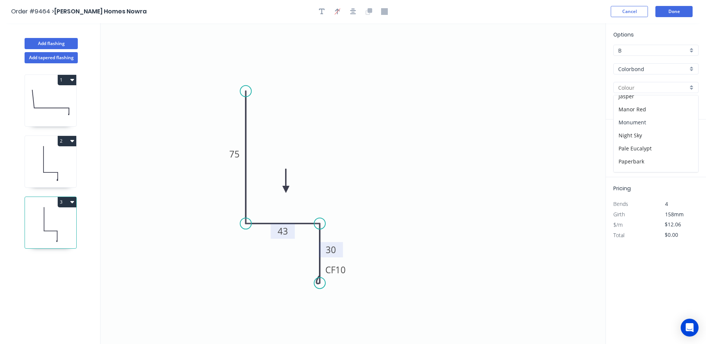
click at [634, 121] on div "Monument" at bounding box center [655, 122] width 84 height 13
type input "Monument"
click at [619, 150] on input "text" at bounding box center [624, 149] width 22 height 10
type input "1"
type input "1200"
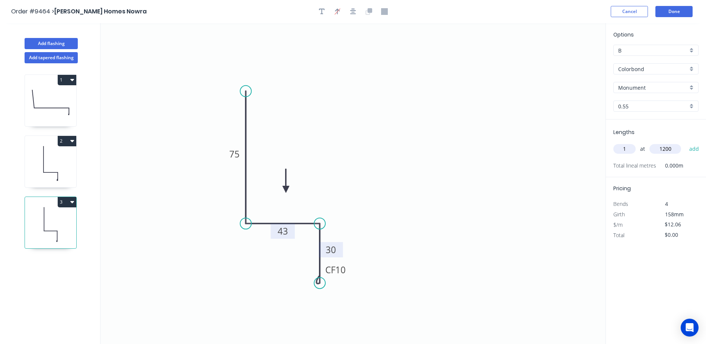
click at [685, 142] on button "add" at bounding box center [693, 148] width 17 height 13
type input "$14.47"
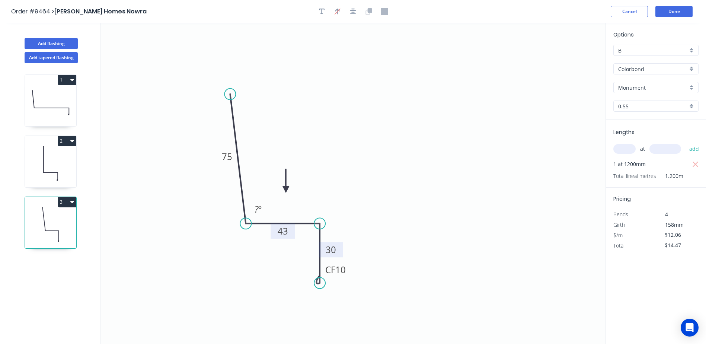
drag, startPoint x: 243, startPoint y: 91, endPoint x: 230, endPoint y: 94, distance: 13.4
click at [230, 94] on circle at bounding box center [229, 94] width 11 height 11
click at [258, 209] on tspan "?" at bounding box center [256, 209] width 4 height 12
click at [468, 128] on icon "0 75 43 CF 10 30 92 º" at bounding box center [352, 183] width 505 height 321
click at [672, 9] on button "Done" at bounding box center [673, 11] width 37 height 11
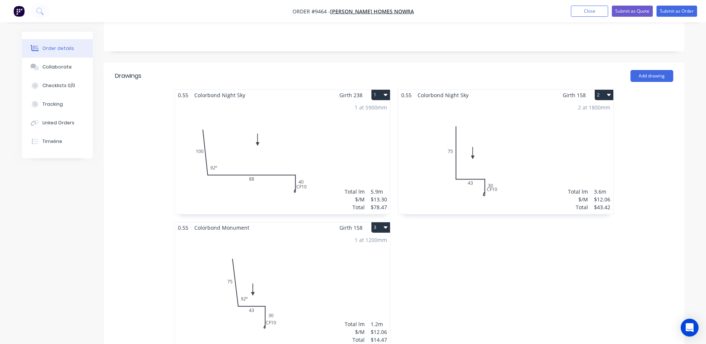
scroll to position [186, 0]
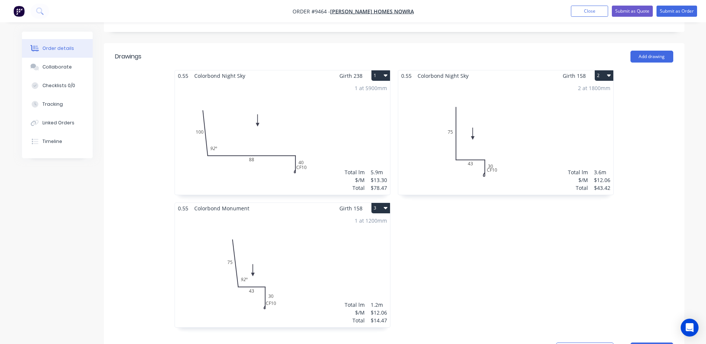
click at [484, 129] on div "2 at 1800mm Total lm $/M Total 3.6m $12.06 $43.42" at bounding box center [505, 137] width 215 height 113
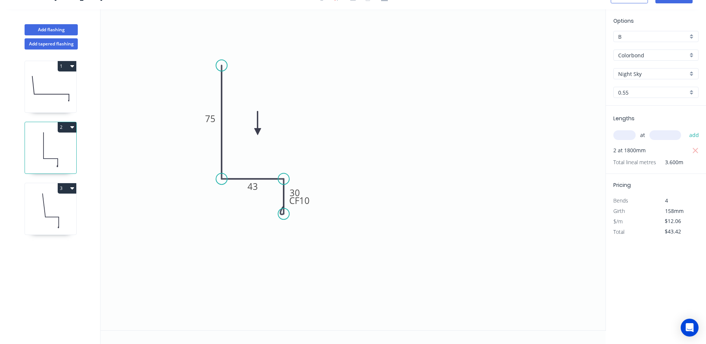
scroll to position [14, 0]
drag, startPoint x: 222, startPoint y: 68, endPoint x: 212, endPoint y: 71, distance: 10.7
click at [212, 71] on circle at bounding box center [211, 70] width 11 height 11
click at [232, 166] on tspan "?" at bounding box center [233, 164] width 4 height 12
click at [401, 113] on icon "0 75 43 CF 10 30 92 º" at bounding box center [352, 169] width 505 height 321
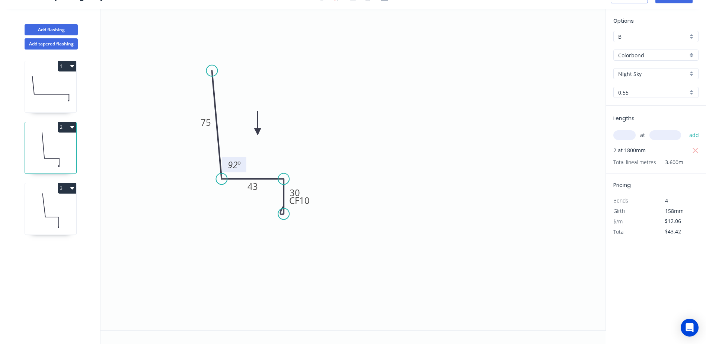
scroll to position [0, 0]
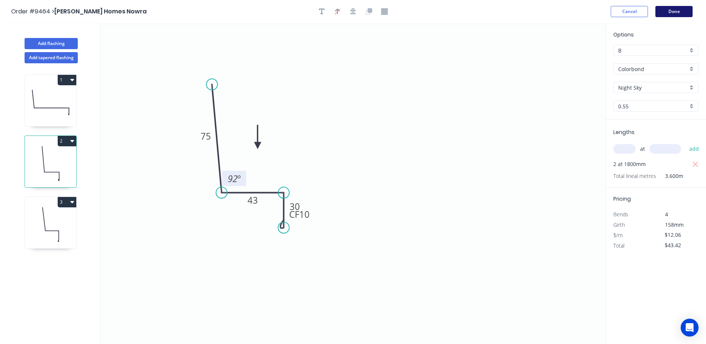
click at [673, 10] on button "Done" at bounding box center [673, 11] width 37 height 11
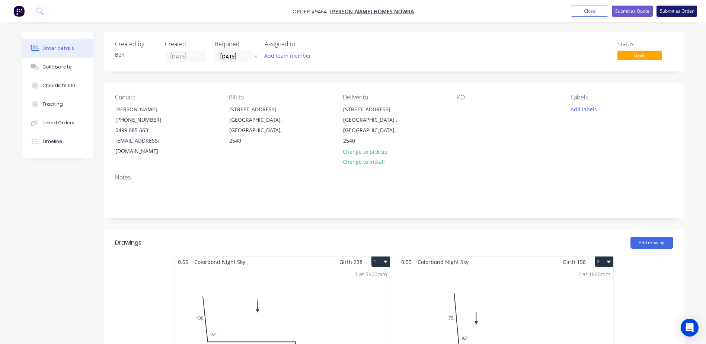
click at [682, 8] on button "Submit as Order" at bounding box center [676, 11] width 41 height 11
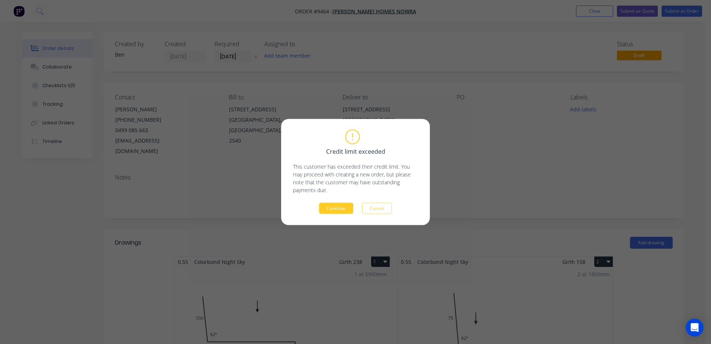
click at [340, 210] on button "Continue" at bounding box center [336, 208] width 34 height 11
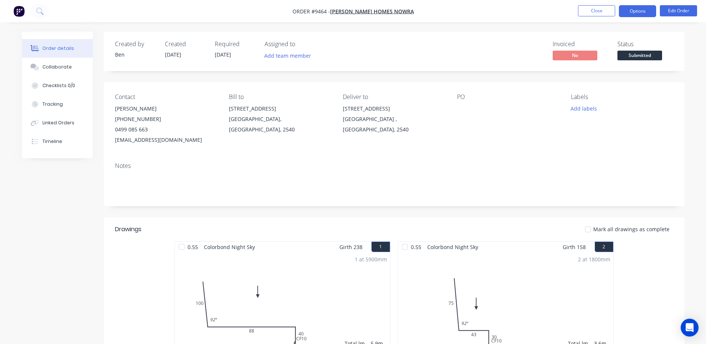
click at [629, 10] on button "Options" at bounding box center [637, 11] width 37 height 12
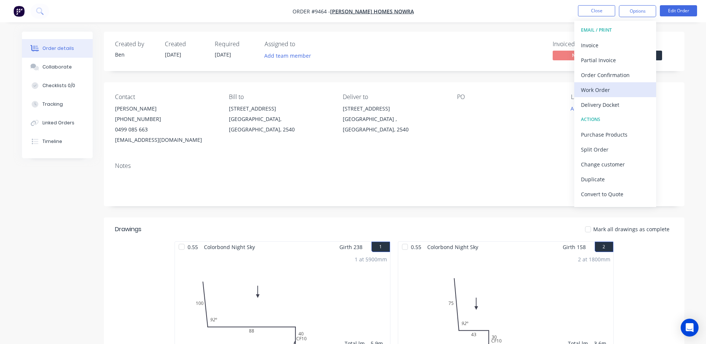
click at [609, 86] on div "Work Order" at bounding box center [615, 89] width 68 height 11
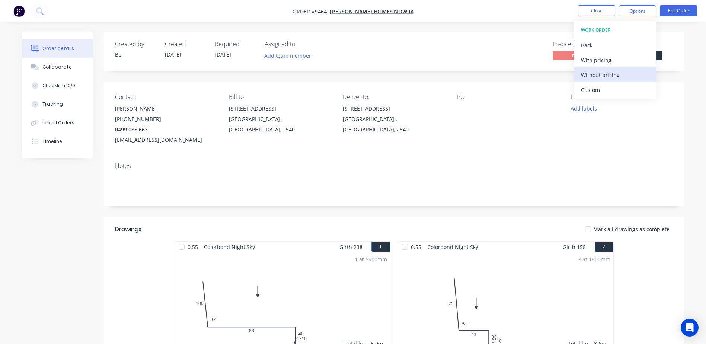
click at [609, 76] on div "Without pricing" at bounding box center [615, 75] width 68 height 11
click at [609, 76] on div "Order Confirmation" at bounding box center [615, 75] width 68 height 11
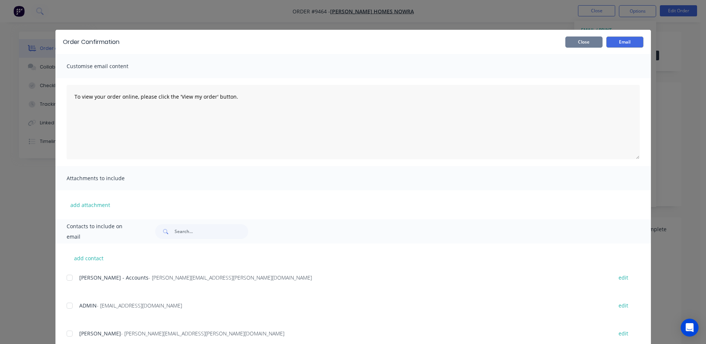
click at [589, 45] on button "Close" at bounding box center [583, 41] width 37 height 11
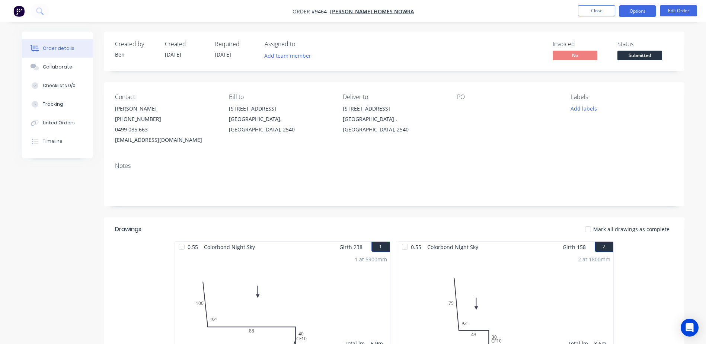
click at [637, 10] on button "Options" at bounding box center [637, 11] width 37 height 12
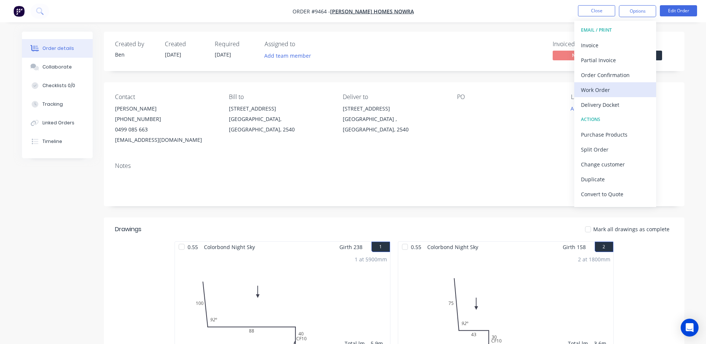
click at [615, 87] on div "Work Order" at bounding box center [615, 89] width 68 height 11
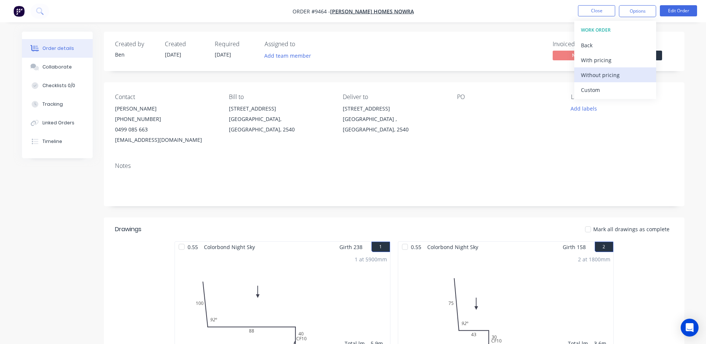
click at [614, 75] on div "Without pricing" at bounding box center [615, 75] width 68 height 11
click at [478, 113] on div at bounding box center [503, 108] width 93 height 10
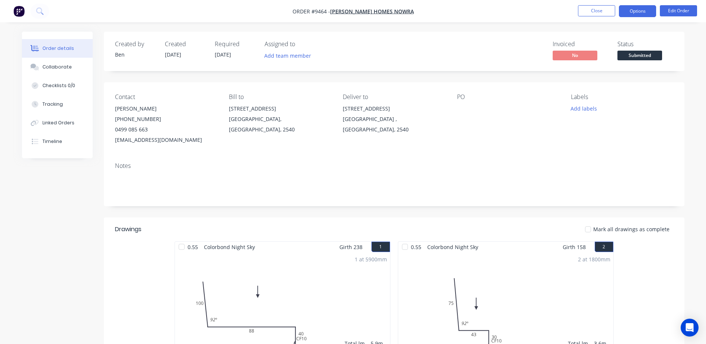
click at [642, 9] on button "Options" at bounding box center [637, 11] width 37 height 12
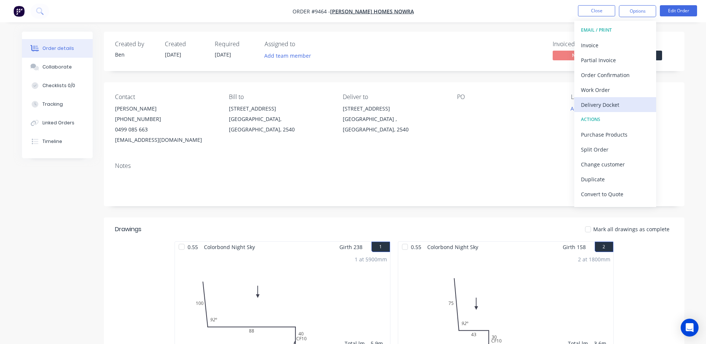
click at [604, 100] on div "Delivery Docket" at bounding box center [615, 104] width 68 height 11
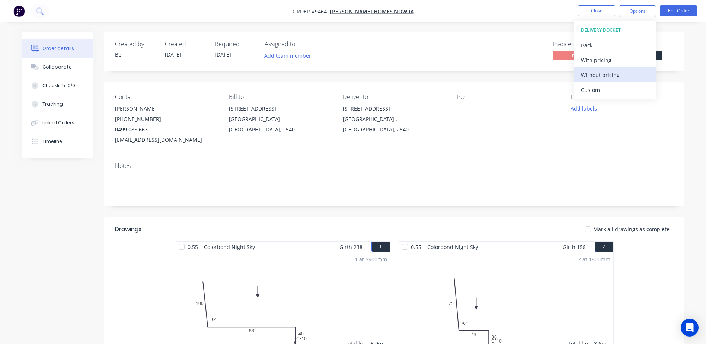
click at [597, 72] on div "Without pricing" at bounding box center [615, 75] width 68 height 11
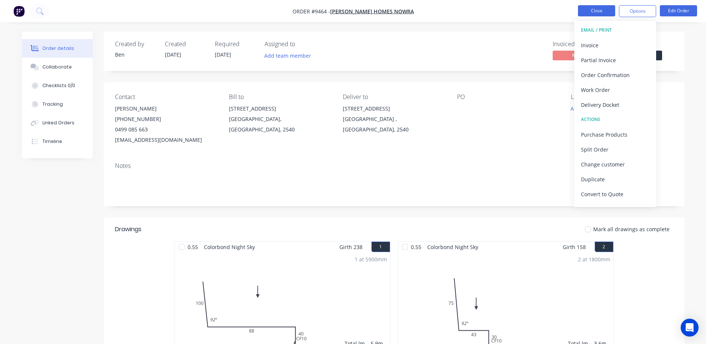
click at [595, 10] on button "Close" at bounding box center [596, 10] width 37 height 11
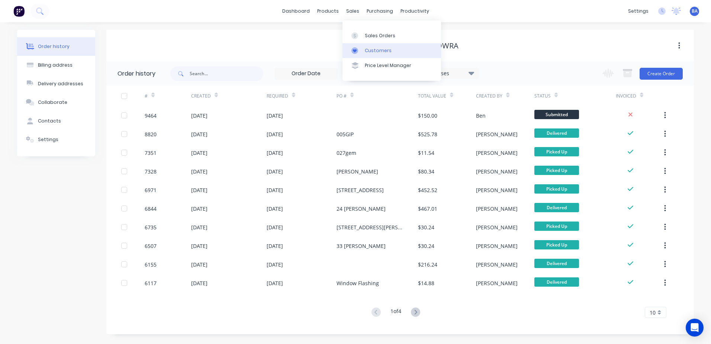
click at [360, 48] on div at bounding box center [356, 50] width 11 height 7
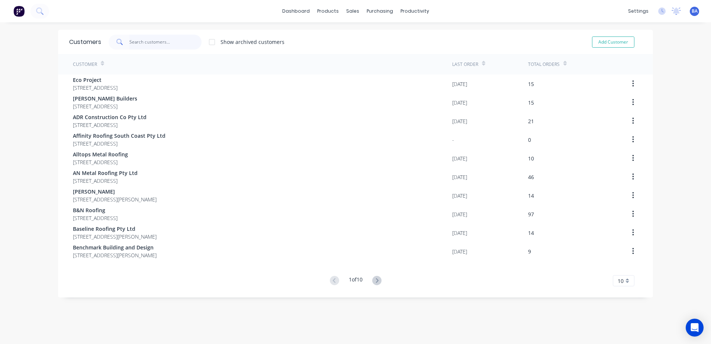
click at [151, 45] on input "text" at bounding box center [165, 42] width 73 height 15
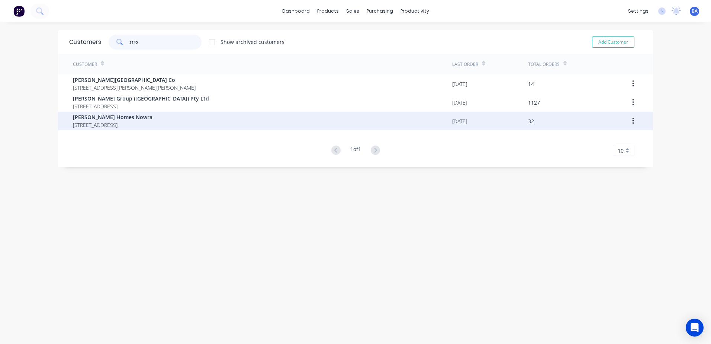
type input "stro"
click at [110, 113] on div "Stroud Homes Nowra 28 Cumberland Avenue South Nowra New South Wales 2540" at bounding box center [262, 121] width 379 height 19
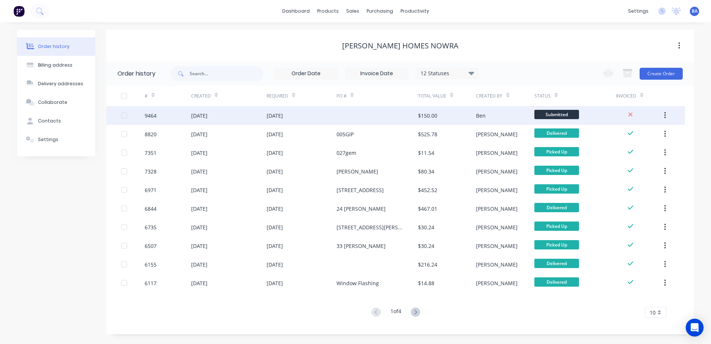
click at [387, 118] on div at bounding box center [377, 115] width 81 height 19
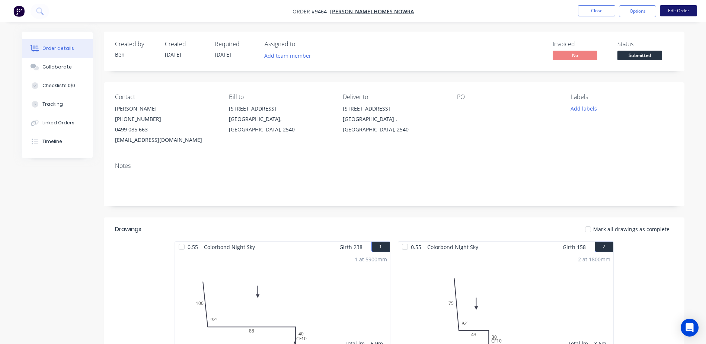
click at [678, 10] on button "Edit Order" at bounding box center [677, 10] width 37 height 11
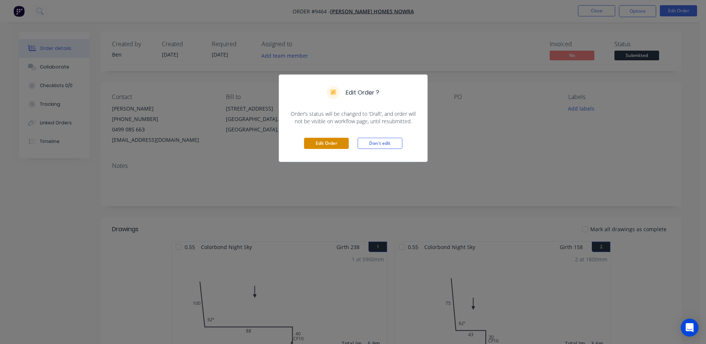
click at [334, 145] on button "Edit Order" at bounding box center [326, 143] width 45 height 11
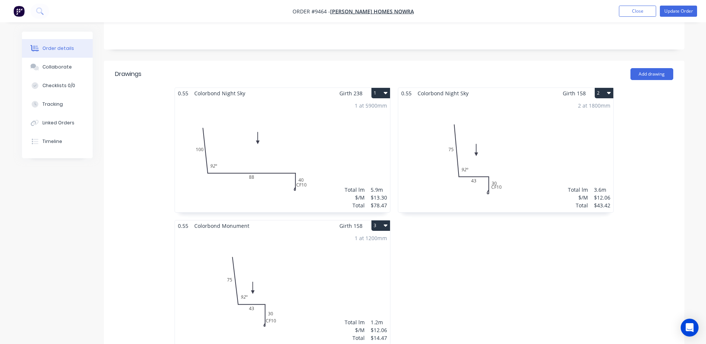
scroll to position [186, 0]
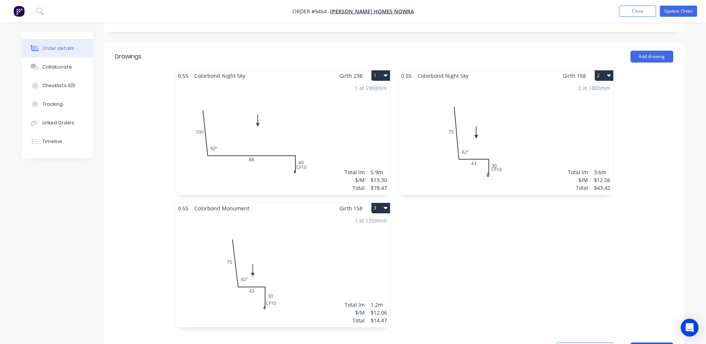
click at [646, 342] on button "Add product" at bounding box center [651, 348] width 43 height 12
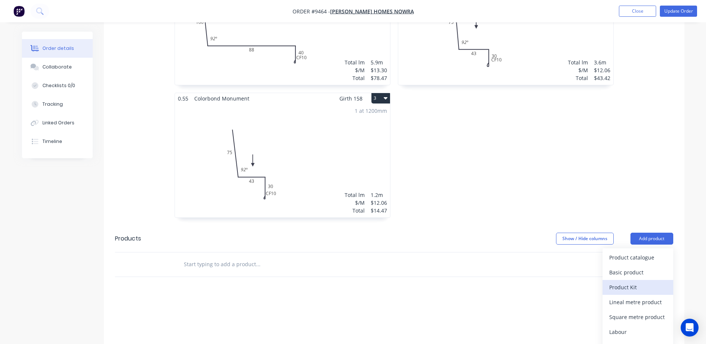
scroll to position [298, 0]
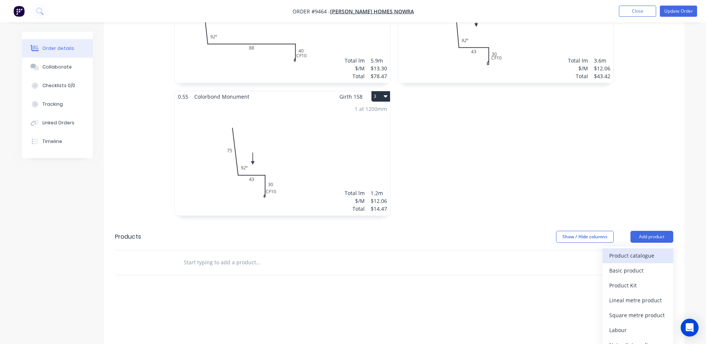
click at [647, 250] on div "Product catalogue" at bounding box center [637, 255] width 57 height 11
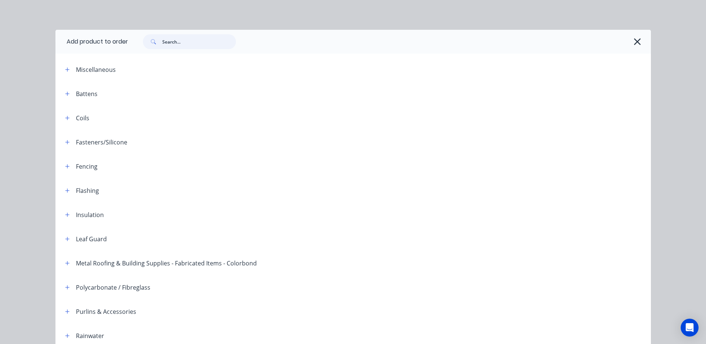
click at [164, 38] on input "text" at bounding box center [199, 41] width 74 height 15
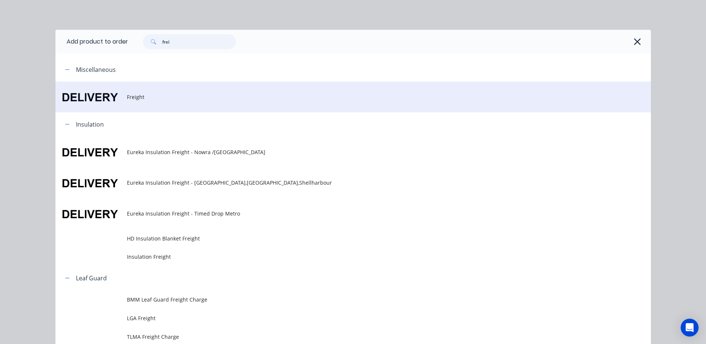
type input "frei"
click at [127, 99] on span "Freight" at bounding box center [336, 97] width 419 height 8
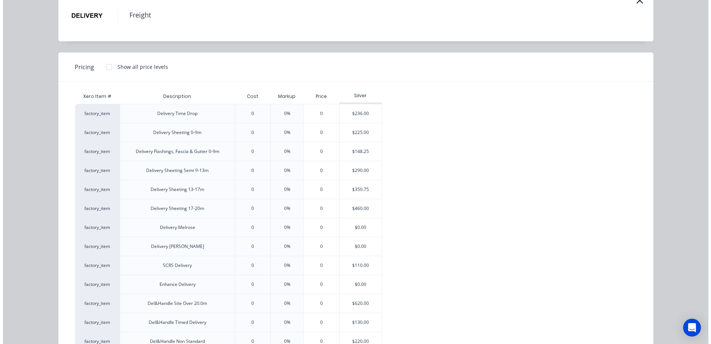
scroll to position [149, 0]
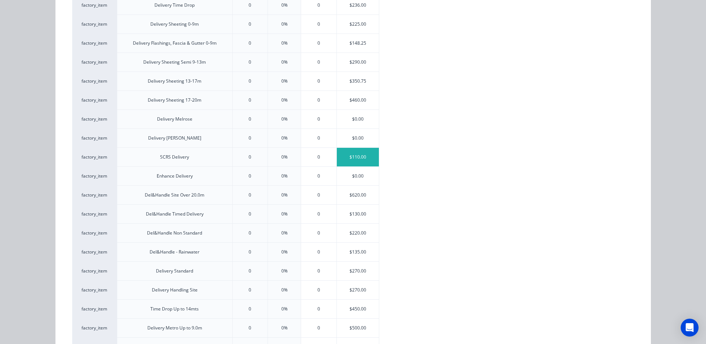
click at [347, 156] on div "$110.00" at bounding box center [358, 157] width 42 height 19
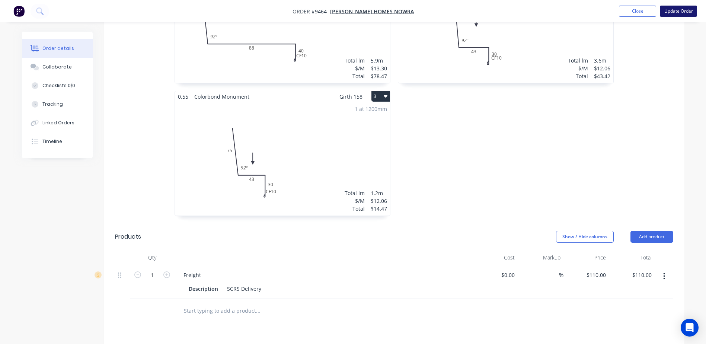
click at [674, 11] on button "Update Order" at bounding box center [677, 11] width 37 height 11
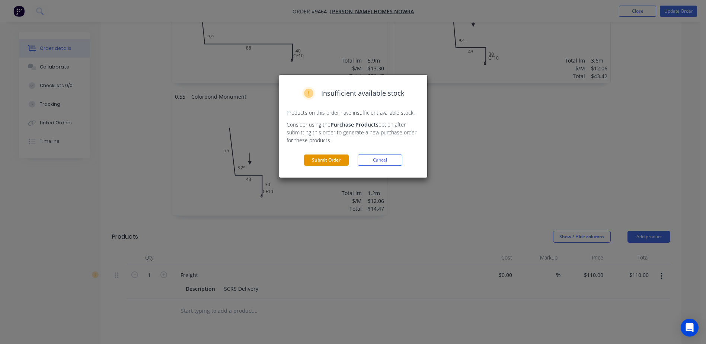
click at [331, 158] on button "Submit Order" at bounding box center [326, 159] width 45 height 11
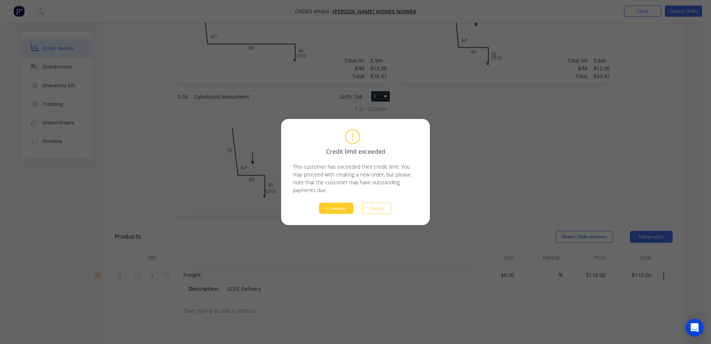
click at [335, 207] on button "Continue" at bounding box center [336, 208] width 34 height 11
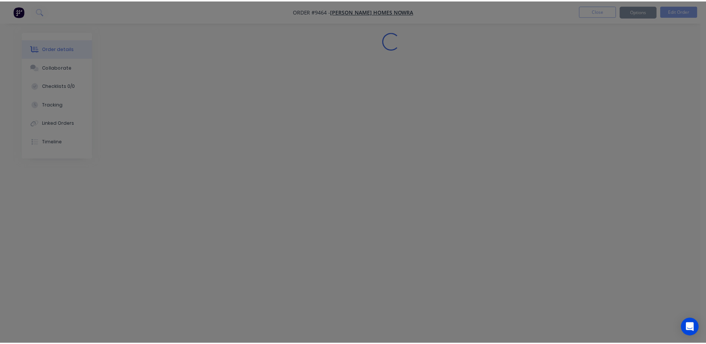
scroll to position [0, 0]
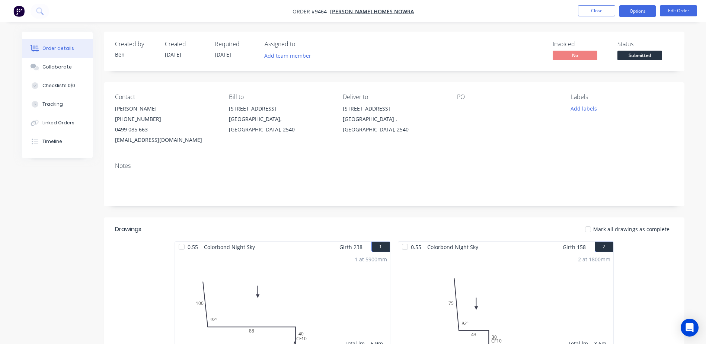
click at [643, 9] on button "Options" at bounding box center [637, 11] width 37 height 12
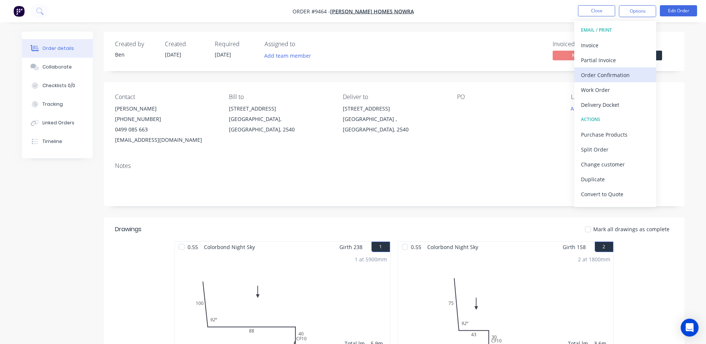
click at [612, 78] on div "Order Confirmation" at bounding box center [615, 75] width 68 height 11
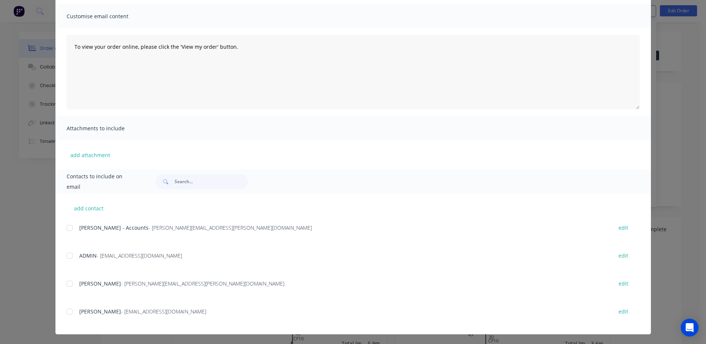
scroll to position [51, 0]
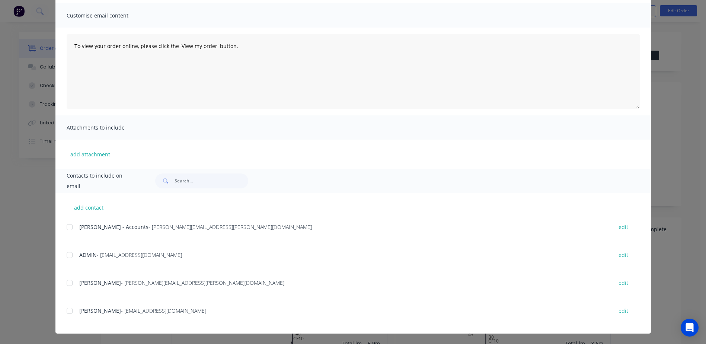
click at [67, 311] on div at bounding box center [69, 310] width 15 height 15
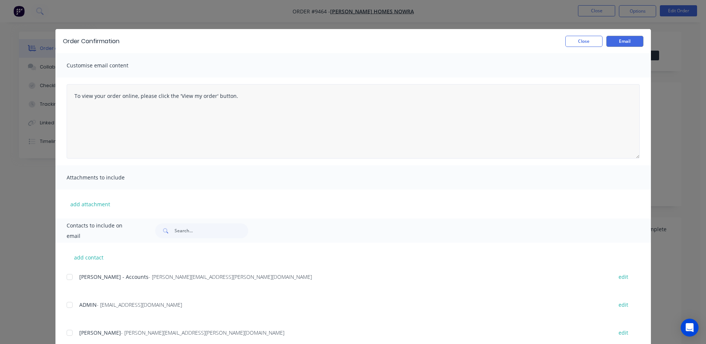
scroll to position [0, 0]
click at [629, 41] on button "Email" at bounding box center [624, 41] width 37 height 11
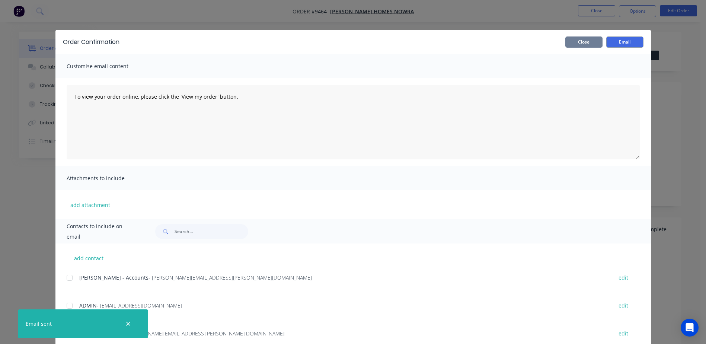
click at [584, 38] on button "Close" at bounding box center [583, 41] width 37 height 11
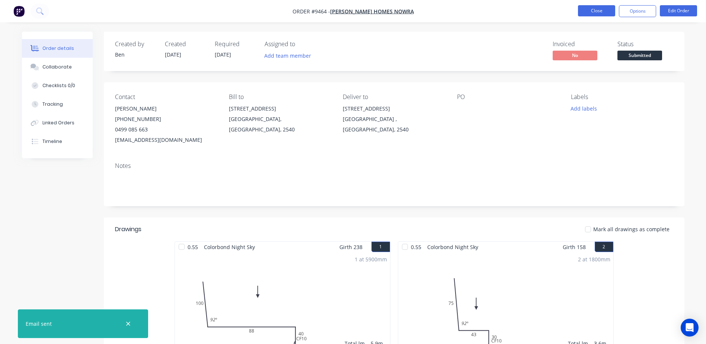
click at [596, 6] on button "Close" at bounding box center [596, 10] width 37 height 11
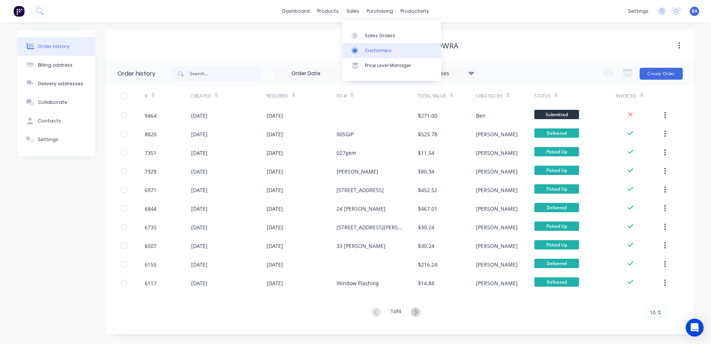
click at [359, 50] on div at bounding box center [356, 50] width 11 height 7
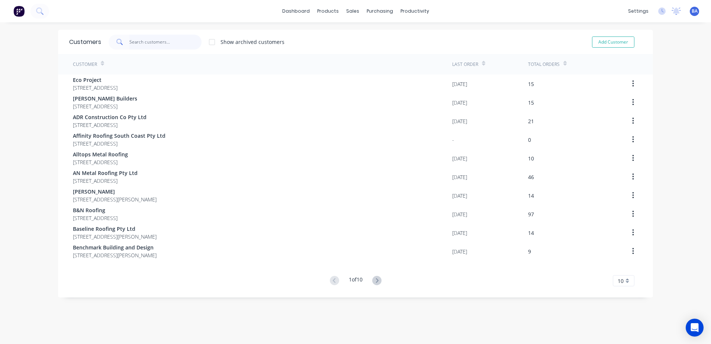
click at [180, 44] on input "text" at bounding box center [165, 42] width 73 height 15
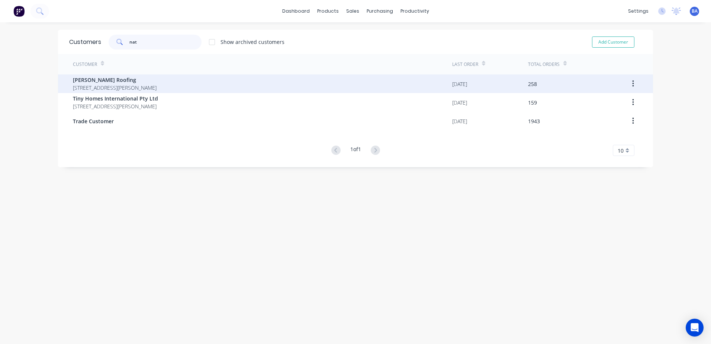
type input "nat"
click at [120, 83] on span "Nathan Parnell Roofing" at bounding box center [115, 80] width 84 height 8
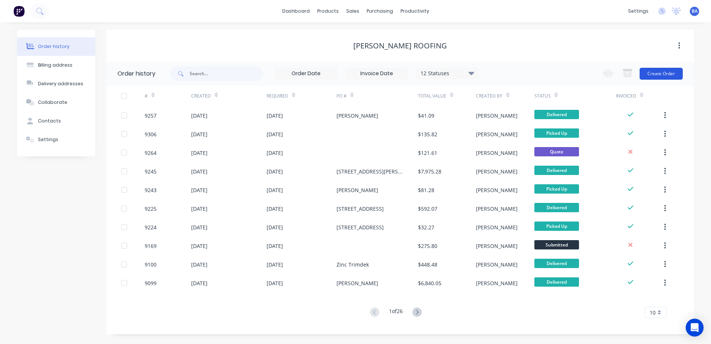
click at [649, 71] on button "Create Order" at bounding box center [661, 74] width 43 height 12
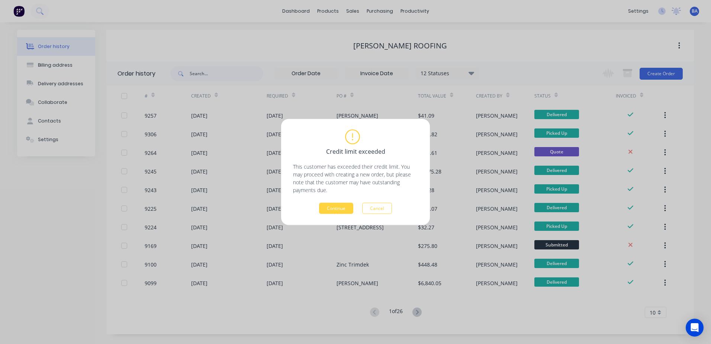
click at [337, 202] on div "Credit limit exceeded This customer has exceeded their credit limit. You may pr…" at bounding box center [355, 172] width 125 height 84
click at [337, 205] on button "Continue" at bounding box center [336, 208] width 34 height 11
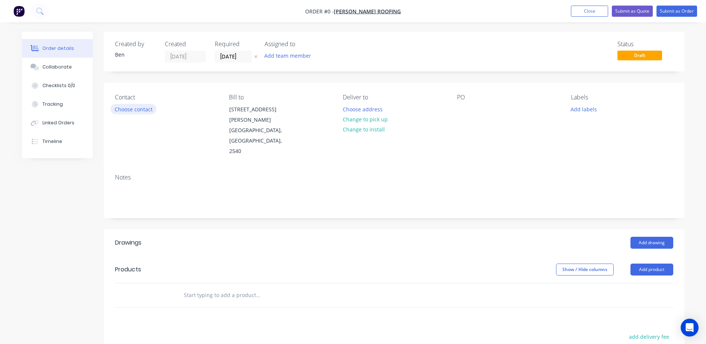
click at [126, 107] on button "Choose contact" at bounding box center [133, 109] width 46 height 10
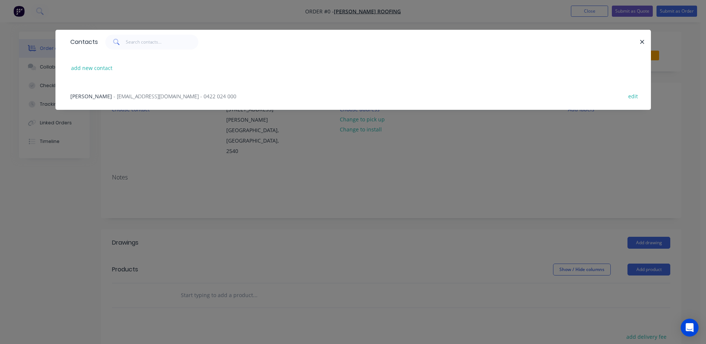
click at [100, 95] on span "Nathan Parnell" at bounding box center [91, 96] width 42 height 7
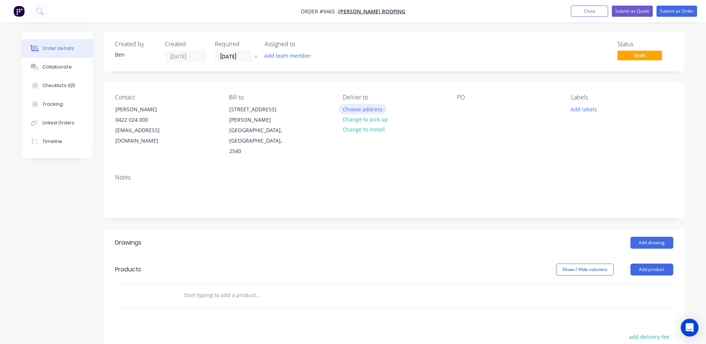
click at [365, 108] on button "Choose address" at bounding box center [362, 109] width 48 height 10
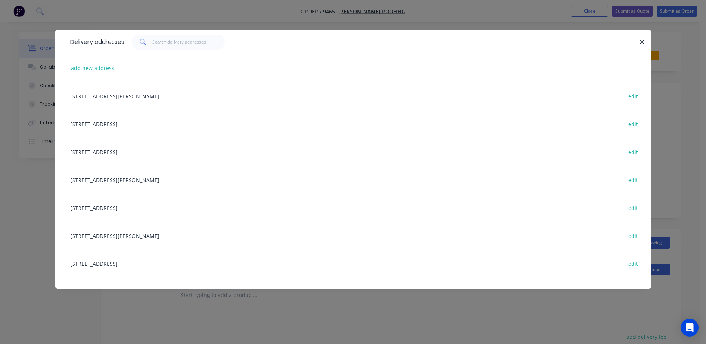
click at [187, 97] on div "23 McGowan Street , Old Erowal Bay, New South Wales, Australia, 2540 edit" at bounding box center [353, 96] width 573 height 28
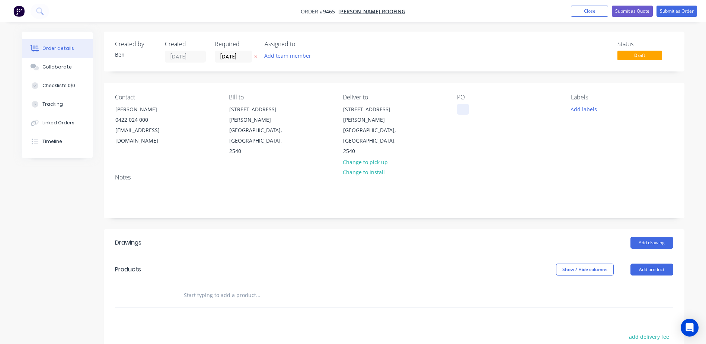
click at [460, 110] on div at bounding box center [463, 109] width 12 height 11
click at [478, 134] on div "PO battens" at bounding box center [508, 125] width 102 height 63
click at [641, 237] on button "Add drawing" at bounding box center [651, 243] width 43 height 12
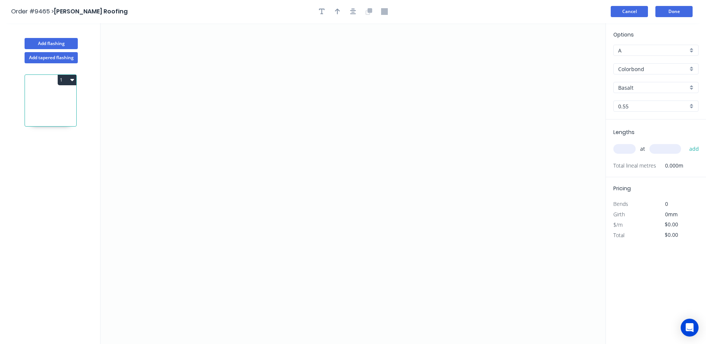
click at [636, 9] on button "Cancel" at bounding box center [628, 11] width 37 height 11
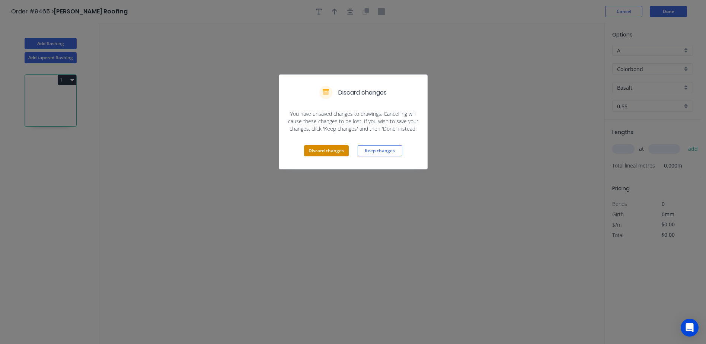
click at [329, 150] on button "Discard changes" at bounding box center [326, 150] width 45 height 11
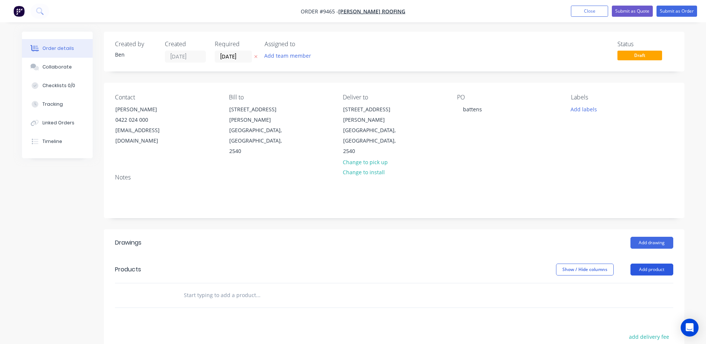
click at [646, 263] on button "Add product" at bounding box center [651, 269] width 43 height 12
click at [637, 283] on div "Product catalogue" at bounding box center [637, 288] width 57 height 11
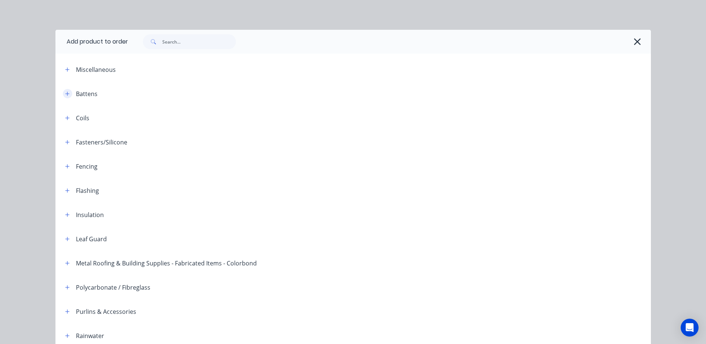
click at [65, 95] on icon "button" at bounding box center [67, 93] width 4 height 4
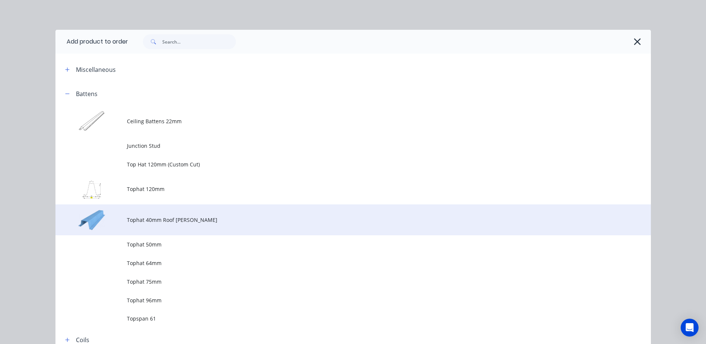
click at [147, 218] on span "Tophat 40mm Roof Batten" at bounding box center [336, 220] width 419 height 8
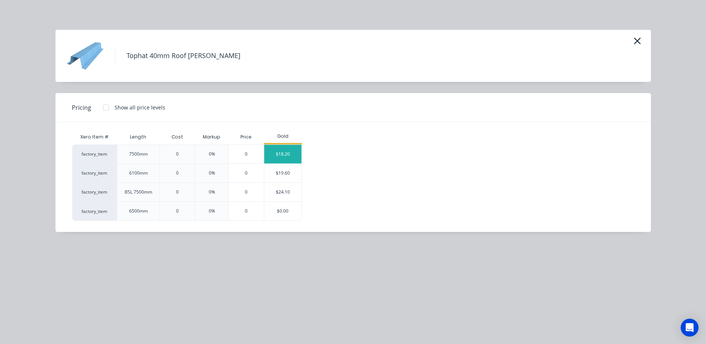
click at [289, 154] on div "$18.20" at bounding box center [282, 154] width 37 height 19
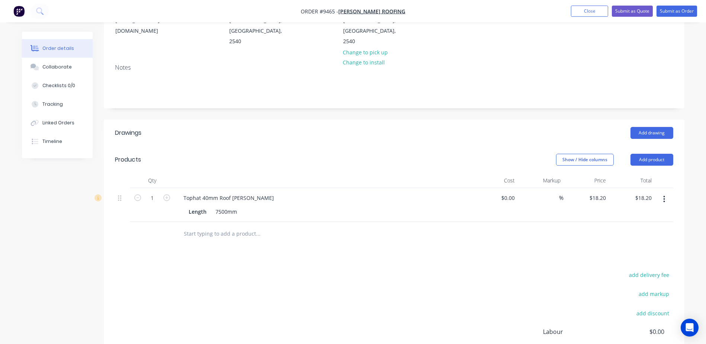
scroll to position [112, 0]
click at [166, 192] on icon "button" at bounding box center [166, 195] width 7 height 7
type input "2"
type input "$36.40"
click at [166, 192] on icon "button" at bounding box center [166, 195] width 7 height 7
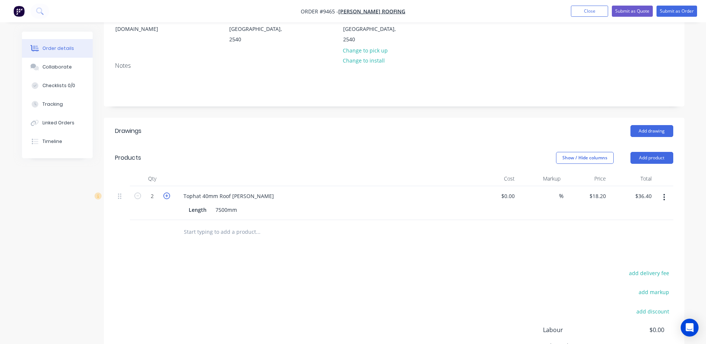
type input "3"
type input "$54.60"
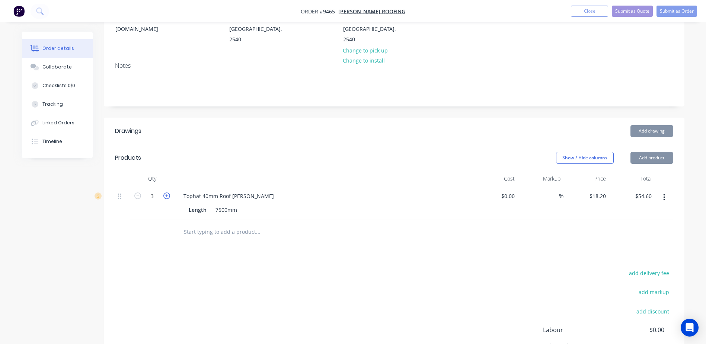
click at [166, 192] on icon "button" at bounding box center [166, 195] width 7 height 7
type input "4"
type input "$72.80"
click at [166, 192] on icon "button" at bounding box center [166, 195] width 7 height 7
type input "5"
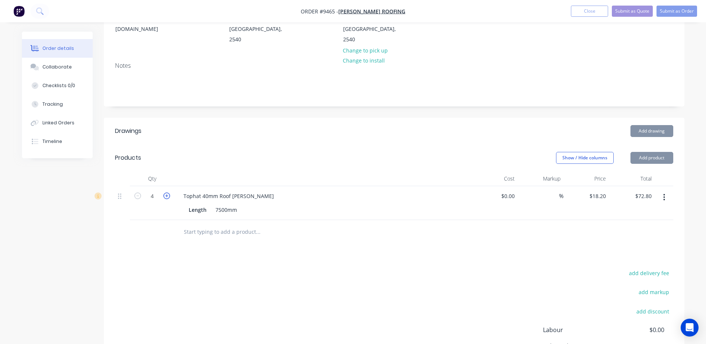
type input "$91.00"
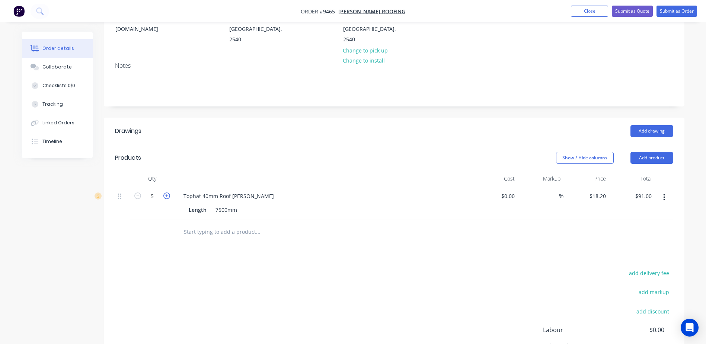
click at [167, 192] on icon "button" at bounding box center [166, 195] width 7 height 7
type input "6"
type input "$109.20"
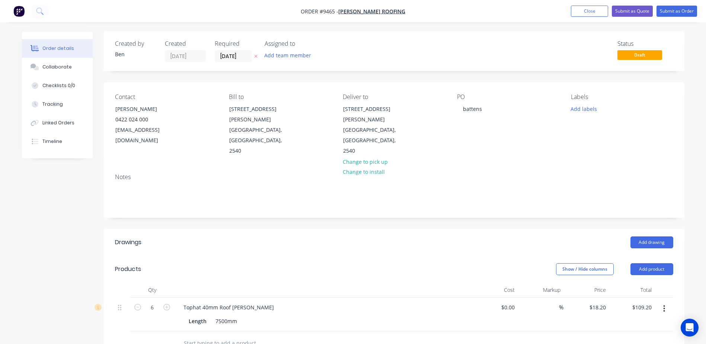
scroll to position [0, 0]
click at [676, 8] on button "Submit as Order" at bounding box center [676, 11] width 41 height 11
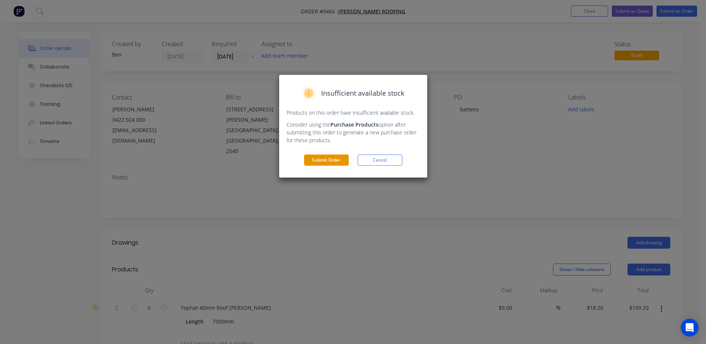
click at [325, 160] on button "Submit Order" at bounding box center [326, 159] width 45 height 11
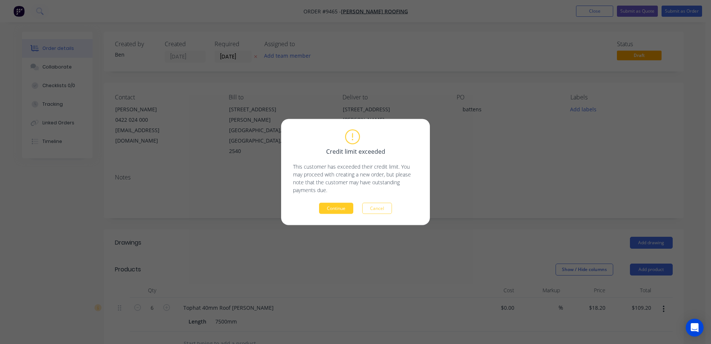
click at [333, 205] on button "Continue" at bounding box center [336, 208] width 34 height 11
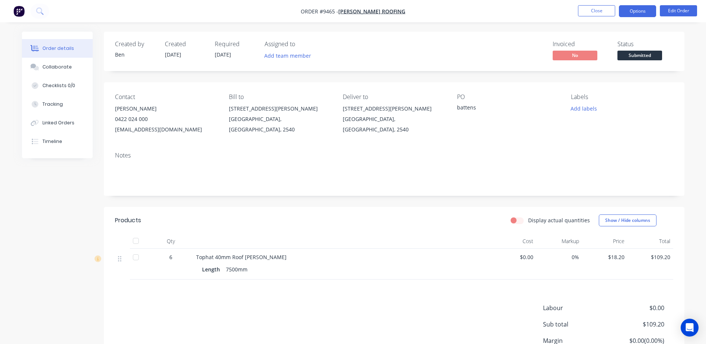
click at [642, 10] on button "Options" at bounding box center [637, 11] width 37 height 12
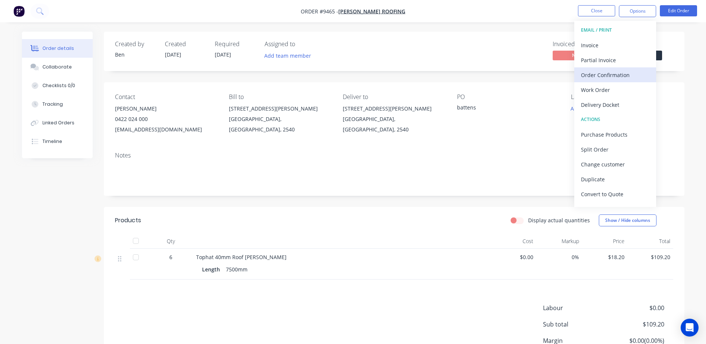
click at [615, 75] on div "Order Confirmation" at bounding box center [615, 75] width 68 height 11
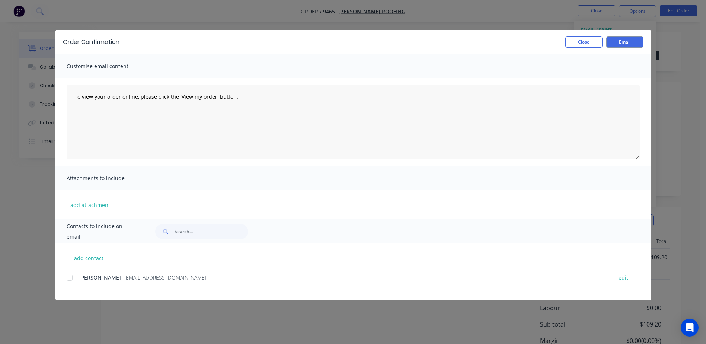
click at [70, 277] on div at bounding box center [69, 277] width 15 height 15
click at [625, 42] on button "Email" at bounding box center [624, 41] width 37 height 11
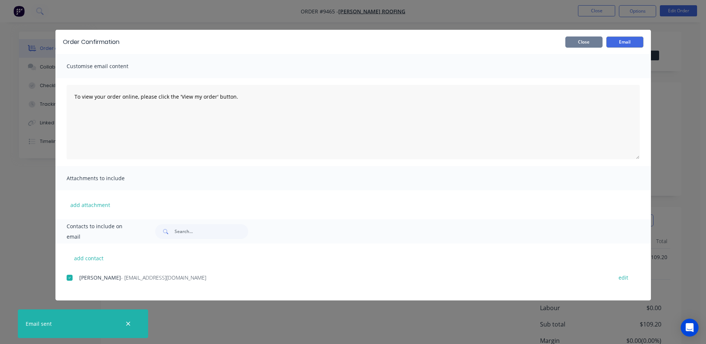
click at [591, 39] on button "Close" at bounding box center [583, 41] width 37 height 11
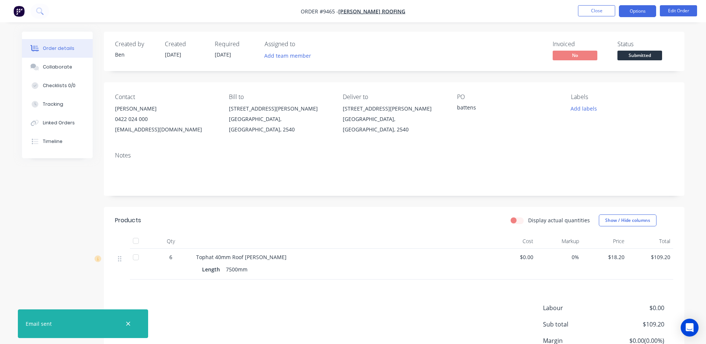
click at [631, 10] on button "Options" at bounding box center [637, 11] width 37 height 12
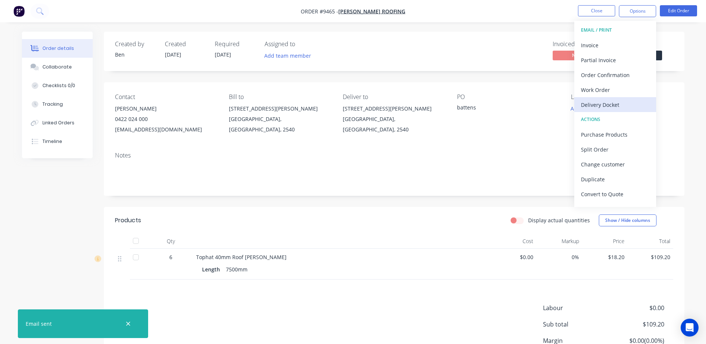
click at [603, 100] on div "Delivery Docket" at bounding box center [615, 104] width 68 height 11
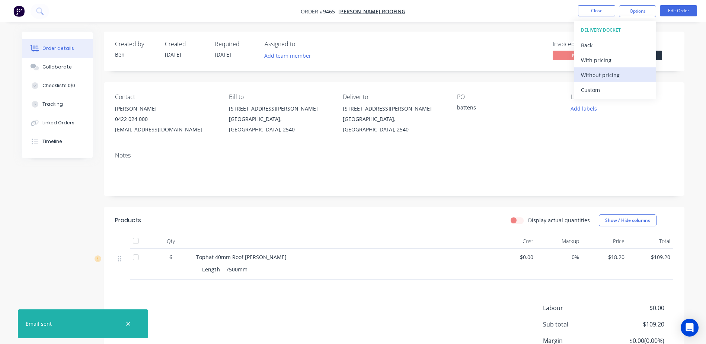
click at [604, 76] on div "Without pricing" at bounding box center [615, 75] width 68 height 11
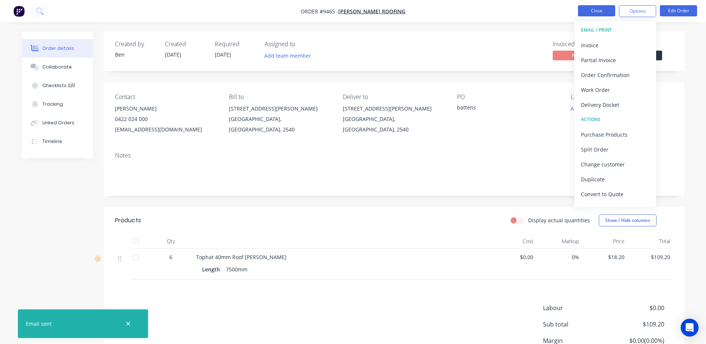
click at [582, 9] on button "Close" at bounding box center [596, 10] width 37 height 11
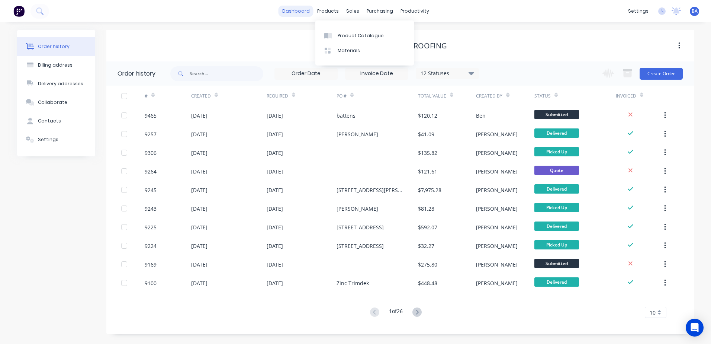
click at [301, 12] on link "dashboard" at bounding box center [296, 11] width 35 height 11
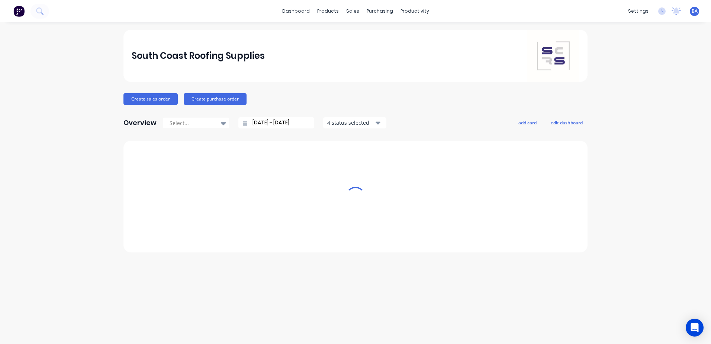
click at [353, 11] on div "sales" at bounding box center [353, 11] width 20 height 11
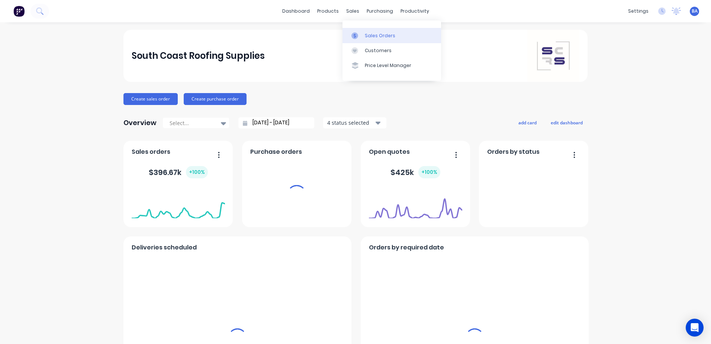
click at [361, 32] on div at bounding box center [356, 35] width 11 height 7
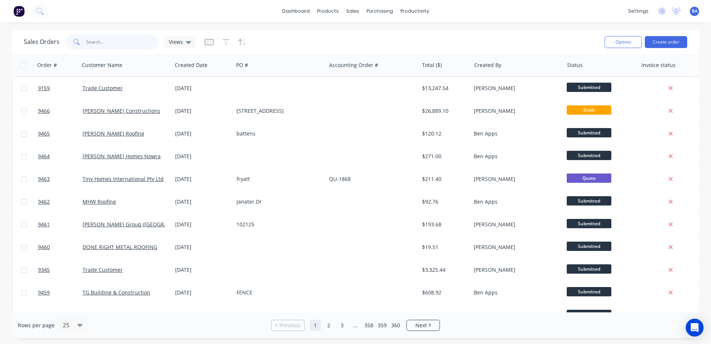
click at [110, 39] on input "text" at bounding box center [122, 42] width 73 height 15
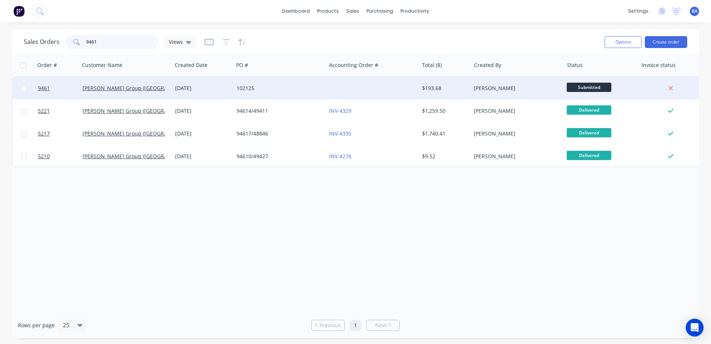
type input "9461"
click at [598, 86] on span "Submitted" at bounding box center [589, 87] width 45 height 9
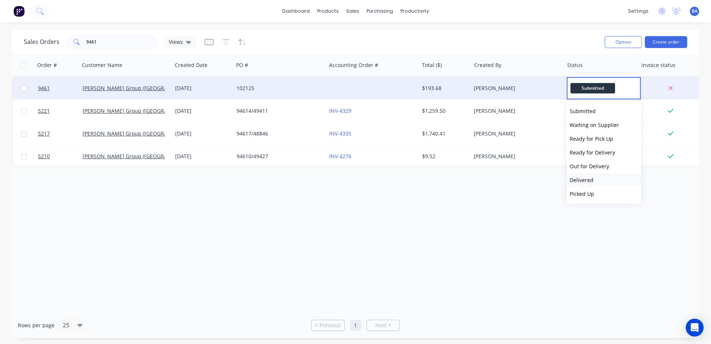
click at [595, 179] on button "Delivered" at bounding box center [604, 180] width 74 height 14
